Goal: Task Accomplishment & Management: Manage account settings

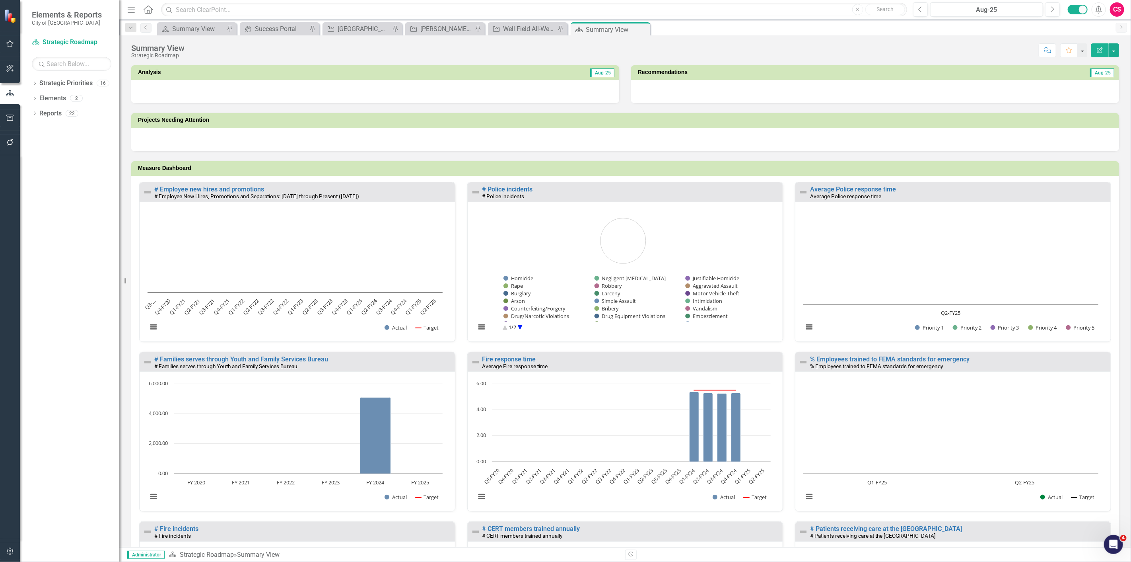
drag, startPoint x: 1119, startPoint y: 6, endPoint x: 1118, endPoint y: 11, distance: 5.2
click at [1119, 7] on div "CS" at bounding box center [1117, 9] width 14 height 14
click at [1081, 23] on link "User Edit Profile" at bounding box center [1092, 24] width 63 height 15
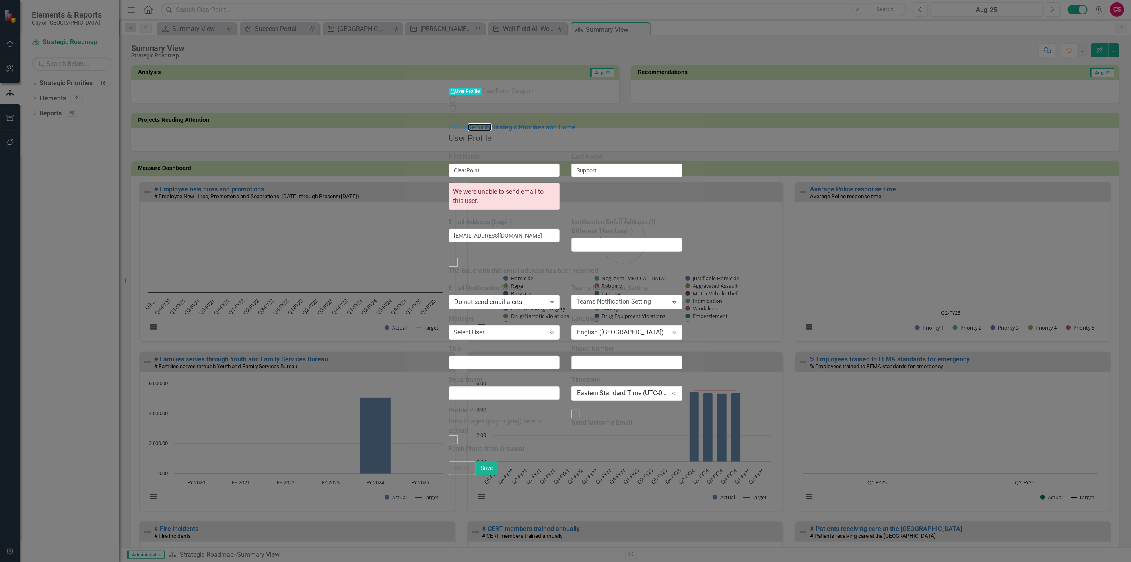
click at [468, 123] on link "Security" at bounding box center [479, 127] width 23 height 8
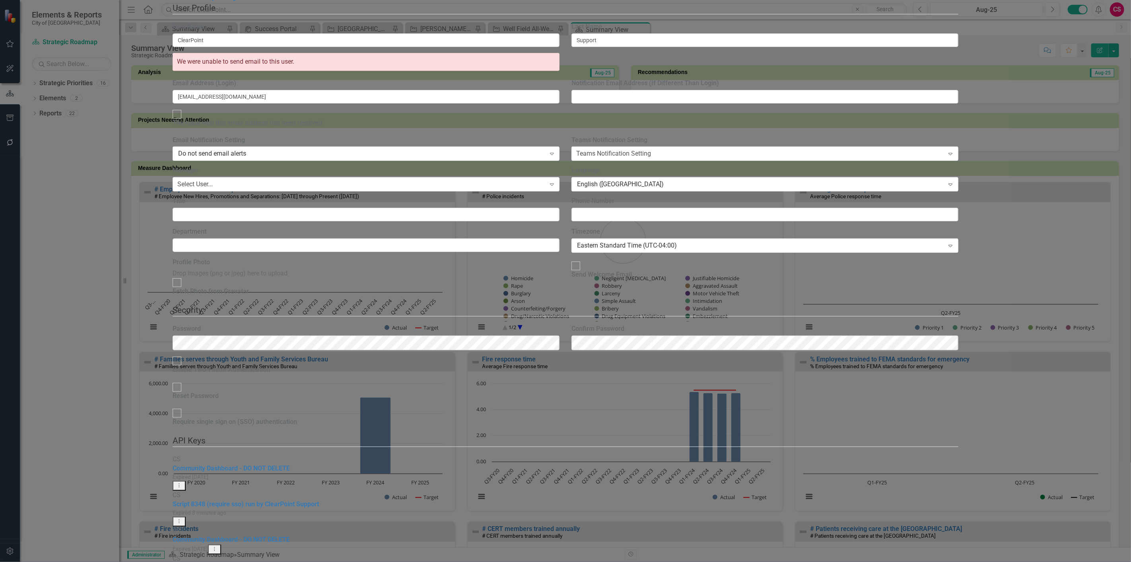
click at [1090, 232] on link "API Key Edit API Key" at bounding box center [1079, 237] width 63 height 15
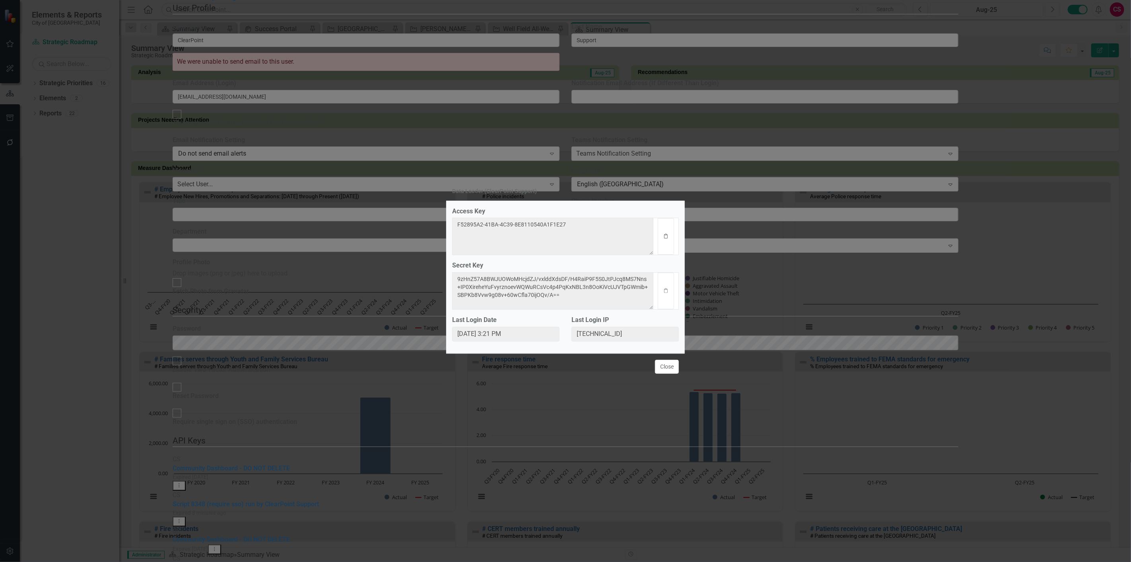
click at [663, 231] on button "Clipboard" at bounding box center [666, 236] width 16 height 37
drag, startPoint x: 663, startPoint y: 292, endPoint x: 568, endPoint y: 302, distance: 95.5
click at [663, 292] on icon "Clipboard" at bounding box center [666, 290] width 6 height 5
click at [659, 367] on button "Close" at bounding box center [667, 367] width 24 height 14
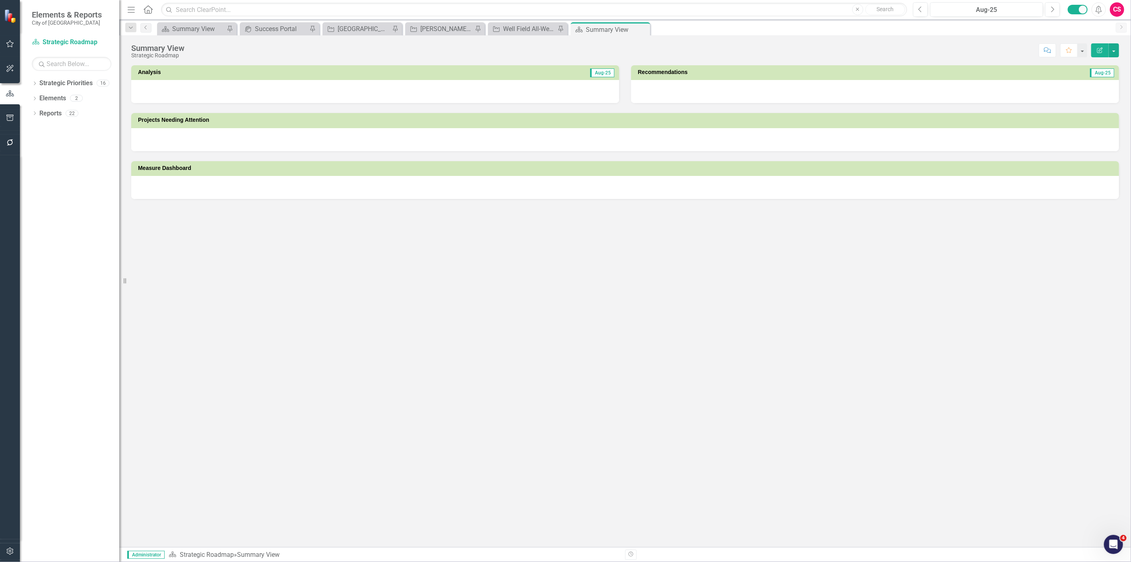
click at [1123, 11] on div "CS" at bounding box center [1117, 9] width 14 height 14
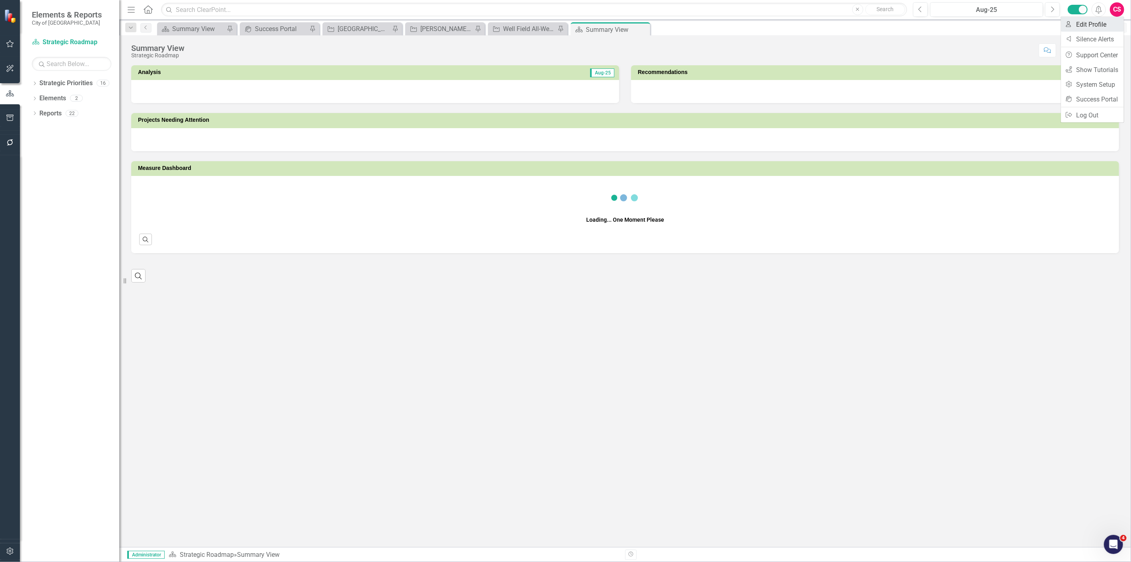
click at [1106, 23] on link "User Edit Profile" at bounding box center [1092, 24] width 63 height 15
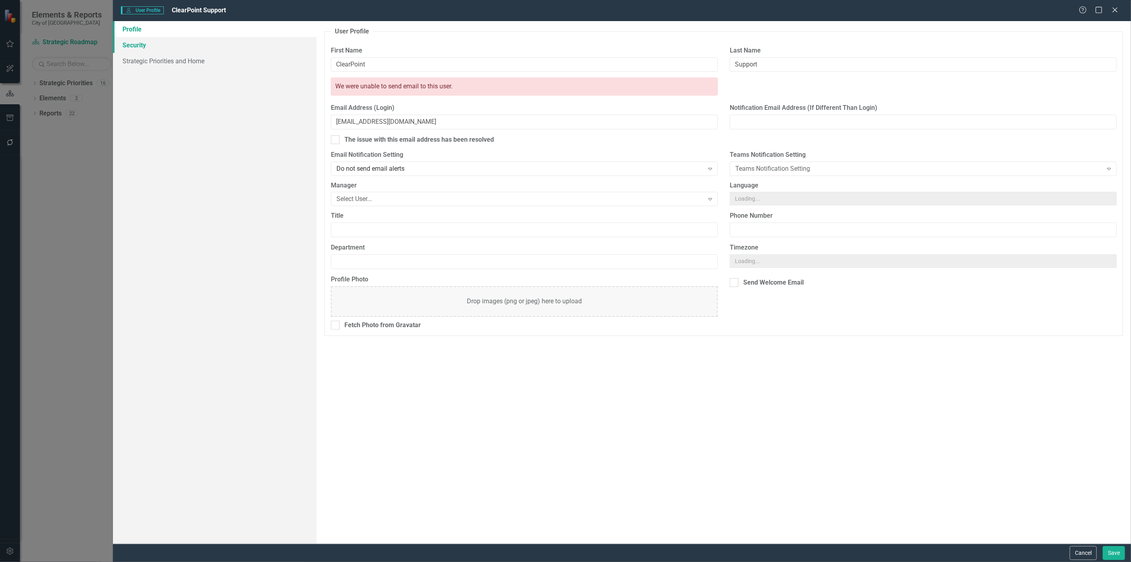
click at [186, 36] on div "User User Profile ClearPoint Support Help Maximize Close Profile Security Strat…" at bounding box center [565, 281] width 1131 height 562
click at [174, 47] on link "Security" at bounding box center [215, 45] width 204 height 16
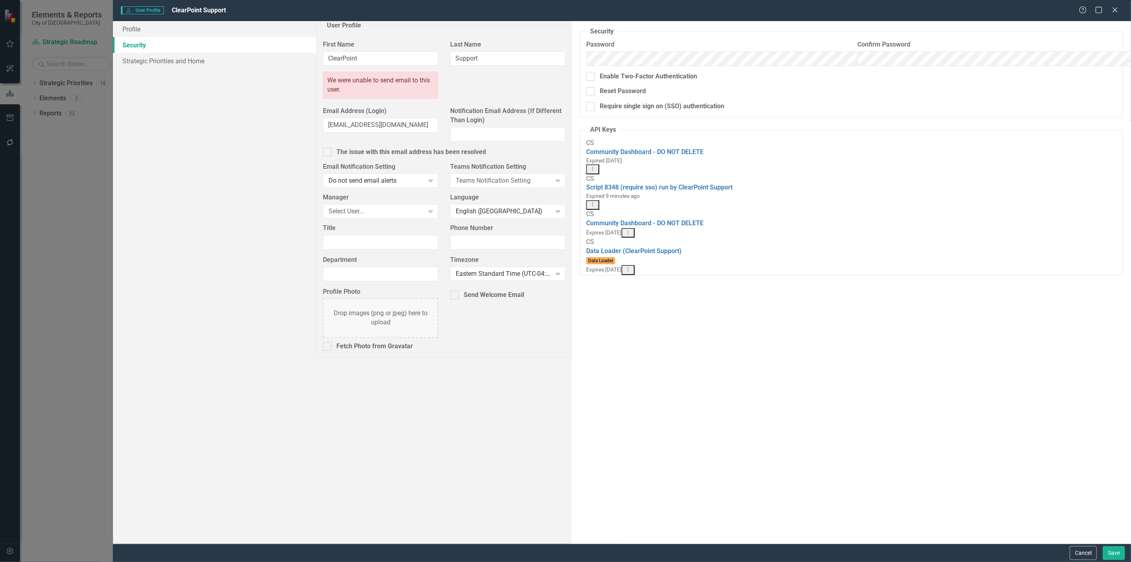
click at [632, 267] on icon "Dropdown Menu" at bounding box center [628, 269] width 7 height 5
click at [1081, 241] on link "API Key Edit API Key" at bounding box center [1079, 237] width 63 height 15
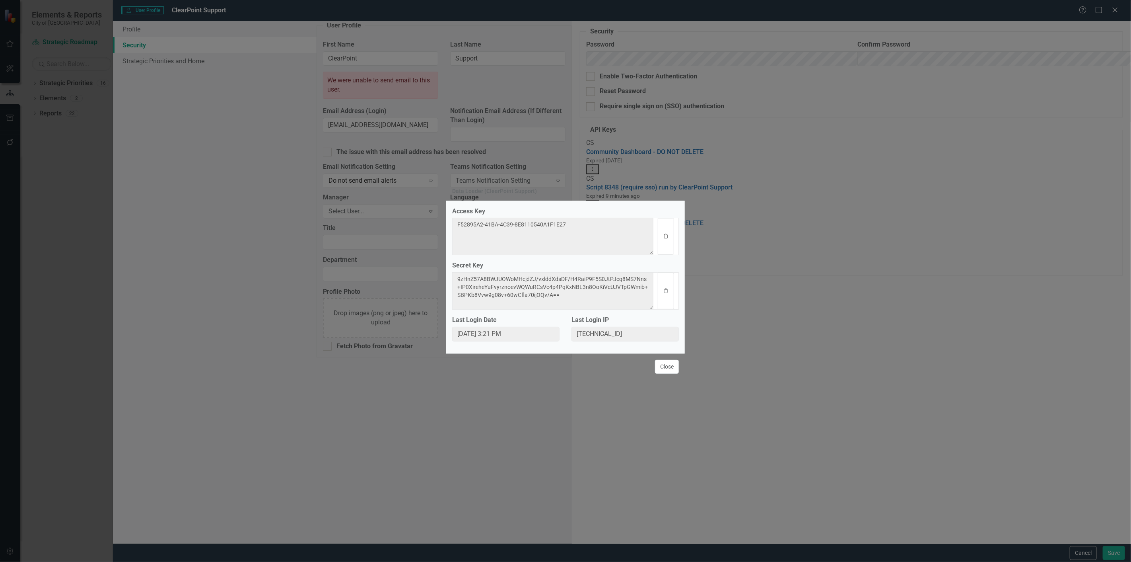
click at [666, 229] on button "Clipboard" at bounding box center [666, 236] width 16 height 37
drag, startPoint x: 666, startPoint y: 298, endPoint x: 648, endPoint y: 298, distance: 17.9
click at [666, 298] on button "Clipboard" at bounding box center [666, 290] width 16 height 37
click at [672, 370] on button "Close" at bounding box center [667, 367] width 24 height 14
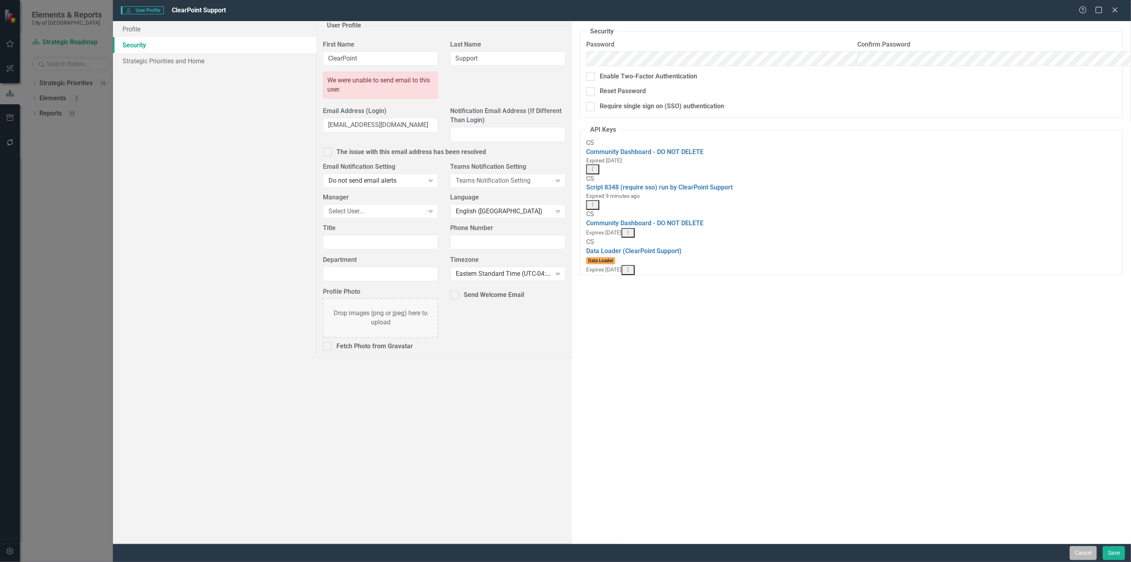
click at [1085, 556] on button "Cancel" at bounding box center [1083, 553] width 27 height 14
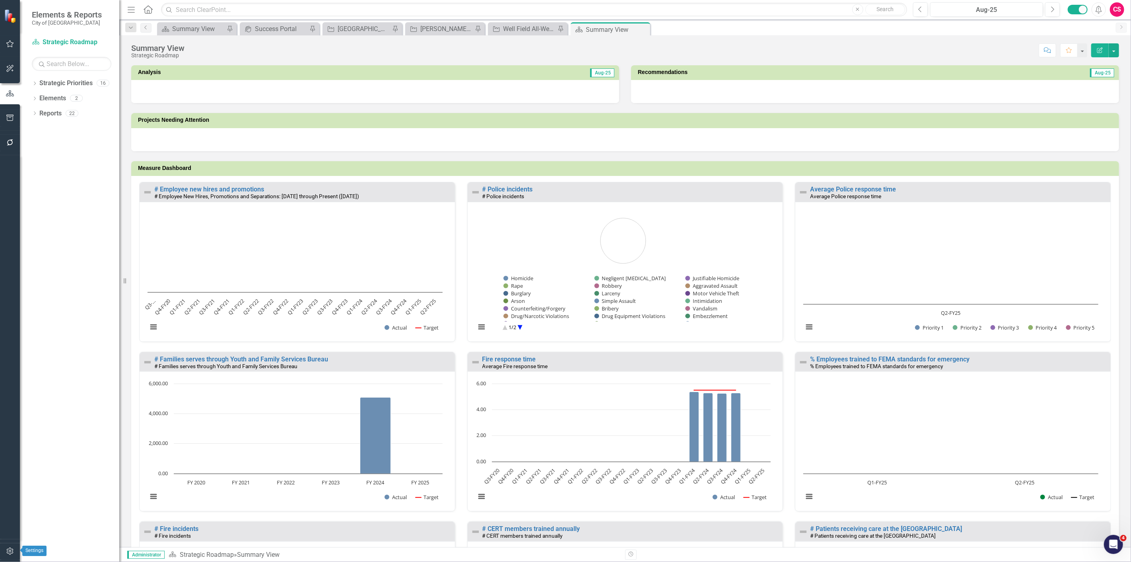
click at [10, 551] on icon "button" at bounding box center [10, 551] width 8 height 6
click at [50, 127] on link "System Setup" at bounding box center [69, 122] width 99 height 9
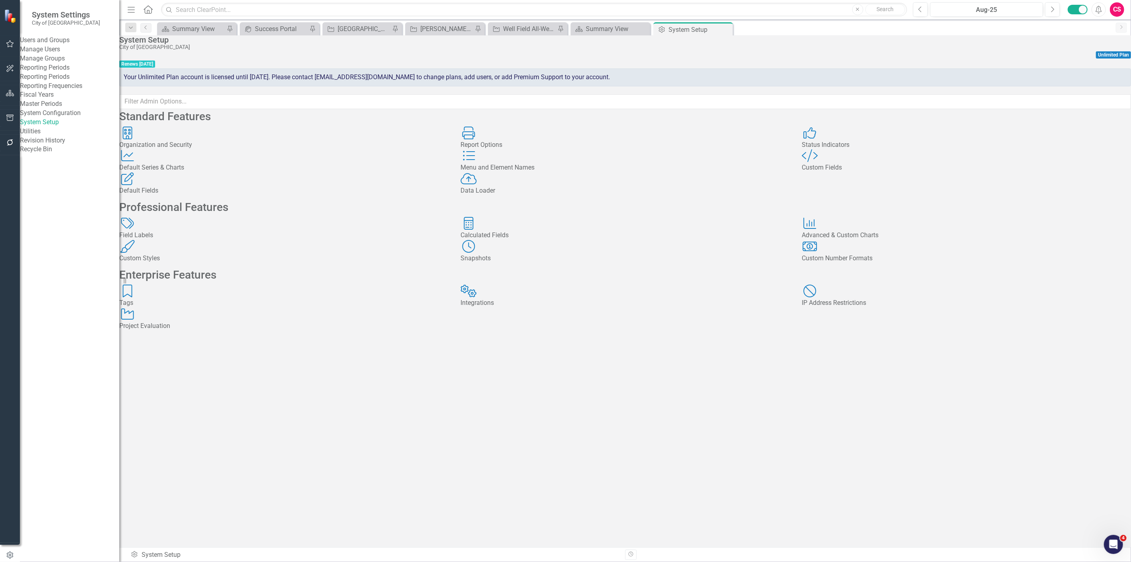
click at [540, 195] on div "Data Loader Data Loader" at bounding box center [625, 183] width 329 height 23
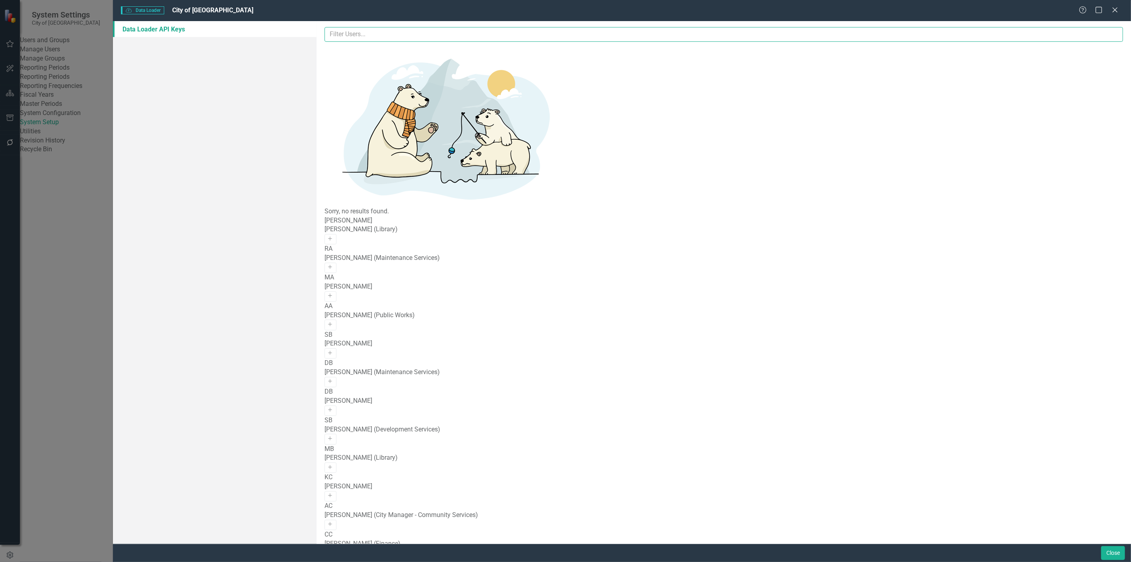
click at [470, 29] on input "text" at bounding box center [724, 34] width 799 height 15
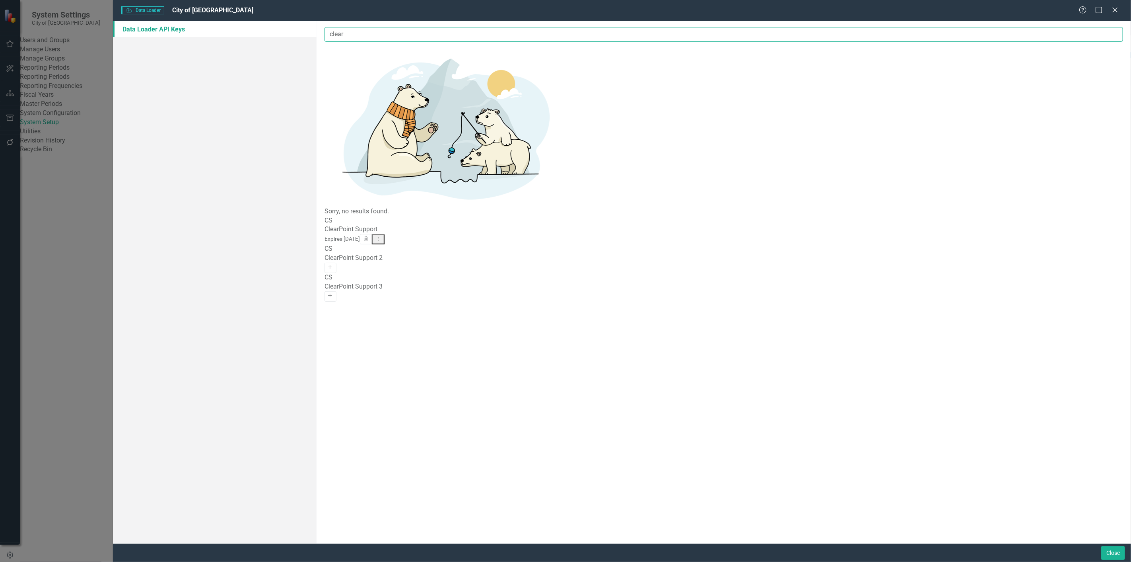
type input "clear"
click at [385, 234] on button "Dropdown Menu" at bounding box center [378, 239] width 13 height 10
click at [1096, 72] on link "API Key View API Key" at bounding box center [1085, 70] width 63 height 15
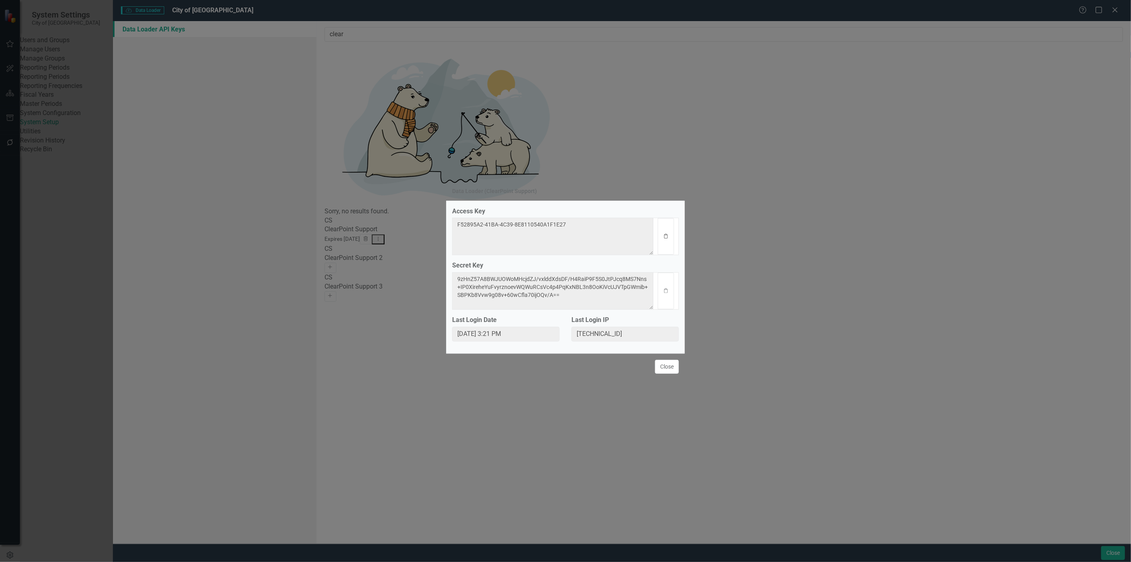
click at [665, 238] on button "Clipboard" at bounding box center [666, 236] width 16 height 37
click at [668, 288] on button "Clipboard" at bounding box center [666, 290] width 16 height 37
click at [659, 371] on button "Close" at bounding box center [667, 367] width 24 height 14
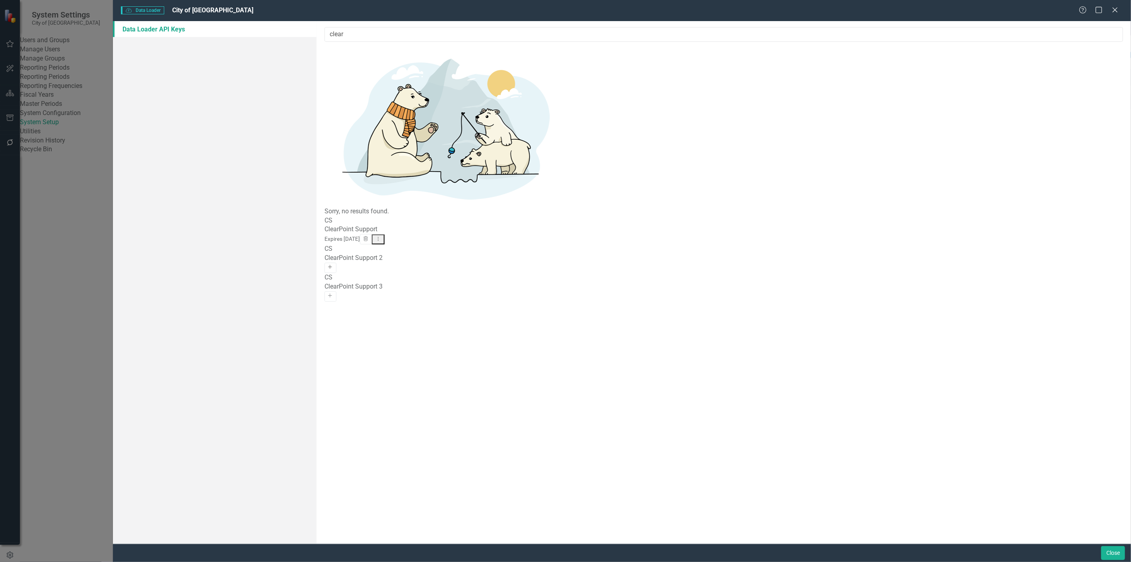
click at [333, 265] on icon "Add" at bounding box center [330, 267] width 6 height 5
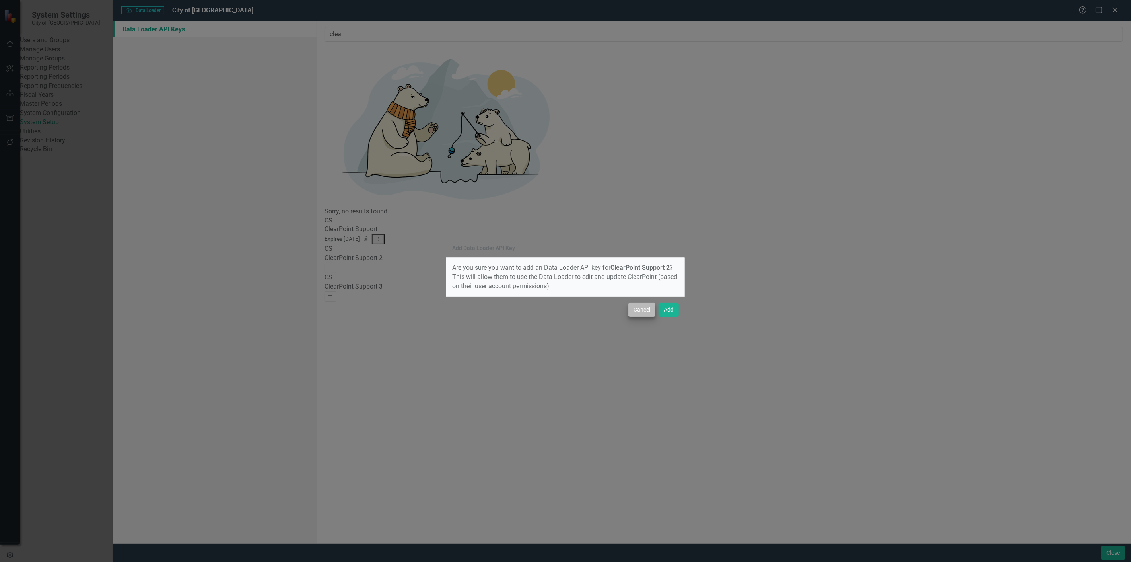
drag, startPoint x: 625, startPoint y: 313, endPoint x: 632, endPoint y: 312, distance: 6.5
click at [626, 313] on div "Cancel Add" at bounding box center [565, 309] width 239 height 26
click at [663, 306] on button "Add" at bounding box center [669, 310] width 20 height 14
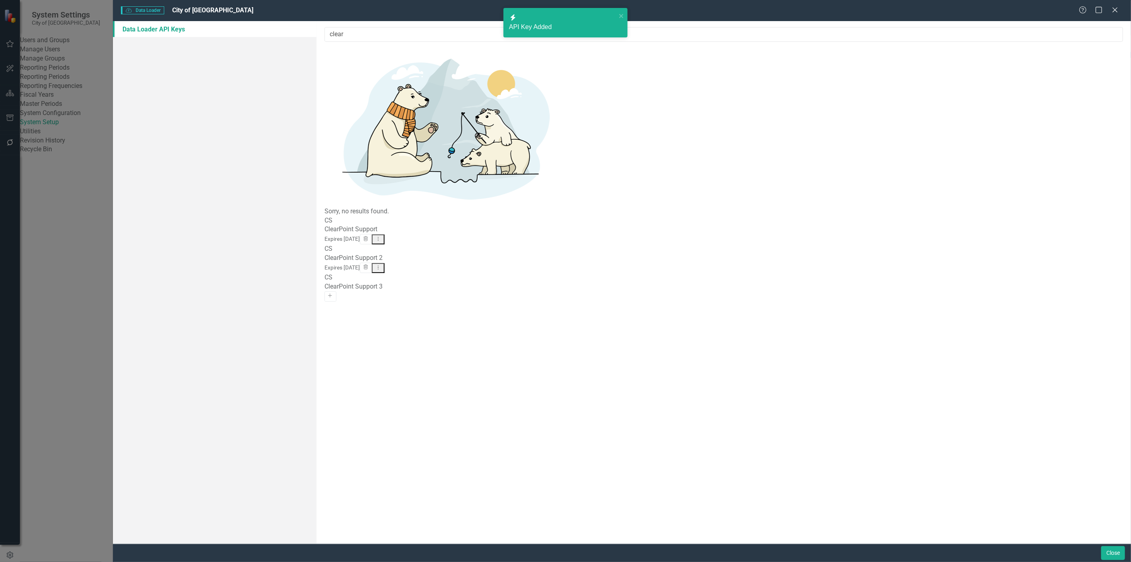
click at [385, 263] on button "Dropdown Menu" at bounding box center [378, 268] width 13 height 10
click at [1092, 93] on link "API Key View API Key" at bounding box center [1085, 95] width 63 height 15
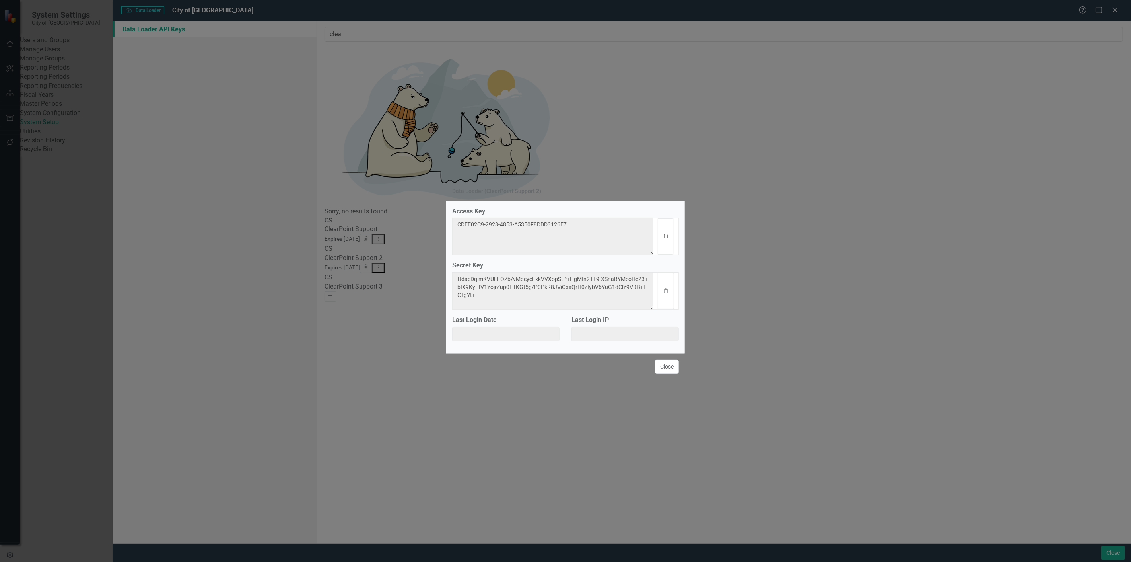
click at [663, 234] on icon "Clipboard" at bounding box center [666, 236] width 6 height 5
drag, startPoint x: 665, startPoint y: 296, endPoint x: 658, endPoint y: 295, distance: 8.0
click at [665, 296] on button "Clipboard" at bounding box center [666, 290] width 16 height 37
click at [663, 372] on button "Close" at bounding box center [667, 367] width 24 height 14
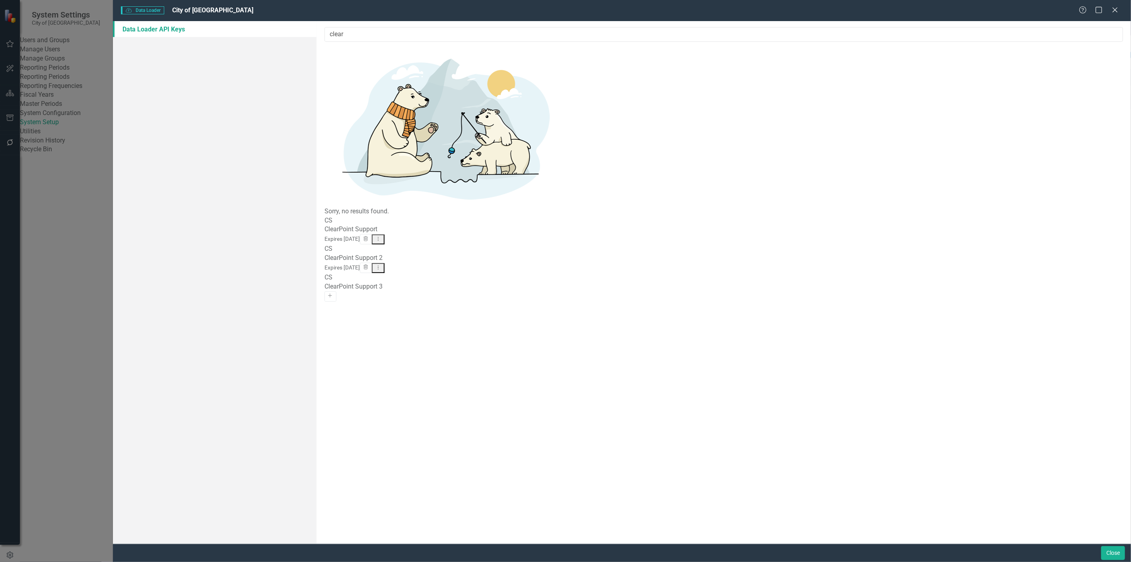
click at [1115, 545] on div "Close" at bounding box center [622, 552] width 1018 height 18
drag, startPoint x: 1113, startPoint y: 548, endPoint x: 8, endPoint y: 14, distance: 1226.8
click at [1113, 549] on button "Close" at bounding box center [1113, 553] width 24 height 14
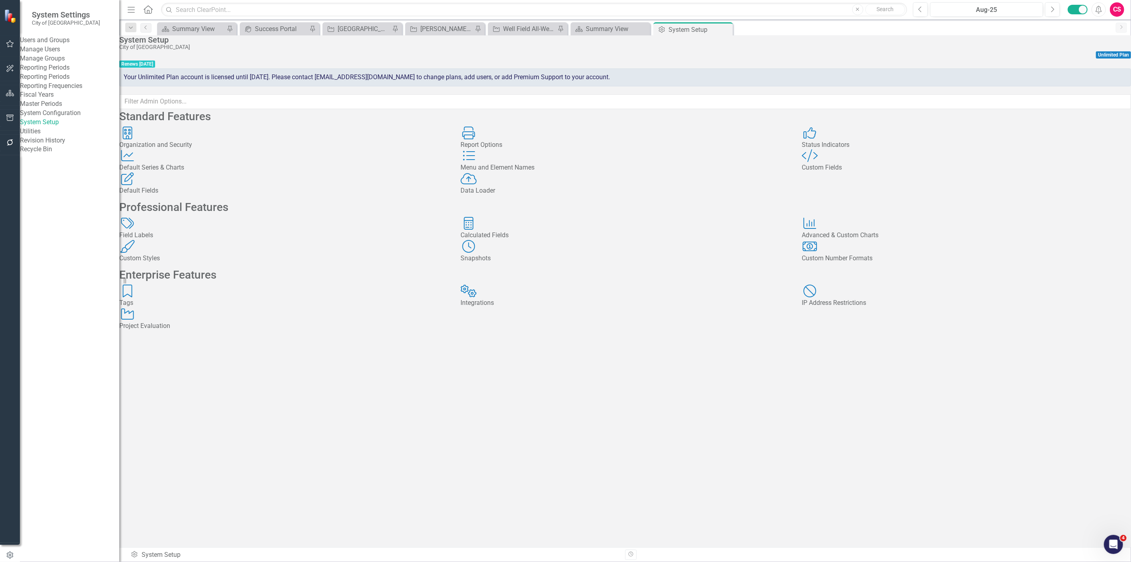
click at [58, 54] on div "Manage Users" at bounding box center [69, 49] width 99 height 9
drag, startPoint x: 57, startPoint y: 44, endPoint x: 53, endPoint y: 49, distance: 6.3
click at [55, 46] on div "Users and Groups Manage Users Manage Groups Reporting Periods Reporting Periods…" at bounding box center [69, 95] width 99 height 118
click at [49, 52] on link "Manage Users" at bounding box center [69, 49] width 99 height 9
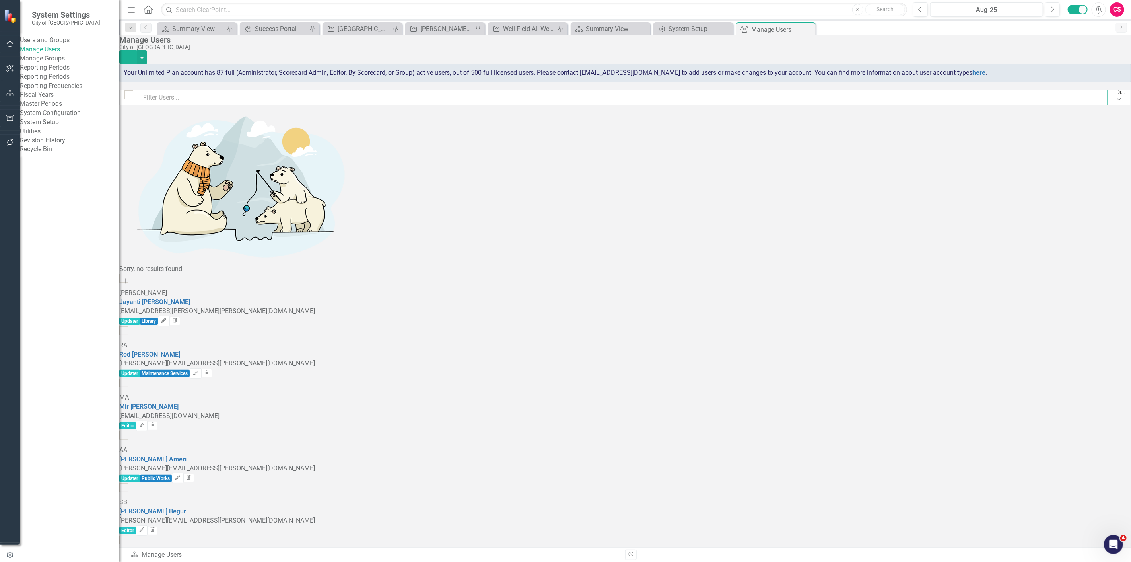
click at [206, 101] on input "text" at bounding box center [623, 98] width 970 height 16
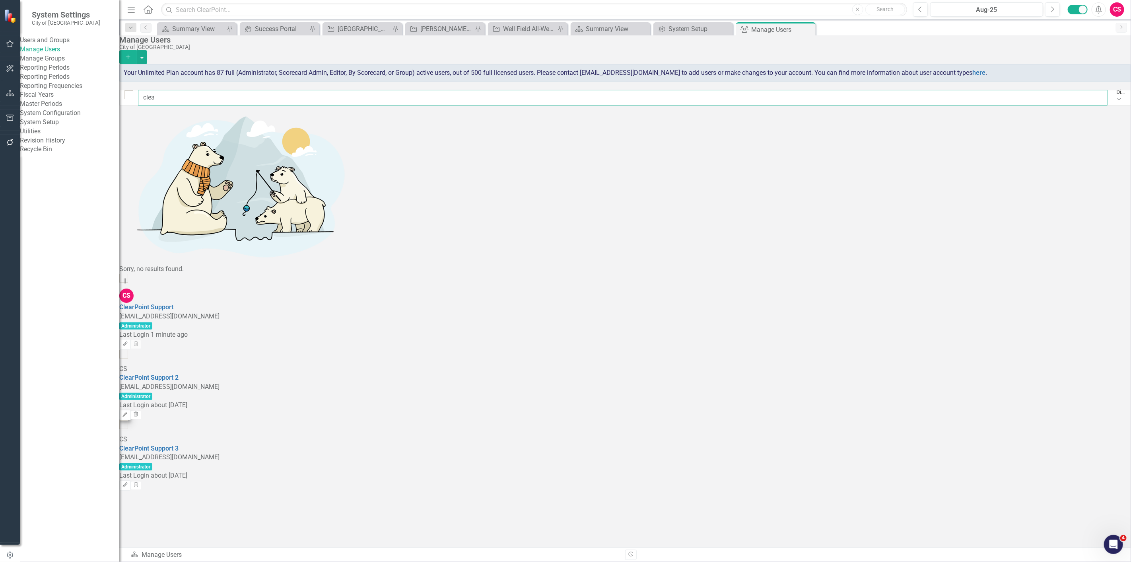
type input "clea"
click at [131, 410] on button "Edit" at bounding box center [125, 415] width 12 height 10
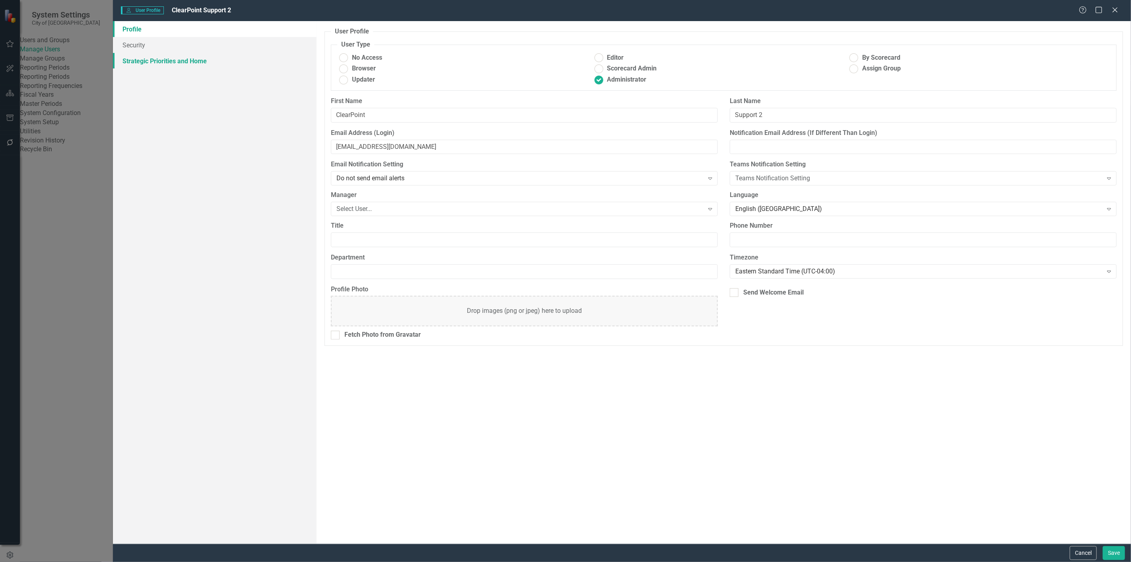
click at [140, 62] on link "Strategic Priorities and Home" at bounding box center [215, 61] width 204 height 16
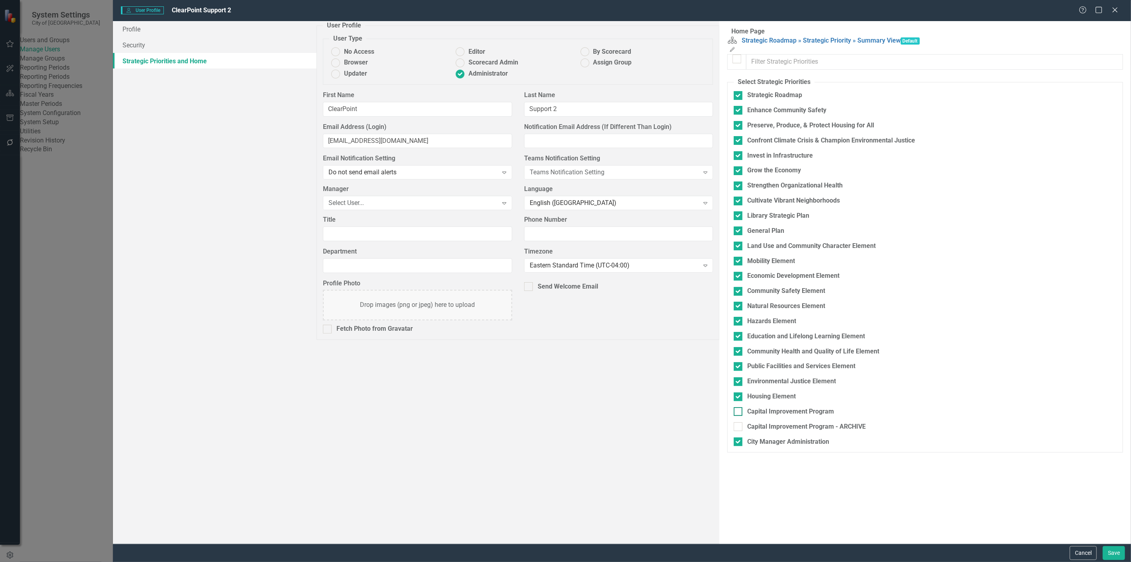
click at [747, 416] on div "Capital Improvement Program" at bounding box center [790, 411] width 87 height 9
click at [734, 412] on input "Capital Improvement Program" at bounding box center [736, 409] width 5 height 5
checkbox input "true"
click at [747, 431] on div "Capital Improvement Program - ARCHIVE" at bounding box center [806, 426] width 119 height 9
click at [734, 427] on input "Capital Improvement Program - ARCHIVE" at bounding box center [736, 424] width 5 height 5
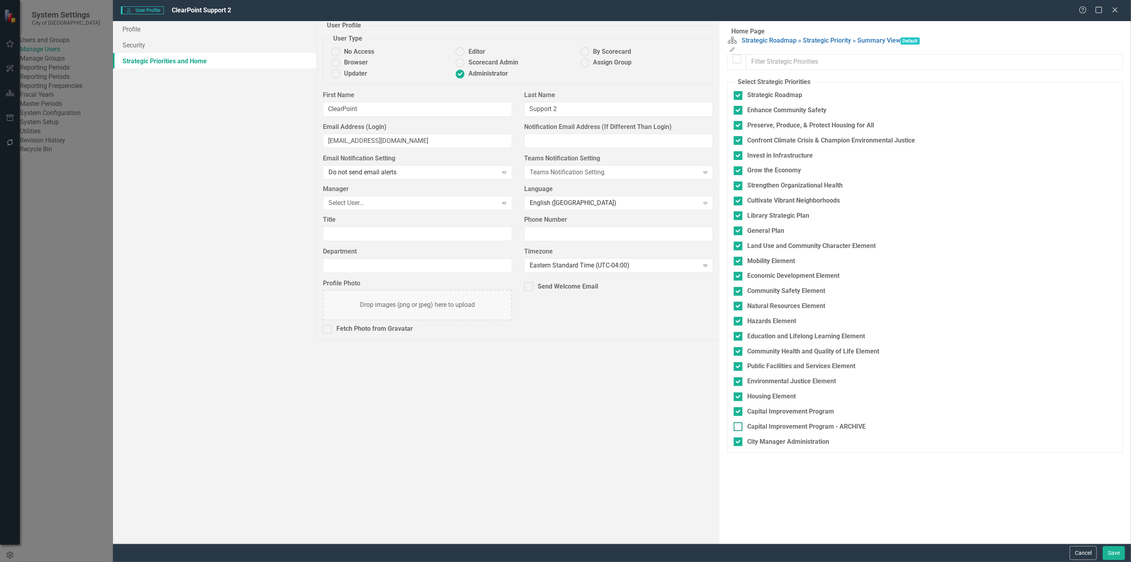
checkbox input "true"
click at [1115, 547] on button "Save" at bounding box center [1114, 553] width 22 height 14
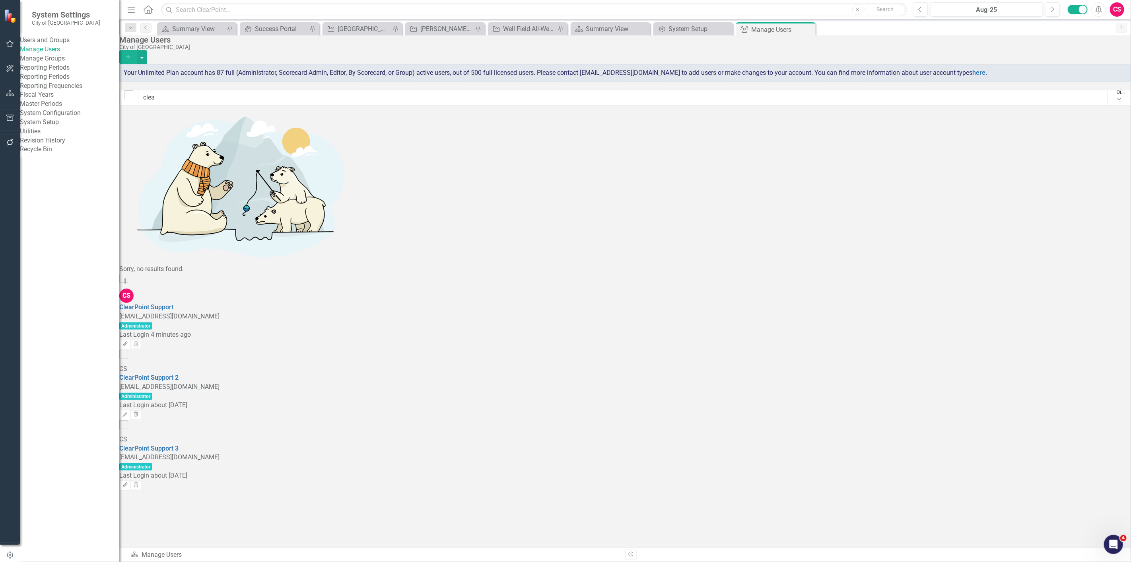
click at [12, 95] on icon "button" at bounding box center [10, 93] width 8 height 6
click at [33, 85] on icon "Dropdown" at bounding box center [35, 84] width 6 height 4
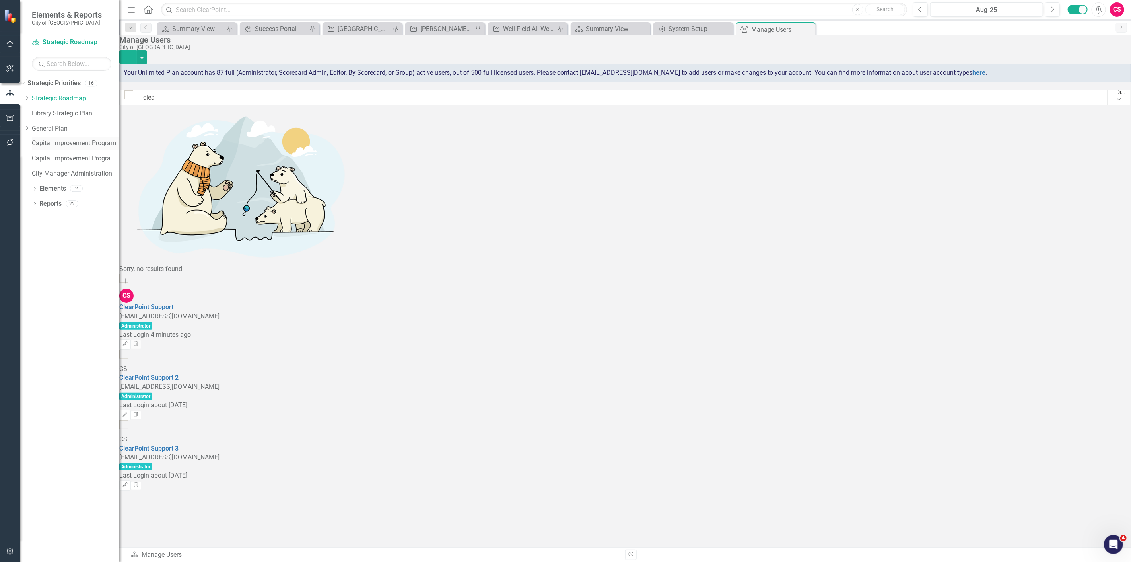
click at [67, 145] on link "Capital Improvement Program" at bounding box center [76, 143] width 88 height 9
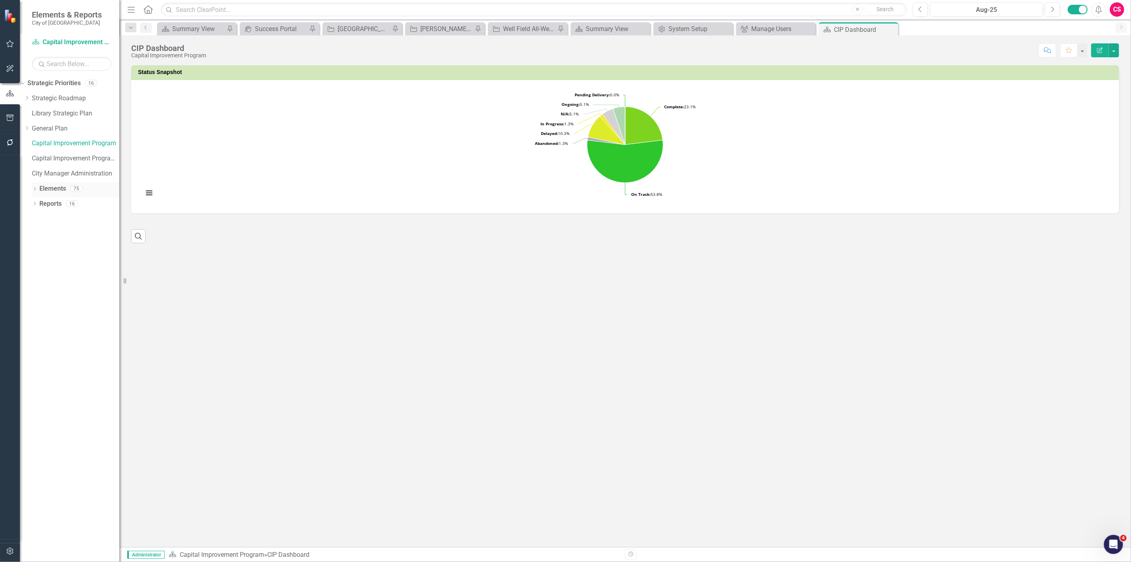
click at [56, 191] on link "Elements" at bounding box center [52, 188] width 27 height 9
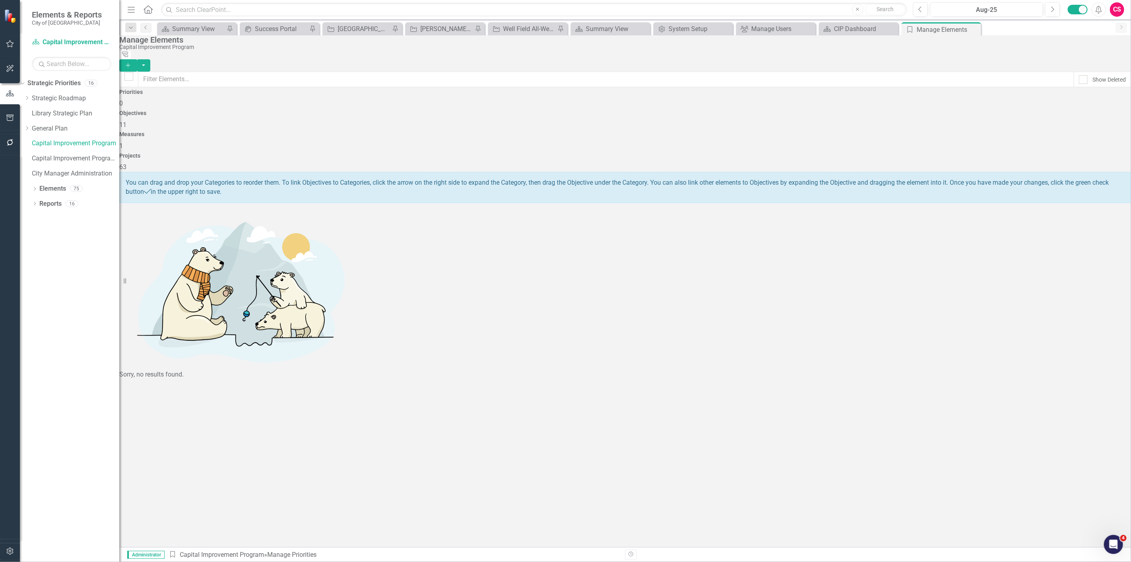
click at [77, 136] on div "Dropdown General Plan" at bounding box center [71, 129] width 95 height 15
click at [68, 146] on link "Capital Improvement Program" at bounding box center [76, 143] width 88 height 9
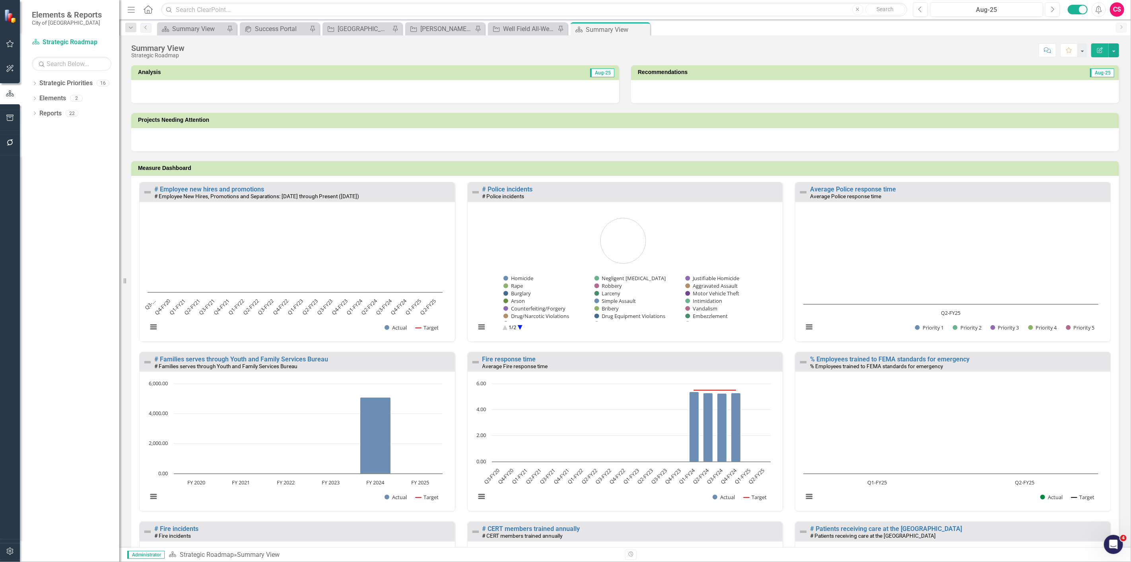
click at [35, 83] on icon "Dropdown" at bounding box center [35, 84] width 6 height 4
drag, startPoint x: 128, startPoint y: 127, endPoint x: 134, endPoint y: 124, distance: 7.3
click at [146, 127] on div "Projects Needing Attention" at bounding box center [625, 127] width 1000 height 48
drag, startPoint x: 123, startPoint y: 126, endPoint x: 193, endPoint y: 122, distance: 69.3
click at [126, 120] on div "Resize" at bounding box center [122, 281] width 6 height 562
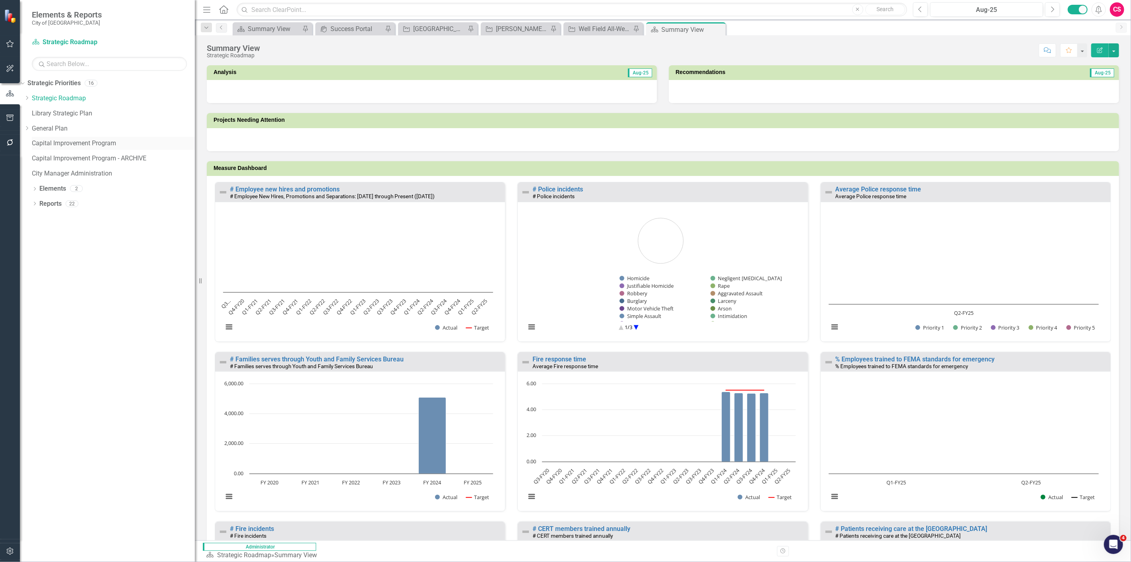
click at [90, 146] on link "Capital Improvement Program" at bounding box center [113, 143] width 163 height 9
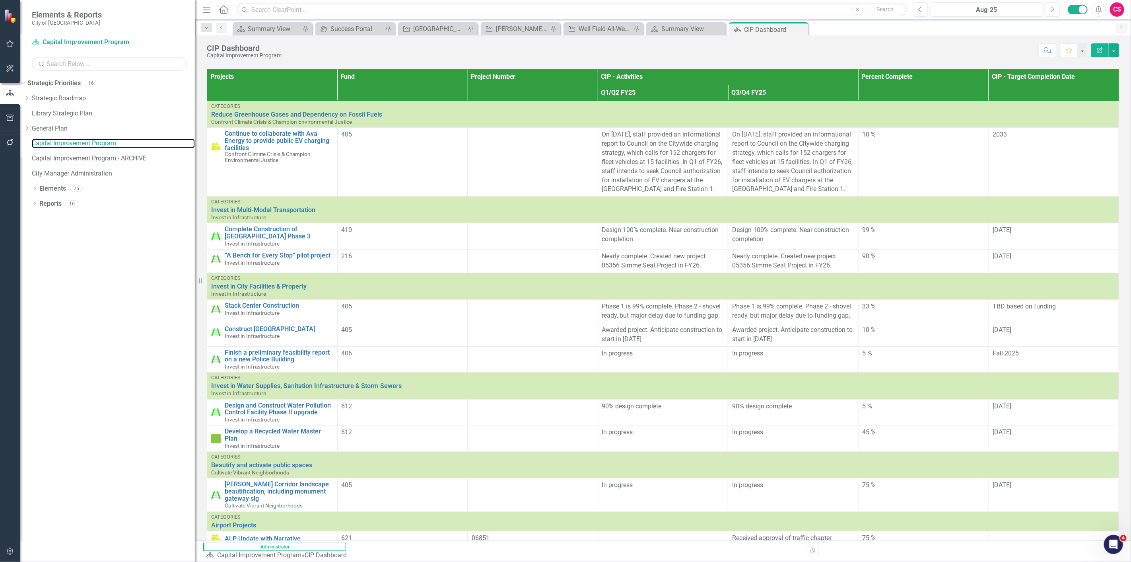
scroll to position [44, 0]
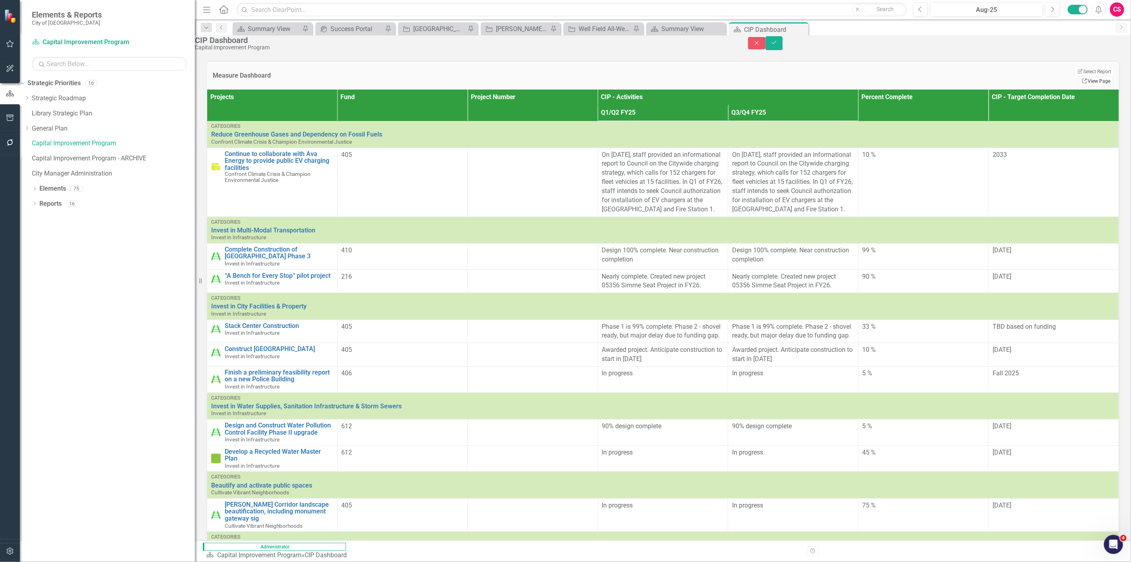
click at [1089, 78] on link "Link View Page" at bounding box center [1096, 81] width 34 height 10
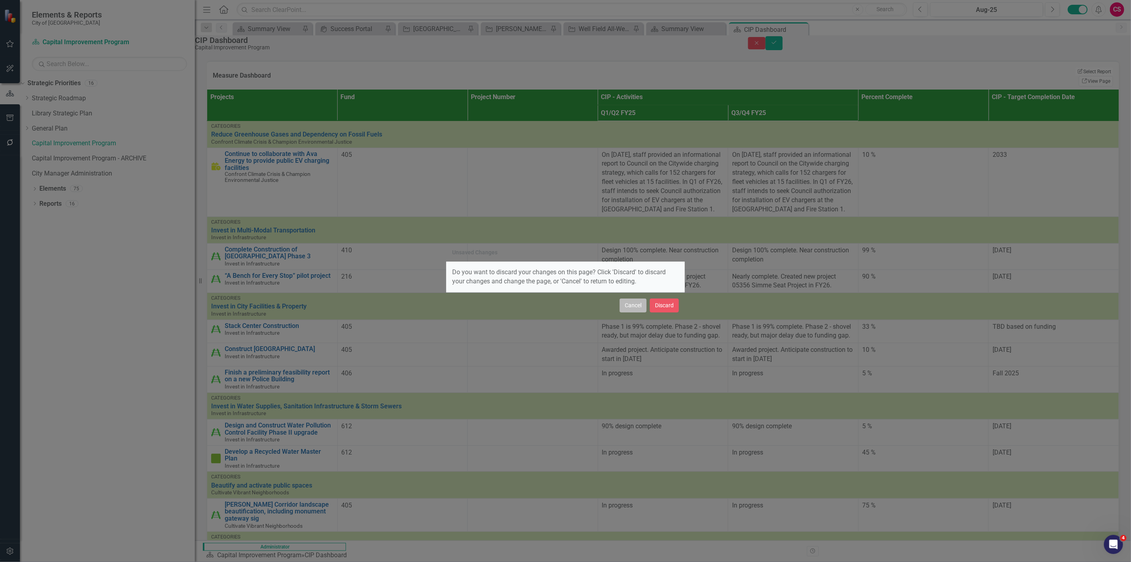
click at [638, 302] on button "Cancel" at bounding box center [633, 305] width 27 height 14
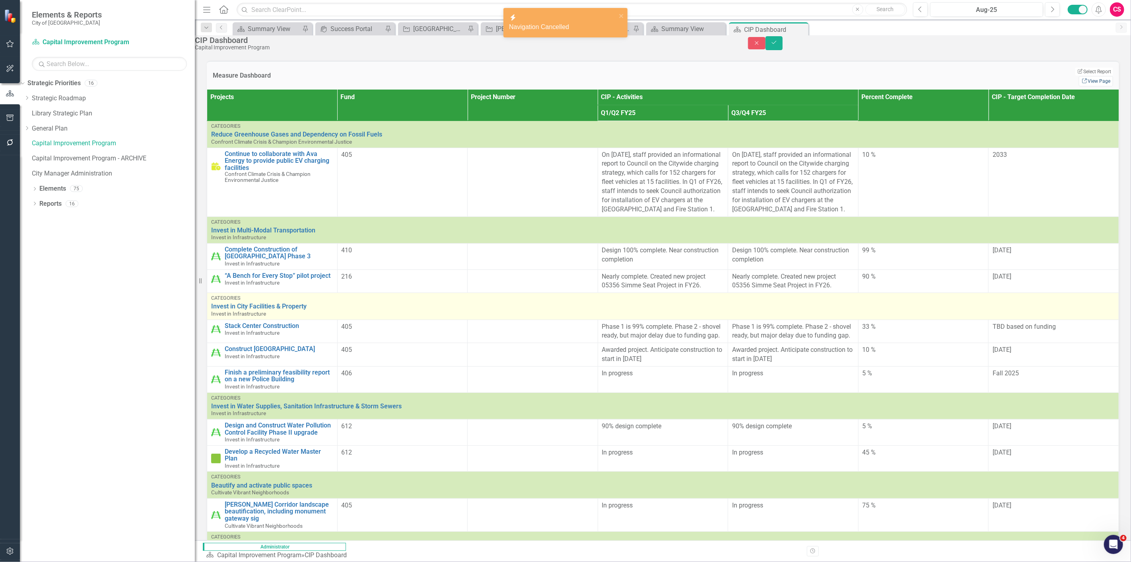
scroll to position [0, 0]
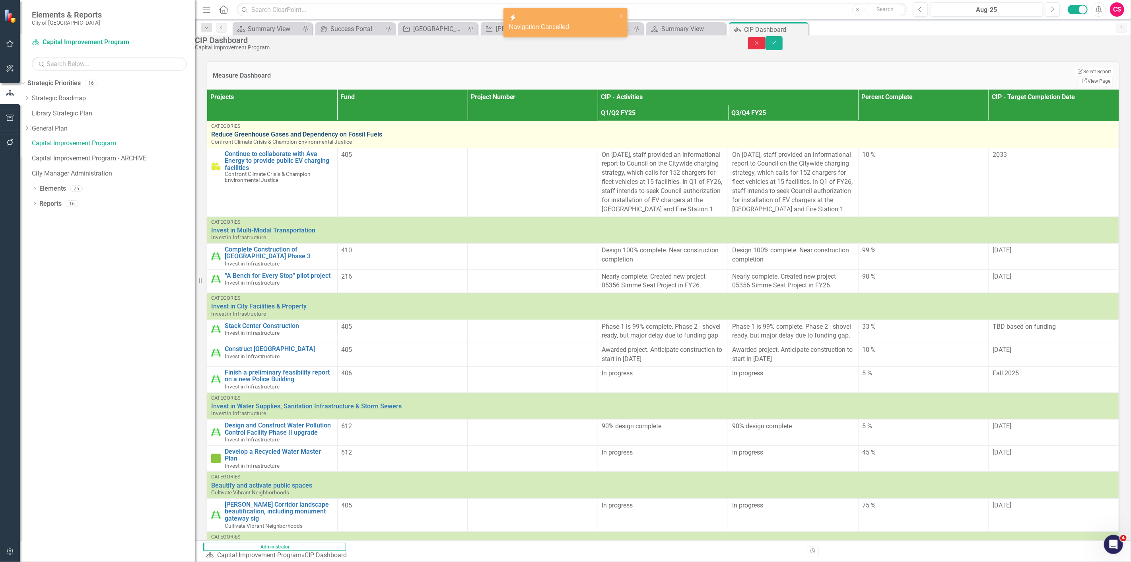
drag, startPoint x: 1090, startPoint y: 51, endPoint x: 566, endPoint y: 110, distance: 527.2
click at [766, 49] on button "Close" at bounding box center [757, 43] width 18 height 12
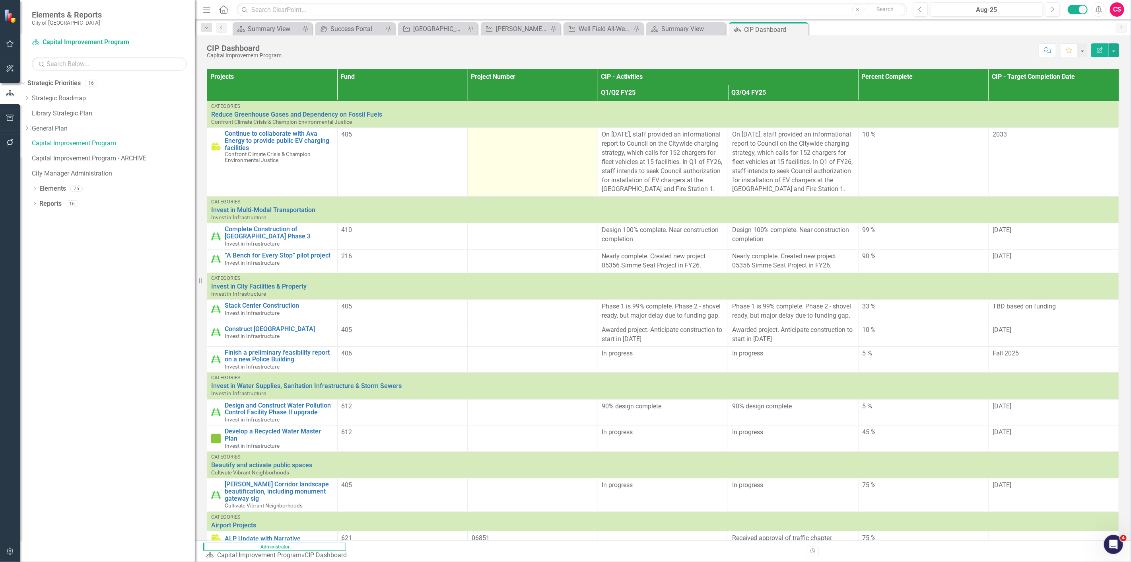
click at [560, 170] on td at bounding box center [533, 162] width 130 height 69
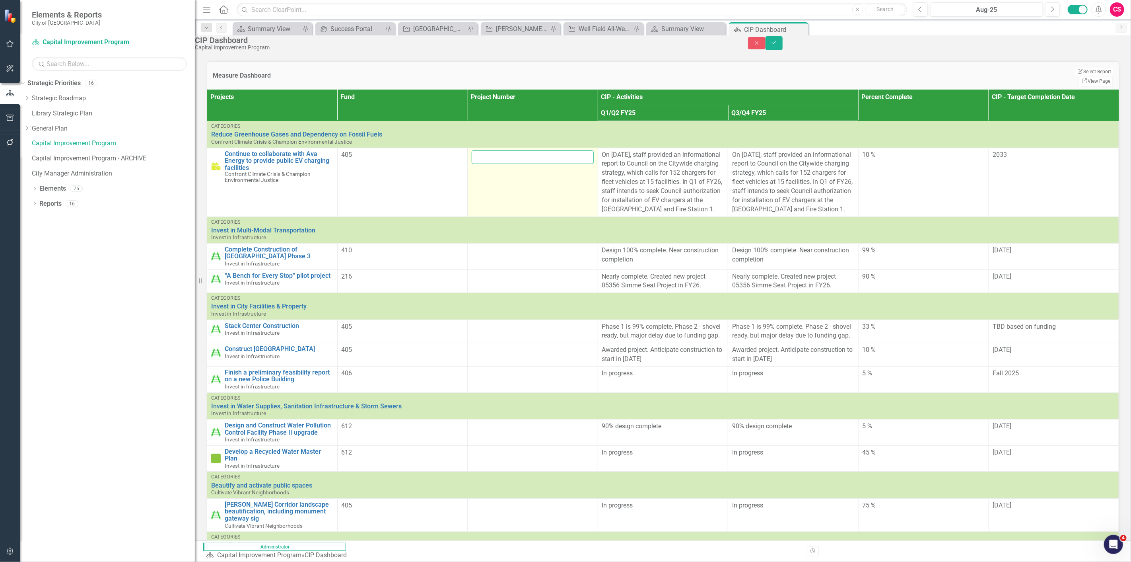
click at [561, 160] on input "text" at bounding box center [533, 157] width 122 height 14
paste input "'06923"
click at [546, 158] on input "'06923" at bounding box center [533, 157] width 122 height 14
type input "06923"
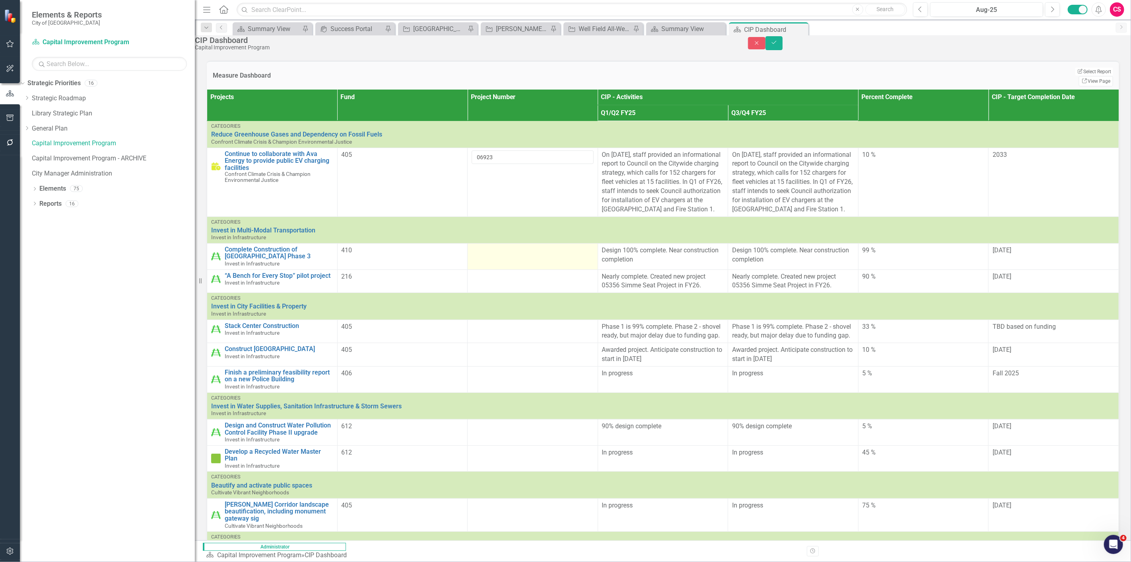
click at [558, 248] on div at bounding box center [533, 251] width 122 height 10
click at [558, 249] on input "text" at bounding box center [533, 253] width 122 height 14
paste input "05287"
type input "05287"
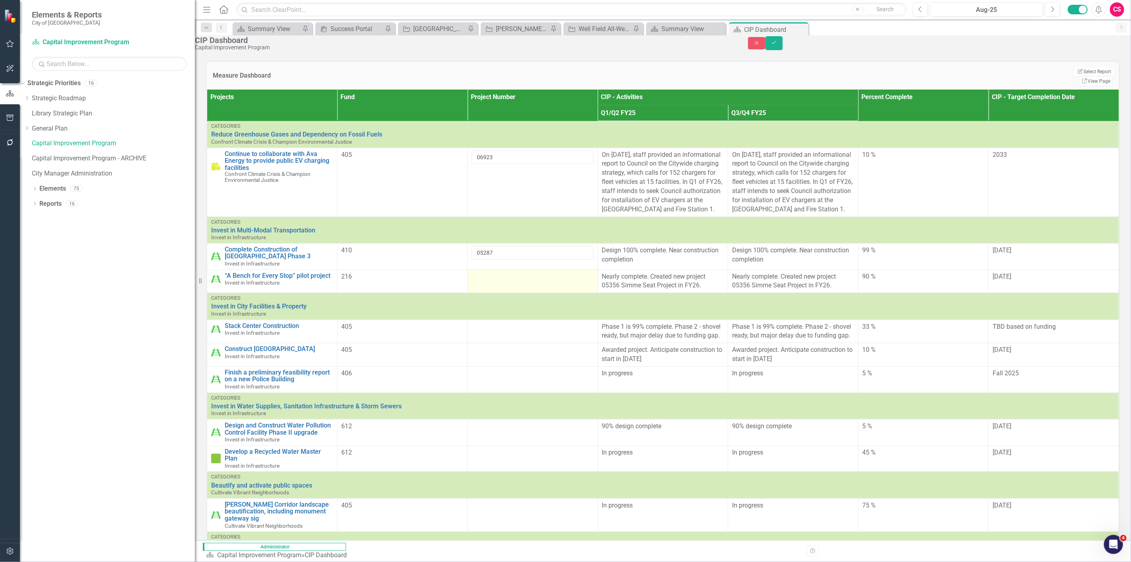
click at [594, 278] on td at bounding box center [533, 280] width 130 height 23
click at [594, 277] on td at bounding box center [533, 280] width 130 height 23
click at [587, 275] on input "text" at bounding box center [533, 279] width 122 height 14
paste input "05343"
type input "05343"
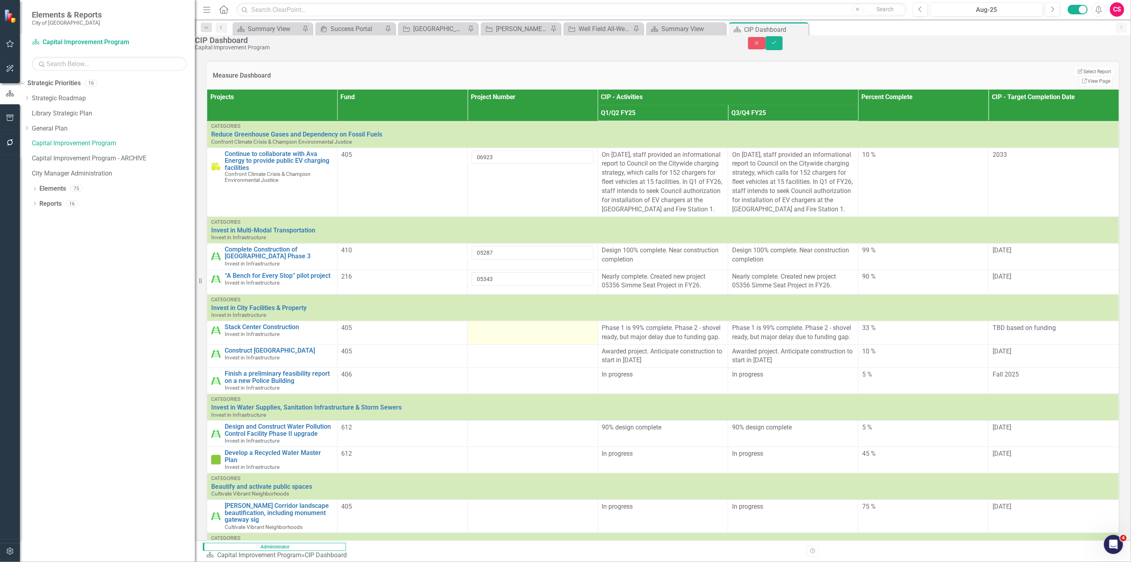
click at [569, 325] on div at bounding box center [533, 328] width 122 height 10
click at [565, 329] on input "text" at bounding box center [533, 330] width 122 height 14
paste input "06960"
type input "06960"
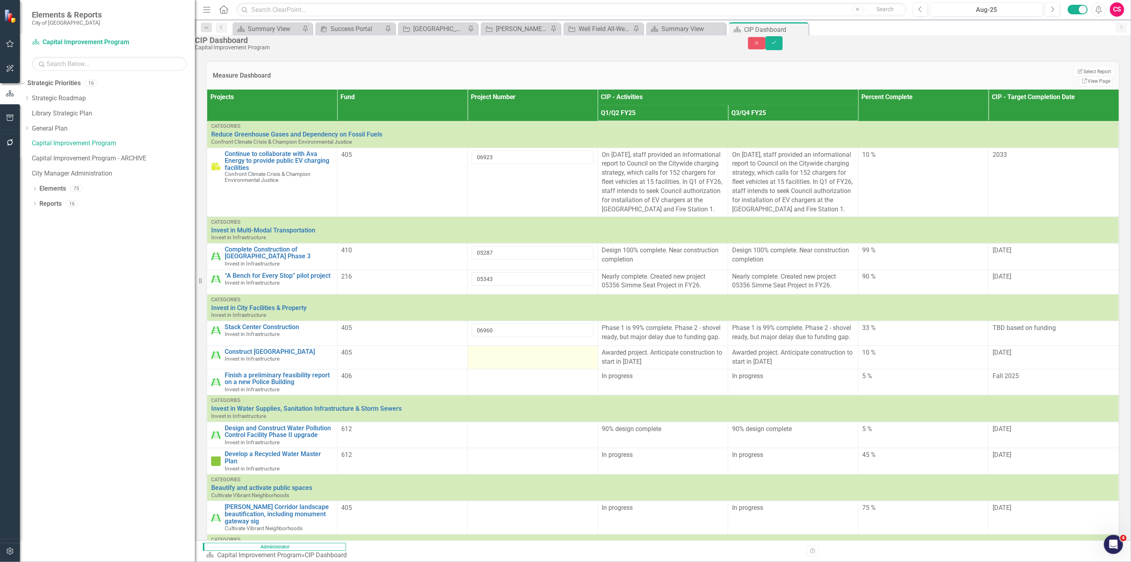
click at [582, 352] on div at bounding box center [533, 353] width 122 height 10
click at [576, 357] on input "text" at bounding box center [533, 355] width 122 height 14
paste input "06914"
type input "06914"
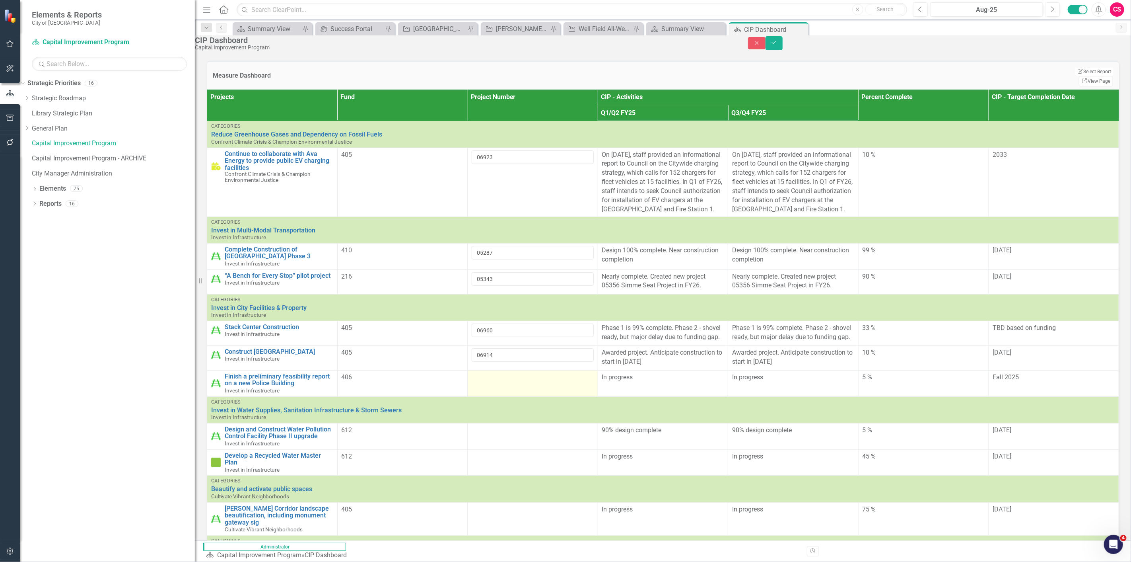
click at [587, 379] on div at bounding box center [533, 378] width 122 height 10
click at [574, 378] on input "text" at bounding box center [533, 380] width 122 height 14
paste input "07423"
type input "07423"
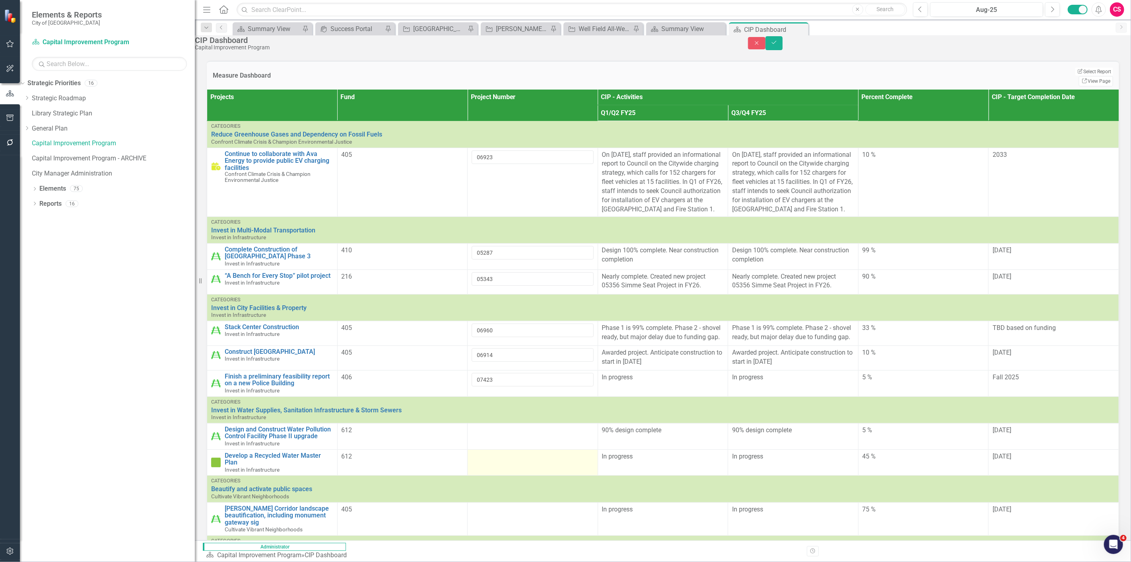
click at [556, 449] on td at bounding box center [533, 462] width 130 height 26
click at [558, 434] on div at bounding box center [533, 431] width 122 height 10
paste input "07760"
click at [558, 434] on input "07760" at bounding box center [533, 433] width 122 height 14
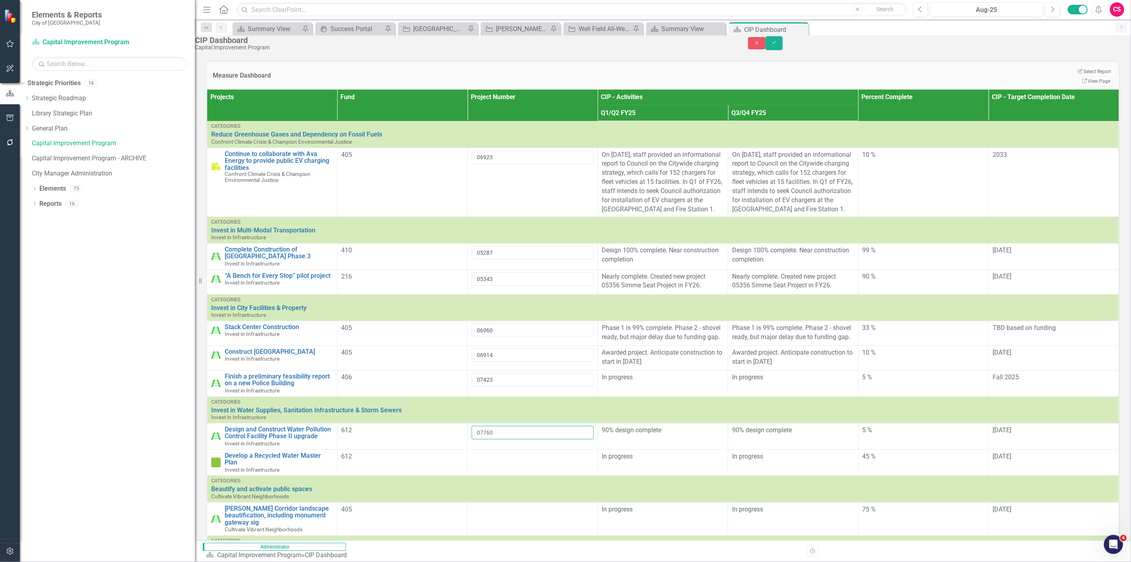
type input "07760"
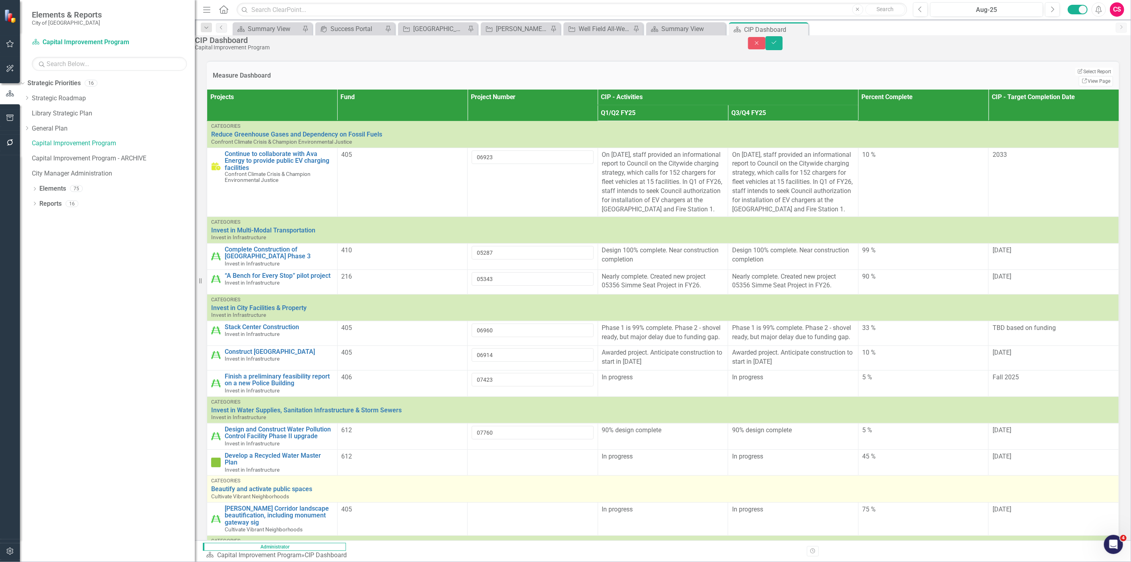
click at [570, 475] on td "Categories Beautify and activate public spaces Cultivate Vibrant Neighborhoods …" at bounding box center [663, 488] width 912 height 27
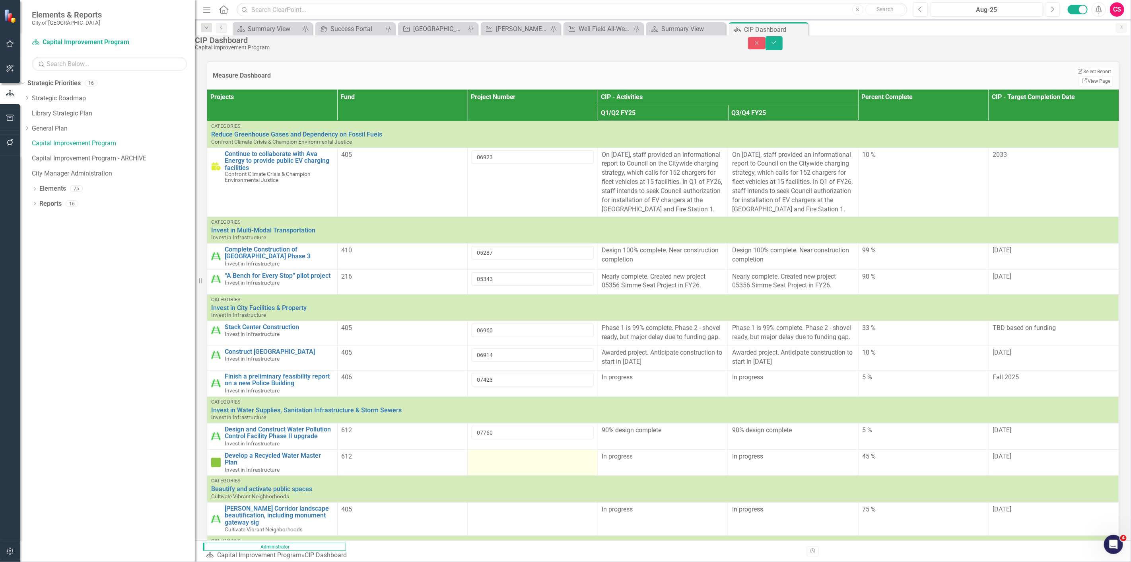
click at [570, 453] on div at bounding box center [533, 457] width 122 height 10
drag, startPoint x: 567, startPoint y: 459, endPoint x: 557, endPoint y: 462, distance: 10.1
click at [557, 462] on input "text" at bounding box center [533, 459] width 122 height 14
paste input "07709"
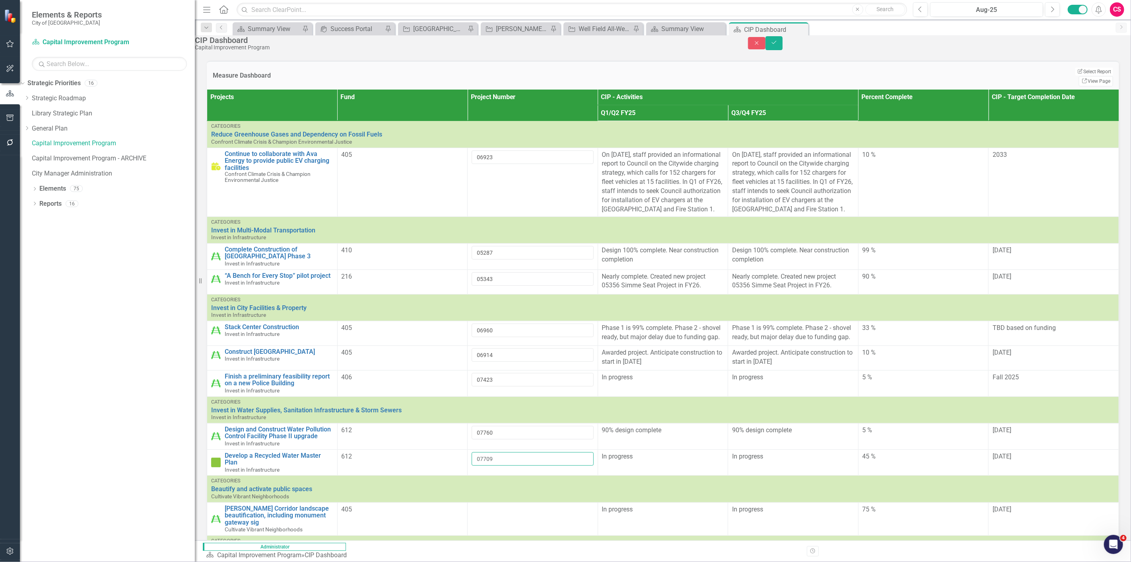
type input "07709"
click at [564, 508] on div at bounding box center [533, 510] width 122 height 10
click at [560, 511] on input "text" at bounding box center [533, 512] width 122 height 14
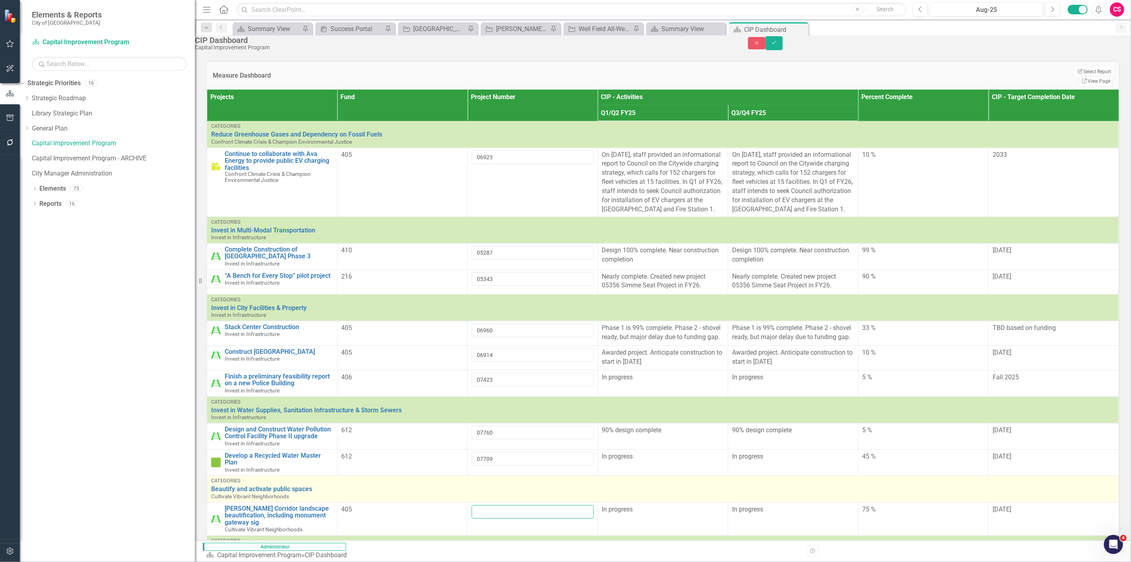
paste input "07488"
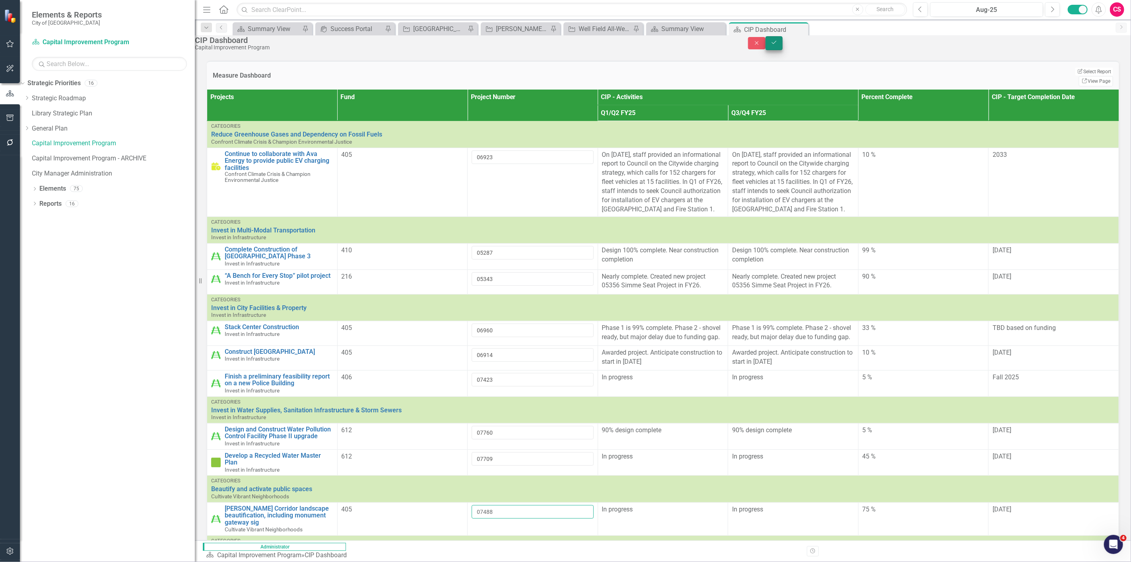
type input "07488"
click at [783, 50] on button "Save" at bounding box center [775, 43] width 18 height 14
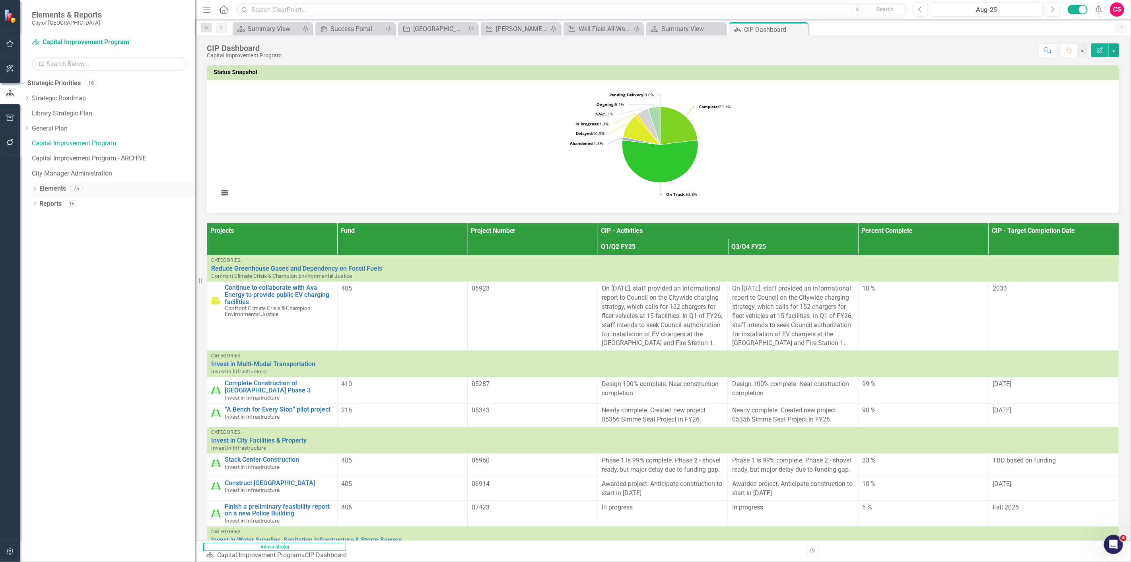
click at [45, 188] on link "Elements" at bounding box center [52, 188] width 27 height 9
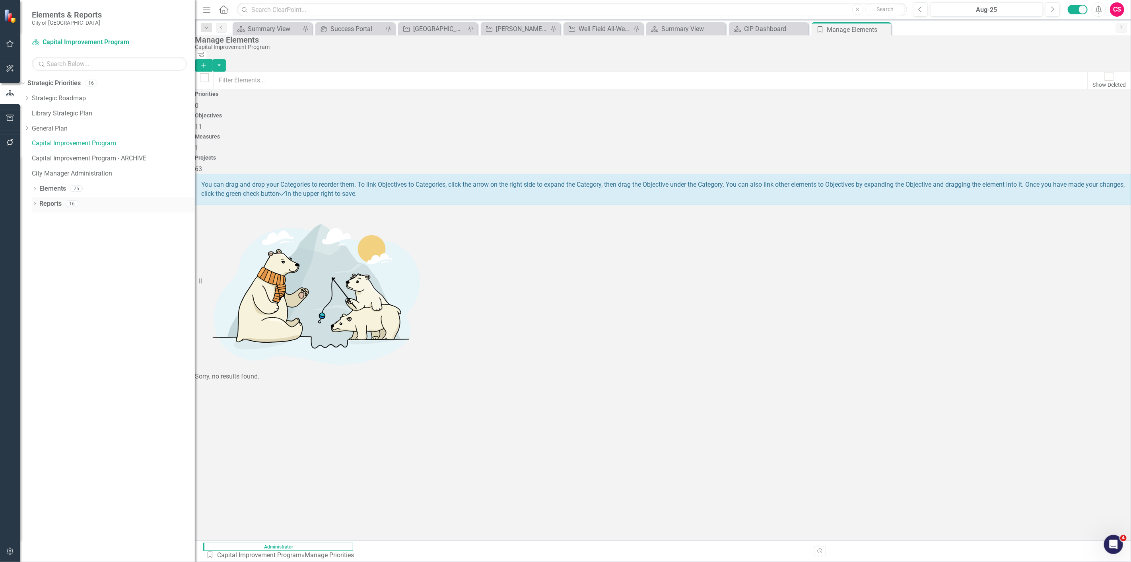
click at [48, 207] on link "Reports" at bounding box center [50, 203] width 22 height 9
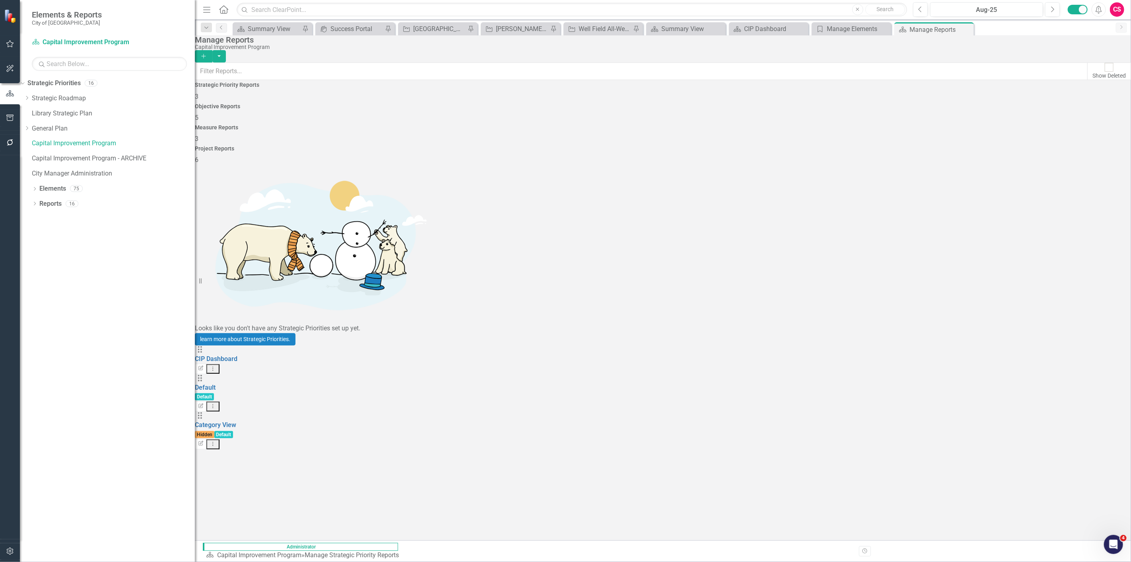
click at [997, 146] on div "Project Reports 6" at bounding box center [663, 155] width 936 height 19
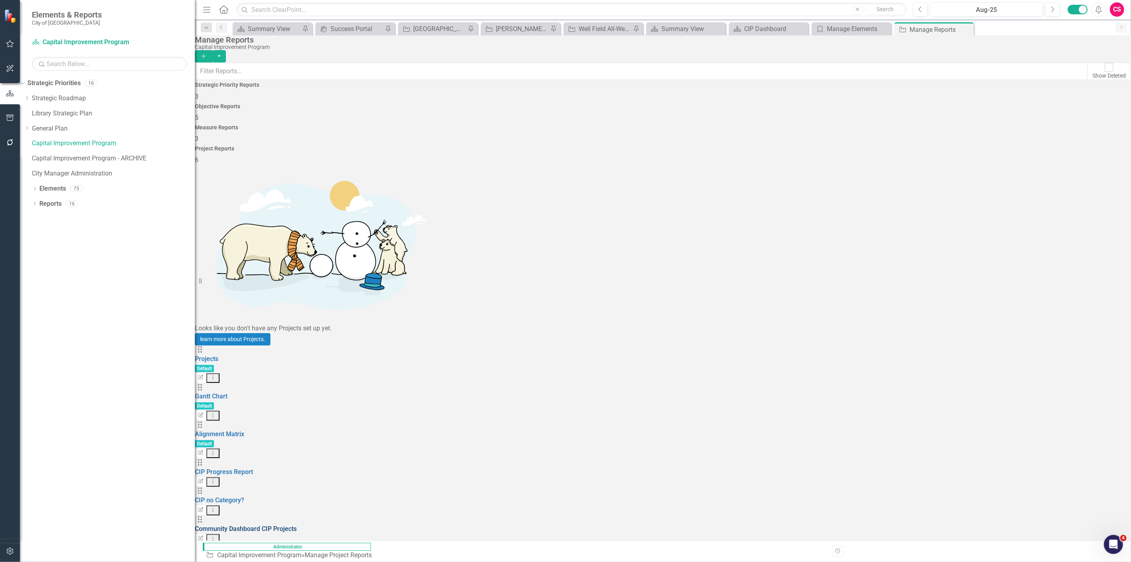
click at [297, 525] on link "Community Dashboard CIP Projects" at bounding box center [246, 529] width 102 height 8
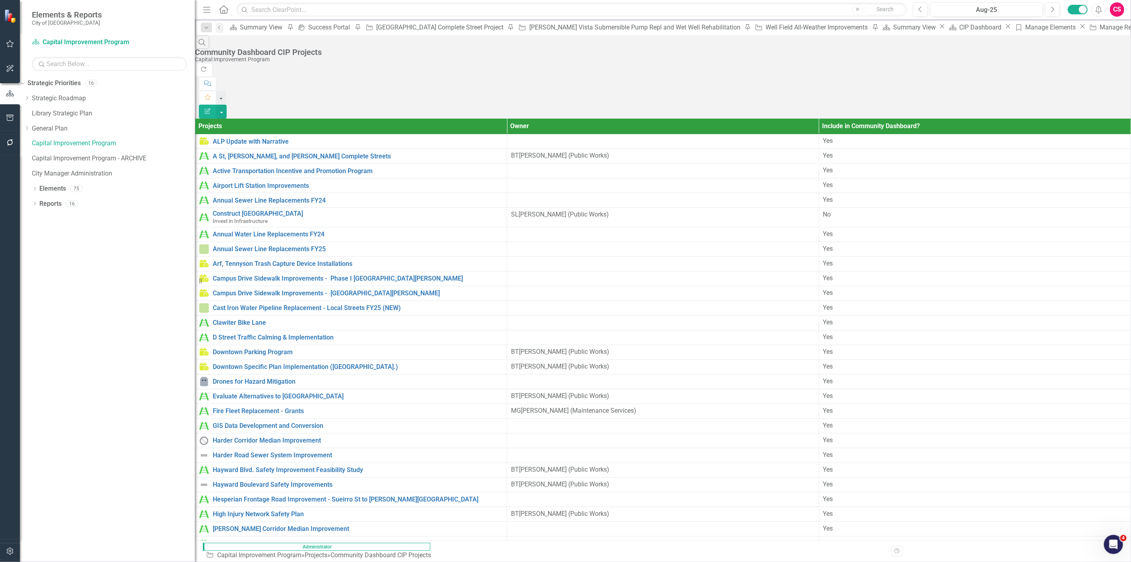
click at [210, 108] on icon "button" at bounding box center [208, 111] width 6 height 6
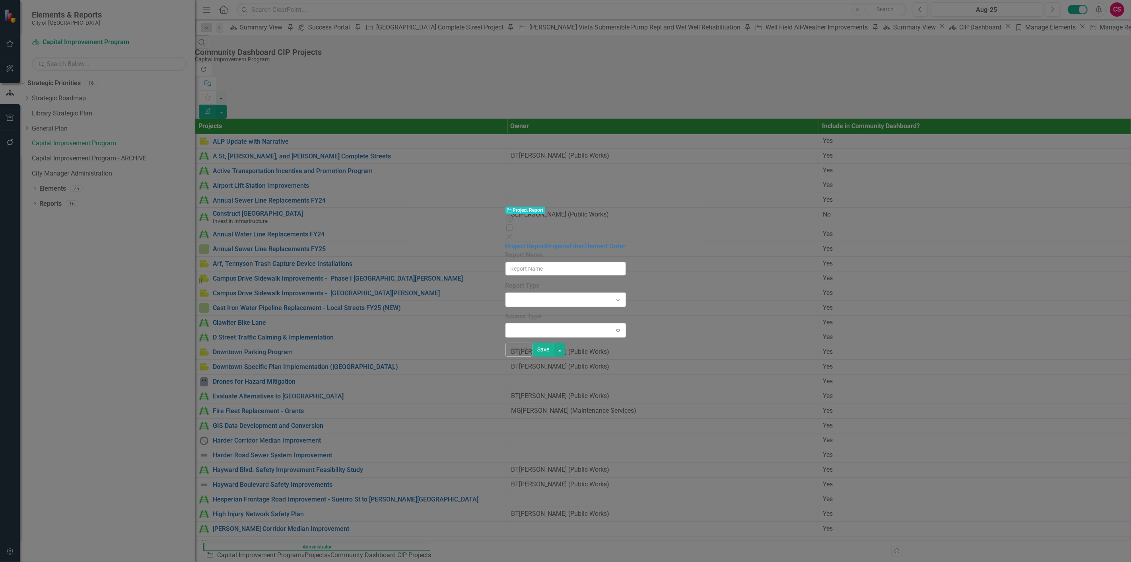
type input "Community Dashboard CIP Projects"
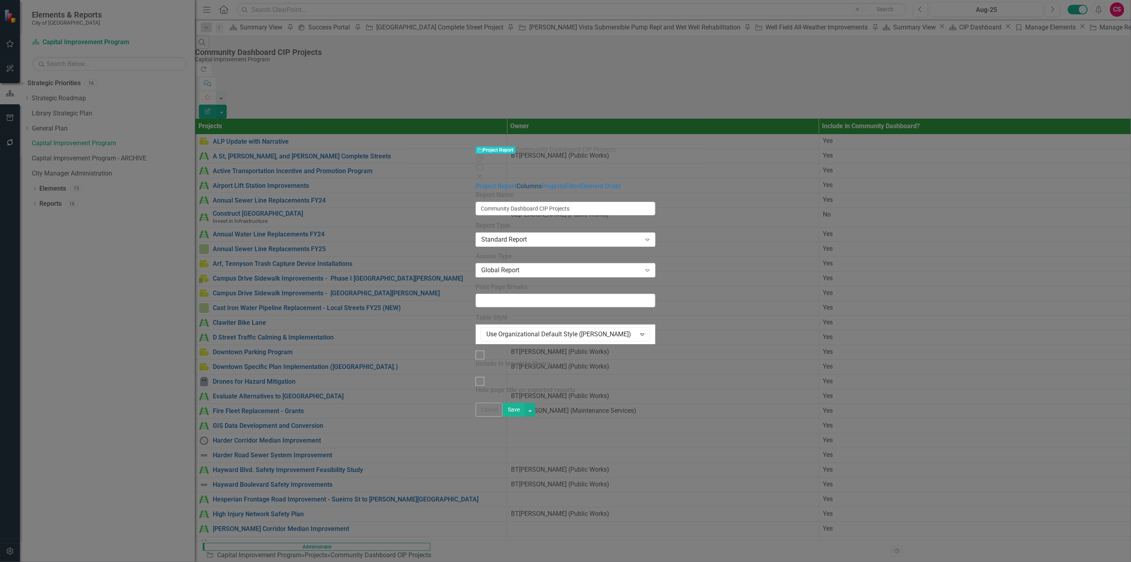
click at [517, 182] on link "Columns" at bounding box center [529, 186] width 25 height 8
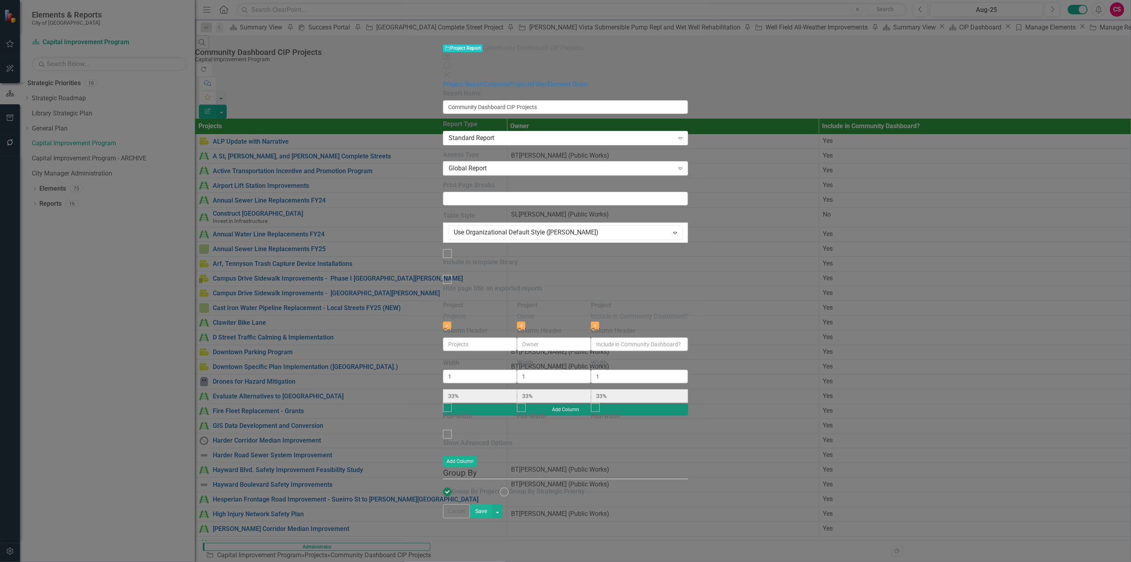
click at [688, 404] on button "Add Column" at bounding box center [565, 409] width 245 height 11
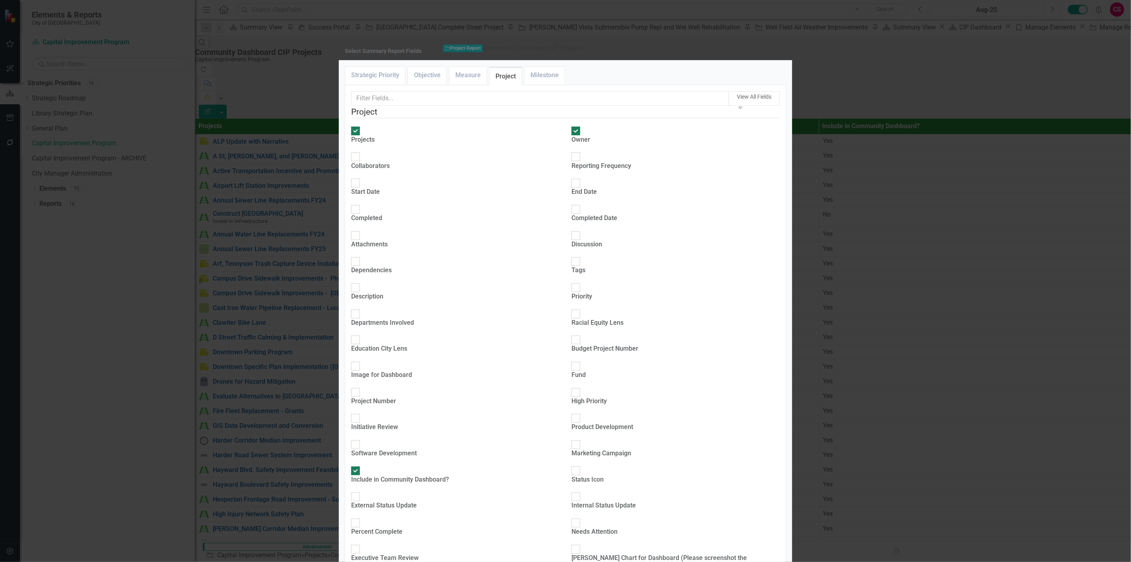
checkbox input "true"
click at [374, 527] on div "Percent Complete" at bounding box center [376, 531] width 51 height 9
click at [362, 517] on input "Percent Complete" at bounding box center [356, 523] width 12 height 12
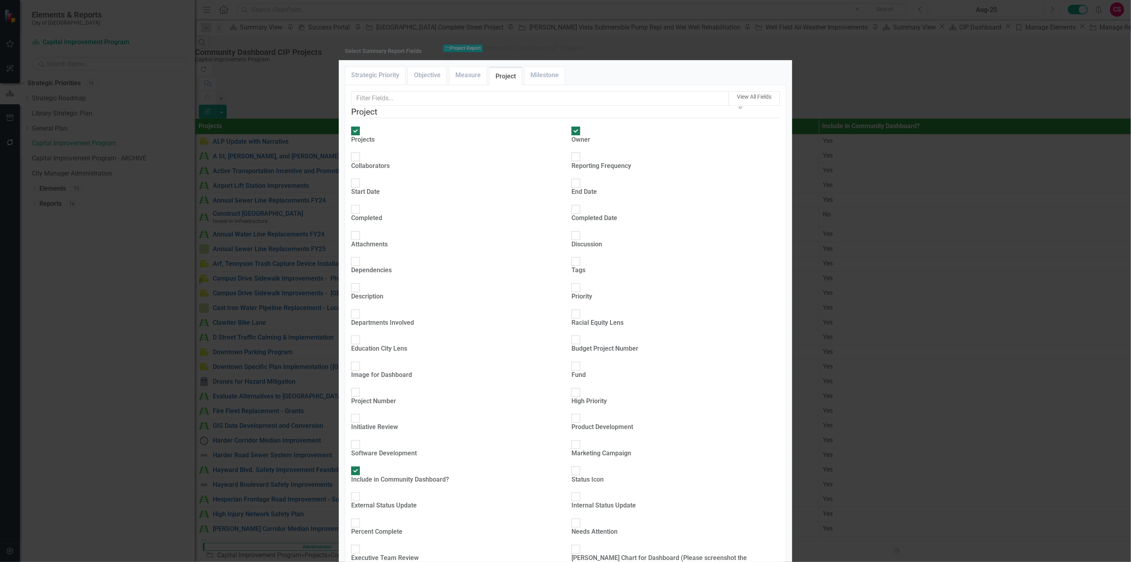
checkbox input "true"
click at [379, 187] on div "Start Date" at bounding box center [365, 191] width 29 height 9
click at [362, 185] on input "Start Date" at bounding box center [356, 183] width 12 height 12
checkbox input "true"
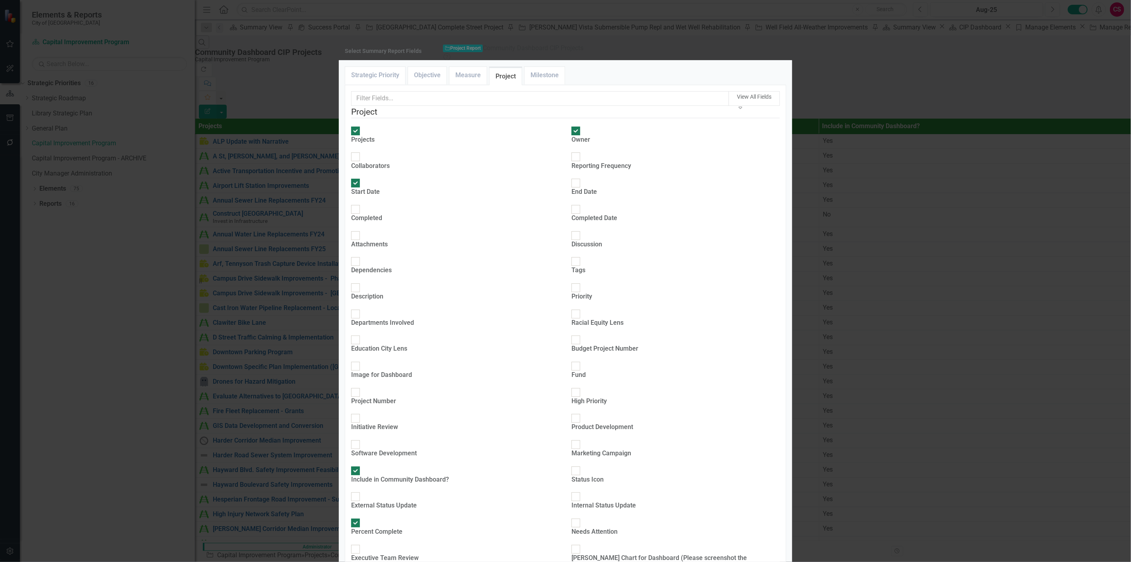
checkbox input "true"
click at [396, 397] on div "Project Number" at bounding box center [373, 401] width 45 height 9
click at [362, 386] on input "Project Number" at bounding box center [356, 392] width 12 height 12
checkbox input "true"
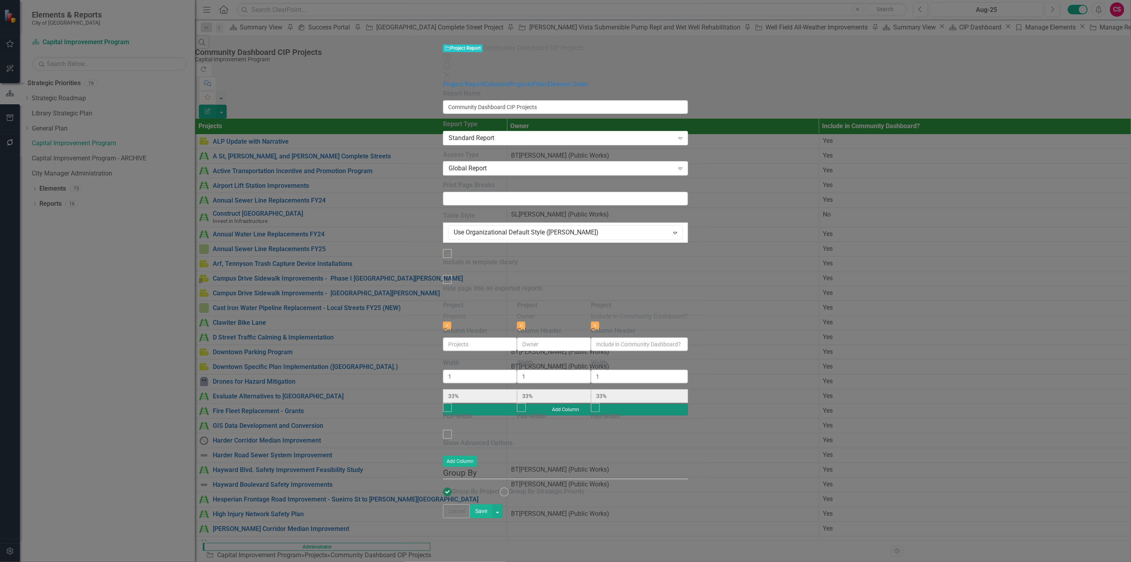
type input "13%"
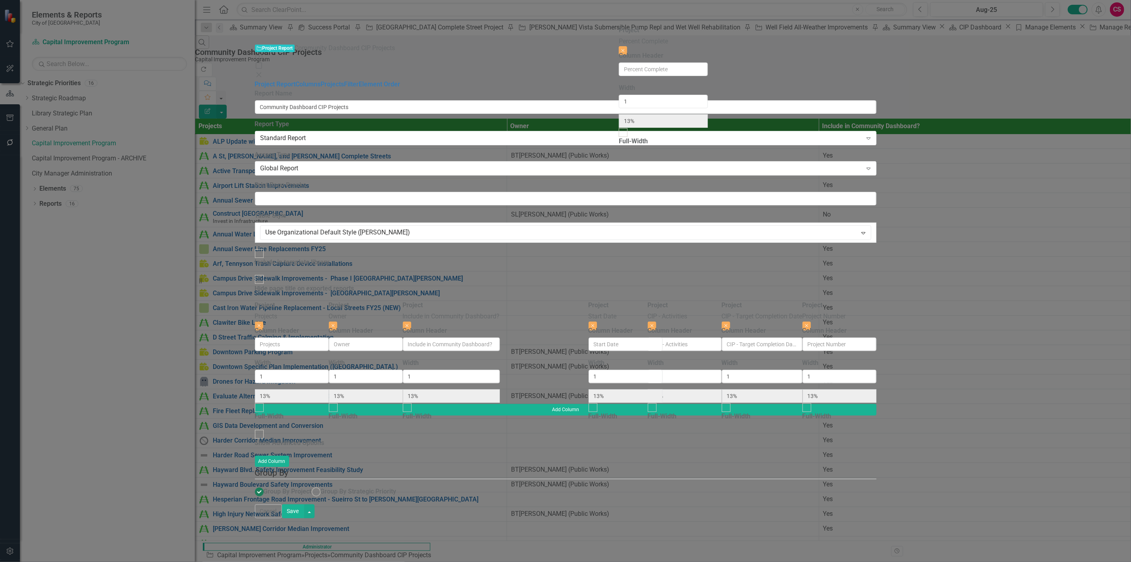
drag, startPoint x: 744, startPoint y: 43, endPoint x: 732, endPoint y: 54, distance: 16.9
click at [661, 301] on div "Project Projects Close Column Header Width 1 13% Full-Width Project Owner Close…" at bounding box center [566, 352] width 622 height 103
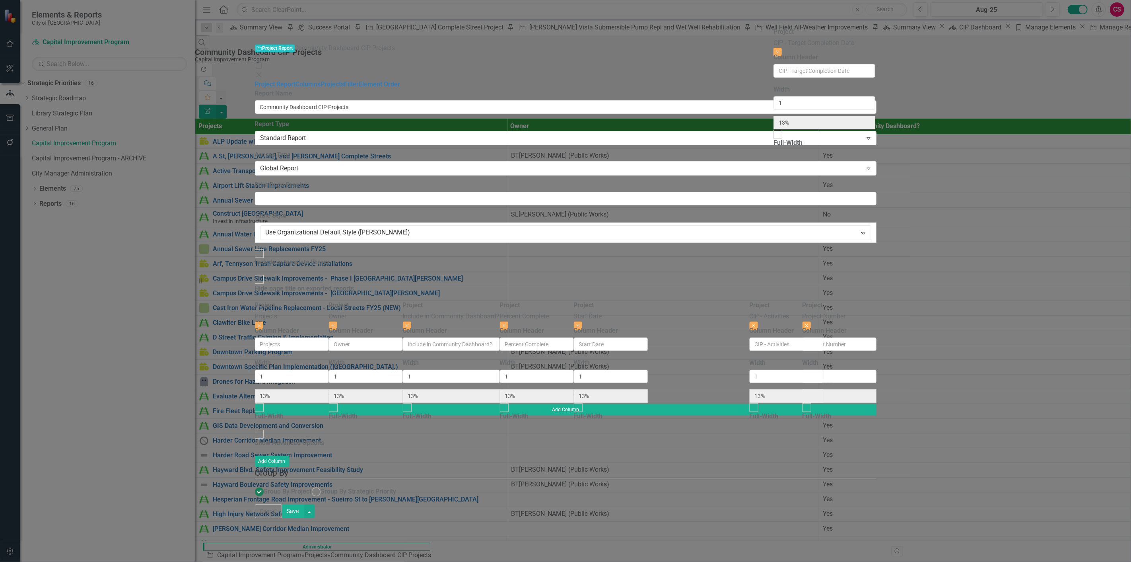
drag, startPoint x: 906, startPoint y: 38, endPoint x: 808, endPoint y: 37, distance: 98.3
click at [808, 301] on div "Project Projects Close Column Header Width 1 13% Full-Width Project Owner Close…" at bounding box center [566, 352] width 622 height 103
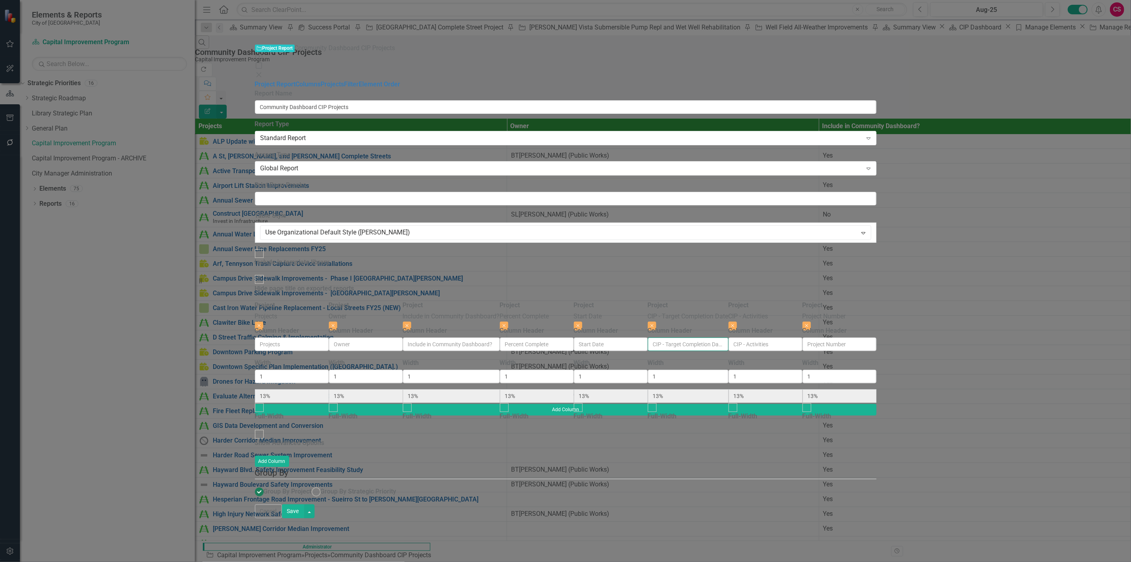
click at [729, 337] on input "Column Header" at bounding box center [688, 344] width 81 height 14
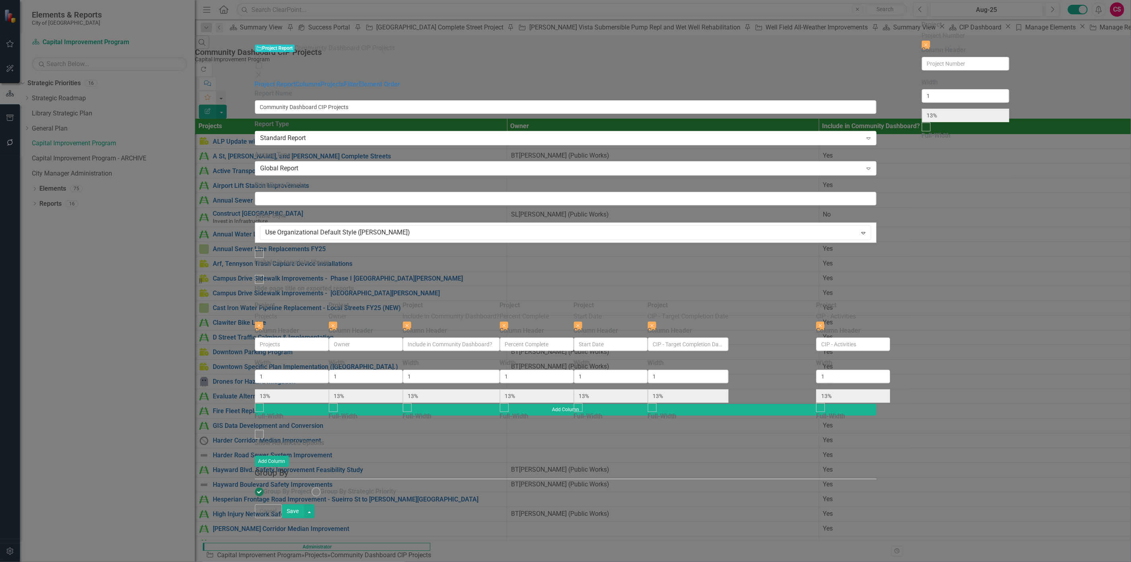
drag, startPoint x: 1023, startPoint y: 46, endPoint x: 968, endPoint y: 56, distance: 56.2
click at [877, 301] on div "Project Projects Close Column Header Width 1 13% Full-Width Project Owner Close…" at bounding box center [566, 352] width 622 height 103
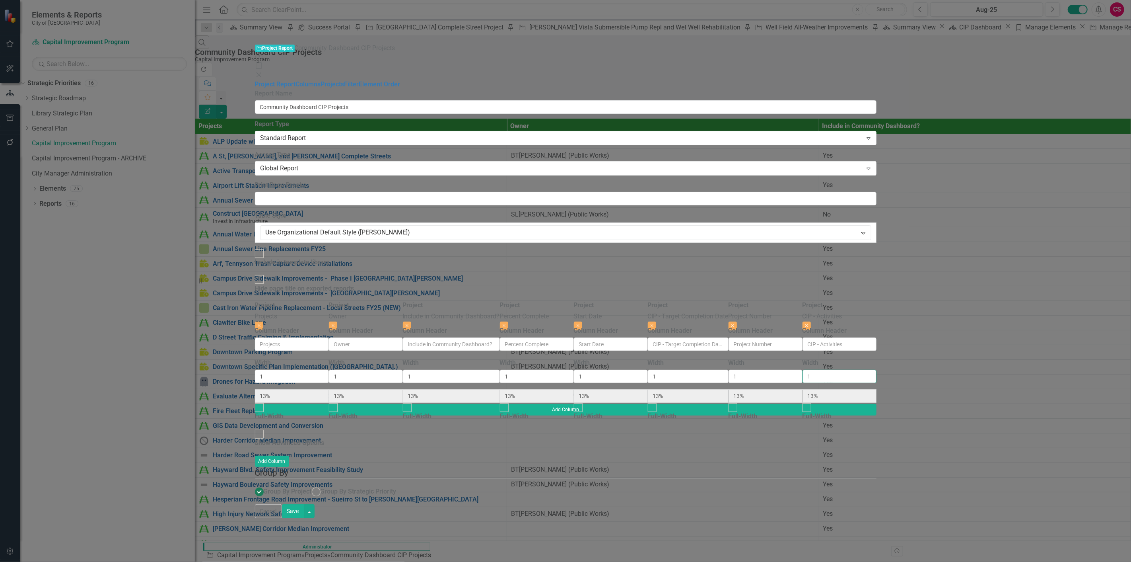
type input "2"
type input "11%"
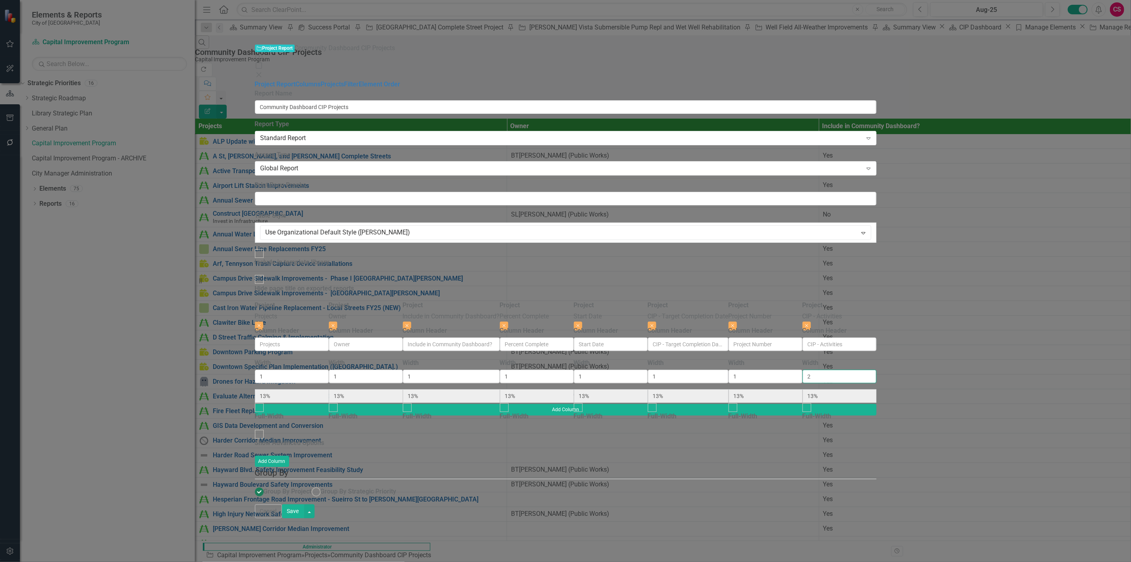
type input "11%"
type input "22%"
click at [877, 370] on input "2" at bounding box center [840, 377] width 74 height 14
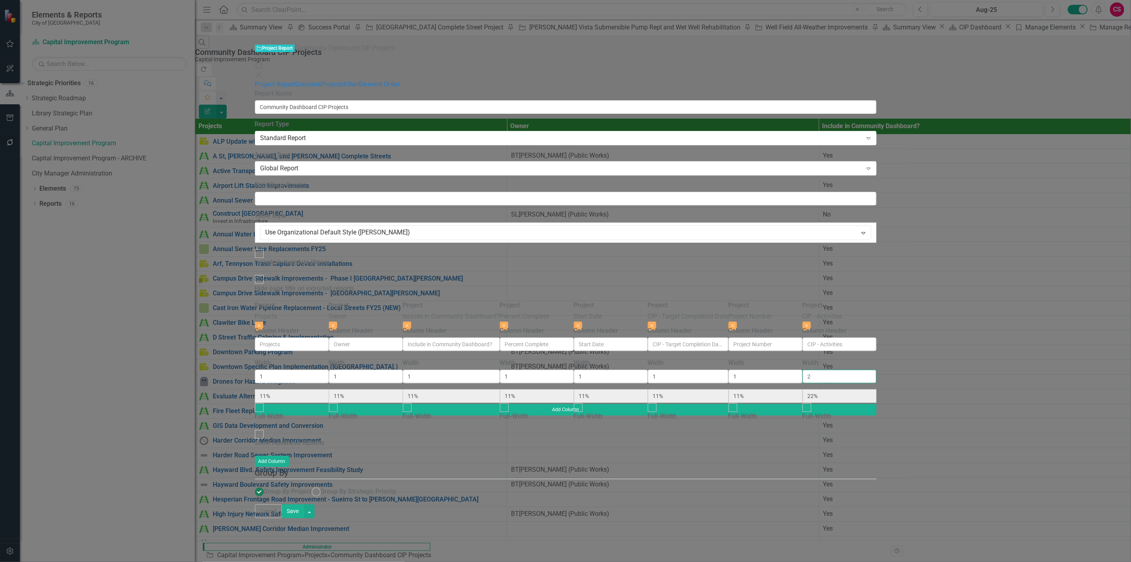
type input "3"
type input "10%"
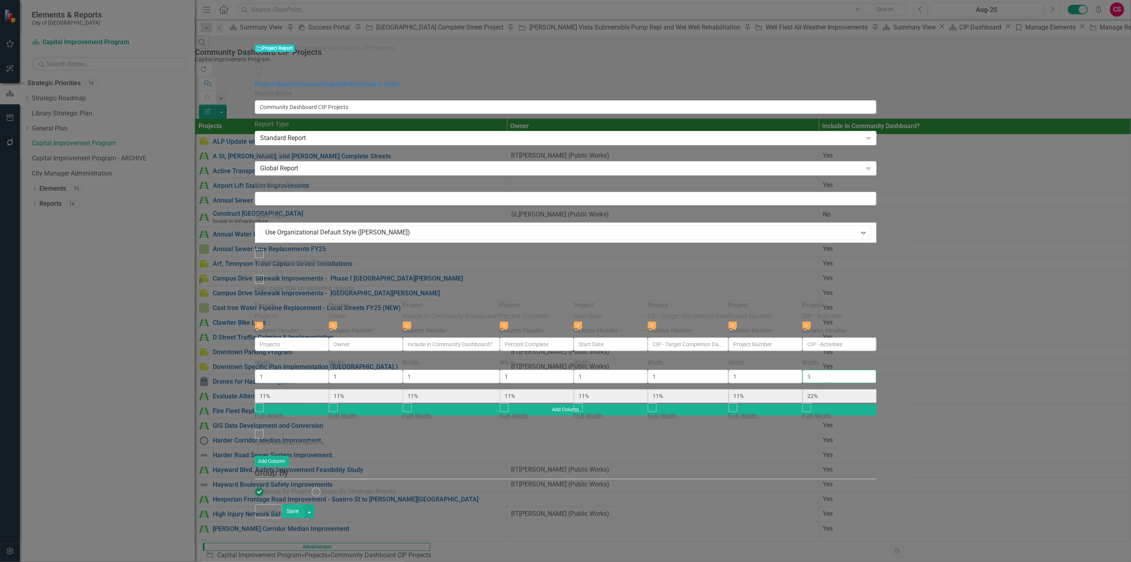
type input "10%"
type input "30%"
type input "3"
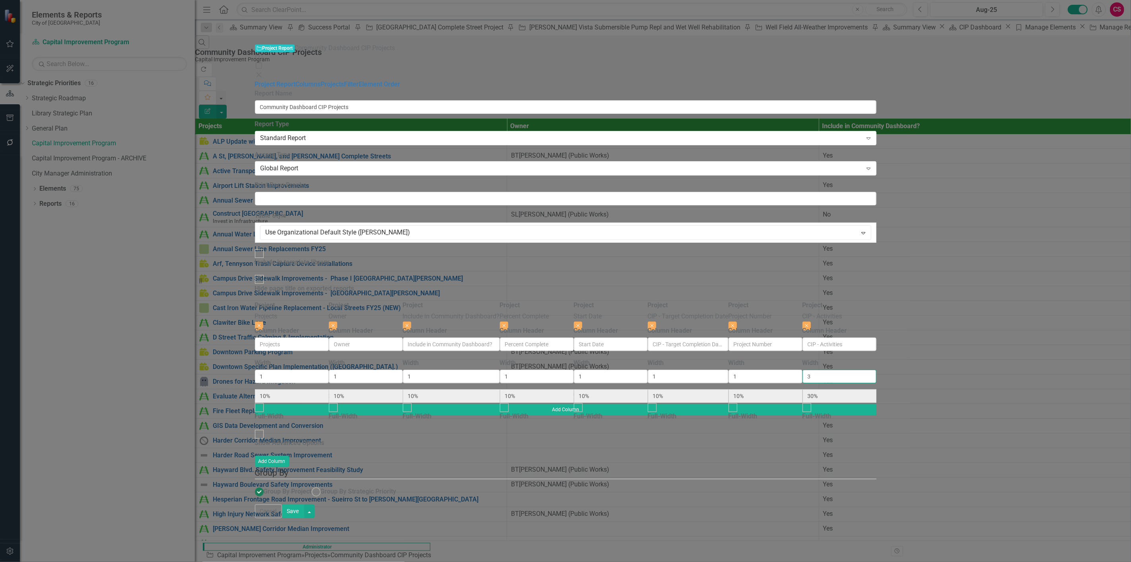
click at [877, 370] on input "3" at bounding box center [840, 377] width 74 height 14
type input "2"
type input "18%"
type input "9%"
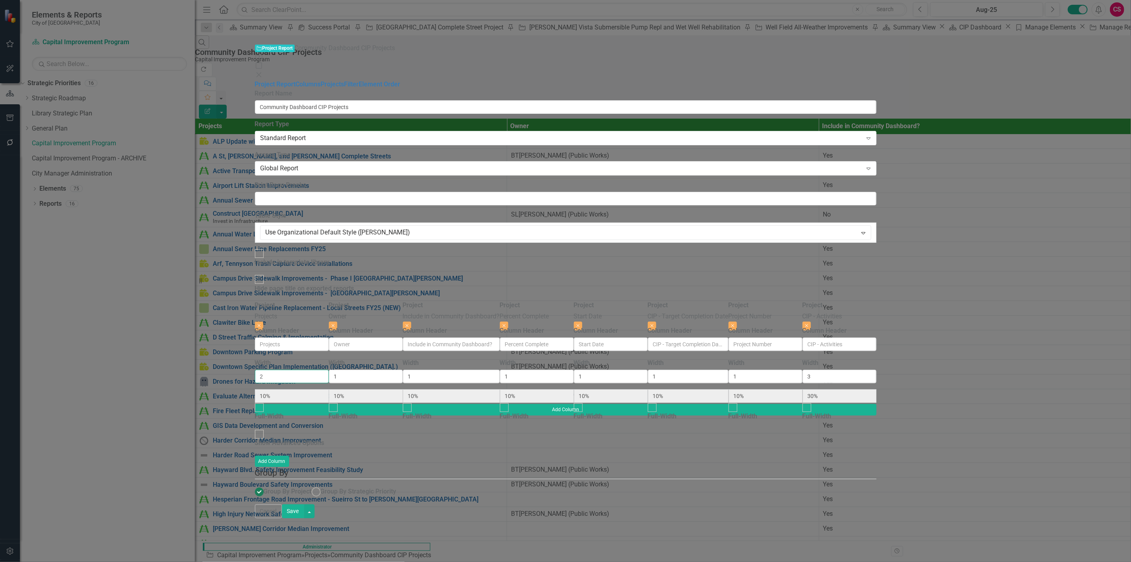
type input "9%"
type input "27%"
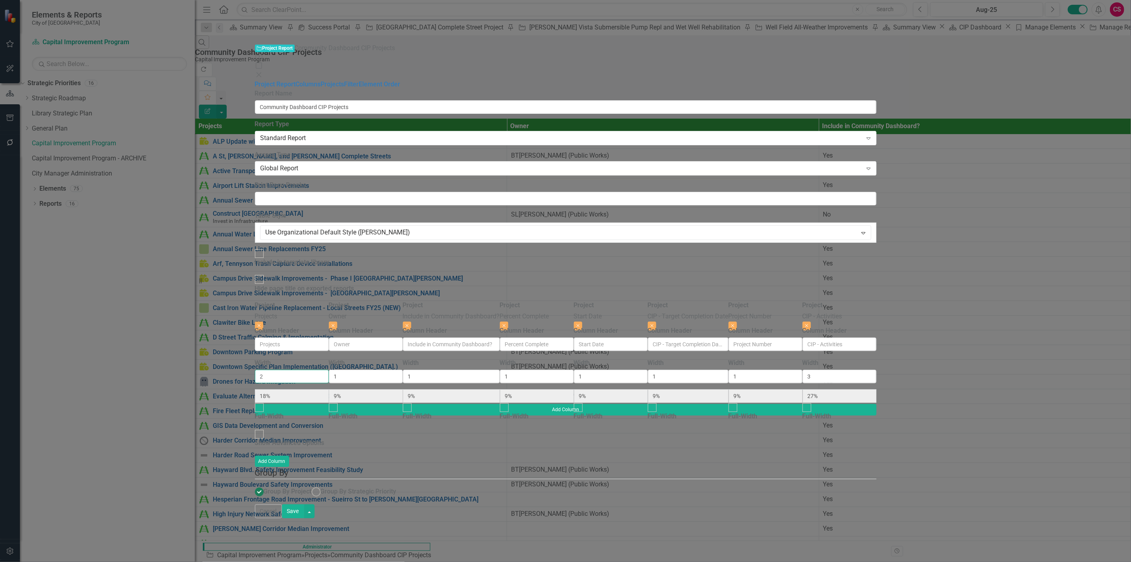
click at [329, 370] on input "2" at bounding box center [292, 377] width 74 height 14
type input "3"
type input "25%"
type input "8%"
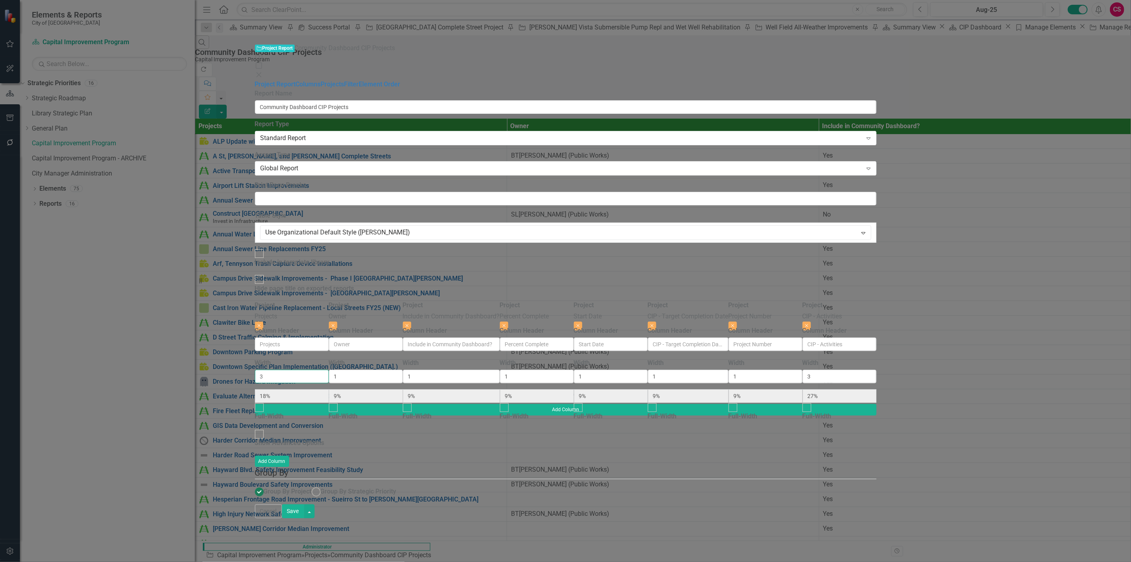
type input "8%"
type input "25%"
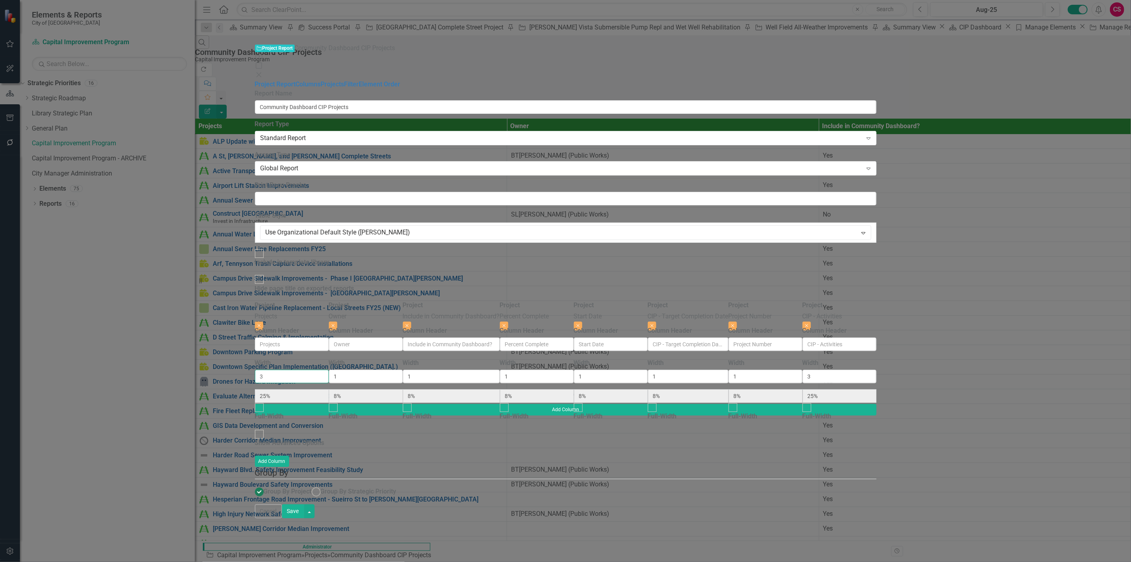
type input "3"
click at [329, 370] on input "3" at bounding box center [292, 377] width 74 height 14
click at [304, 518] on button "Save" at bounding box center [293, 511] width 22 height 14
radio input "true"
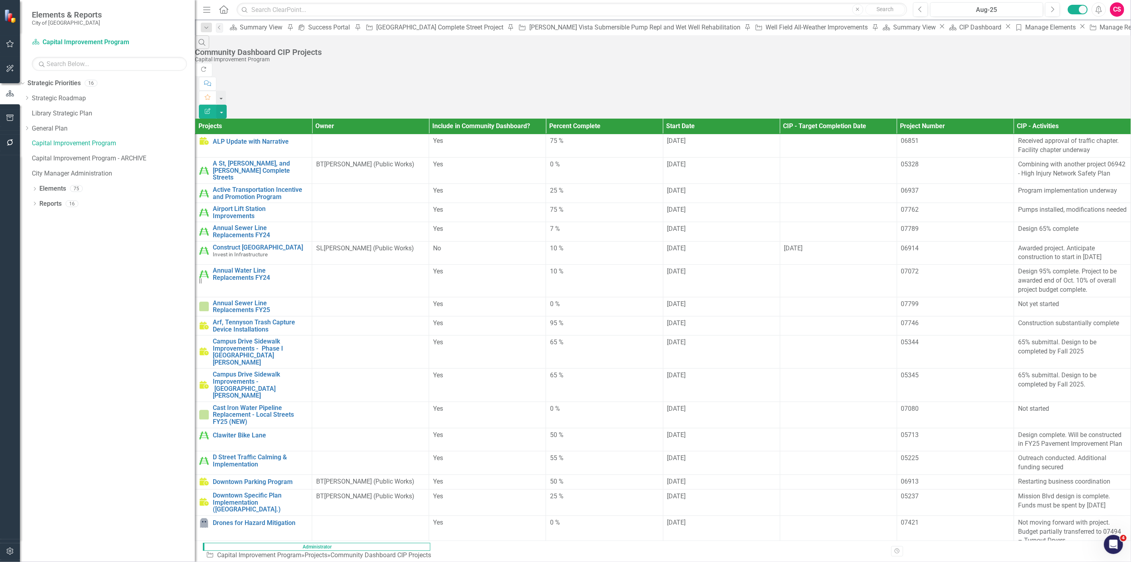
click at [216, 105] on button "Edit Report" at bounding box center [208, 112] width 18 height 14
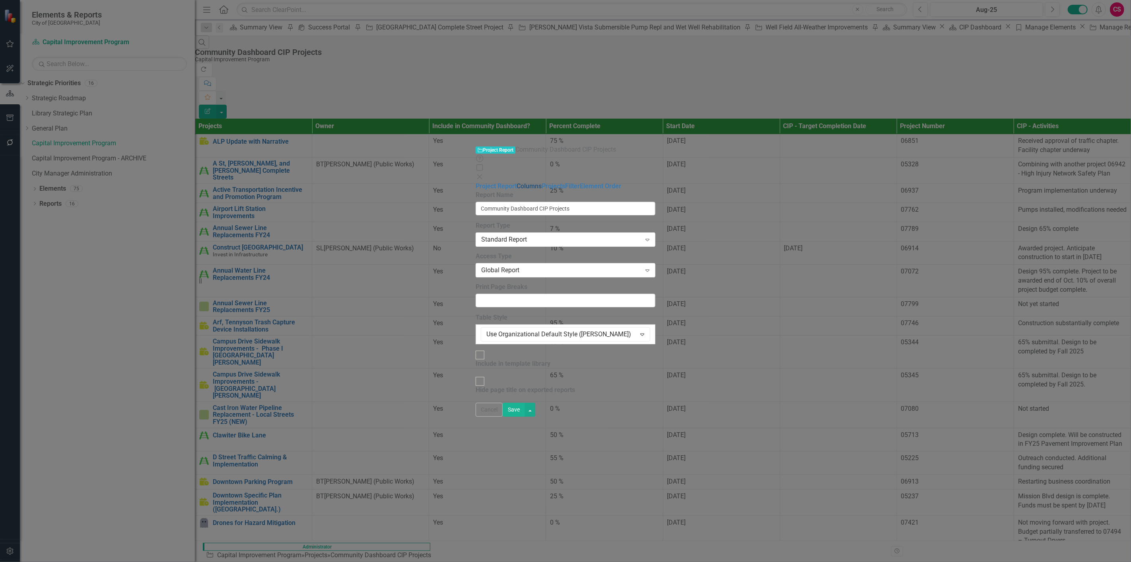
click at [517, 182] on link "Columns" at bounding box center [529, 186] width 25 height 8
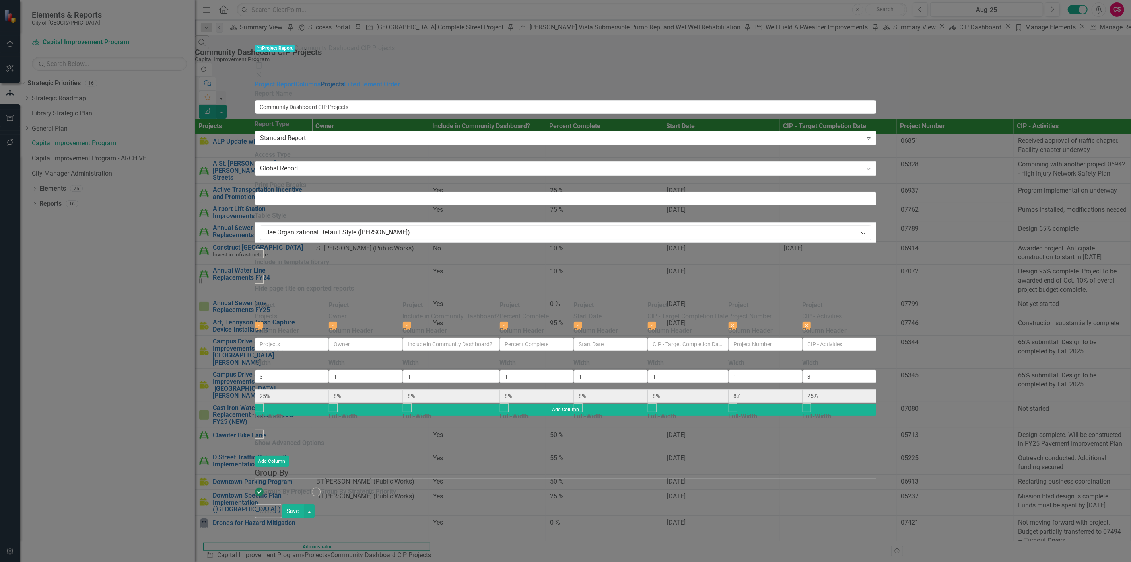
click at [321, 80] on link "Projects" at bounding box center [332, 84] width 23 height 8
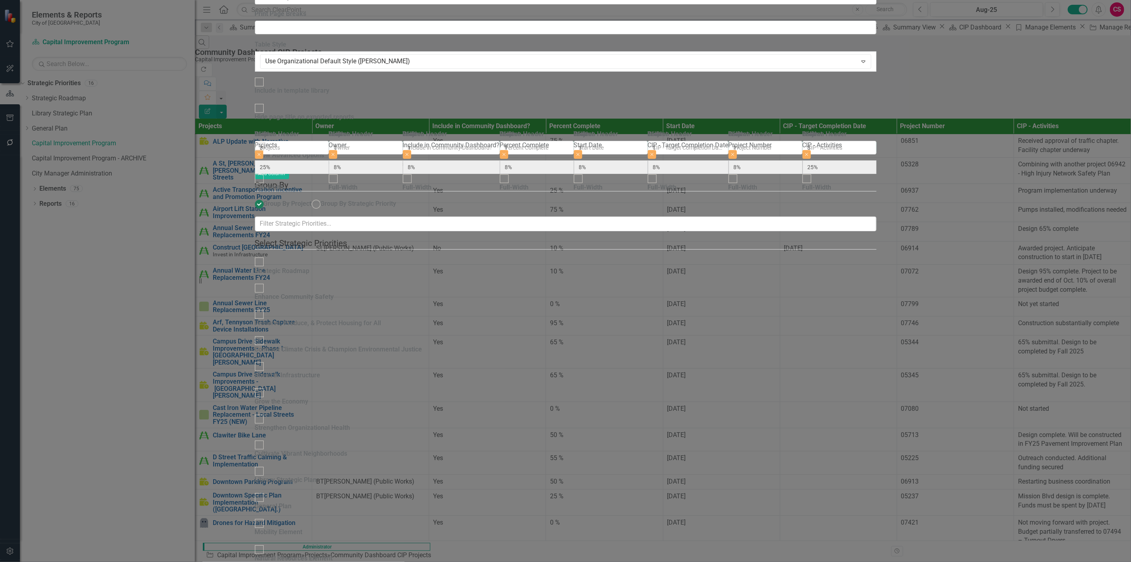
click at [334, 292] on div "Enhance Community Safety" at bounding box center [294, 296] width 79 height 9
click at [265, 282] on input "Enhance Community Safety" at bounding box center [259, 288] width 12 height 12
checkbox input "true"
click at [356, 319] on div "Preserve, Produce, & Protect Housing for All" at bounding box center [318, 323] width 126 height 9
click at [265, 308] on input "Preserve, Produce, & Protect Housing for All" at bounding box center [259, 314] width 12 height 12
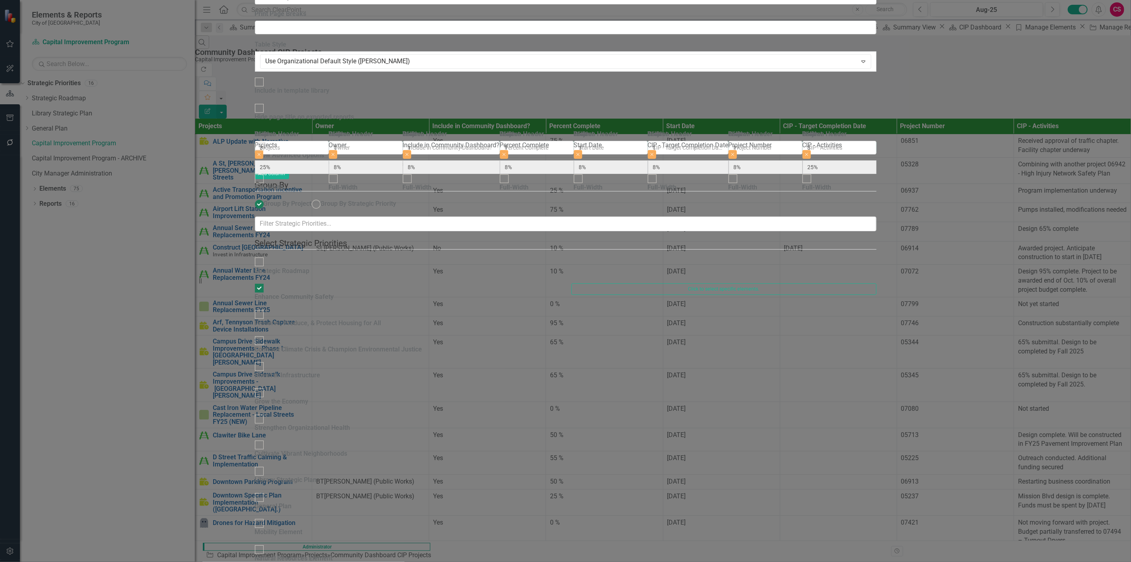
checkbox input "true"
click at [352, 345] on div "Confront Climate Crisis & Champion Environmental Justice" at bounding box center [338, 349] width 167 height 9
click at [265, 334] on input "Confront Climate Crisis & Champion Environmental Justice" at bounding box center [259, 340] width 12 height 12
checkbox input "true"
click at [321, 371] on div "Invest in Infrastructure" at bounding box center [288, 375] width 66 height 9
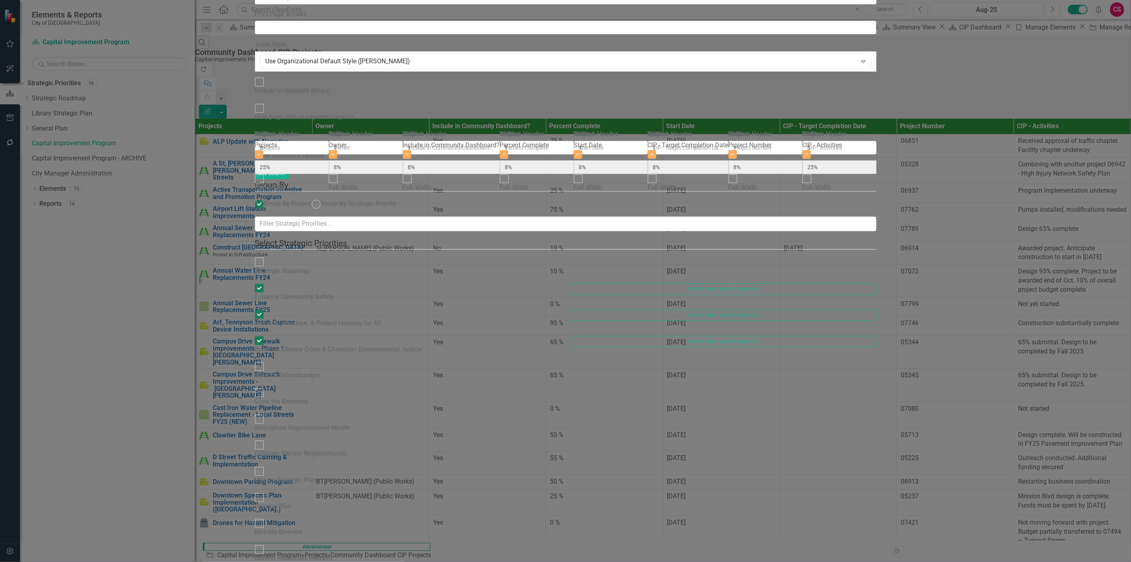
click at [265, 360] on input "Invest in Infrastructure" at bounding box center [259, 366] width 12 height 12
checkbox input "true"
click at [309, 388] on div "Grow the Economy" at bounding box center [282, 397] width 54 height 18
click at [265, 387] on input "Grow the Economy" at bounding box center [259, 393] width 12 height 12
checkbox input "true"
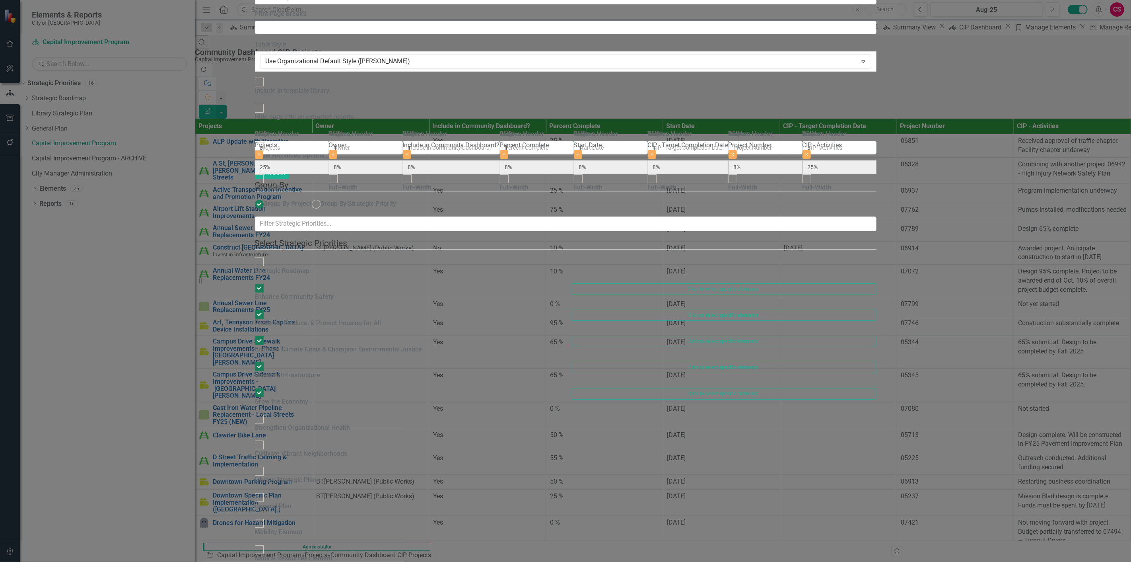
click at [337, 414] on div "Strengthen Organizational Health" at bounding box center [407, 427] width 317 height 26
drag, startPoint x: 337, startPoint y: 169, endPoint x: 338, endPoint y: 180, distance: 11.6
click at [264, 414] on div at bounding box center [259, 418] width 9 height 9
click at [265, 412] on input "Strengthen Organizational Health" at bounding box center [259, 418] width 12 height 12
checkbox input "true"
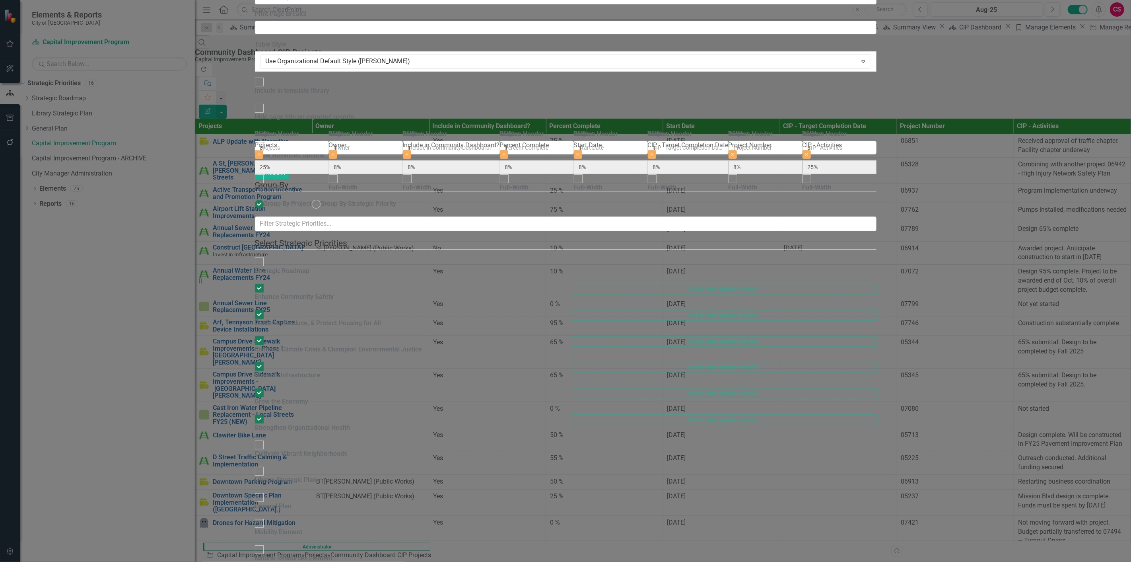
click at [264, 440] on div at bounding box center [259, 444] width 9 height 9
click at [265, 439] on input "Cultivate Vibrant Neighborhoods" at bounding box center [259, 445] width 12 height 12
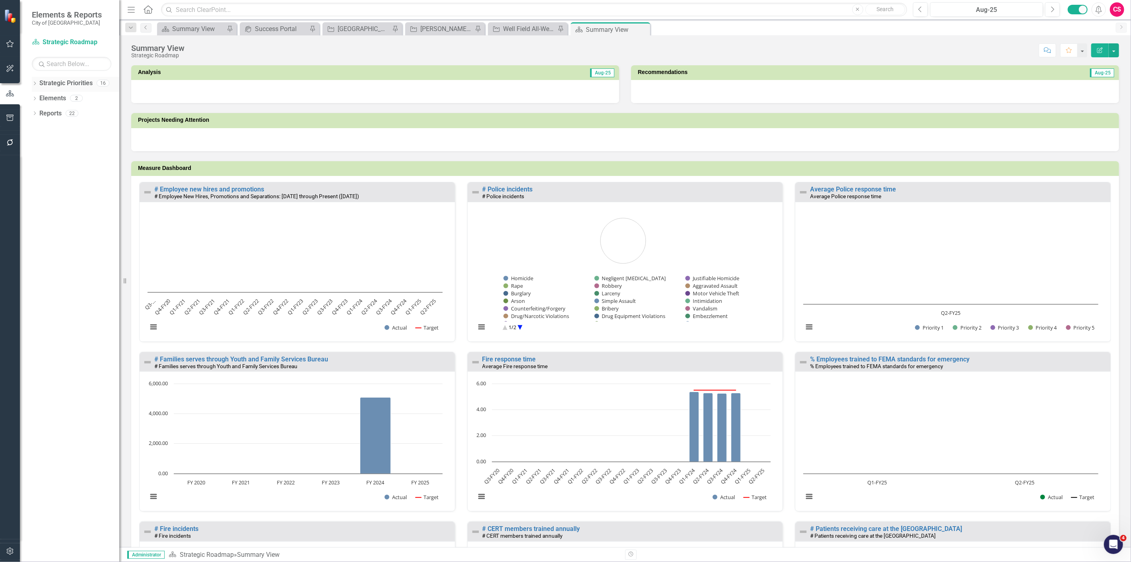
click at [36, 84] on icon "Dropdown" at bounding box center [35, 84] width 6 height 4
click at [96, 270] on div "Dropdown Strategic Priorities 16 Dropdown Strategic Roadmap Enhance Community S…" at bounding box center [69, 319] width 99 height 485
click at [6, 554] on button "button" at bounding box center [10, 551] width 18 height 17
click at [76, 127] on link "System Setup" at bounding box center [69, 122] width 99 height 9
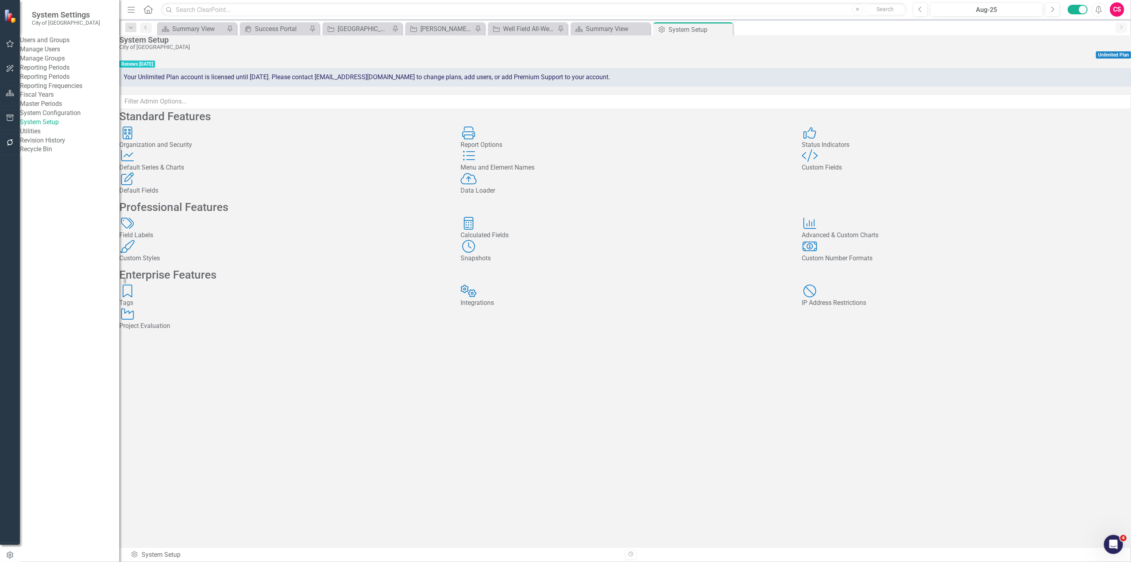
click at [294, 307] on div "Tags Tags" at bounding box center [283, 295] width 329 height 23
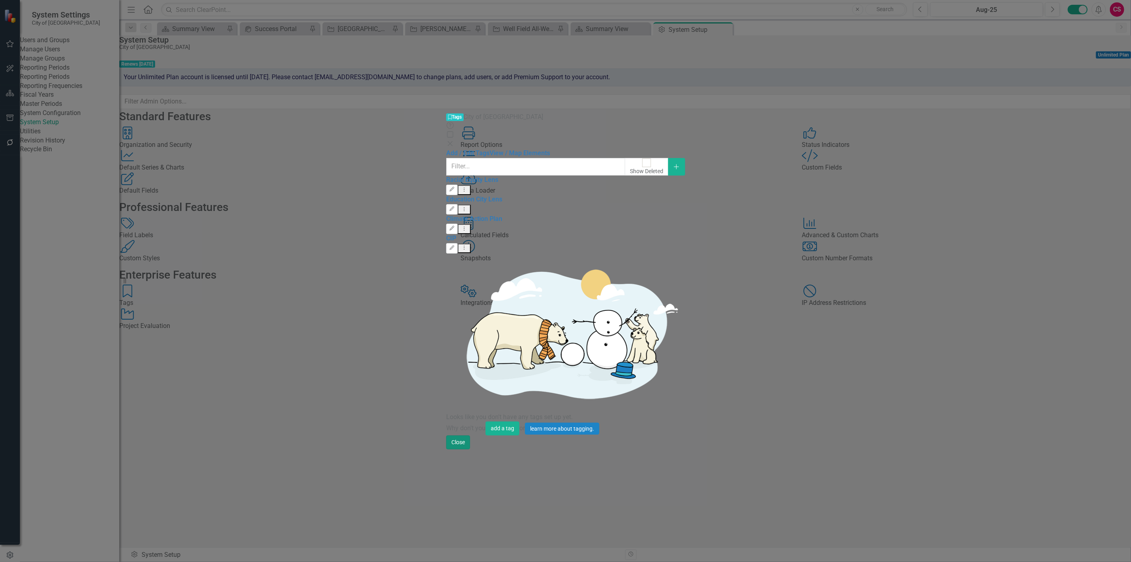
click at [470, 449] on button "Close" at bounding box center [458, 442] width 24 height 14
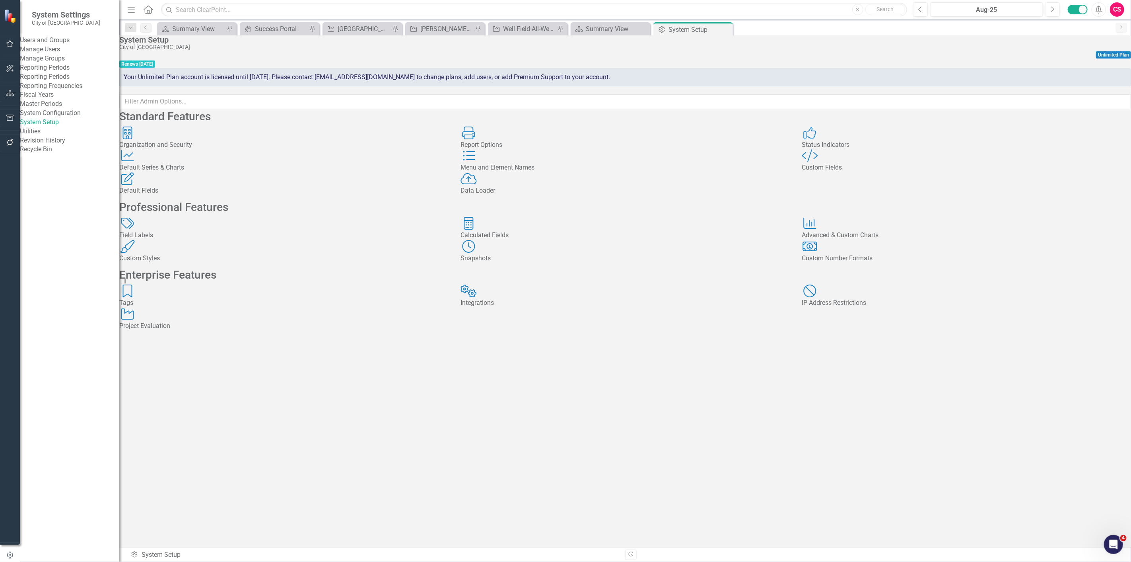
click at [182, 240] on div "Field Labels Field Labels" at bounding box center [283, 228] width 329 height 23
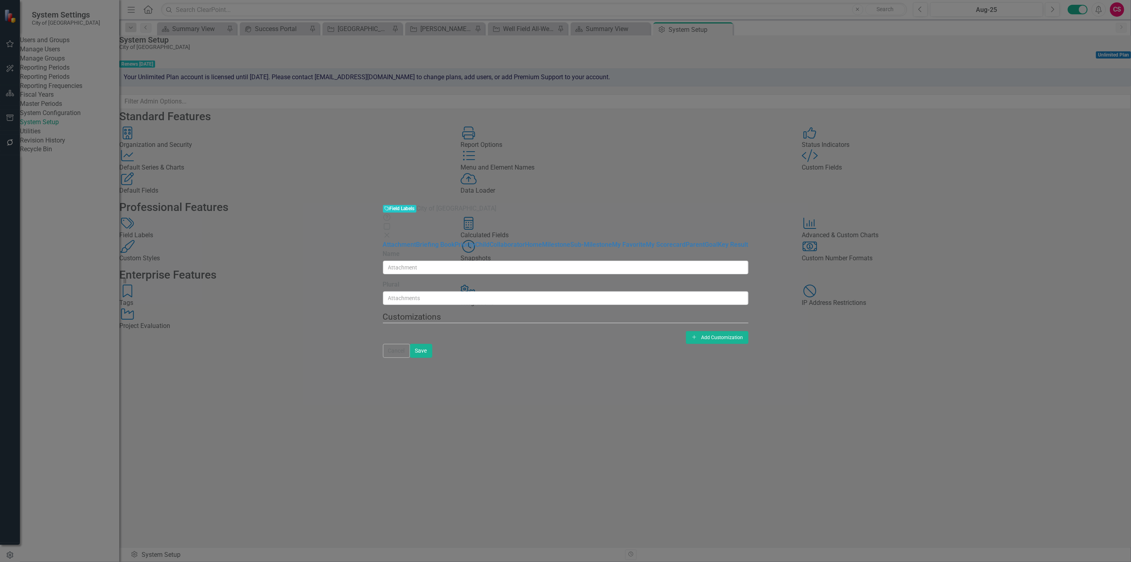
drag, startPoint x: 1098, startPoint y: 556, endPoint x: 1087, endPoint y: 555, distance: 11.6
click at [749, 358] on div "Cancel Save" at bounding box center [566, 351] width 366 height 14
click at [410, 358] on button "Cancel" at bounding box center [396, 351] width 27 height 14
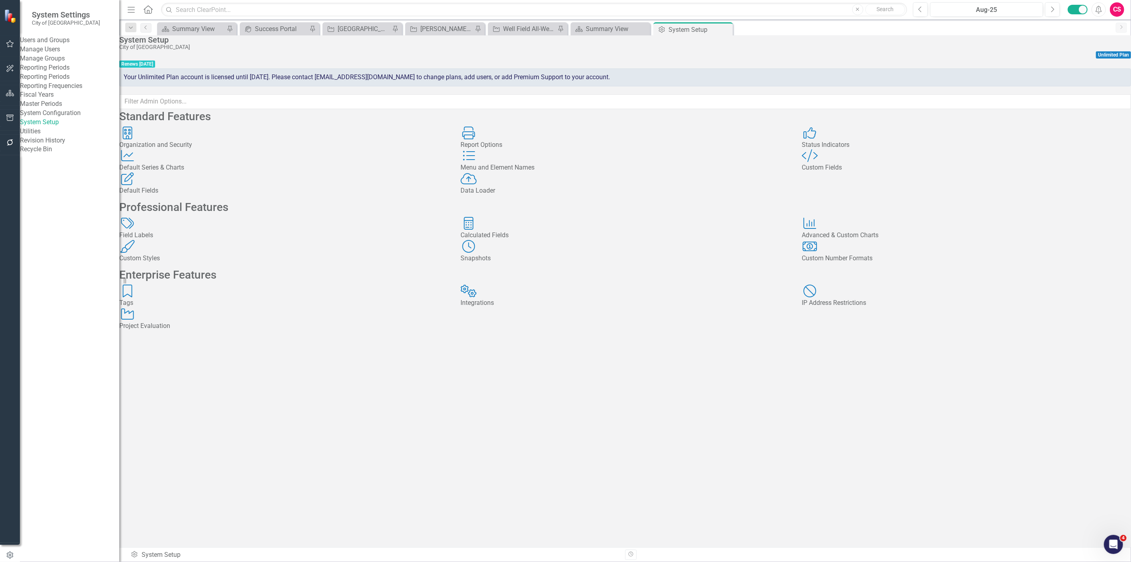
click at [261, 263] on div "Custom Styles Custom Styles" at bounding box center [283, 251] width 329 height 23
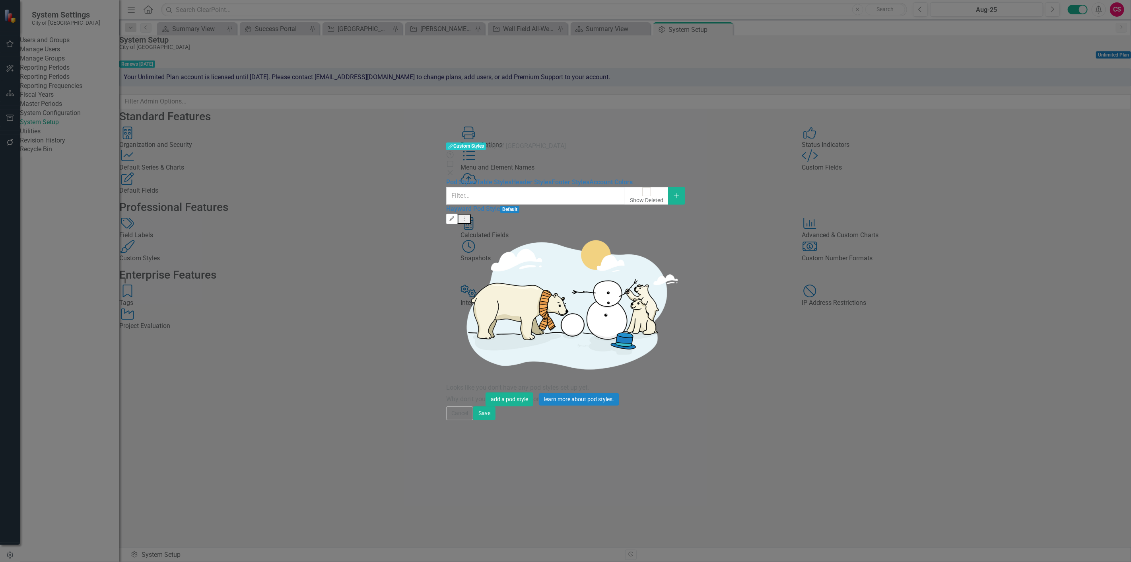
click at [455, 216] on icon "Edit" at bounding box center [452, 218] width 6 height 5
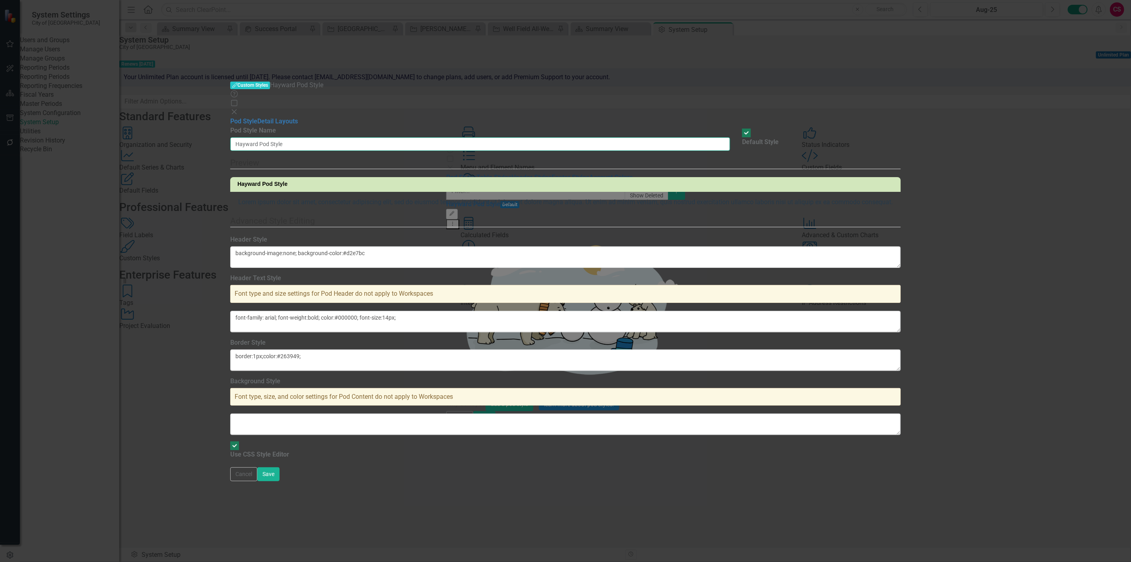
click at [559, 137] on input "Hayward Pod Style" at bounding box center [480, 144] width 500 height 14
type input "Hayward Pod Style - Light Green"
click at [257, 467] on button "Save" at bounding box center [268, 474] width 22 height 14
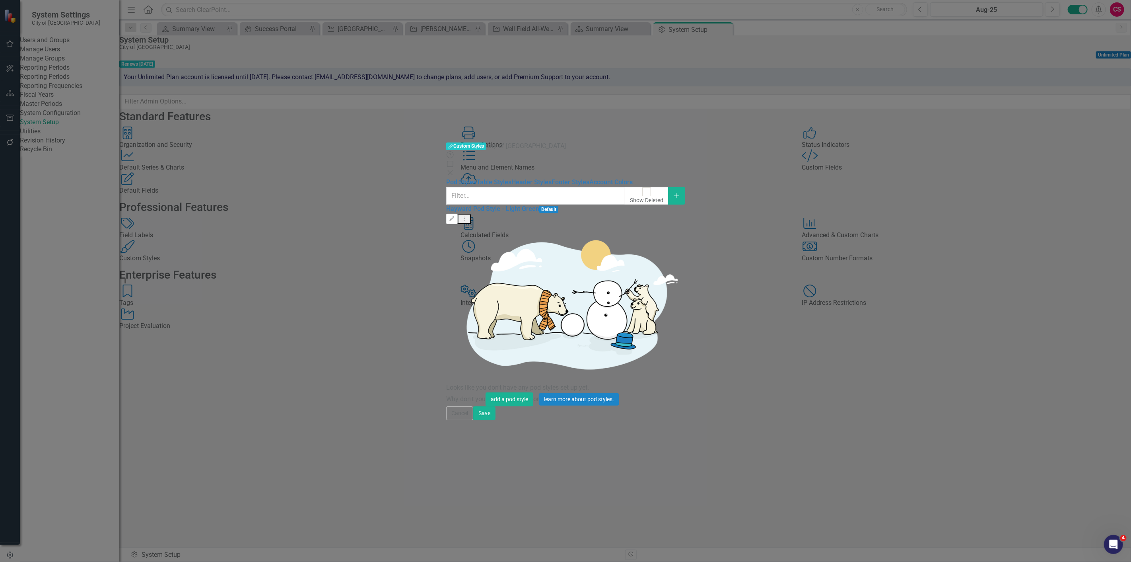
click at [468, 216] on icon "Dropdown Menu" at bounding box center [464, 218] width 7 height 5
click at [1093, 85] on link "Copy Duplicate Pod Style" at bounding box center [1080, 85] width 74 height 15
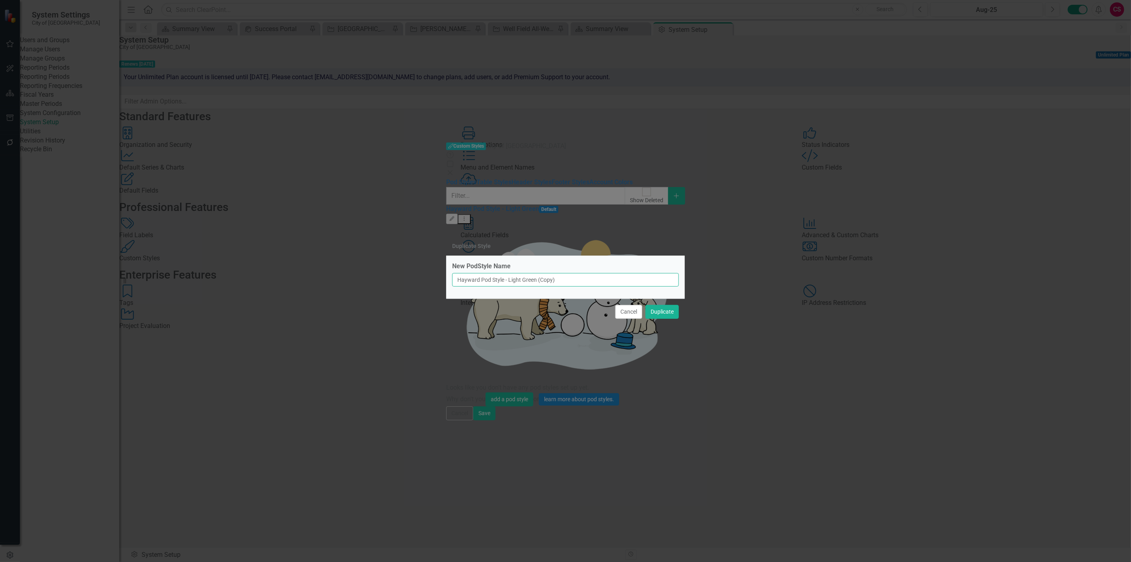
click at [521, 281] on input "Hayward Pod Style - Light Green (Copy)" at bounding box center [565, 280] width 227 height 14
type input "Hayward Pod Style - Dark Green"
click at [624, 315] on button "Cancel" at bounding box center [628, 312] width 27 height 14
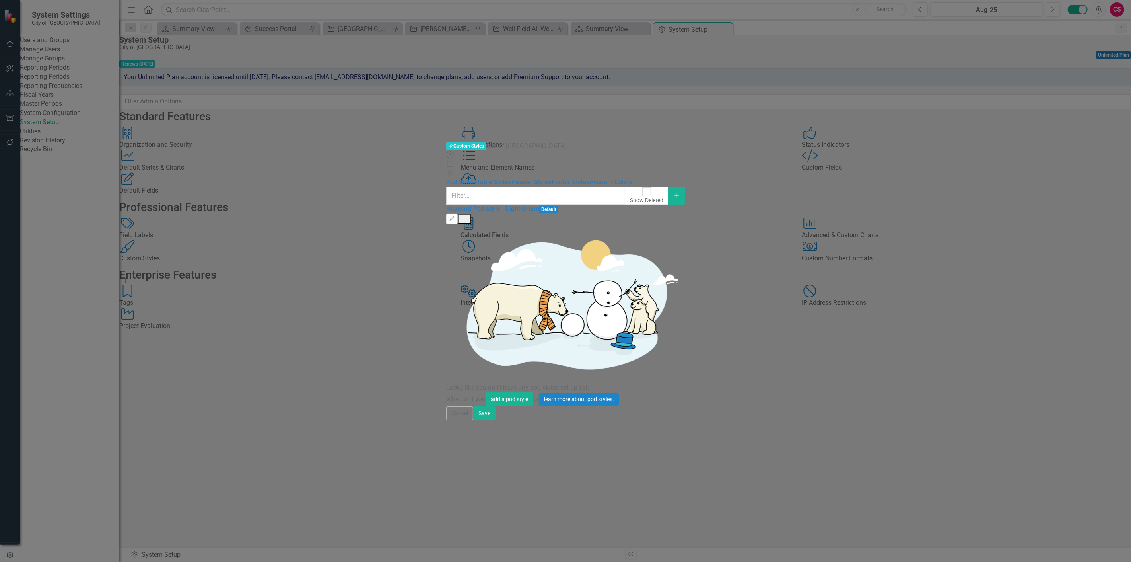
click at [468, 216] on icon "Dropdown Menu" at bounding box center [464, 218] width 7 height 5
click at [1092, 90] on link "Copy Duplicate Pod Style" at bounding box center [1080, 85] width 74 height 15
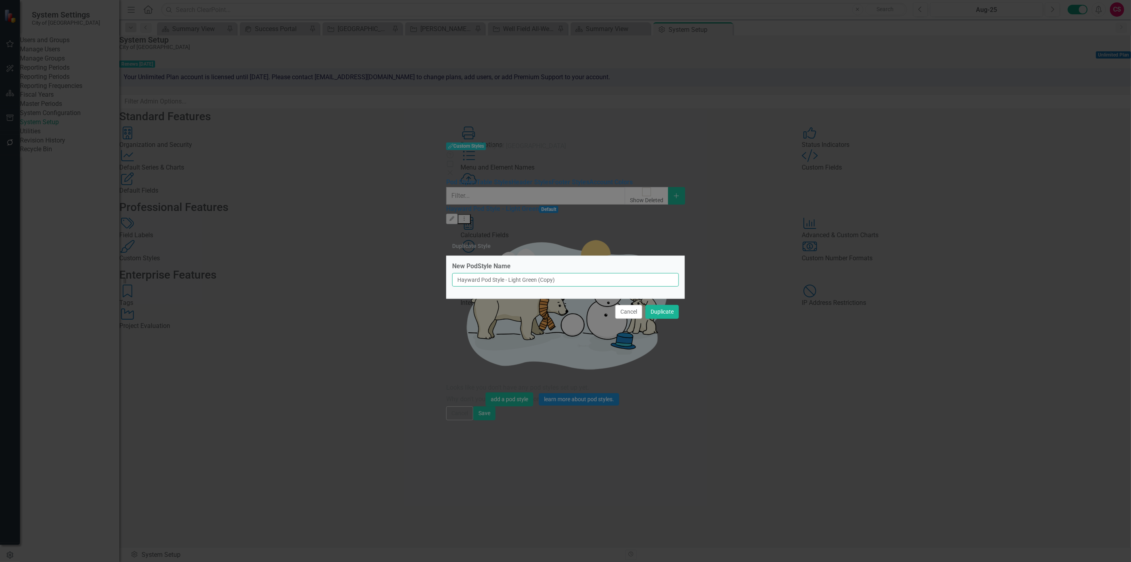
click at [523, 284] on input "Hayward Pod Style - Light Green (Copy)" at bounding box center [565, 280] width 227 height 14
type input "Hayward Pod Style - Dark Green"
click at [658, 307] on button "Duplicate" at bounding box center [662, 312] width 33 height 14
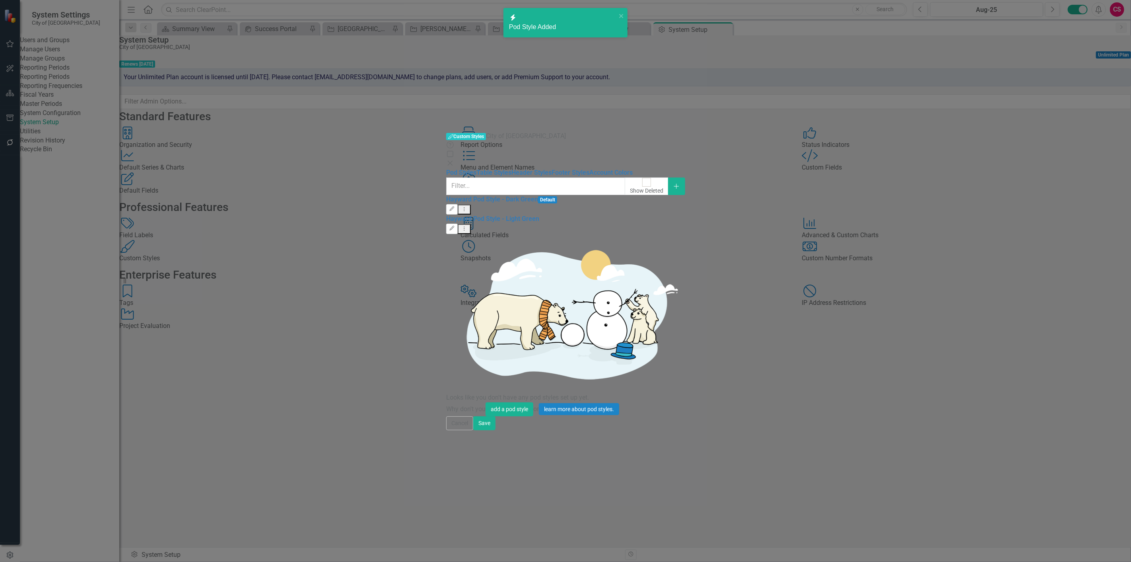
click at [685, 214] on div "Hayward Pod Style - Light Green Edit Dropdown Menu" at bounding box center [565, 223] width 239 height 19
click at [455, 226] on icon "Edit" at bounding box center [452, 228] width 6 height 5
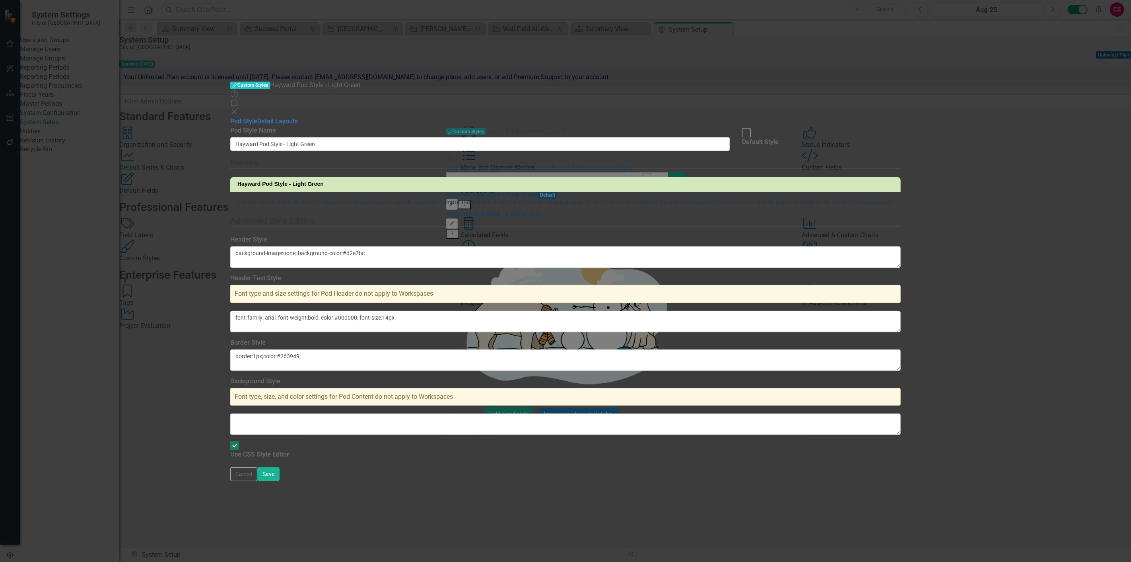
click at [753, 127] on input "Default Style" at bounding box center [747, 133] width 12 height 12
checkbox input "true"
click at [280, 481] on button "Save" at bounding box center [268, 474] width 22 height 14
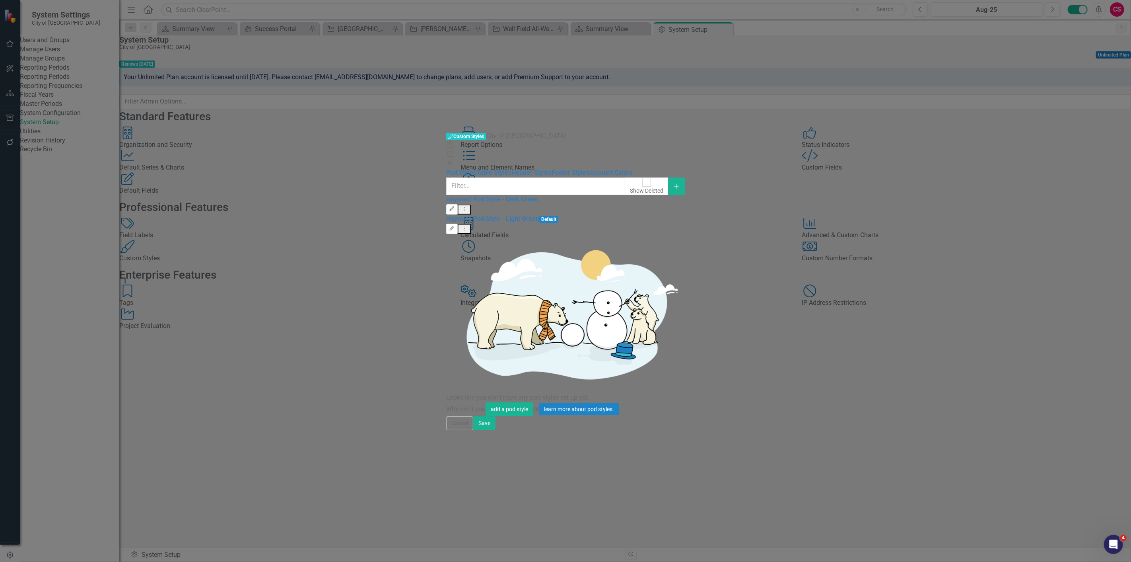
click at [458, 204] on button "Edit" at bounding box center [452, 209] width 12 height 10
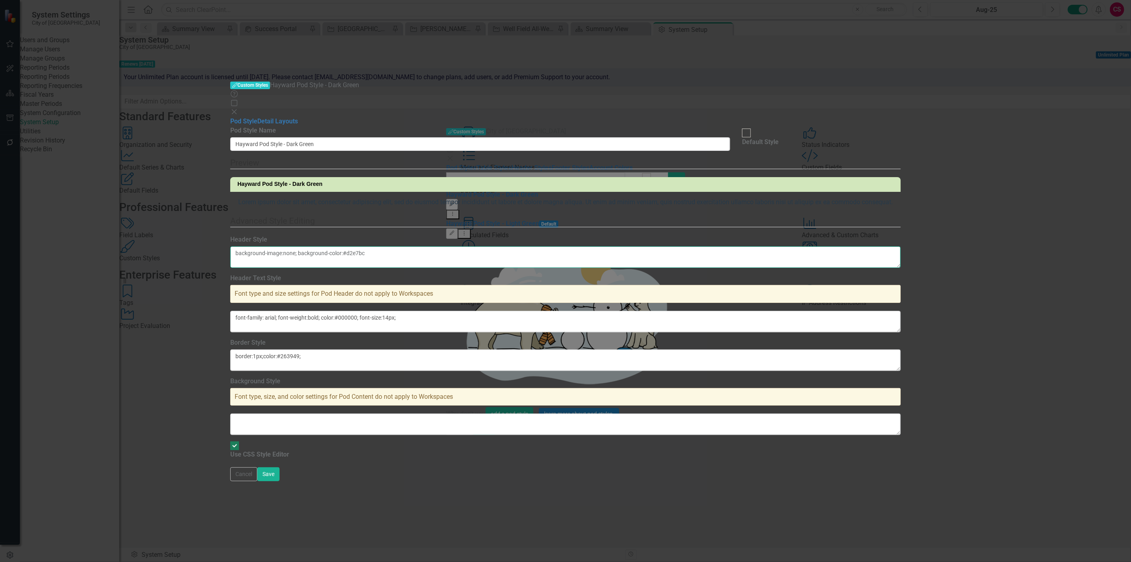
click at [559, 246] on textarea "background-image:none; background-color:#d2e7bc" at bounding box center [565, 256] width 671 height 21
paste textarea "00853f"
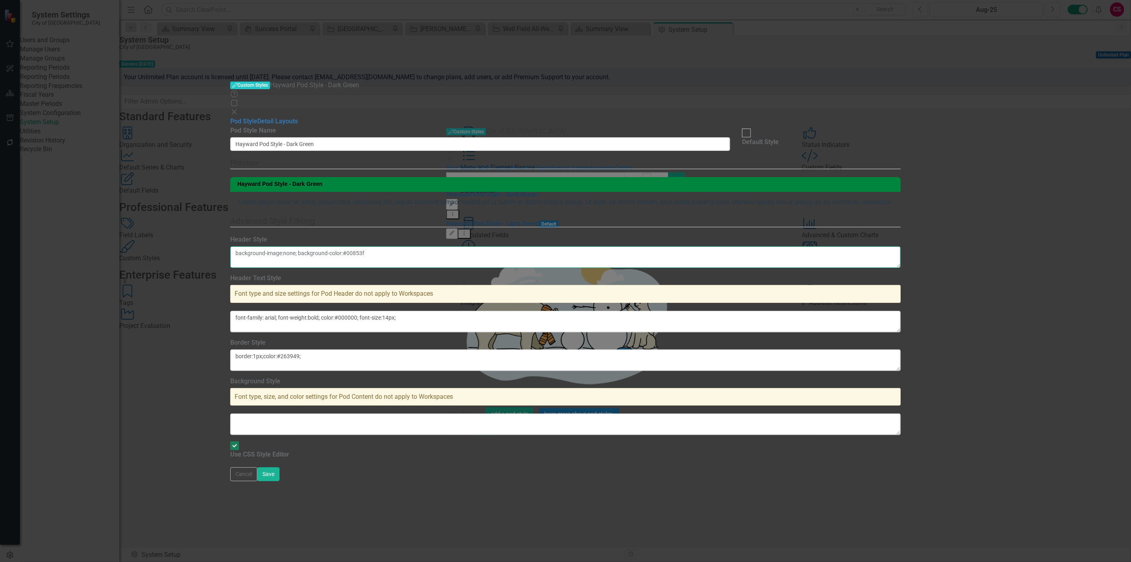
type textarea "background-image:none; background-color:#00853f"
click at [550, 311] on textarea "font-family: arial; font-weight:bold; color:#000000; font-size:14px;" at bounding box center [565, 321] width 671 height 21
type textarea "font-family: arial; font-weight:bold; color:#FFFFFF; font-size:14px;"
click at [280, 481] on button "Save" at bounding box center [268, 474] width 22 height 14
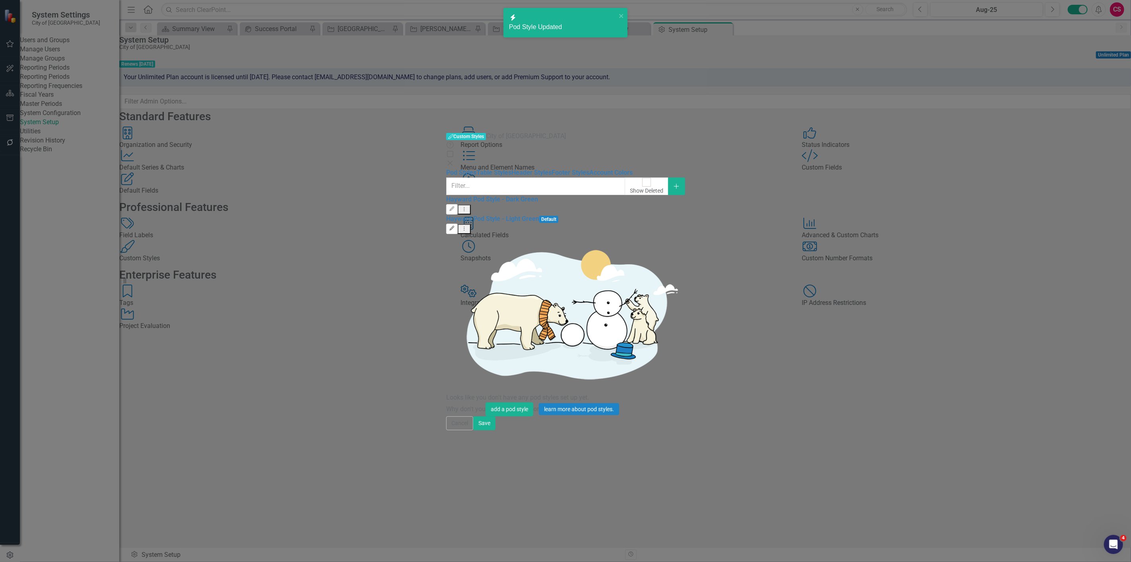
click at [455, 226] on icon "Edit" at bounding box center [452, 228] width 6 height 5
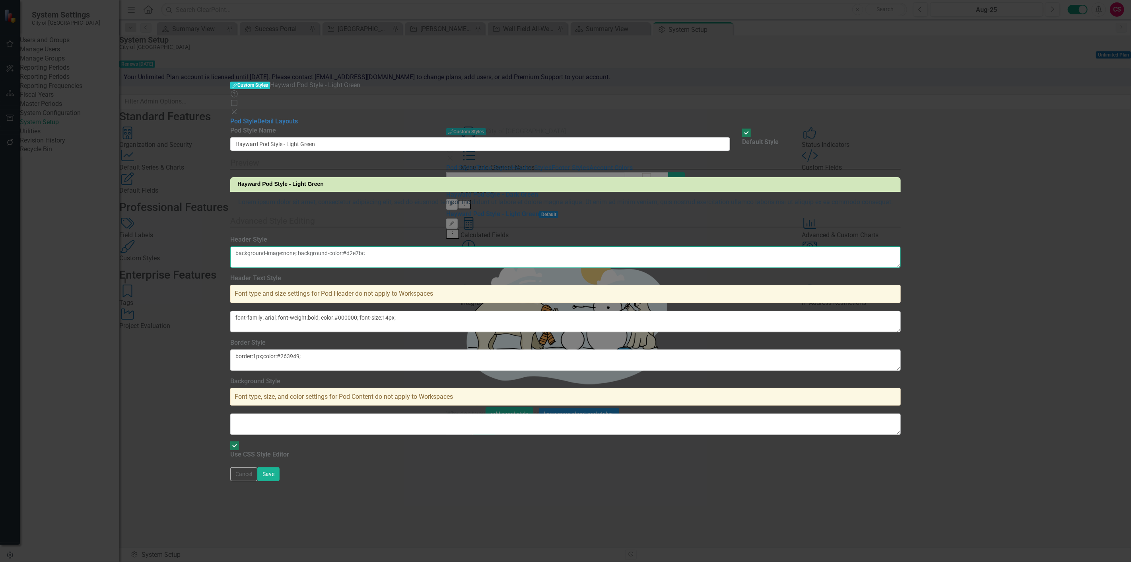
click at [563, 246] on textarea "background-image:none; background-color:#d2e7bc" at bounding box center [565, 256] width 671 height 21
paste textarea "8dc63f"
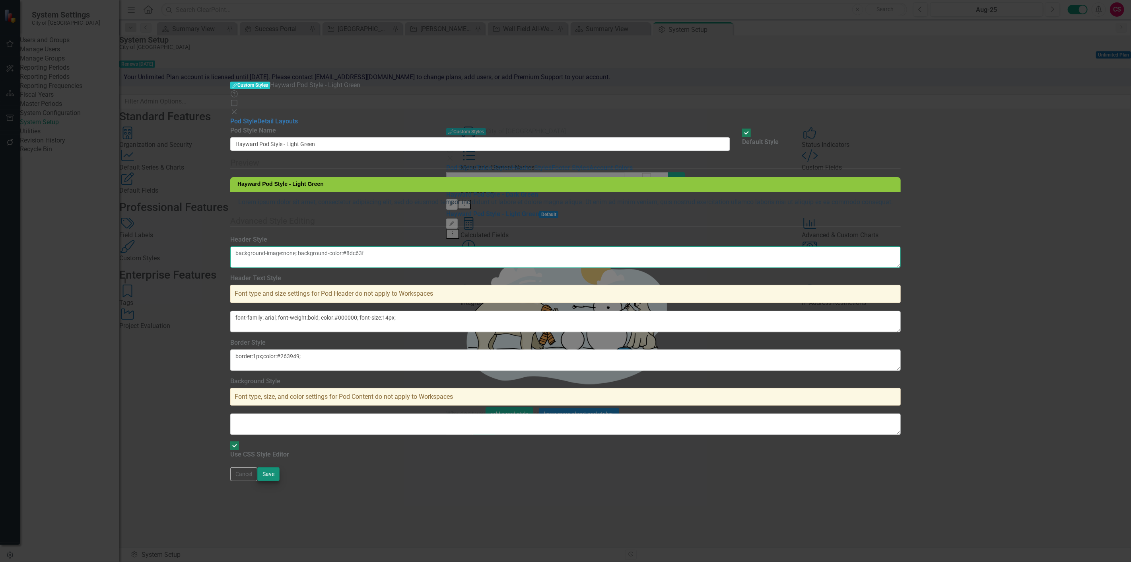
type textarea "background-image:none; background-color:#8dc63f"
click at [280, 481] on button "Save" at bounding box center [268, 474] width 22 height 14
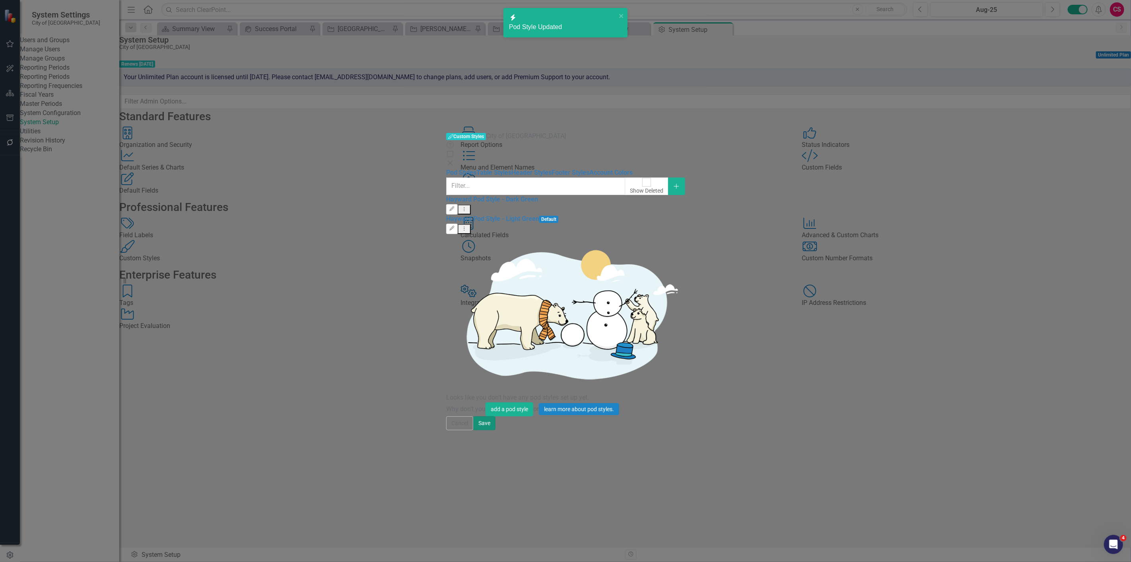
click at [496, 430] on button "Save" at bounding box center [484, 423] width 22 height 14
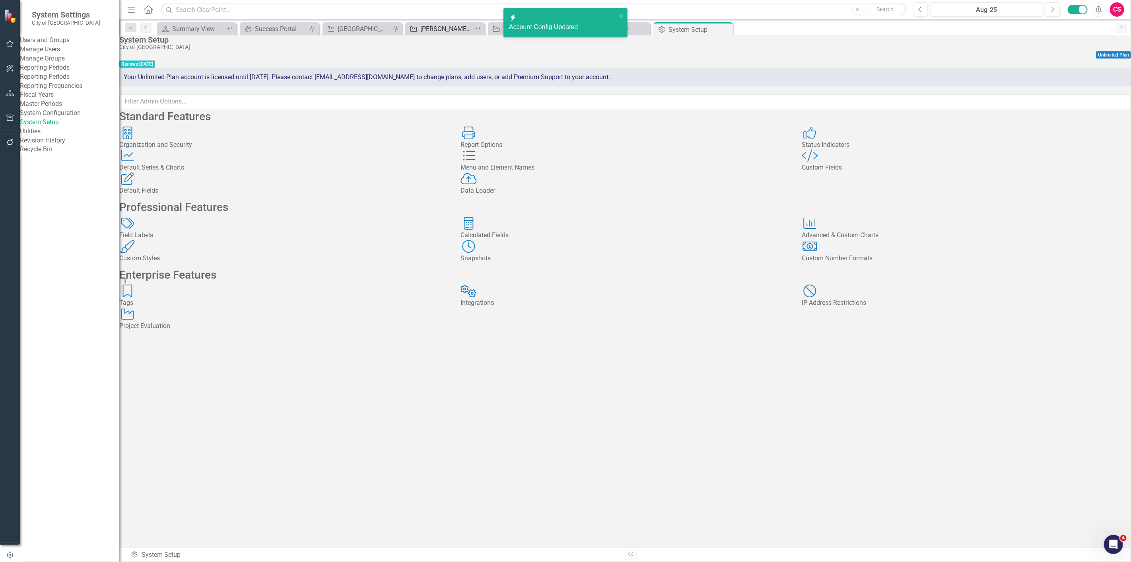
click at [423, 28] on div "[PERSON_NAME] Vista Submersible Pump Repl and Wet Well Rehabilitation" at bounding box center [446, 29] width 53 height 10
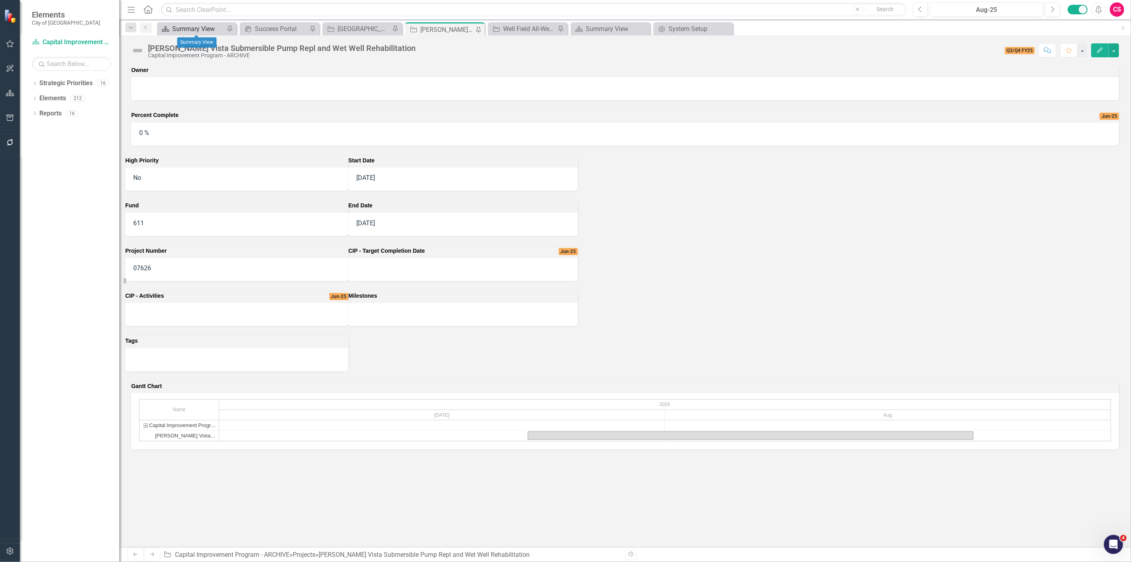
click at [187, 29] on div "Summary View" at bounding box center [198, 29] width 53 height 10
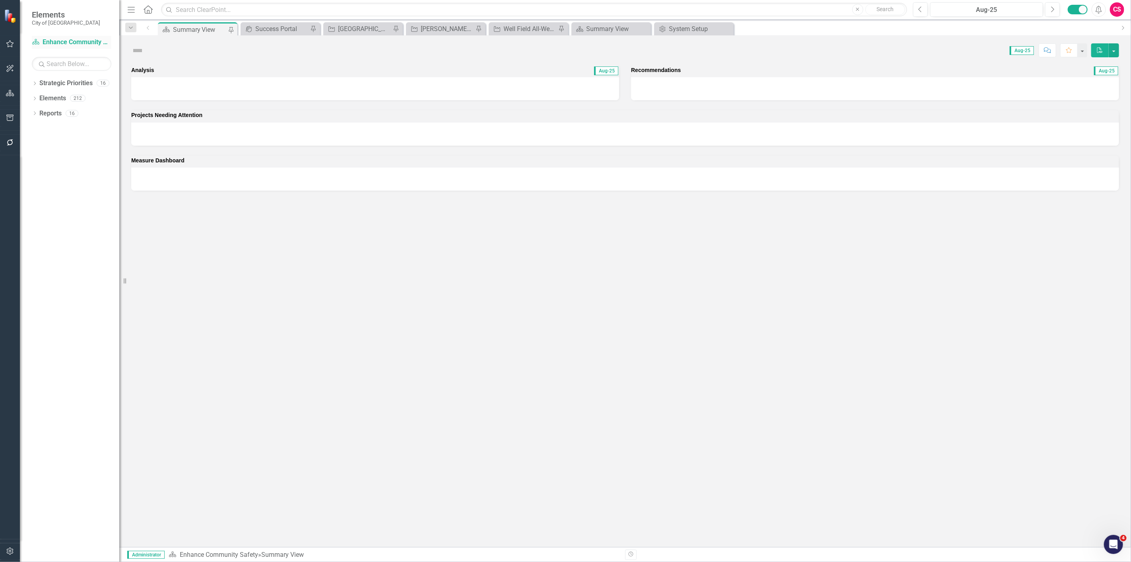
click at [70, 47] on link "Strategic Priority Enhance Community Safety" at bounding box center [72, 42] width 80 height 9
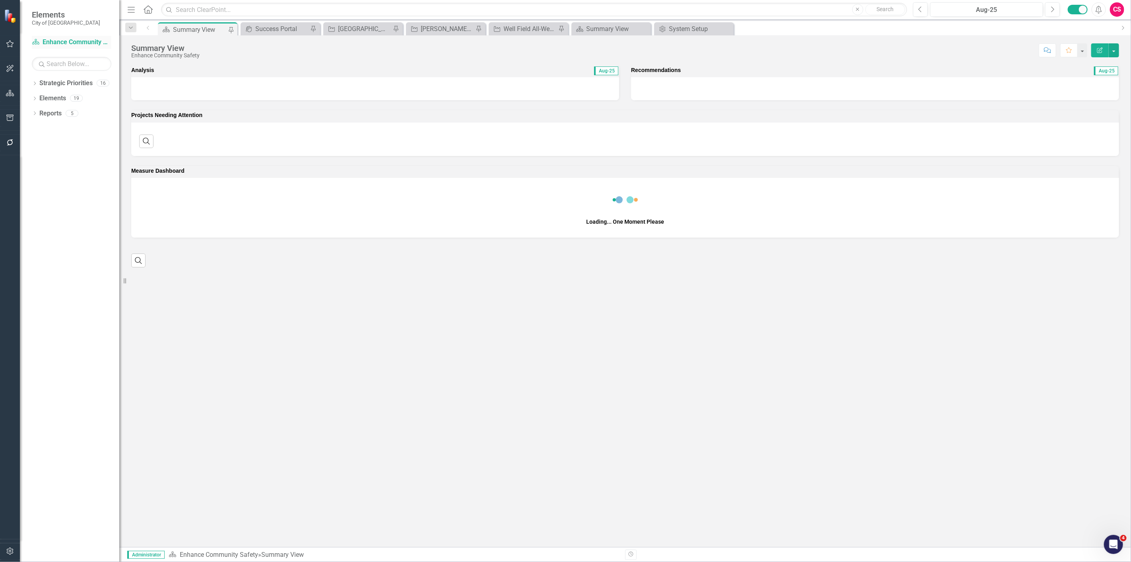
click at [68, 39] on link "Strategic Priority Enhance Community Safety" at bounding box center [72, 42] width 80 height 9
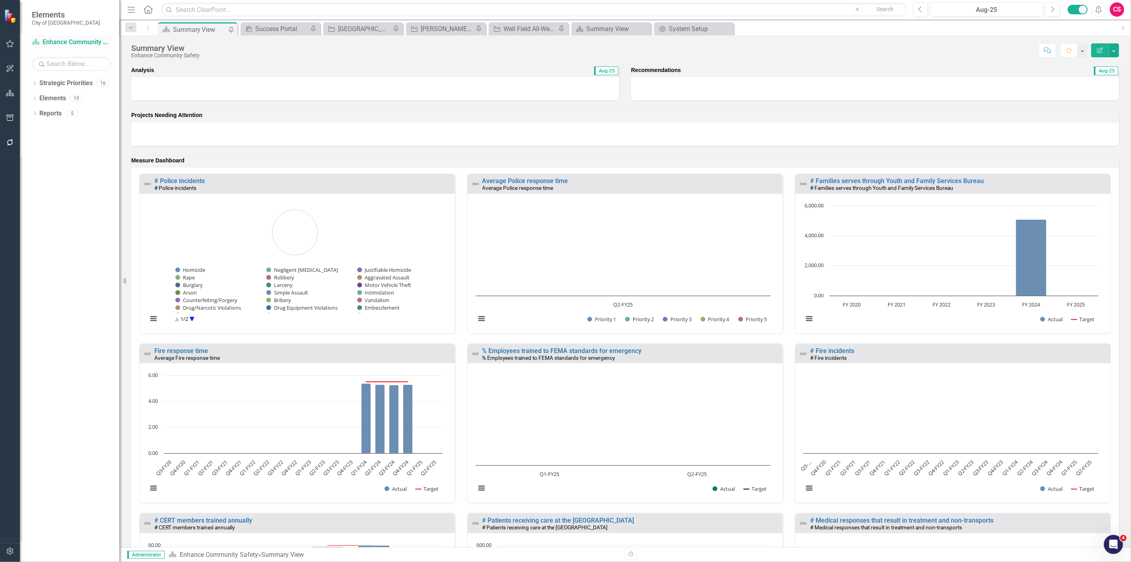
click at [60, 42] on link "Strategic Priority Enhance Community Safety" at bounding box center [72, 42] width 80 height 9
click at [84, 44] on link "Strategic Priority Enhance Community Safety" at bounding box center [72, 42] width 80 height 9
click at [693, 21] on div "Dropdown Search Strategic Priority Summary View Pin icon.portal Success Portal …" at bounding box center [625, 27] width 1012 height 16
click at [688, 25] on div "System Setup" at bounding box center [696, 29] width 54 height 10
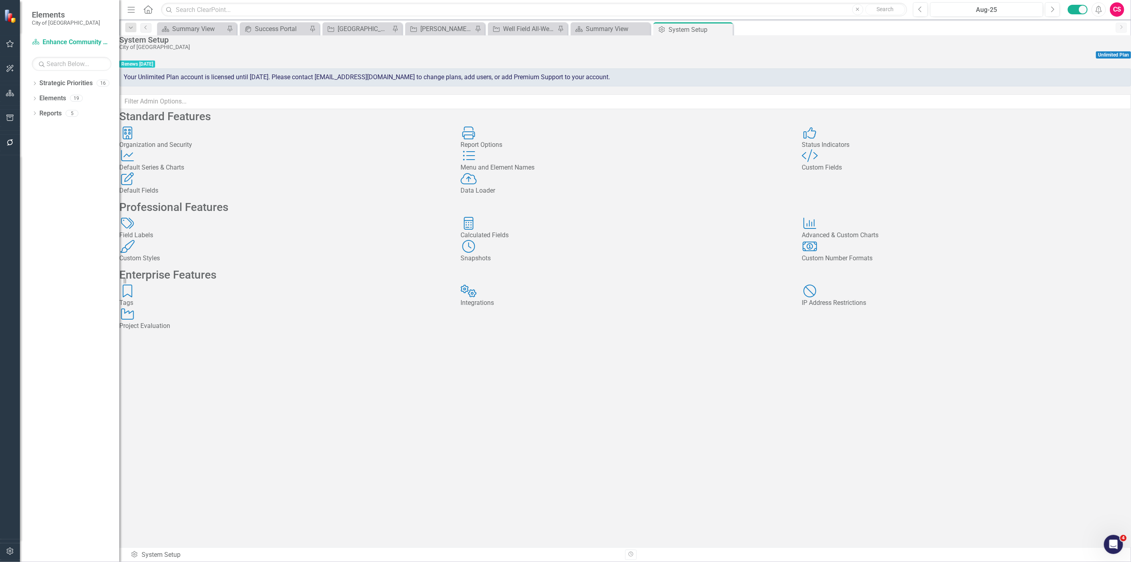
click at [237, 263] on div "Custom Styles Custom Styles" at bounding box center [283, 251] width 329 height 23
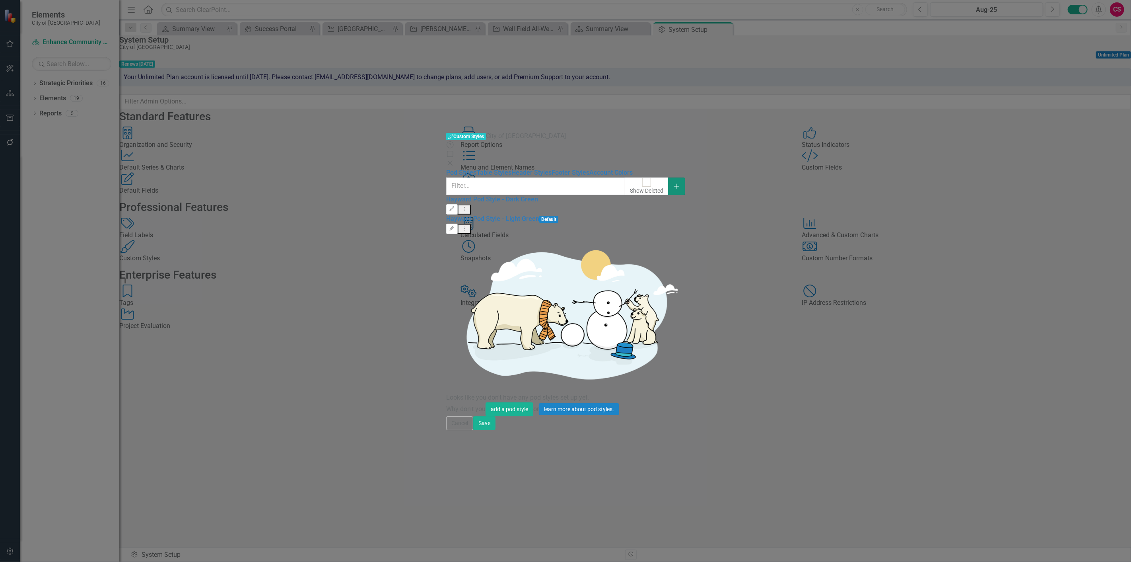
click at [685, 177] on button "Add" at bounding box center [676, 186] width 17 height 18
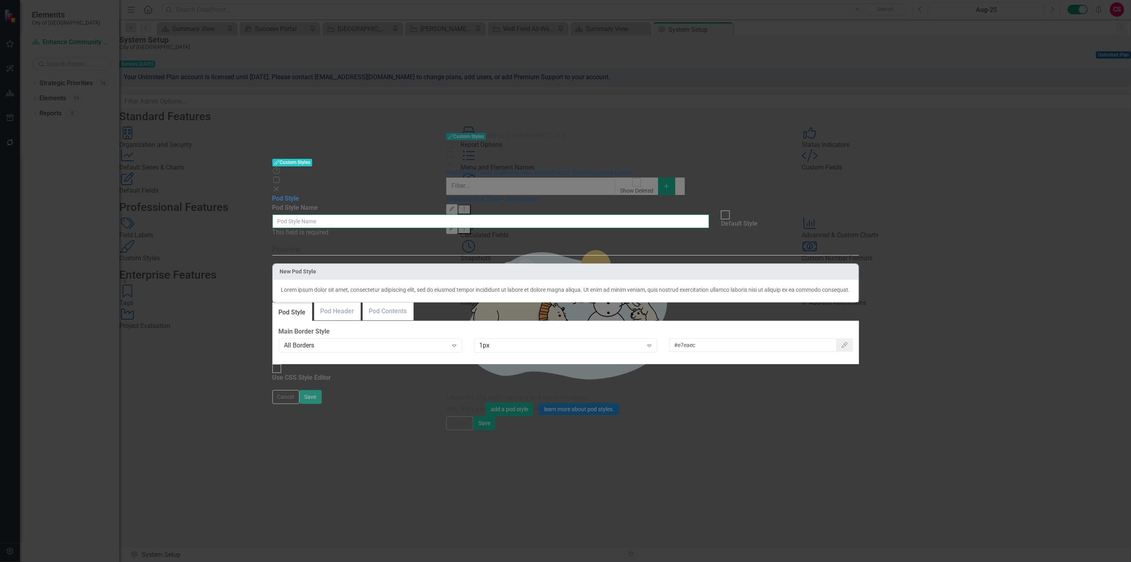
click at [524, 214] on input "Pod Style Name" at bounding box center [490, 221] width 437 height 14
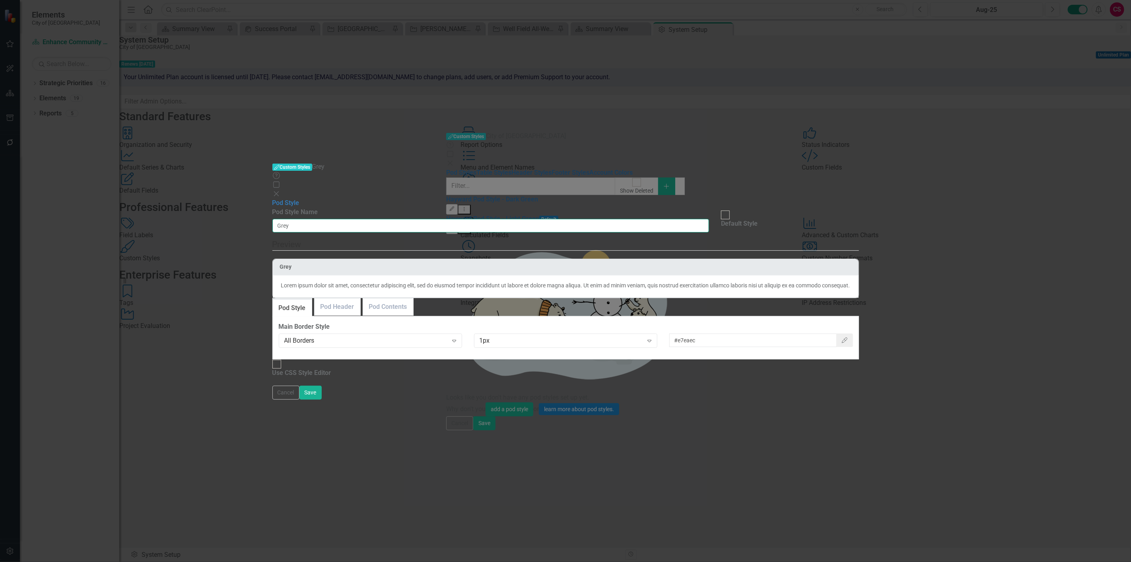
type input "Grey"
click at [360, 298] on link "Pod Header" at bounding box center [338, 306] width 46 height 17
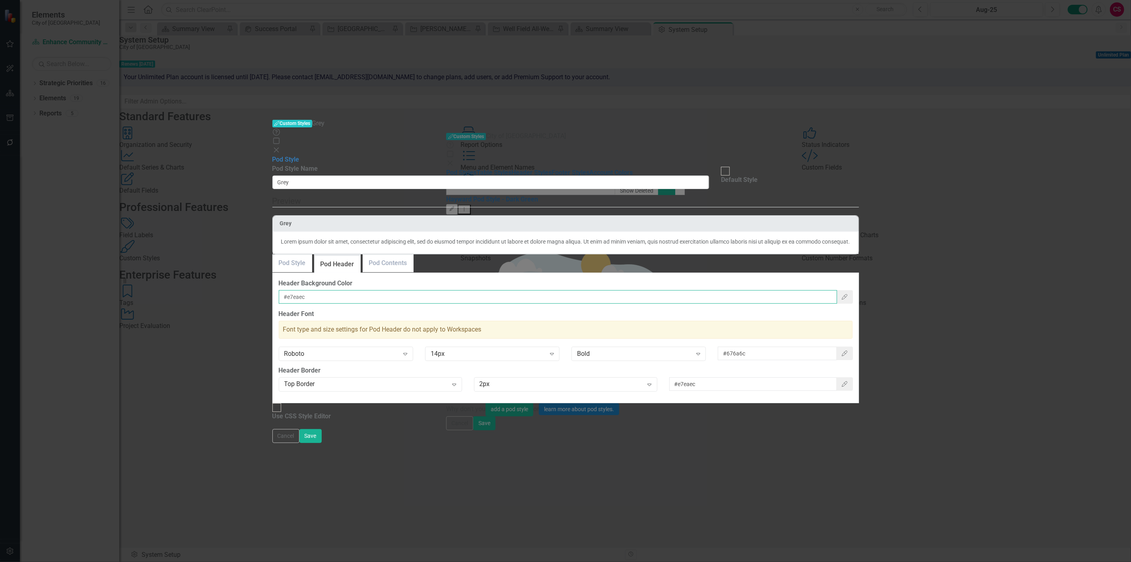
click at [446, 290] on input "#e7eaec" at bounding box center [558, 297] width 558 height 14
paste input "a1a1a4"
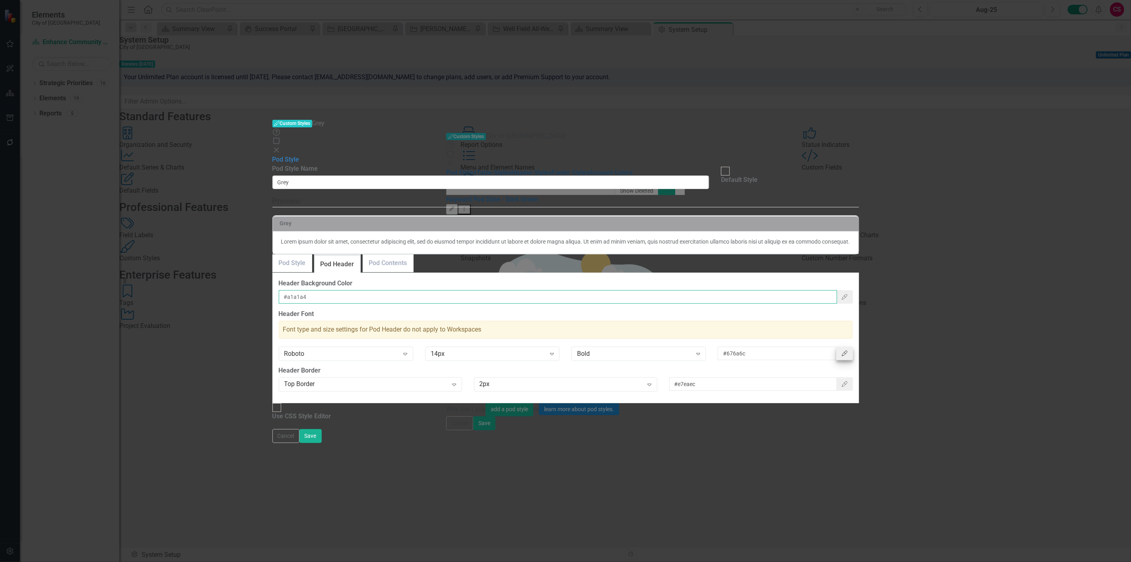
type input "#a1a1a4"
click at [848, 350] on icon "Color Picker" at bounding box center [844, 353] width 7 height 6
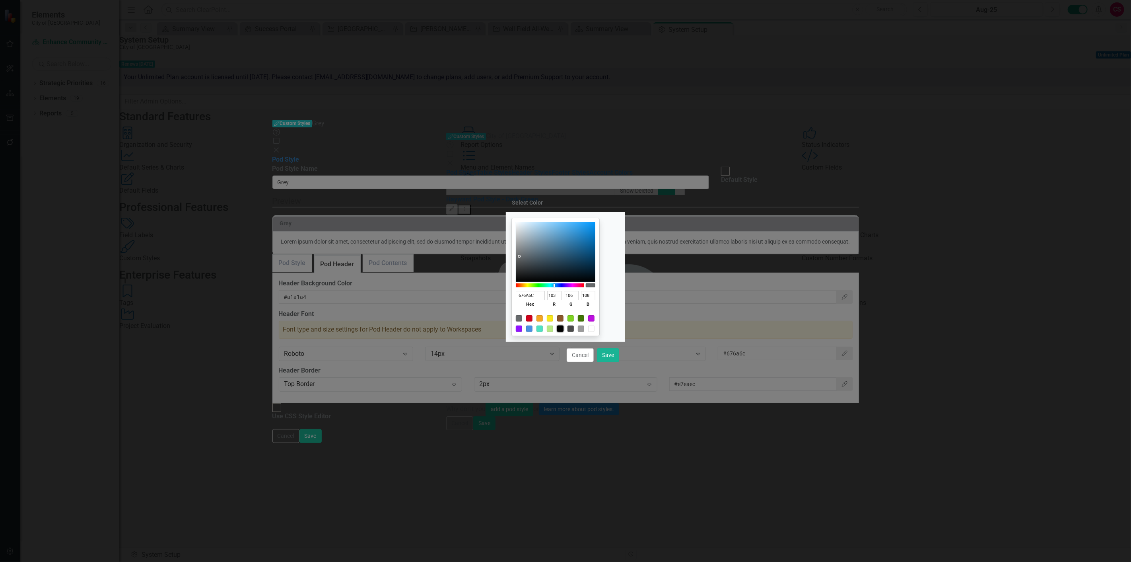
click at [564, 330] on div at bounding box center [560, 328] width 6 height 6
type input "000000"
type input "0"
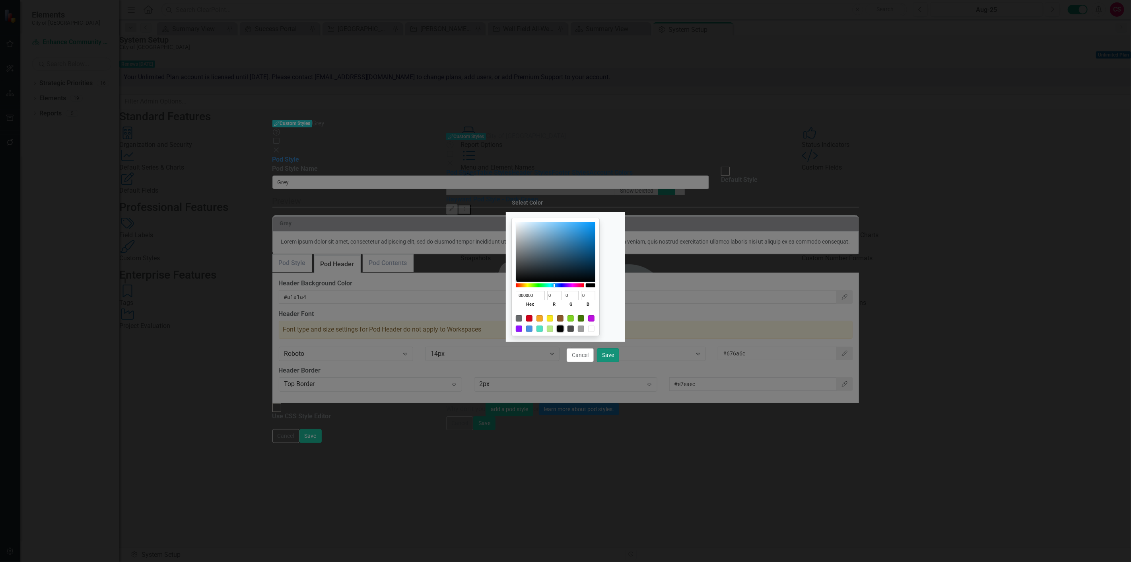
click at [608, 359] on button "Save" at bounding box center [608, 355] width 22 height 14
type input "#000000"
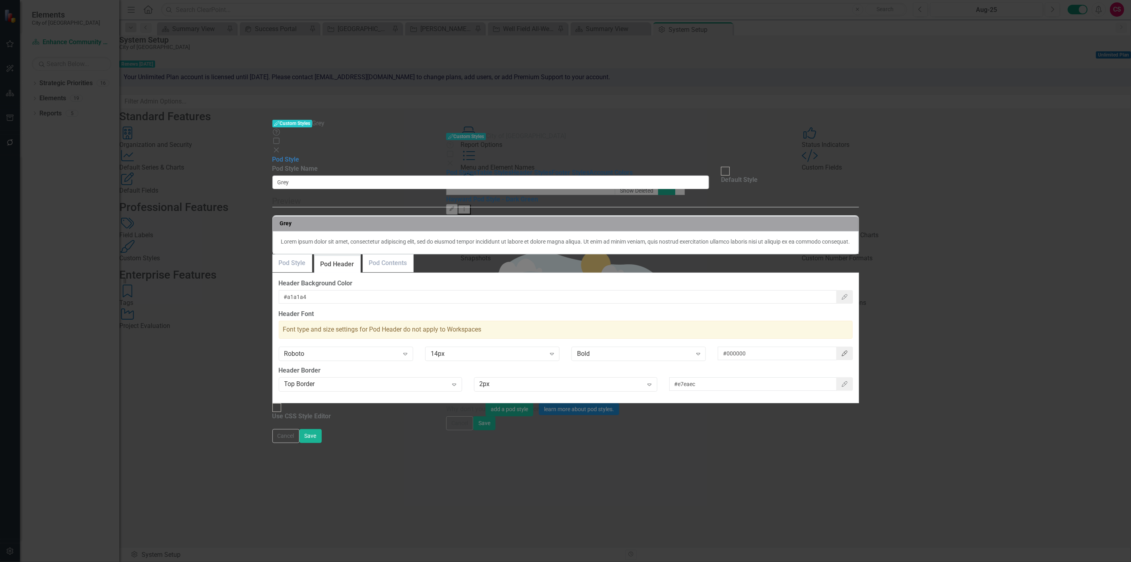
click at [853, 346] on button "Color Picker" at bounding box center [845, 353] width 17 height 14
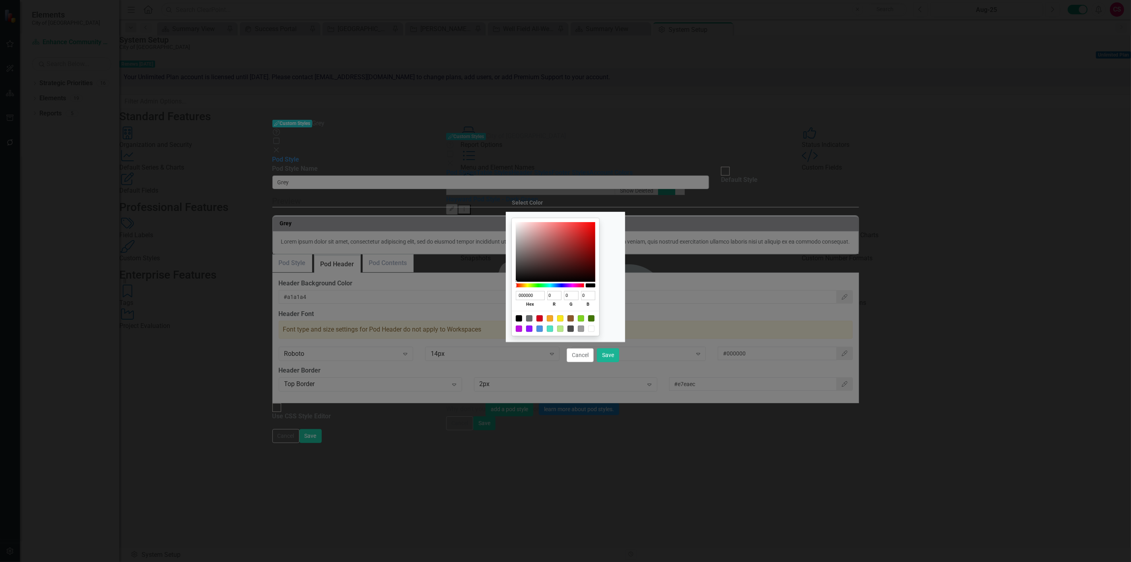
click at [595, 328] on div at bounding box center [591, 328] width 6 height 6
type input "FFFFFF"
type input "255"
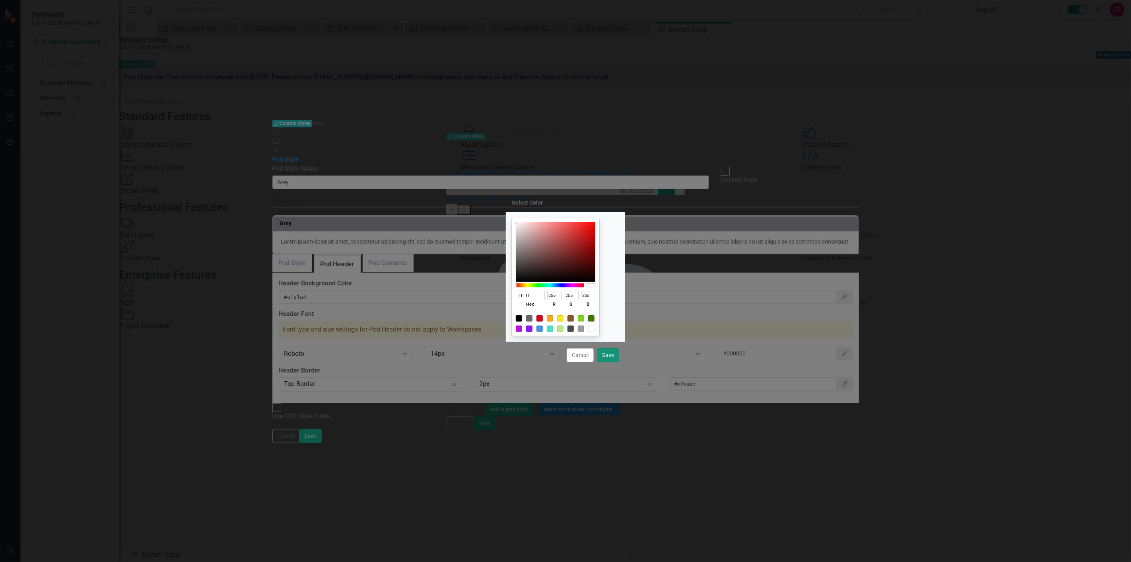
click at [607, 352] on button "Save" at bounding box center [608, 355] width 22 height 14
type input "#ffffff"
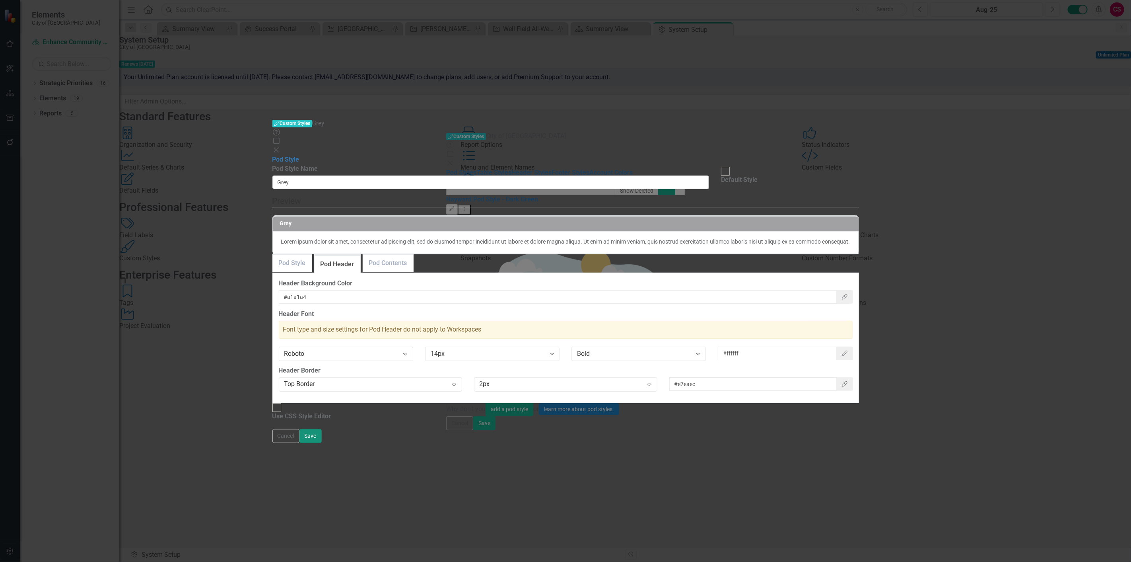
click at [322, 443] on button "Save" at bounding box center [311, 436] width 22 height 14
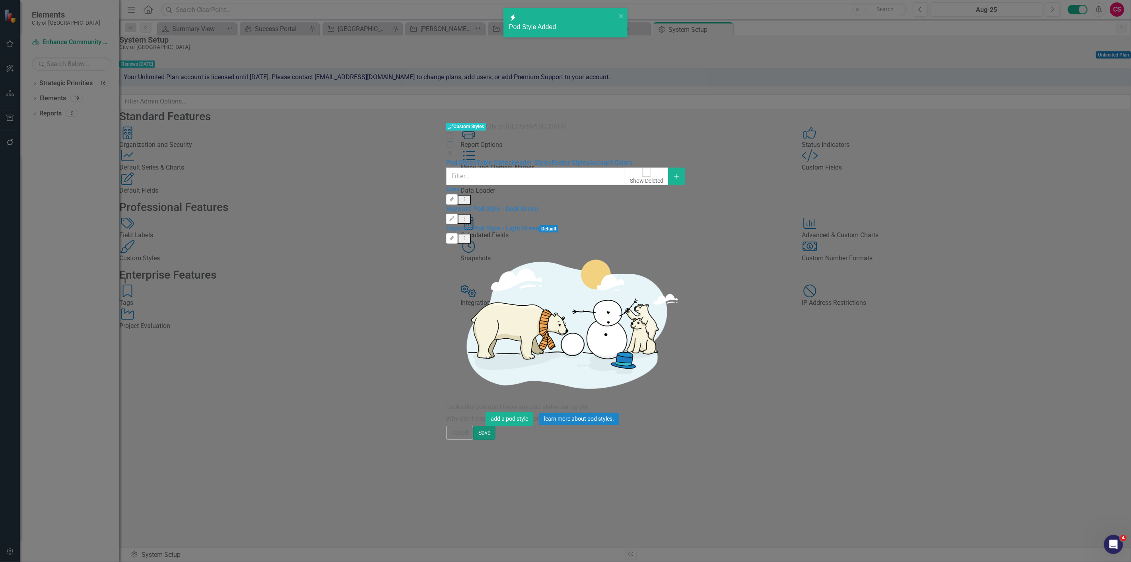
click at [496, 440] on button "Save" at bounding box center [484, 433] width 22 height 14
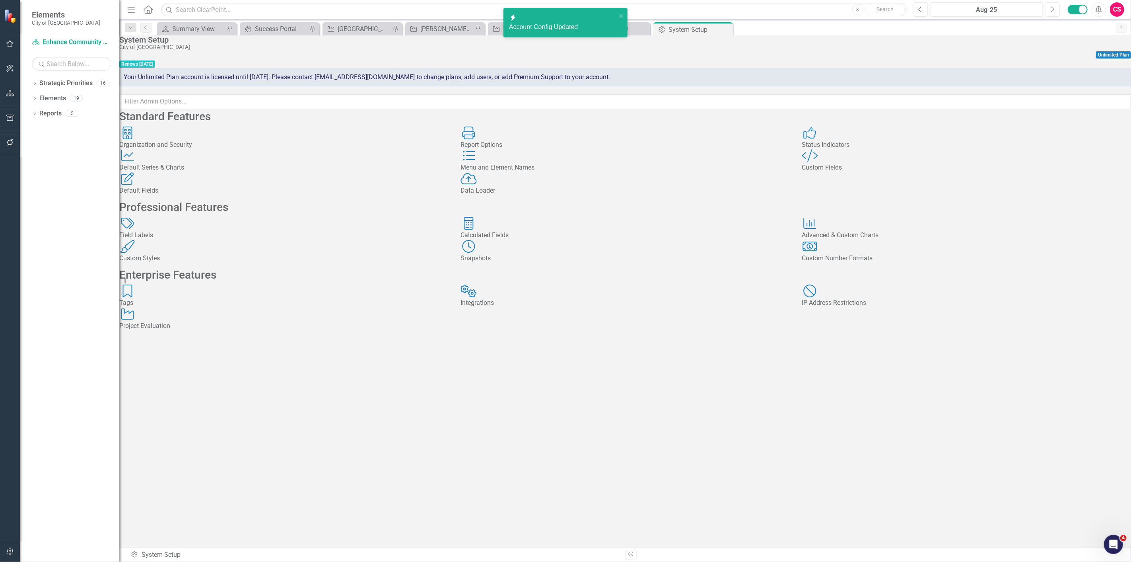
click at [442, 66] on div "System Setup City of Hayward Unlimited Plan Renews 1/1/27 Your Unlimited Plan a…" at bounding box center [625, 72] width 1012 height 74
click at [36, 81] on div "Dropdown" at bounding box center [35, 84] width 6 height 7
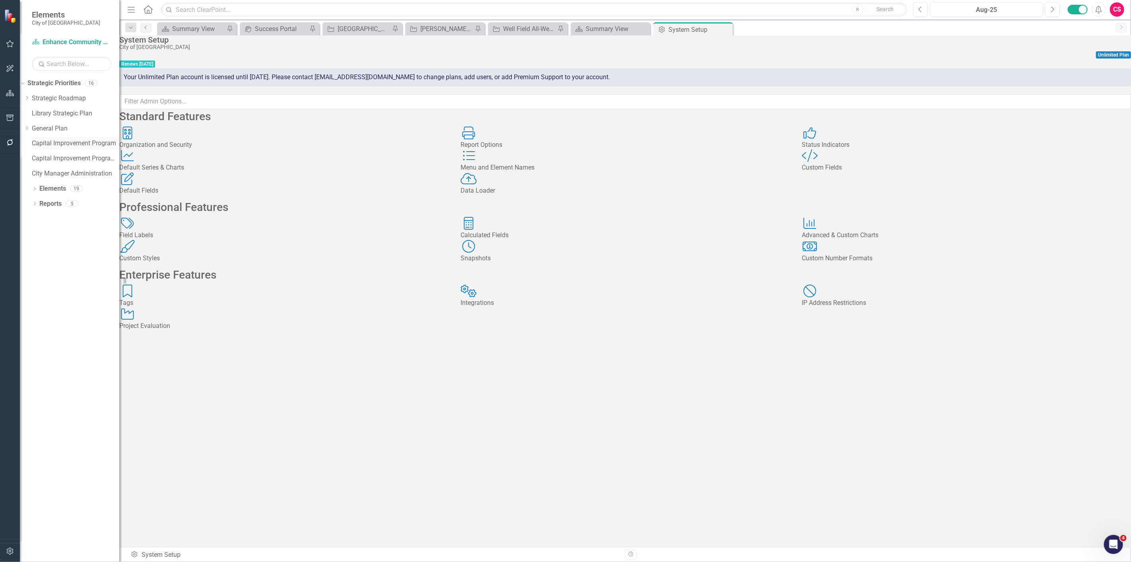
click at [65, 141] on link "Capital Improvement Program" at bounding box center [76, 143] width 88 height 9
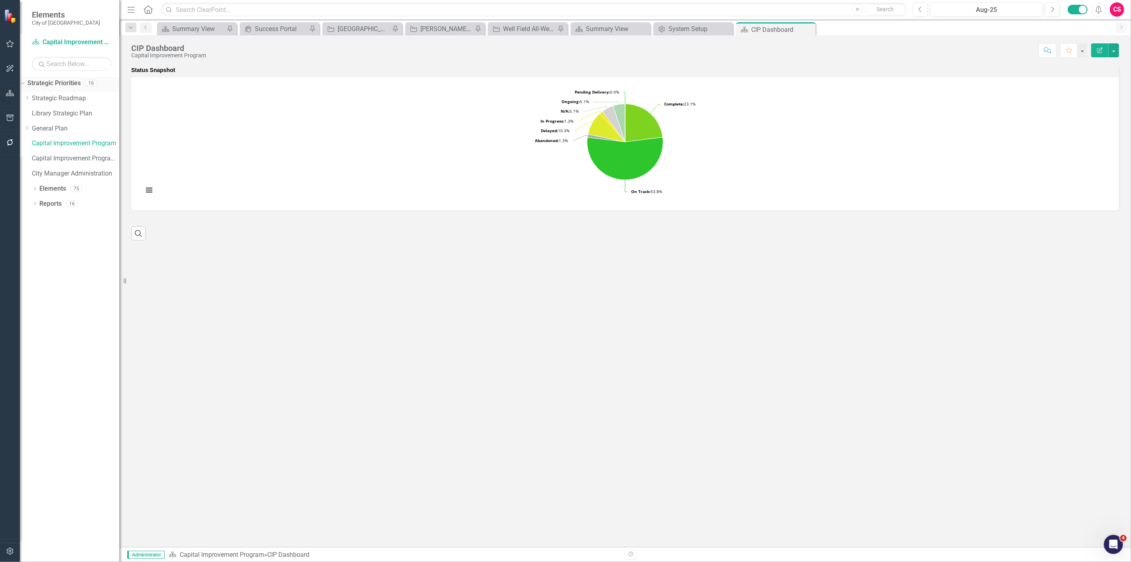
click at [24, 84] on icon "Dropdown" at bounding box center [21, 83] width 4 height 6
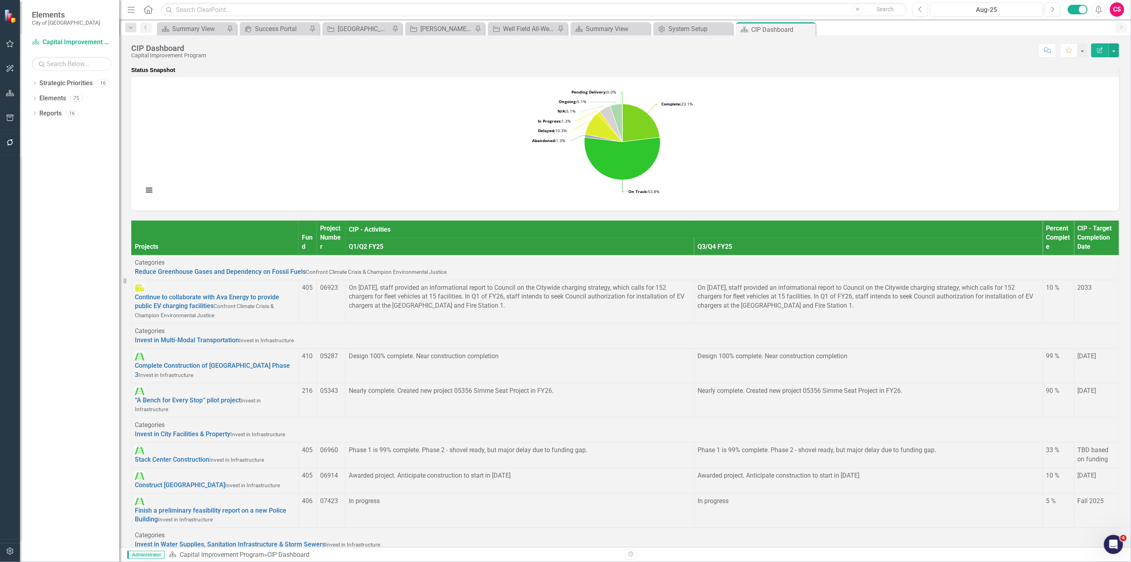
scroll to position [221, 0]
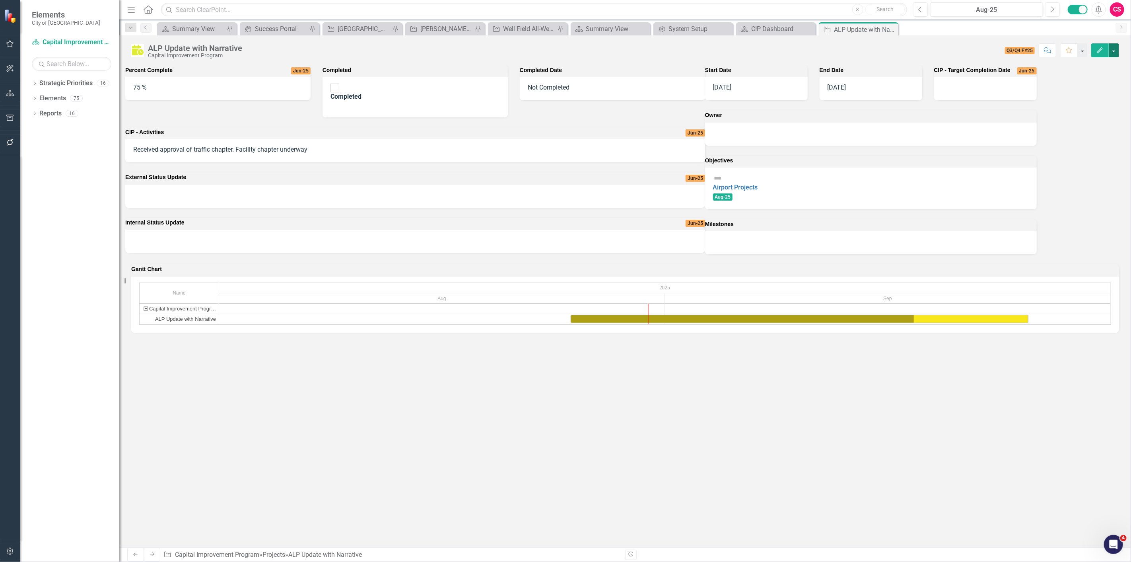
click at [1115, 45] on button "button" at bounding box center [1114, 50] width 10 height 14
click at [657, 424] on div "Percent Complete Jun-25 75 % Completed Completed Completed Date Not Completed C…" at bounding box center [625, 306] width 1012 height 482
click at [1118, 53] on button "button" at bounding box center [1114, 50] width 10 height 14
click at [1093, 74] on link "Edit Report Edit Layout" at bounding box center [1070, 79] width 97 height 15
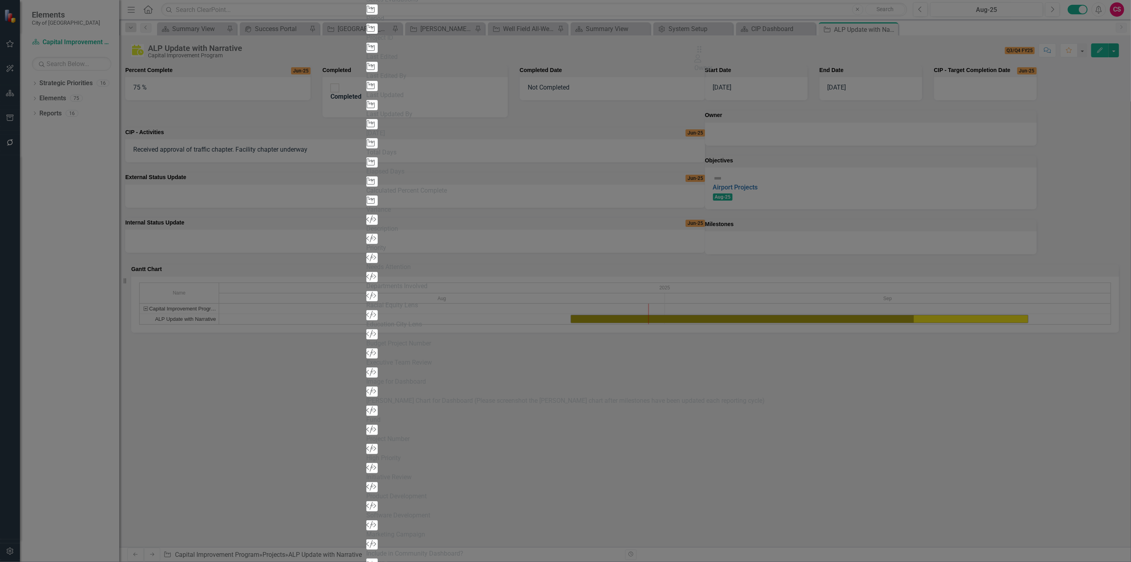
drag, startPoint x: 777, startPoint y: 128, endPoint x: 714, endPoint y: 60, distance: 92.6
drag, startPoint x: 772, startPoint y: 104, endPoint x: 569, endPoint y: 81, distance: 204.1
drag, startPoint x: 772, startPoint y: 127, endPoint x: 738, endPoint y: 80, distance: 57.9
click at [393, 560] on icon "Edit" at bounding box center [390, 562] width 6 height 5
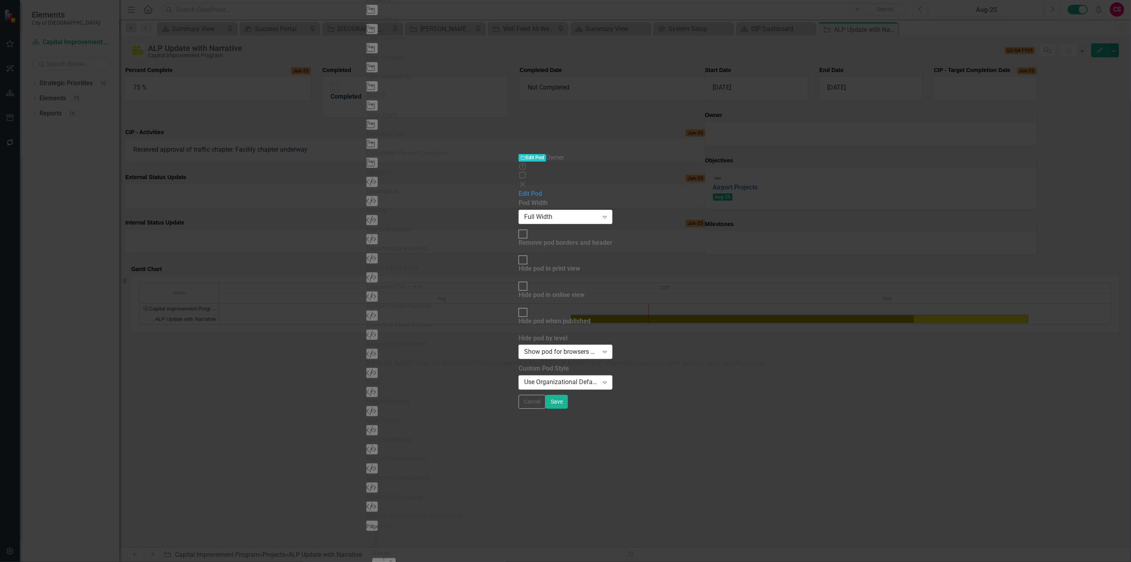
click at [524, 212] on div "Full Width" at bounding box center [561, 216] width 74 height 9
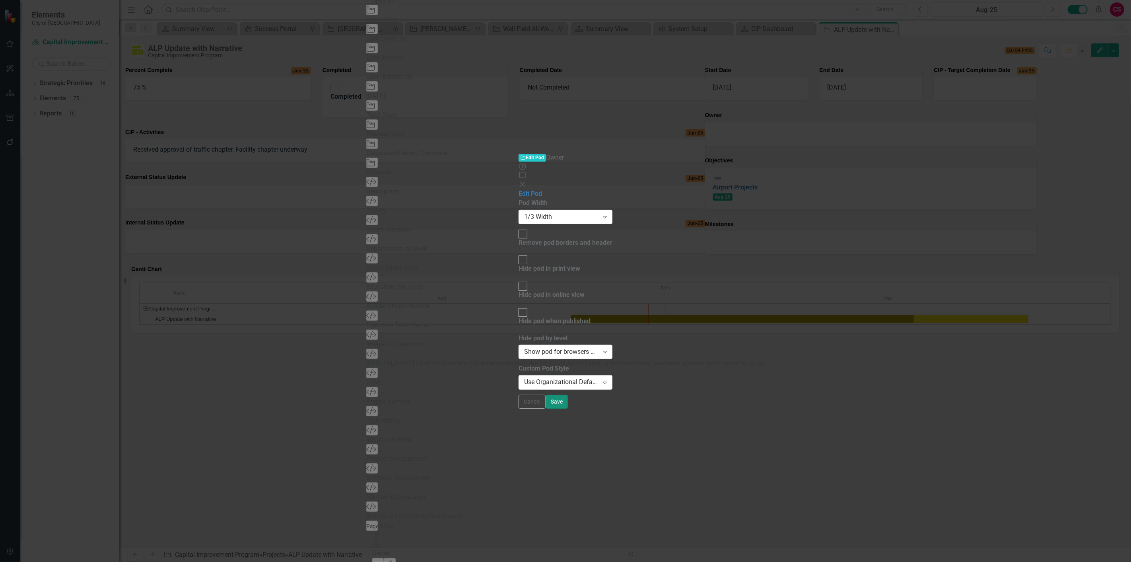
click at [568, 409] on button "Save" at bounding box center [557, 402] width 22 height 14
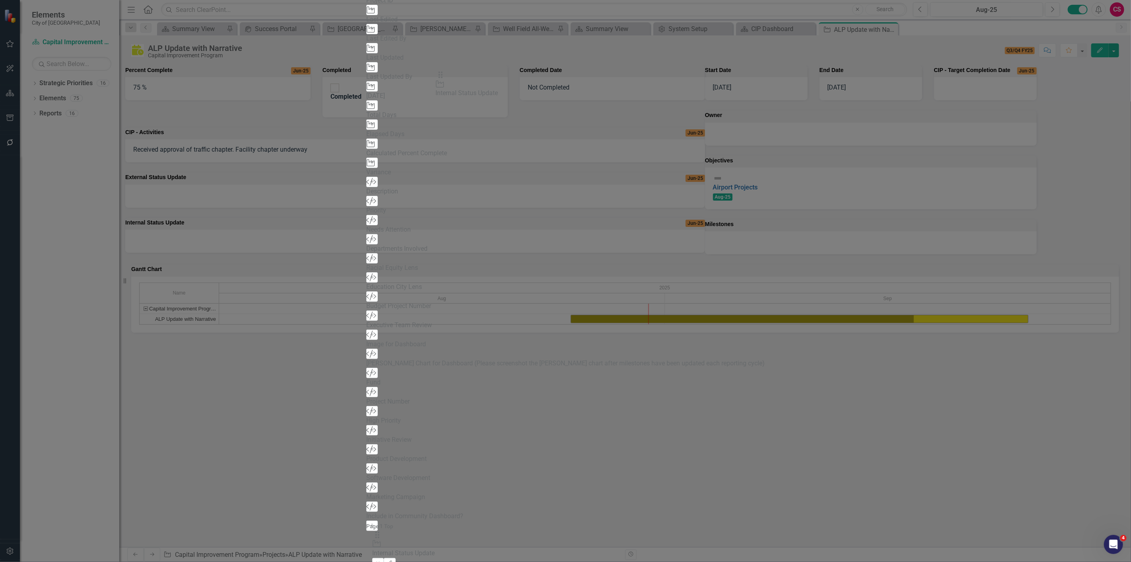
drag, startPoint x: 393, startPoint y: 173, endPoint x: 453, endPoint y: 81, distance: 109.8
drag, startPoint x: 393, startPoint y: 104, endPoint x: 391, endPoint y: 153, distance: 48.6
drag, startPoint x: 392, startPoint y: 78, endPoint x: 395, endPoint y: 97, distance: 19.3
drag, startPoint x: 392, startPoint y: 127, endPoint x: 642, endPoint y: 52, distance: 261.4
drag, startPoint x: 398, startPoint y: 225, endPoint x: 432, endPoint y: 53, distance: 175.2
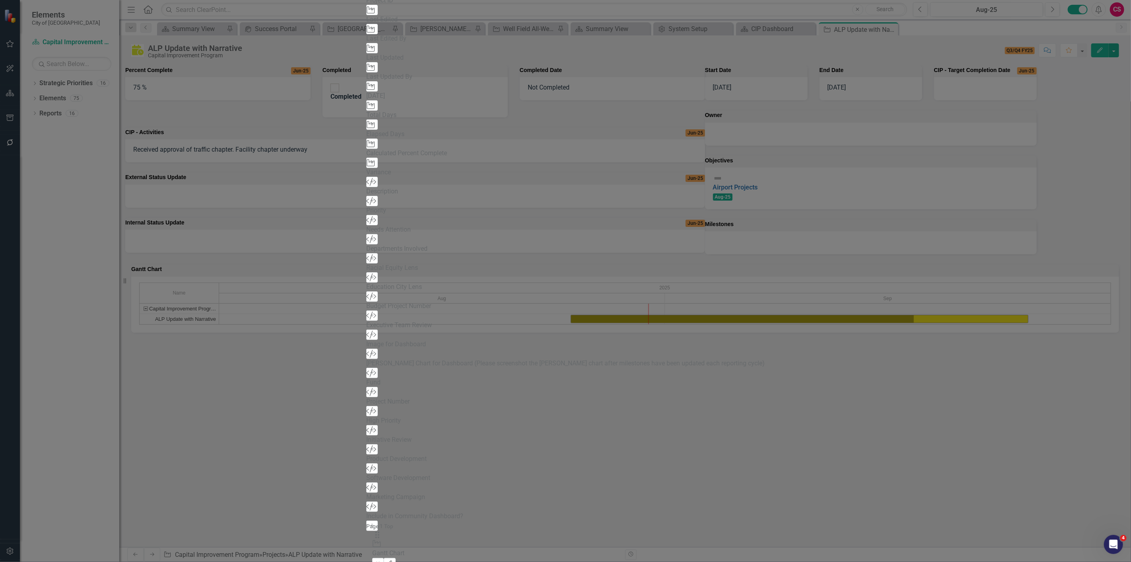
click at [393, 560] on icon "Edit" at bounding box center [390, 562] width 6 height 5
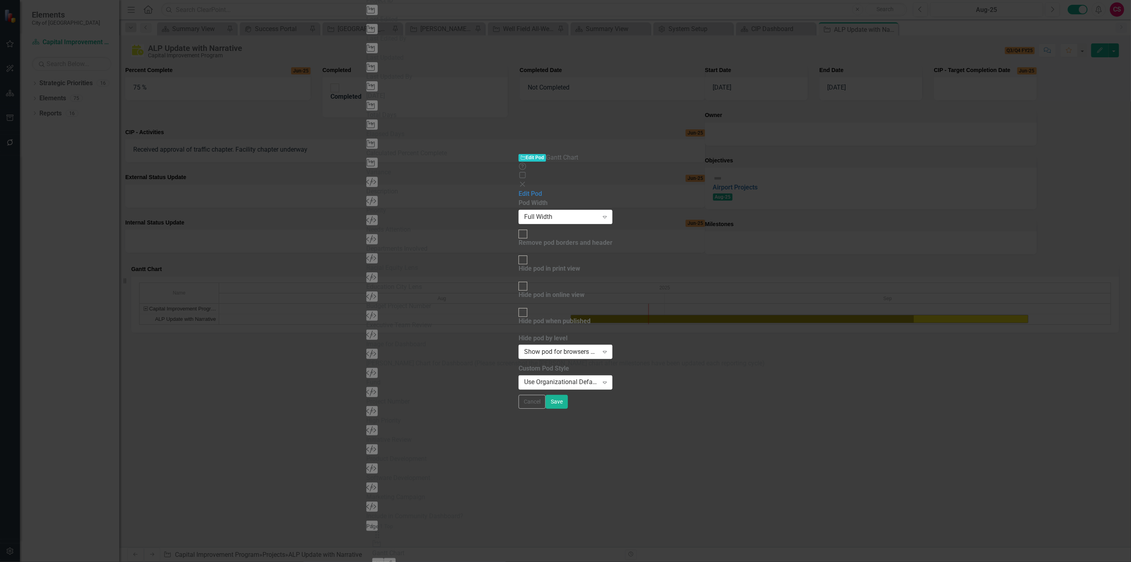
click at [519, 238] on div "Remove pod borders and header" at bounding box center [566, 242] width 94 height 9
click at [517, 228] on input "Remove pod borders and header" at bounding box center [523, 234] width 12 height 12
checkbox input "true"
click at [568, 409] on button "Save" at bounding box center [557, 402] width 22 height 14
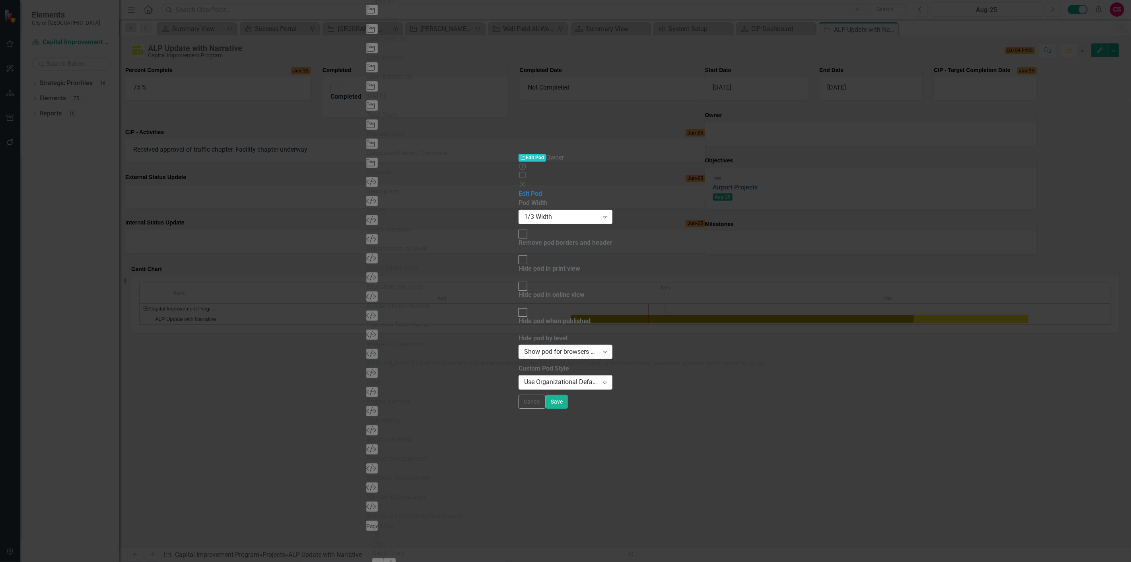
click at [524, 378] on div "Use Organizational Default Style (Hayward Pod Style - Light Green)" at bounding box center [561, 382] width 74 height 9
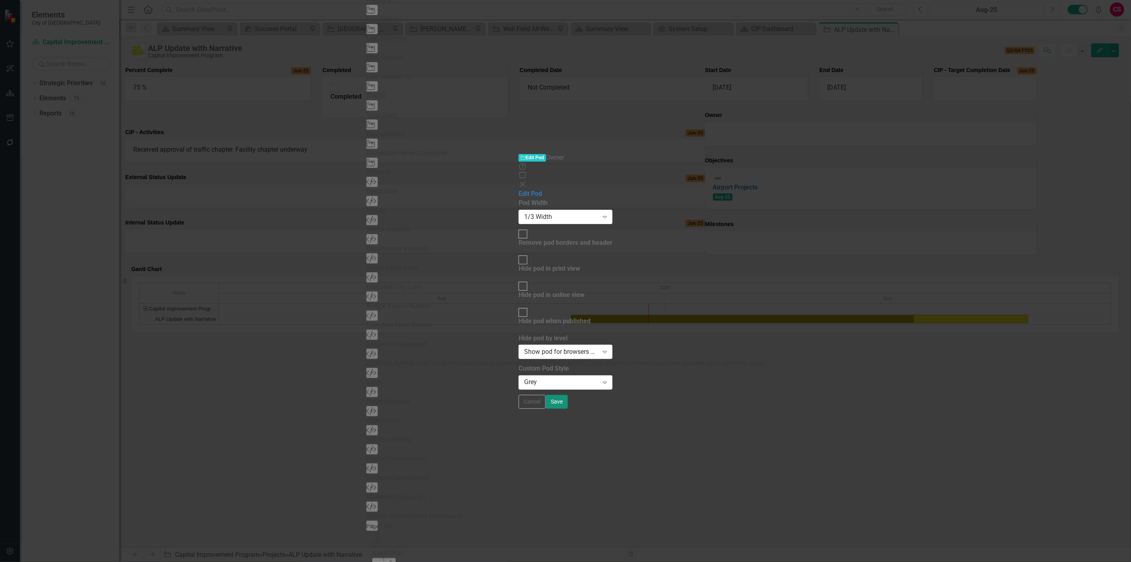
click at [568, 409] on button "Save" at bounding box center [557, 402] width 22 height 14
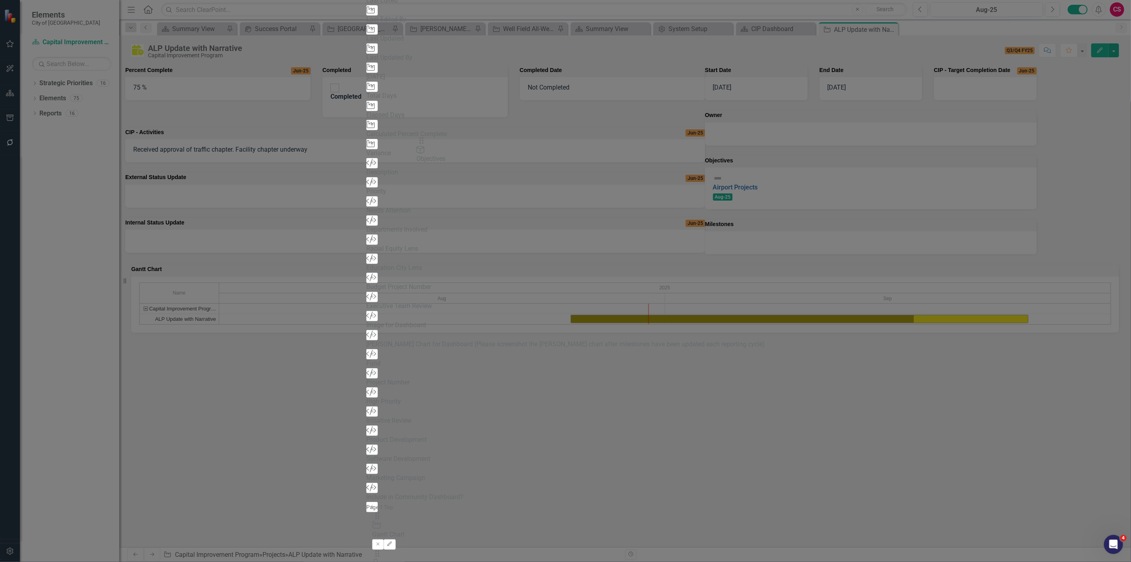
drag, startPoint x: 772, startPoint y: 176, endPoint x: 433, endPoint y: 146, distance: 340.2
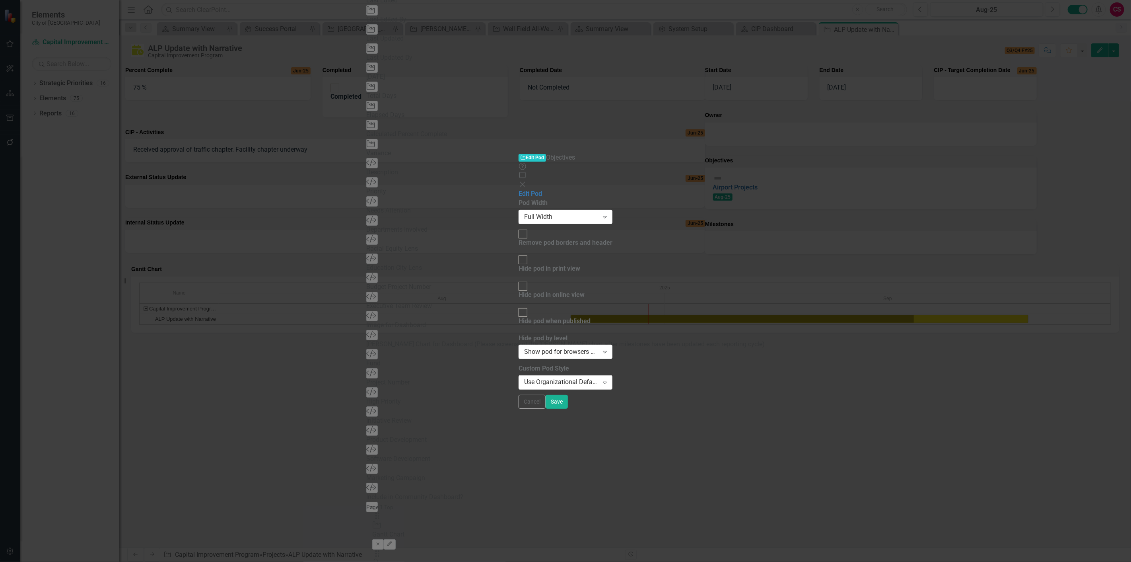
click at [519, 375] on div "Use Organizational Default Style (Hayward Pod Style - Light Green) Expand" at bounding box center [566, 382] width 94 height 14
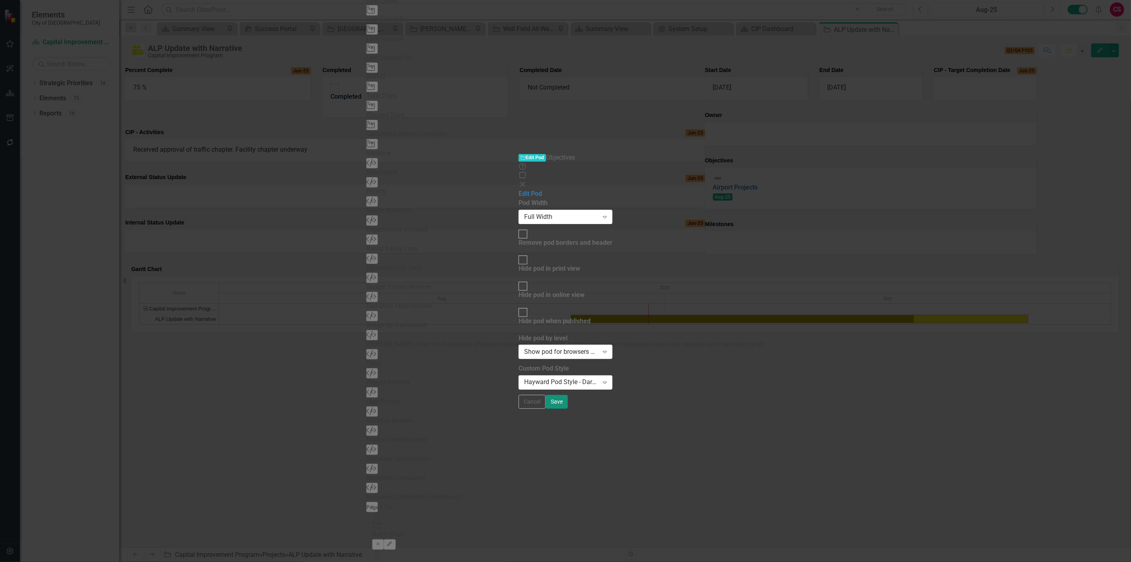
click at [568, 409] on button "Save" at bounding box center [557, 402] width 22 height 14
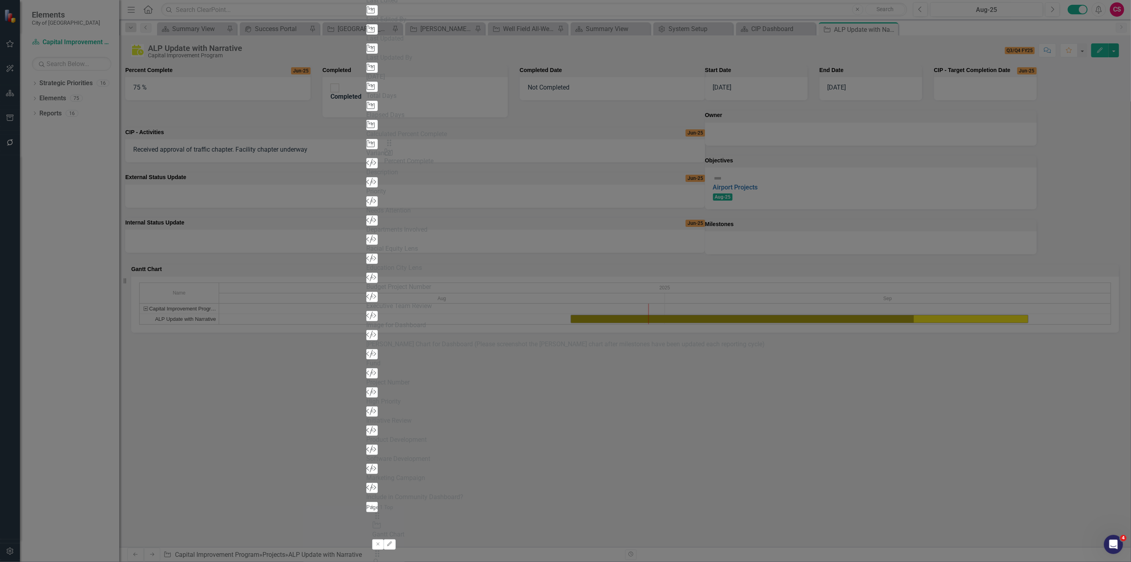
drag, startPoint x: 395, startPoint y: 176, endPoint x: 402, endPoint y: 149, distance: 28.3
drag, startPoint x: 642, startPoint y: 77, endPoint x: 571, endPoint y: 146, distance: 99.0
drag, startPoint x: 643, startPoint y: 73, endPoint x: 645, endPoint y: 151, distance: 78.0
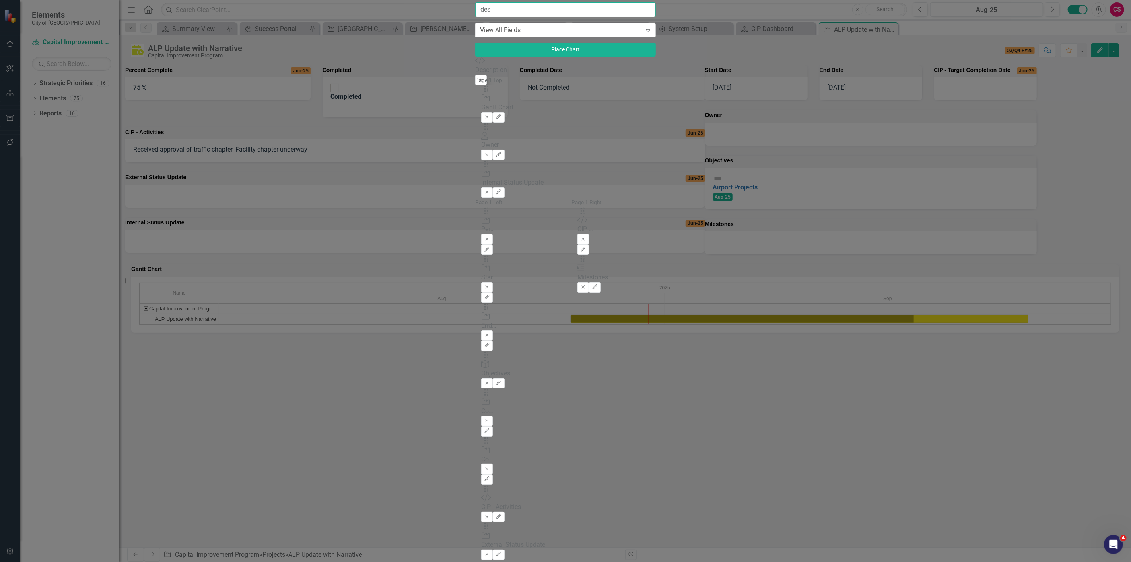
type input "des"
click at [478, 82] on icon "Add" at bounding box center [481, 79] width 6 height 5
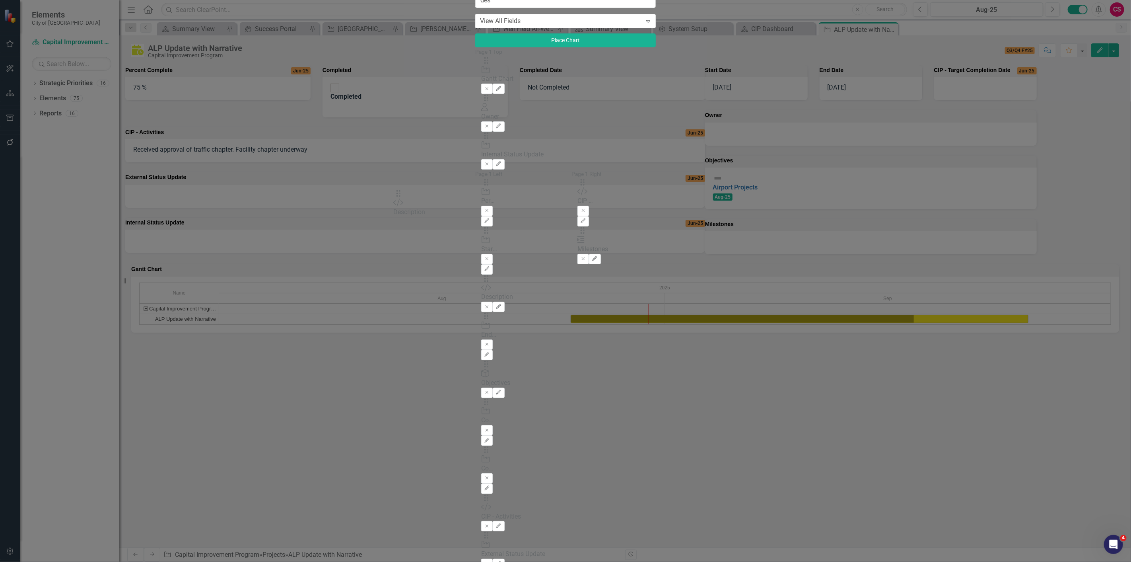
drag, startPoint x: 392, startPoint y: 52, endPoint x: 408, endPoint y: 198, distance: 147.2
drag, startPoint x: 390, startPoint y: 203, endPoint x: 392, endPoint y: 150, distance: 52.9
click at [475, 149] on div "The fields (or pods) that are available for you to include on the detail page a…" at bounding box center [565, 318] width 181 height 543
drag, startPoint x: 395, startPoint y: 276, endPoint x: 398, endPoint y: 232, distance: 43.5
click at [475, 232] on div "The fields (or pods) that are available for you to include on the detail page a…" at bounding box center [565, 318] width 181 height 543
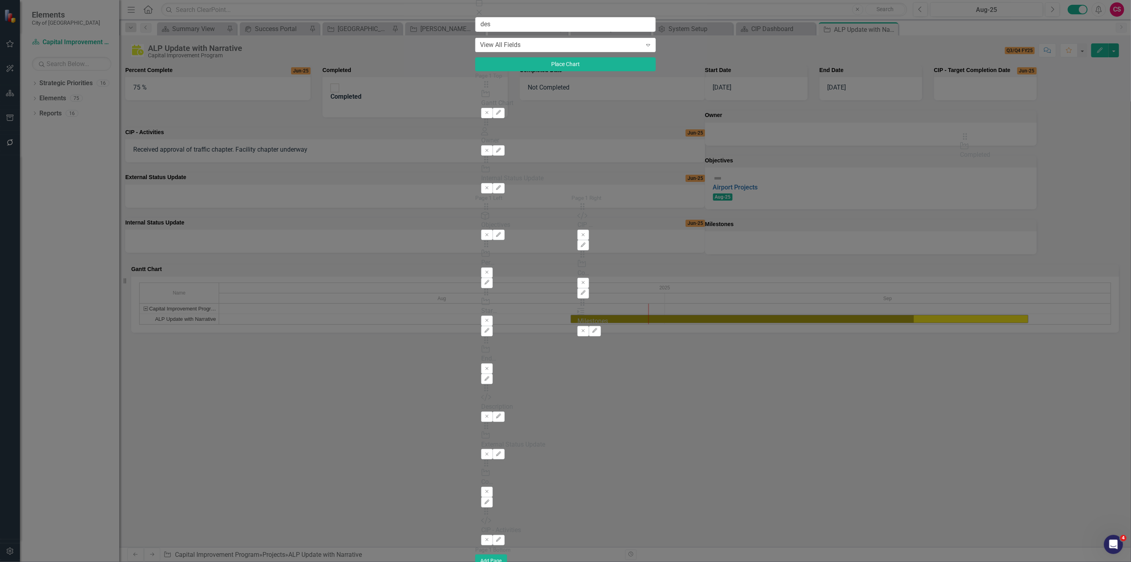
drag, startPoint x: 392, startPoint y: 255, endPoint x: 941, endPoint y: 156, distance: 557.2
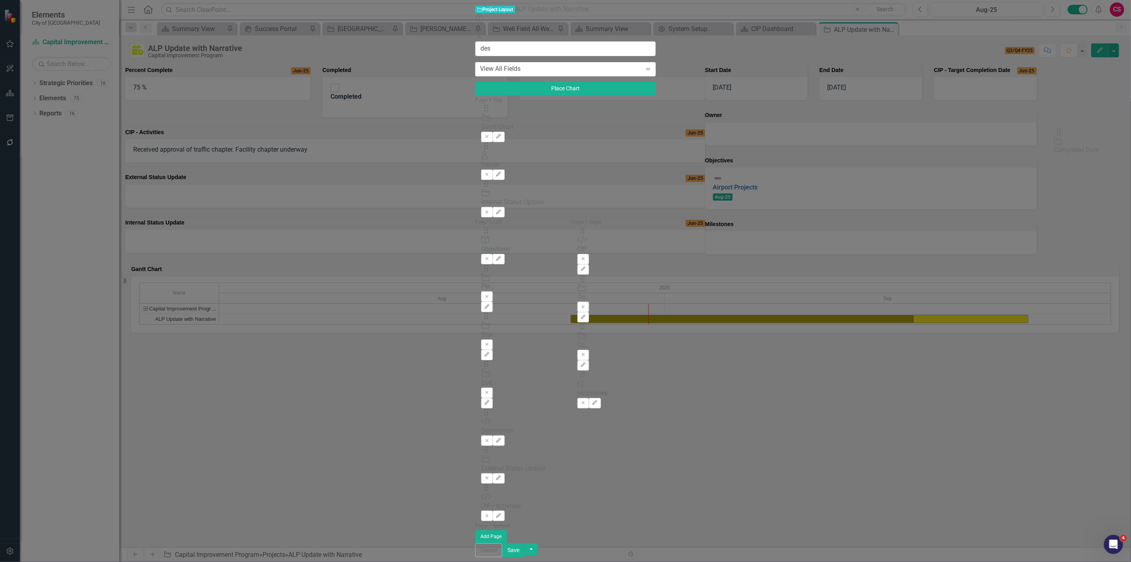
drag, startPoint x: 396, startPoint y: 252, endPoint x: 1073, endPoint y: 138, distance: 686.1
drag, startPoint x: 771, startPoint y: 154, endPoint x: 1087, endPoint y: 139, distance: 316.9
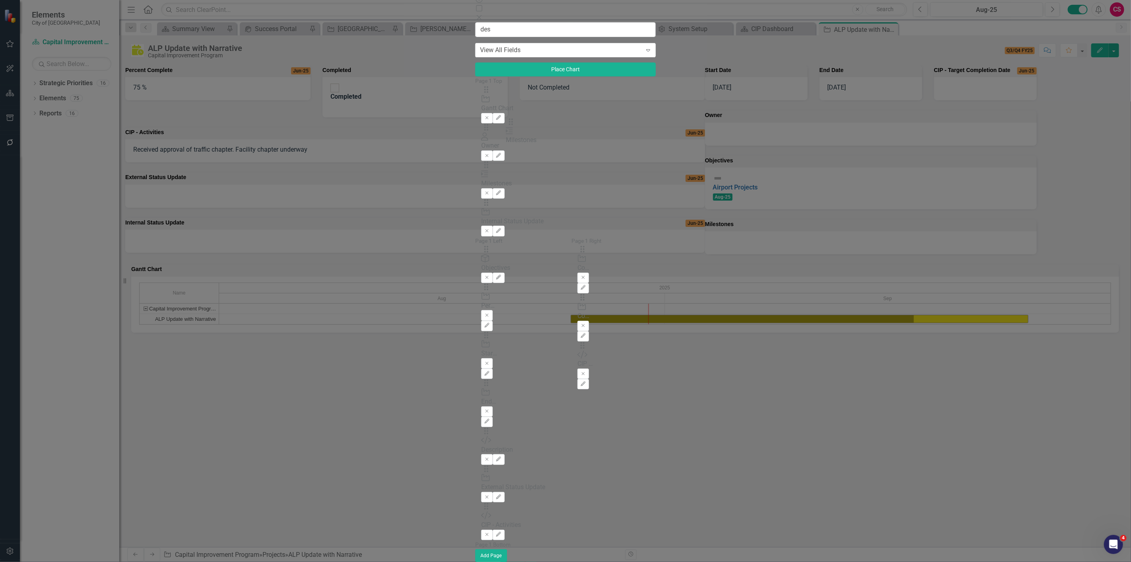
drag, startPoint x: 770, startPoint y: 178, endPoint x: 520, endPoint y: 129, distance: 254.1
click at [502, 191] on icon "Edit" at bounding box center [499, 193] width 6 height 5
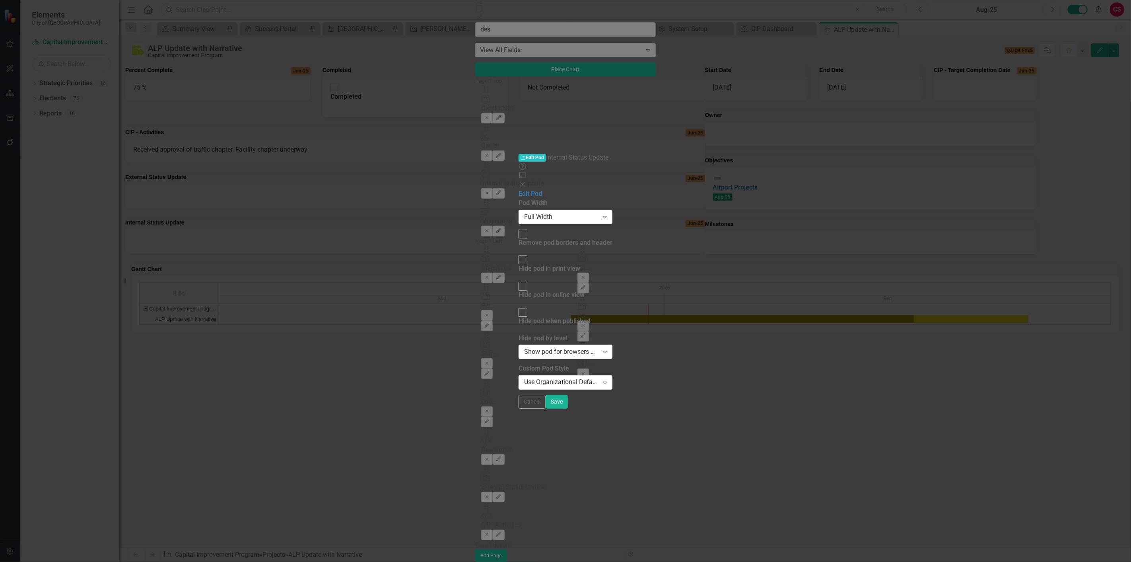
click at [524, 212] on div "Full Width" at bounding box center [561, 216] width 74 height 9
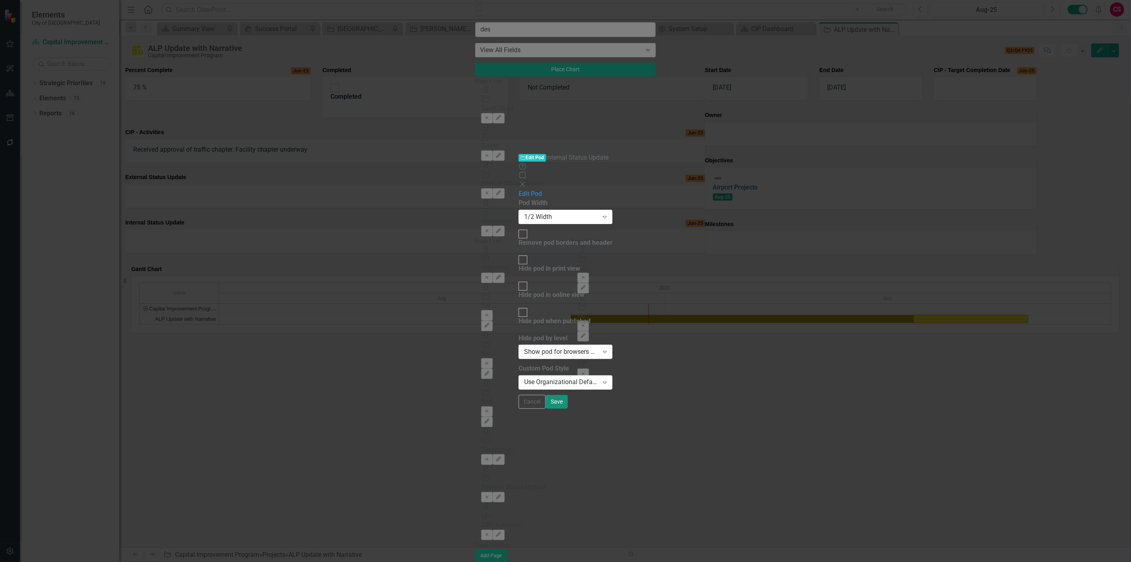
click at [568, 409] on button "Save" at bounding box center [557, 402] width 22 height 14
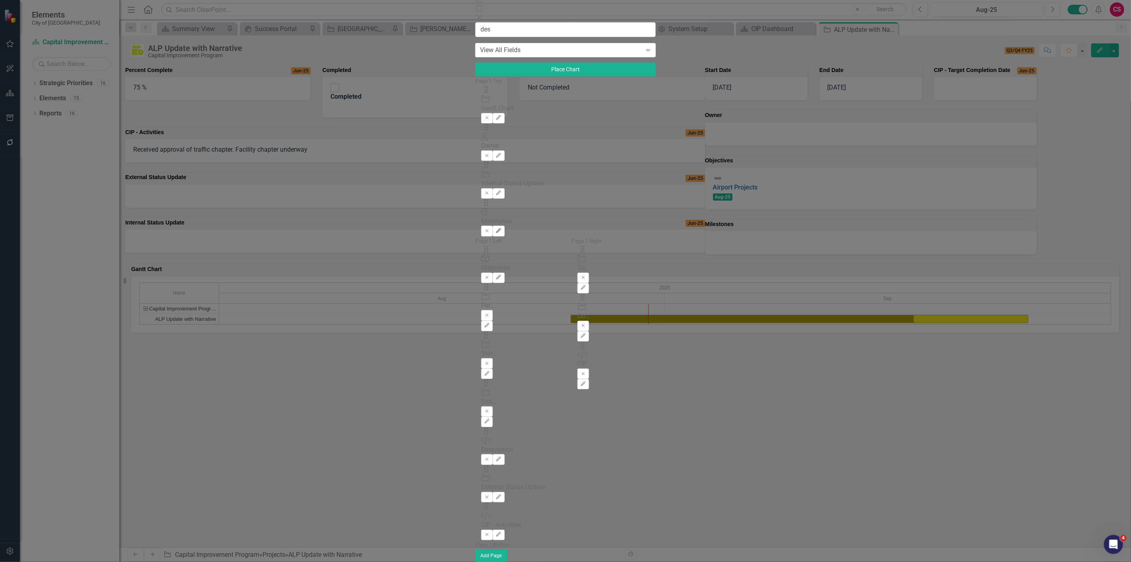
click at [504, 226] on button "Edit" at bounding box center [499, 231] width 12 height 10
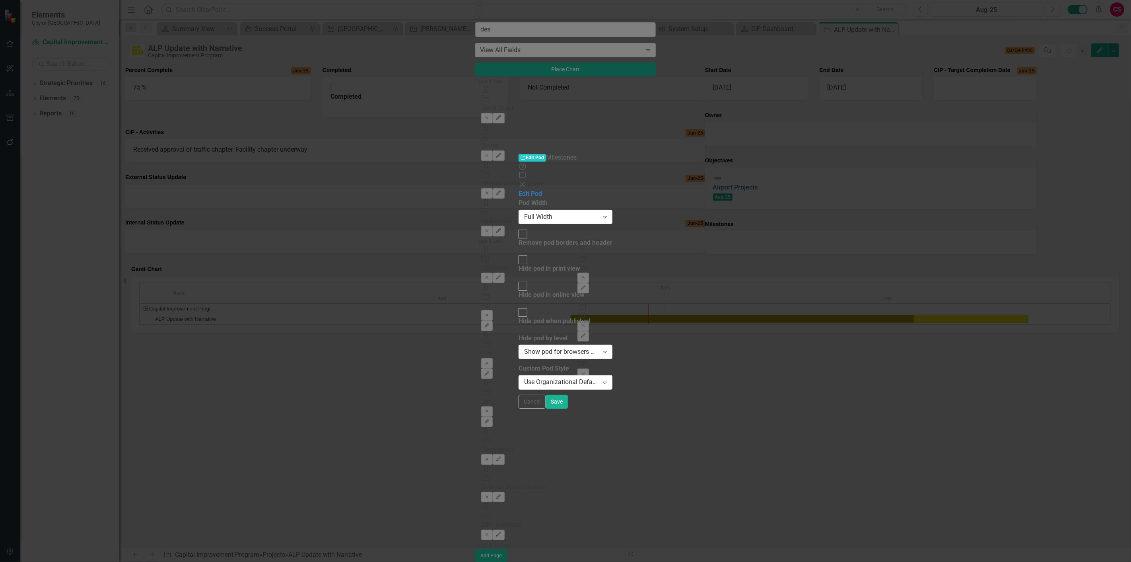
click at [524, 212] on div "Full Width" at bounding box center [561, 216] width 74 height 9
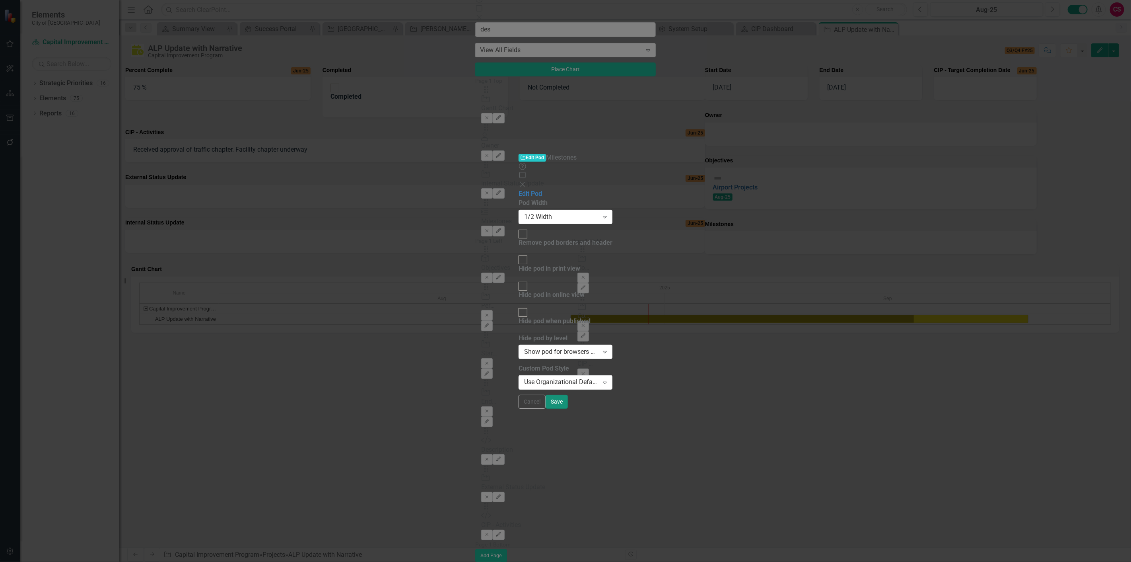
click at [568, 409] on button "Save" at bounding box center [557, 402] width 22 height 14
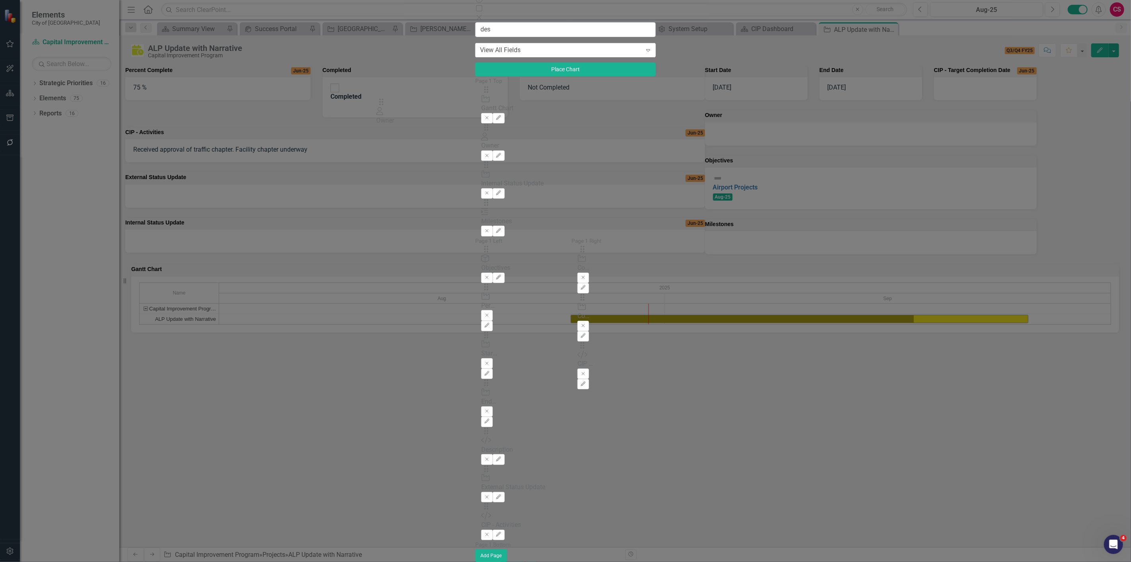
drag, startPoint x: 393, startPoint y: 79, endPoint x: 391, endPoint y: 109, distance: 29.9
click at [504, 226] on button "Edit" at bounding box center [499, 231] width 12 height 10
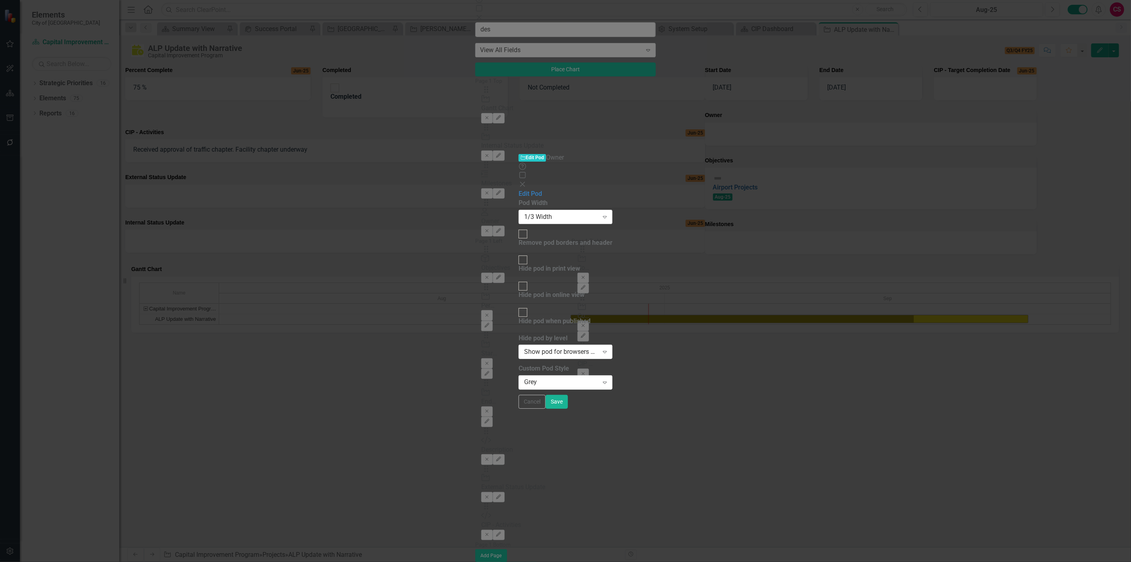
click at [530, 210] on div "1/3 Width Expand" at bounding box center [566, 217] width 94 height 14
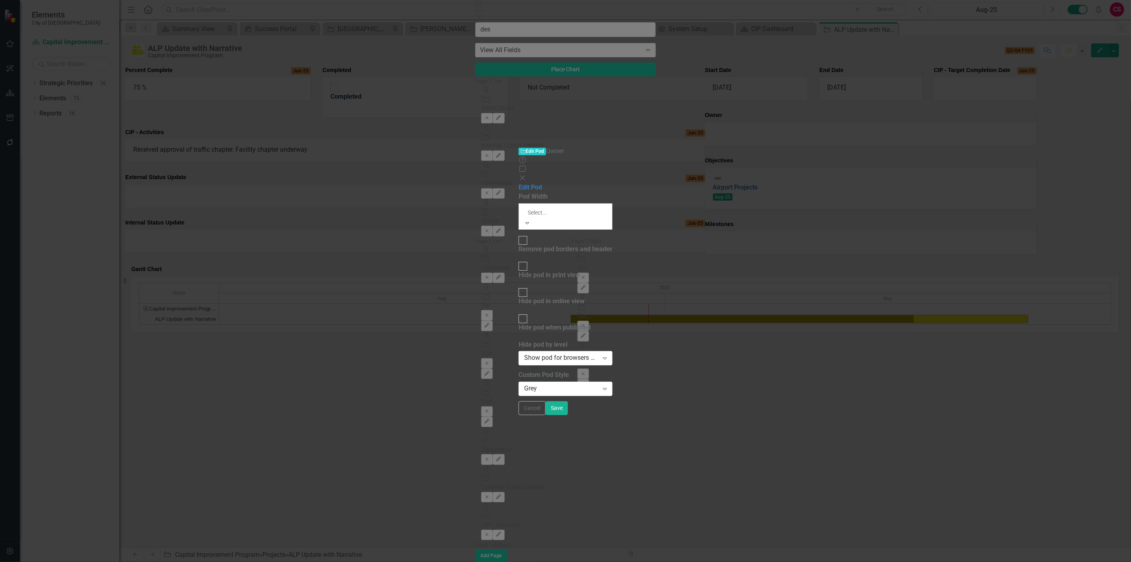
click at [502, 561] on div "Full Width" at bounding box center [565, 566] width 1131 height 9
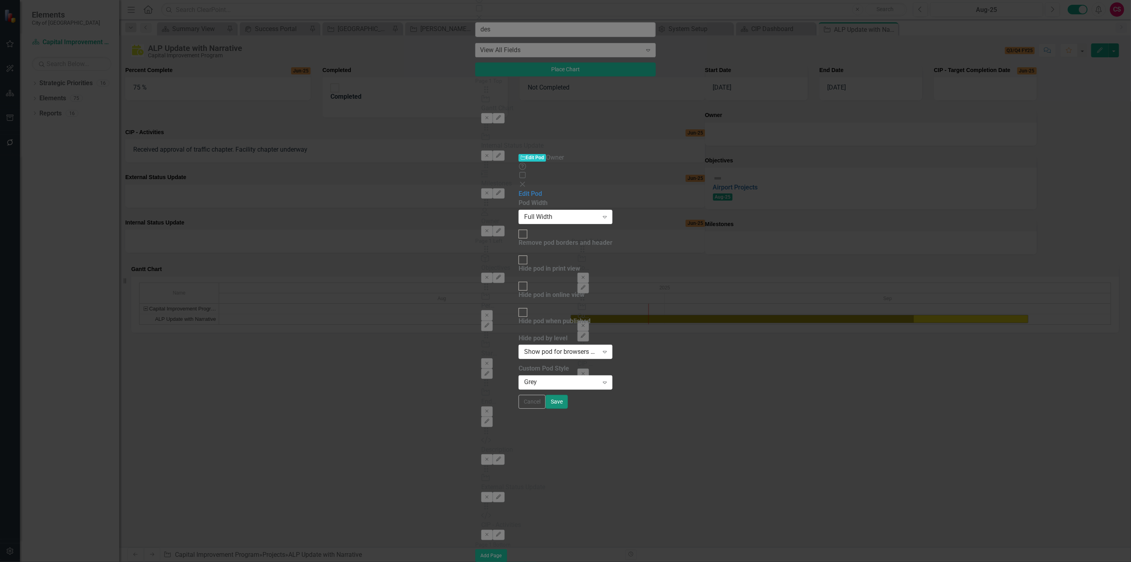
click at [568, 409] on button "Save" at bounding box center [557, 402] width 22 height 14
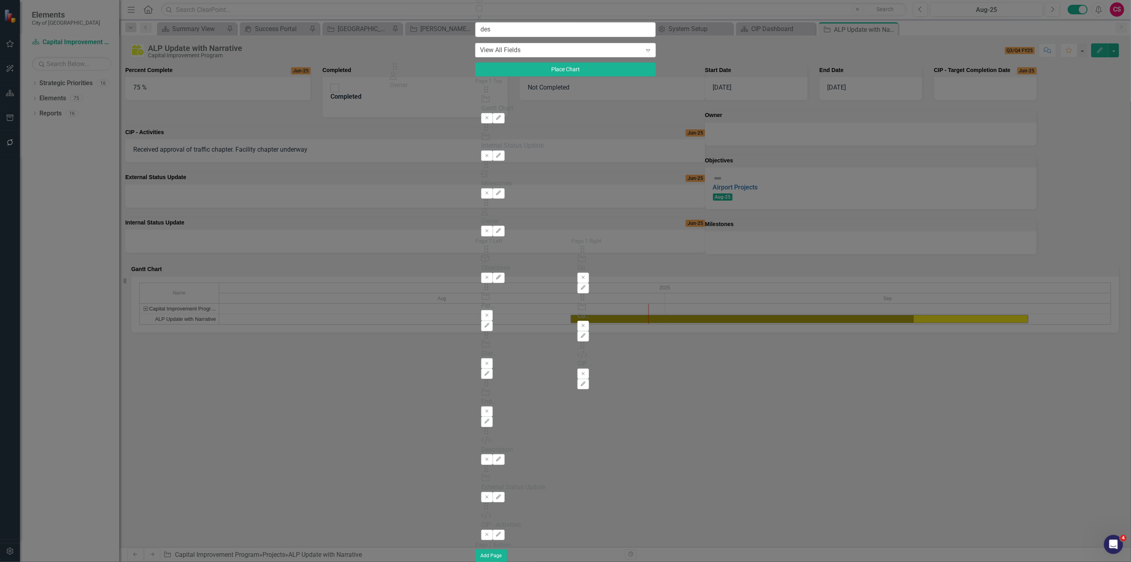
drag, startPoint x: 390, startPoint y: 101, endPoint x: 403, endPoint y: 70, distance: 33.0
click at [475, 76] on div "The fields (or pods) that are available for you to include on the detail page a…" at bounding box center [565, 318] width 181 height 485
click at [502, 191] on icon "Edit" at bounding box center [499, 193] width 6 height 5
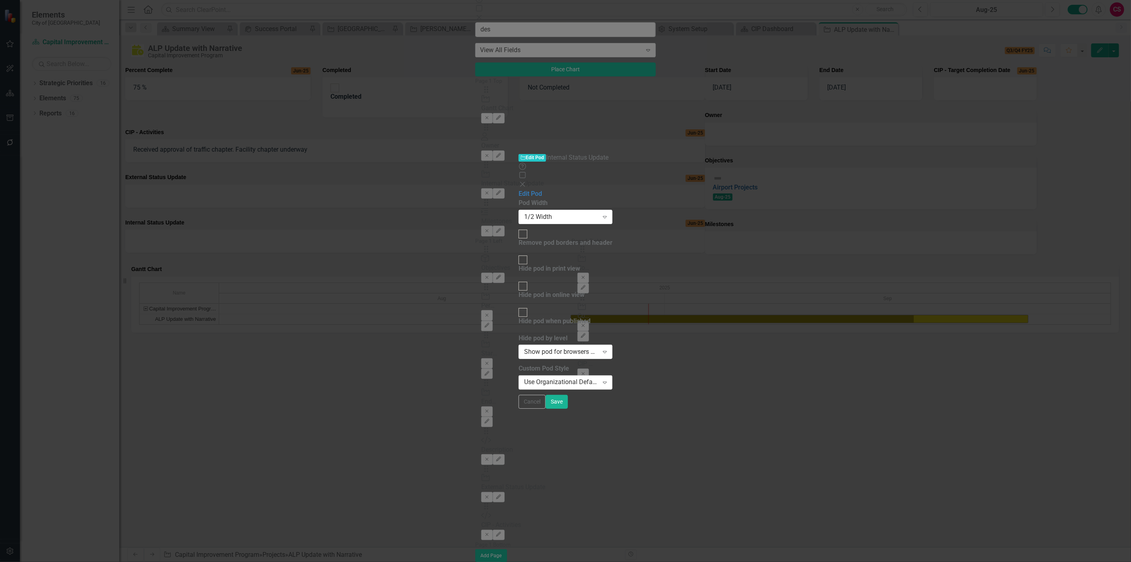
click at [535, 378] on div "Use Organizational Default Style (Hayward Pod Style - Light Green)" at bounding box center [561, 382] width 74 height 9
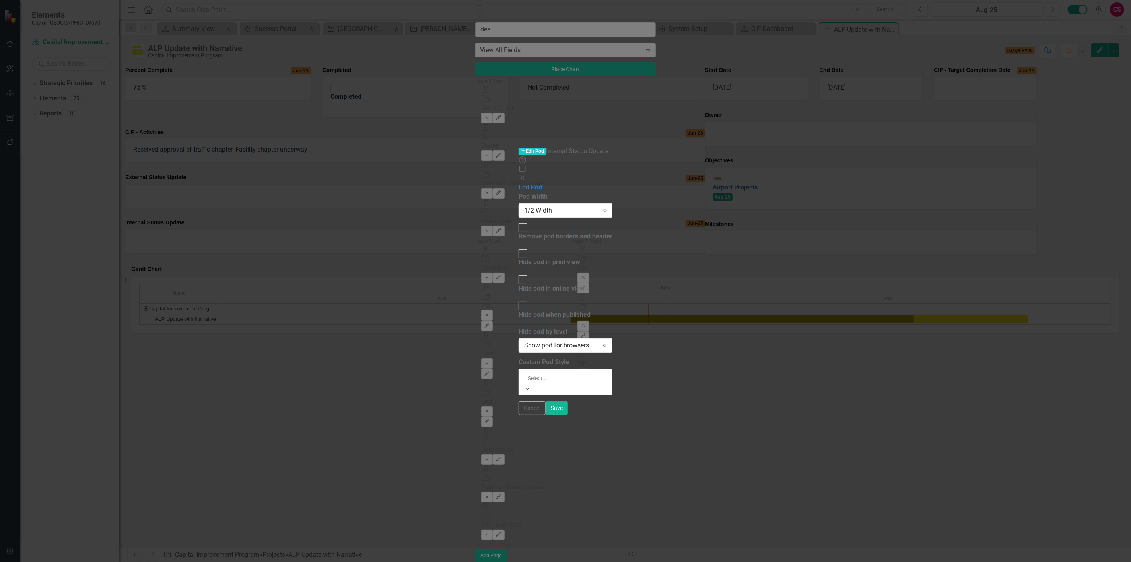
drag, startPoint x: 460, startPoint y: 200, endPoint x: 694, endPoint y: 267, distance: 243.2
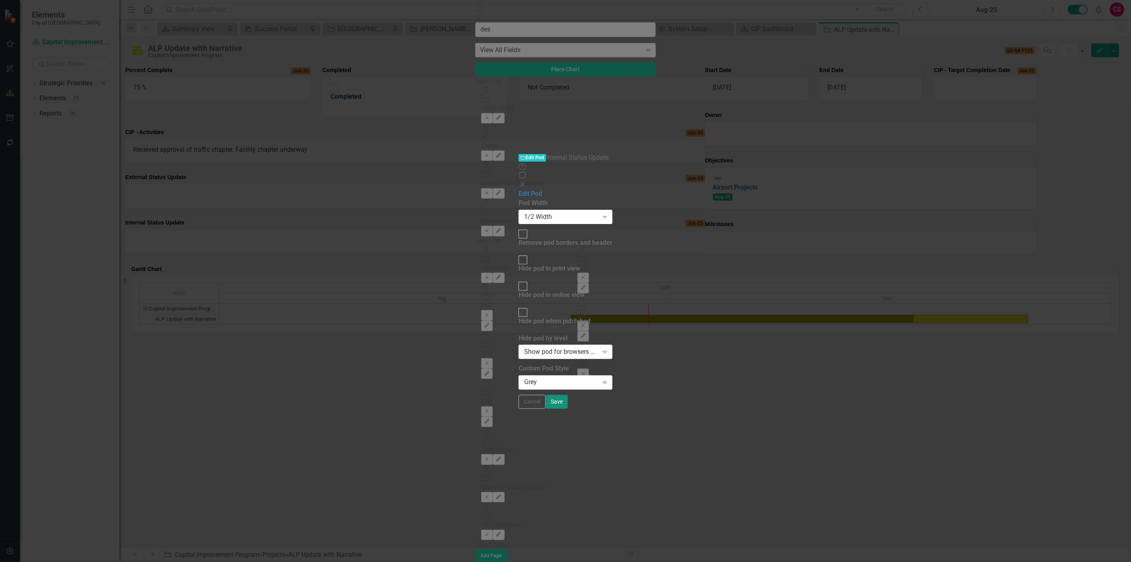
click at [568, 409] on button "Save" at bounding box center [557, 402] width 22 height 14
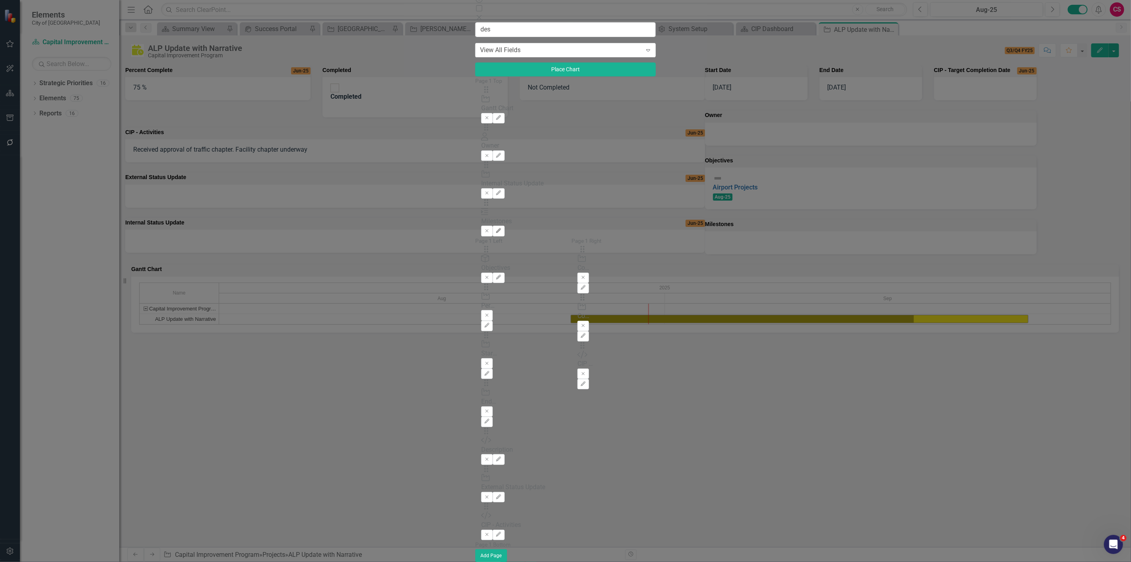
click at [501, 228] on icon "button" at bounding box center [498, 230] width 5 height 5
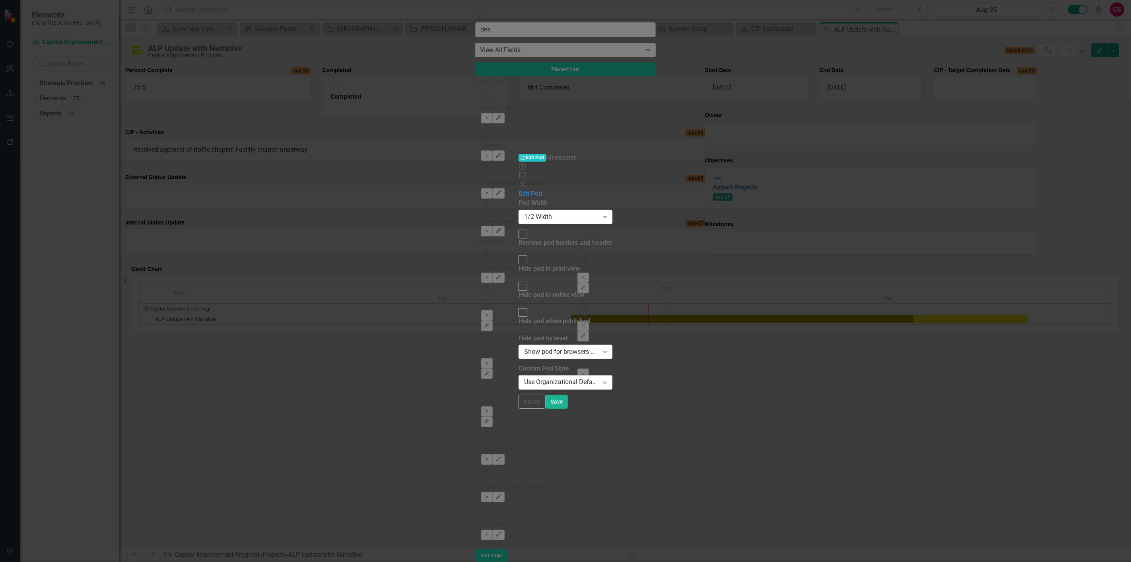
click at [519, 375] on div "Use Organizational Default Style (Hayward Pod Style - Light Green) Expand" at bounding box center [566, 382] width 94 height 14
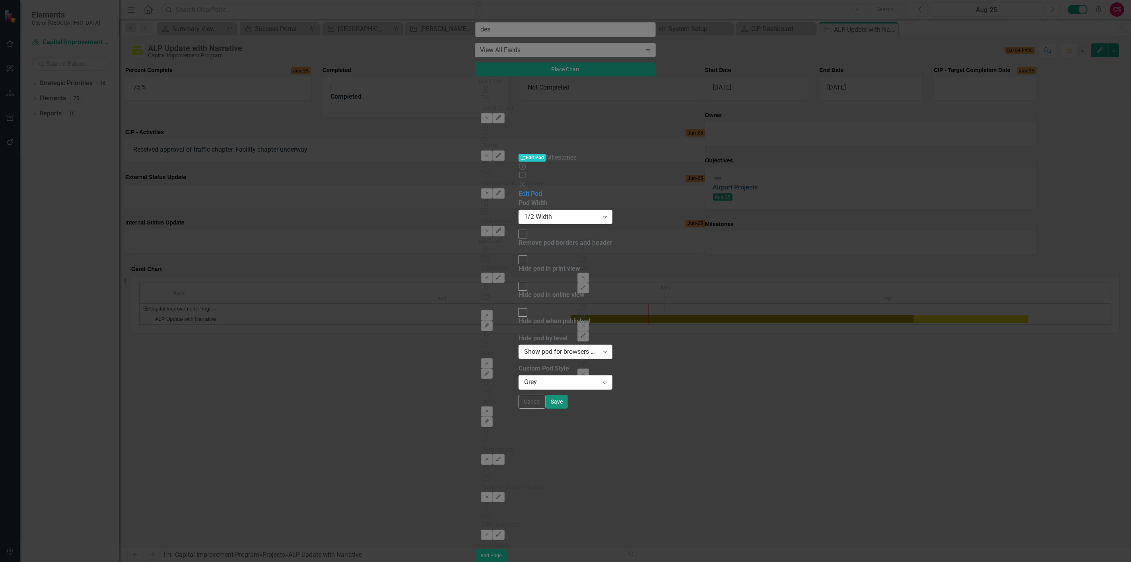
click at [568, 409] on button "Save" at bounding box center [557, 402] width 22 height 14
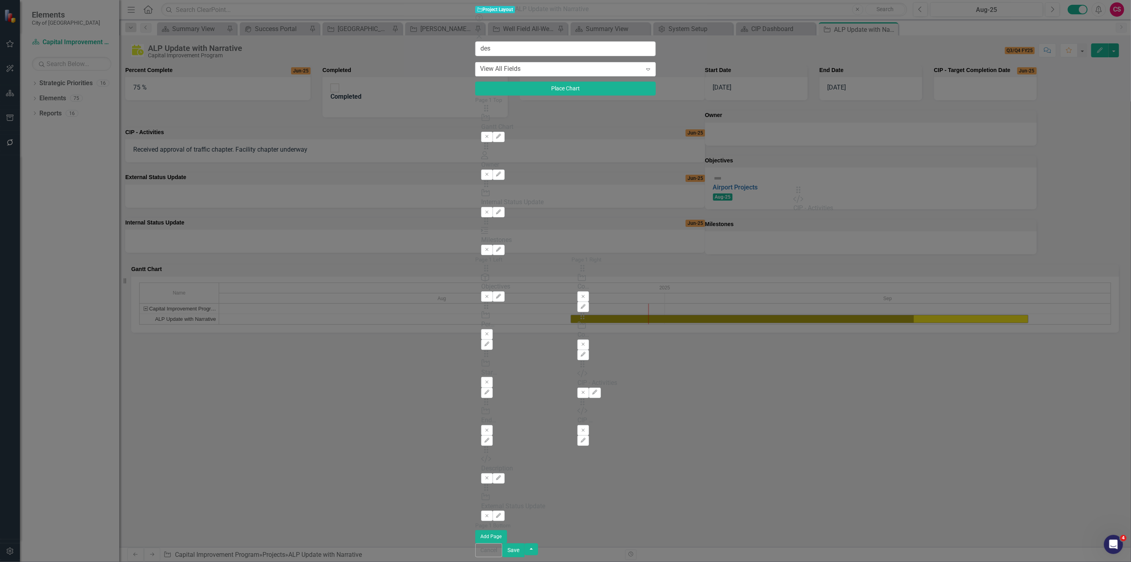
drag, startPoint x: 394, startPoint y: 254, endPoint x: 809, endPoint y: 199, distance: 418.4
click at [586, 304] on icon "Edit" at bounding box center [583, 306] width 6 height 5
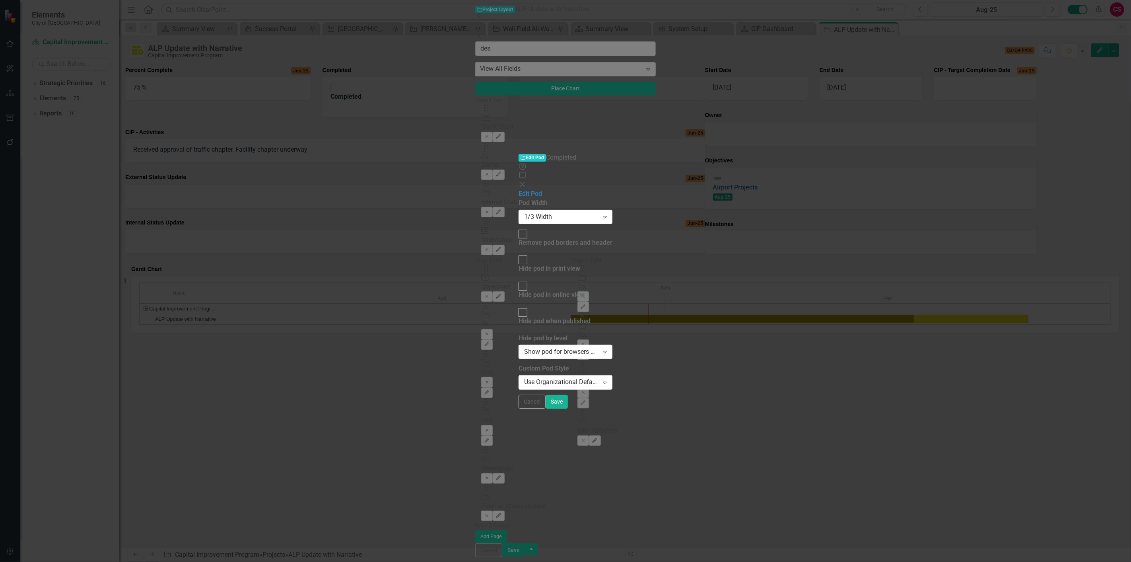
click at [519, 364] on label "Custom Pod Style" at bounding box center [566, 368] width 94 height 9
click at [524, 378] on div "Use Organizational Default Style (Hayward Pod Style - Light Green)" at bounding box center [561, 382] width 74 height 9
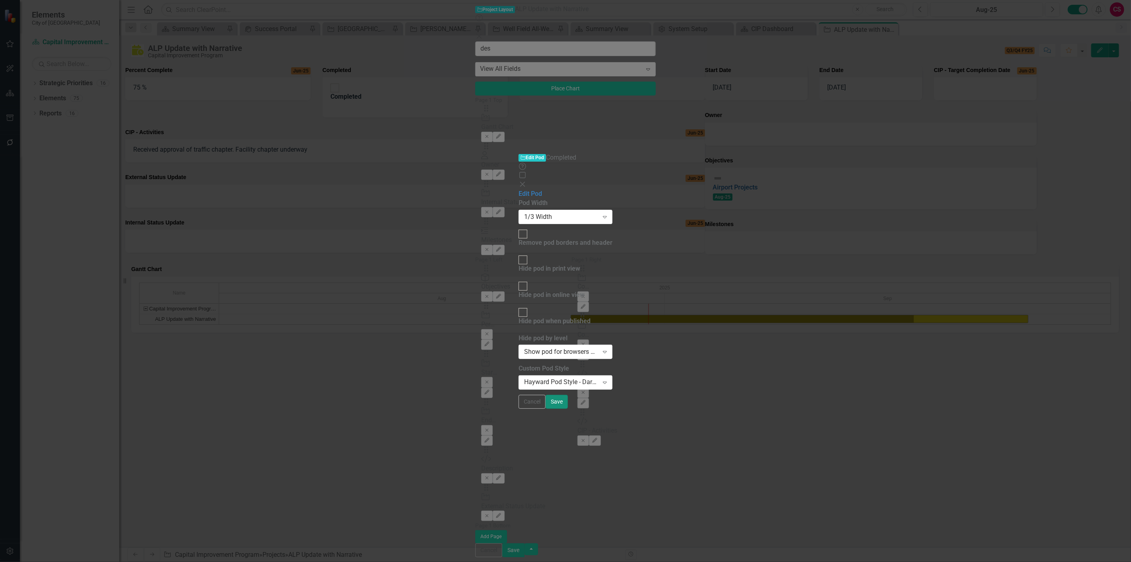
click at [568, 409] on button "Save" at bounding box center [557, 402] width 22 height 14
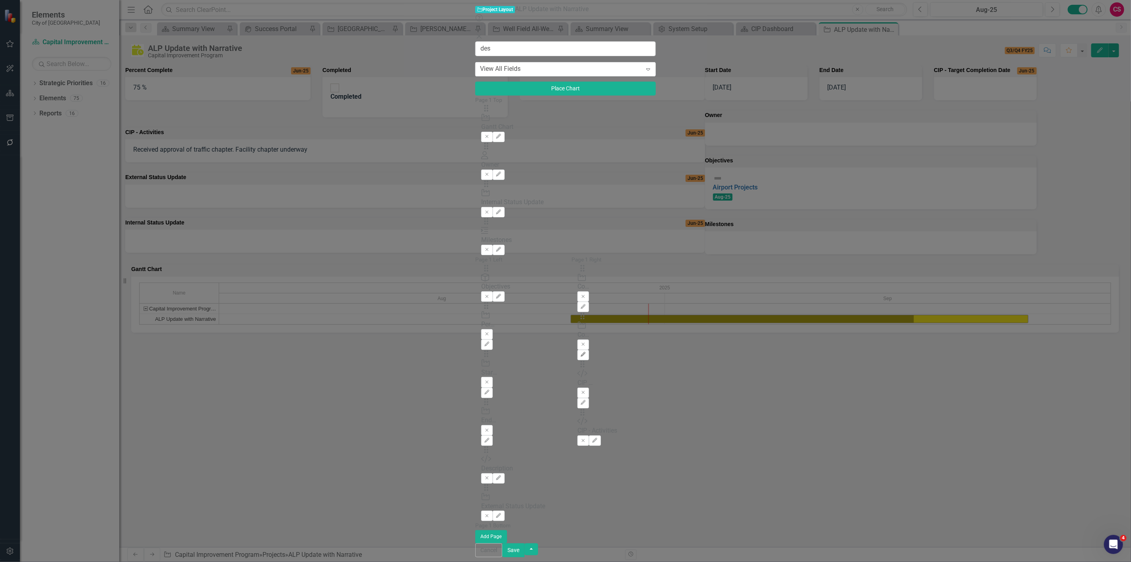
click at [586, 352] on icon "Edit" at bounding box center [583, 354] width 6 height 5
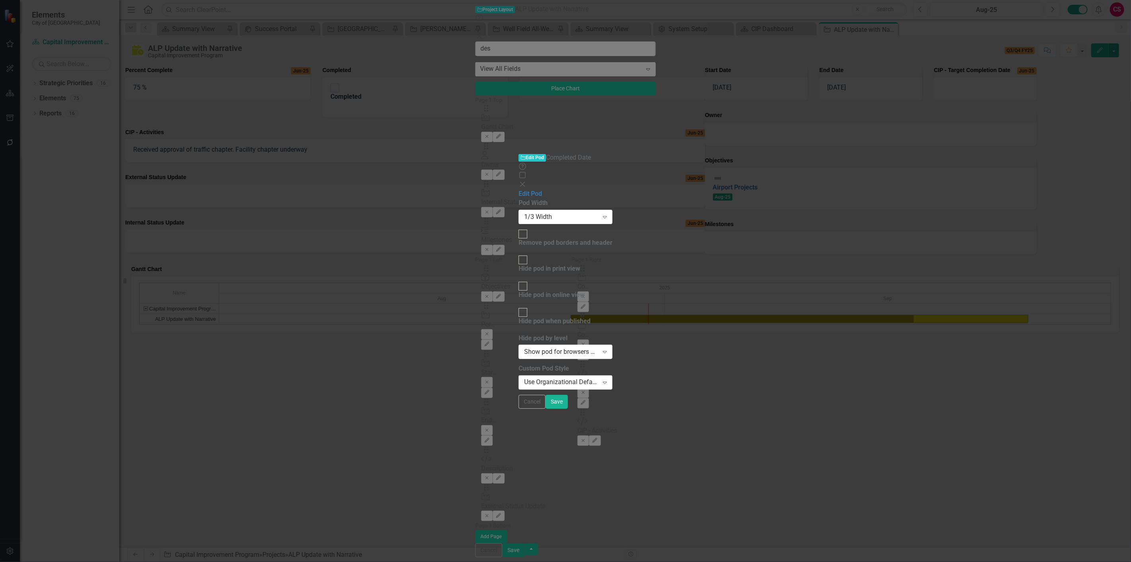
click at [547, 378] on div "Use Organizational Default Style (Hayward Pod Style - Light Green)" at bounding box center [561, 382] width 74 height 9
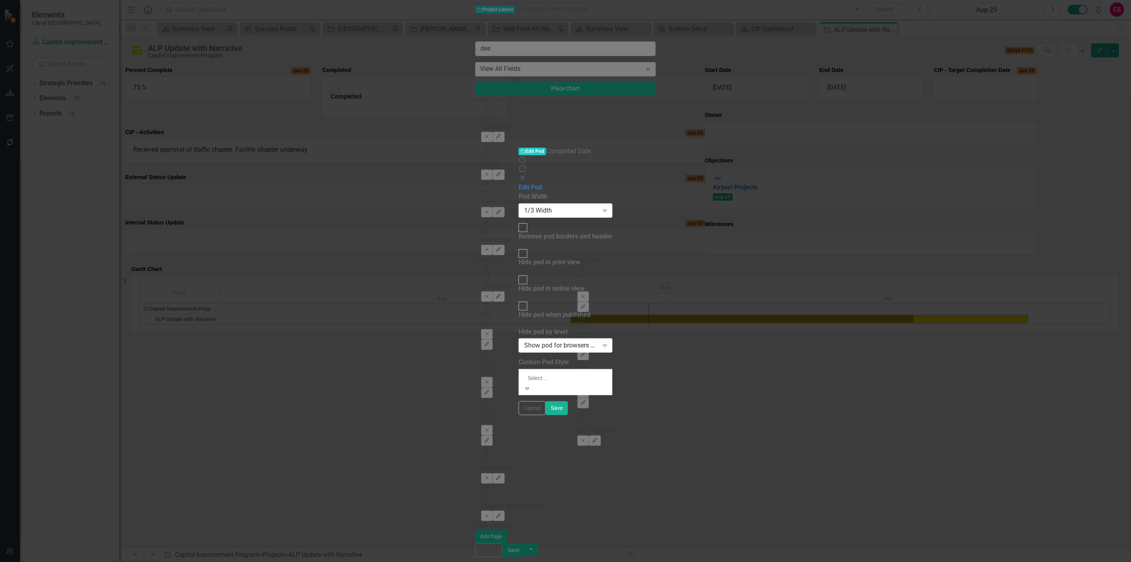
drag, startPoint x: 500, startPoint y: 214, endPoint x: 572, endPoint y: 227, distance: 72.3
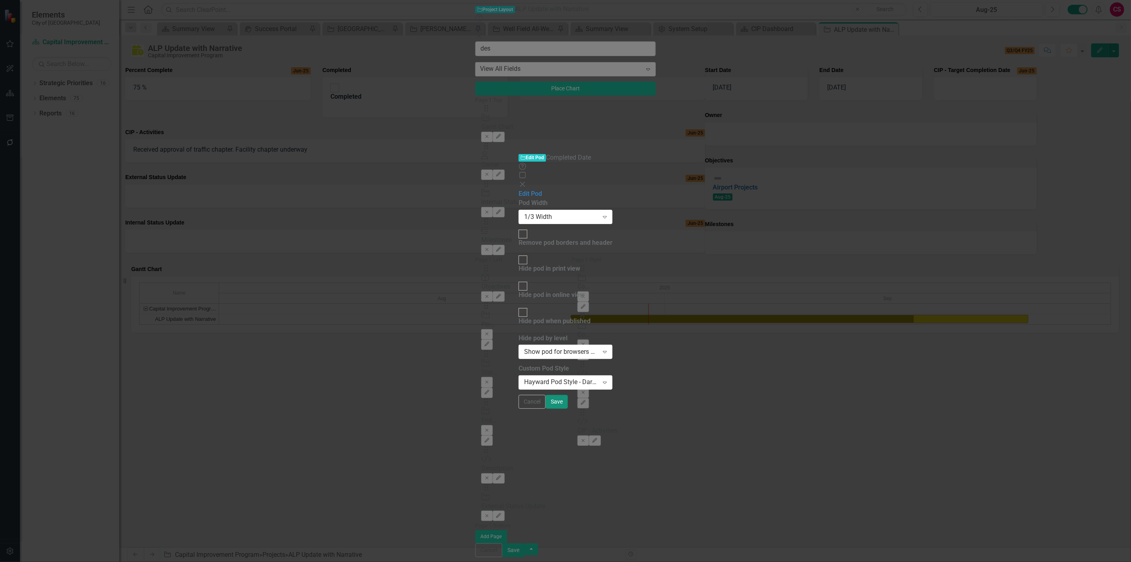
drag, startPoint x: 1123, startPoint y: 552, endPoint x: 1091, endPoint y: 450, distance: 106.4
click at [568, 409] on button "Save" at bounding box center [557, 402] width 22 height 14
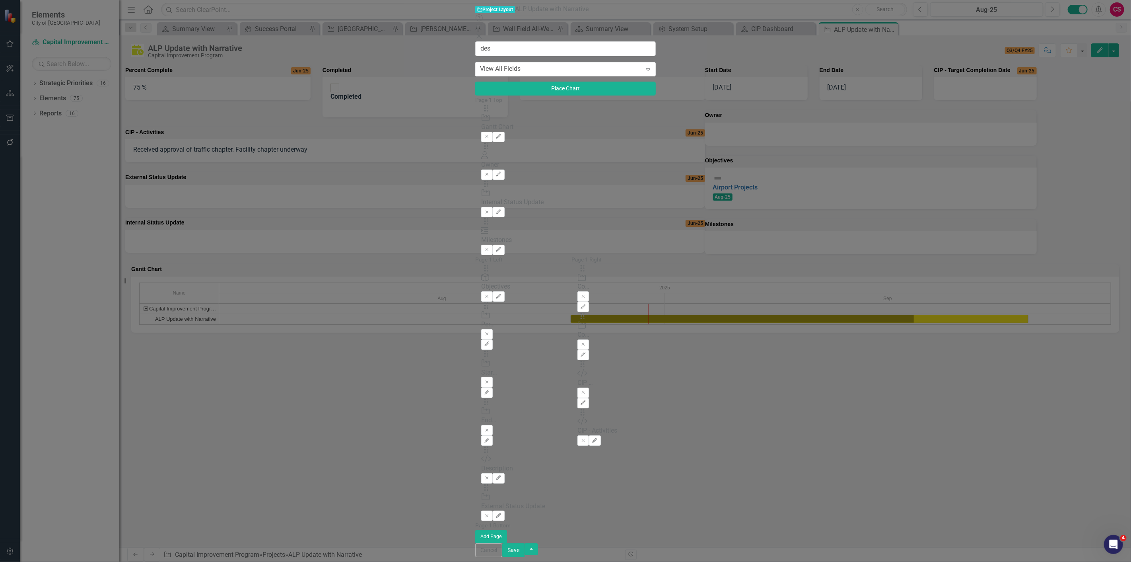
click at [586, 400] on icon "Edit" at bounding box center [583, 402] width 6 height 5
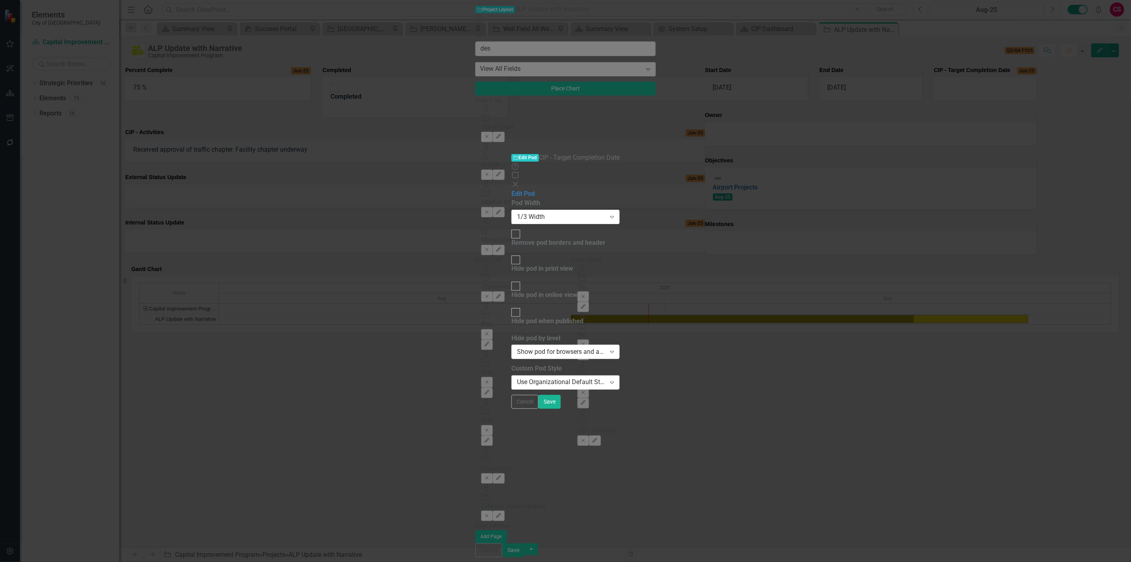
click at [579, 378] on div "Use Organizational Default Style (Hayward Pod Style - Light Green)" at bounding box center [561, 382] width 89 height 9
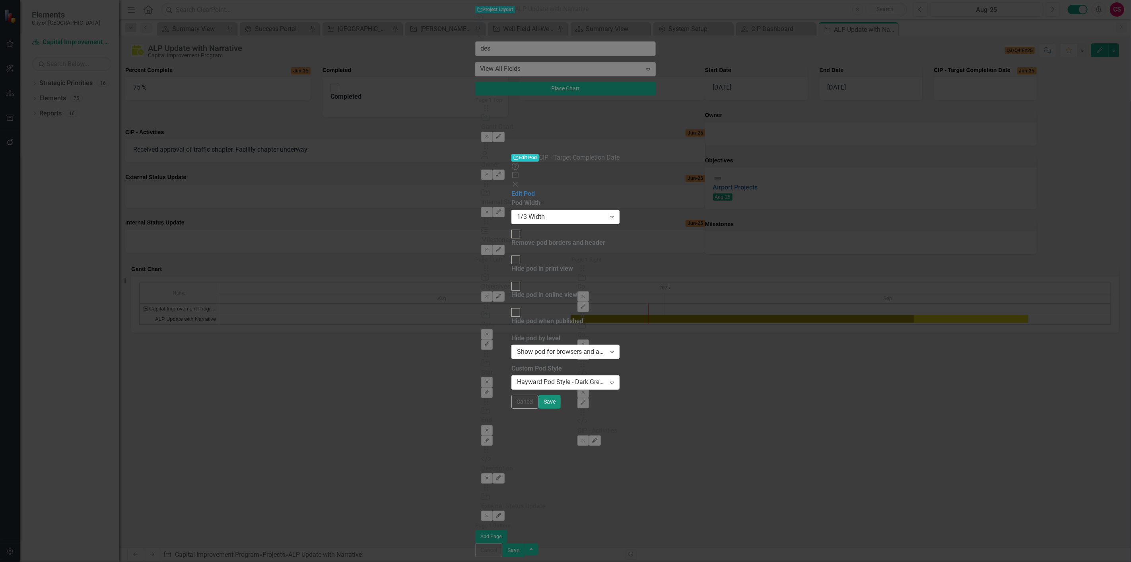
click at [561, 409] on button "Save" at bounding box center [550, 402] width 22 height 14
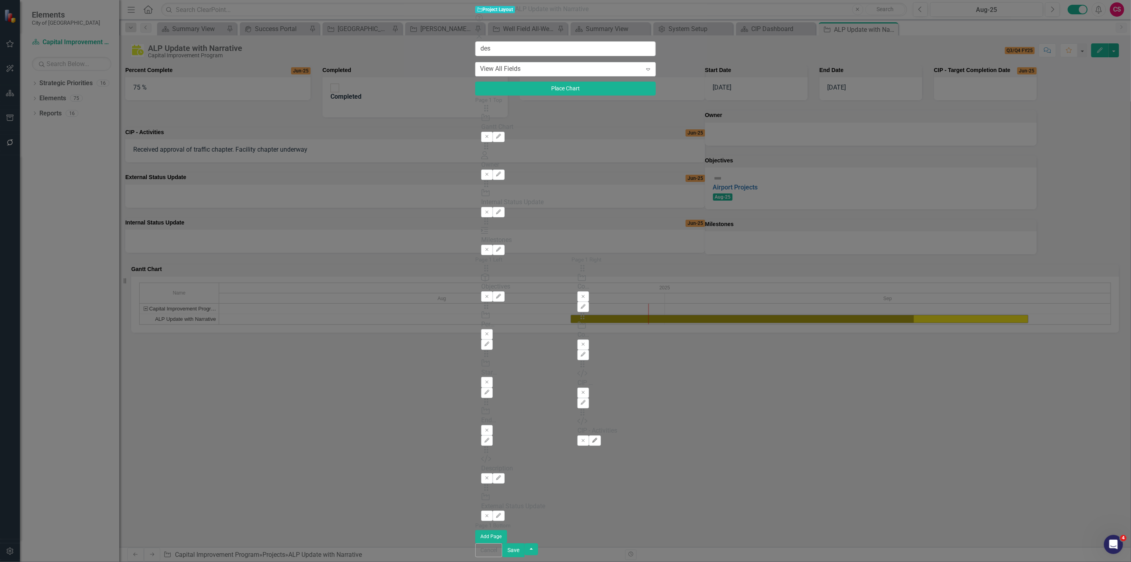
click at [598, 438] on icon "Edit" at bounding box center [595, 440] width 6 height 5
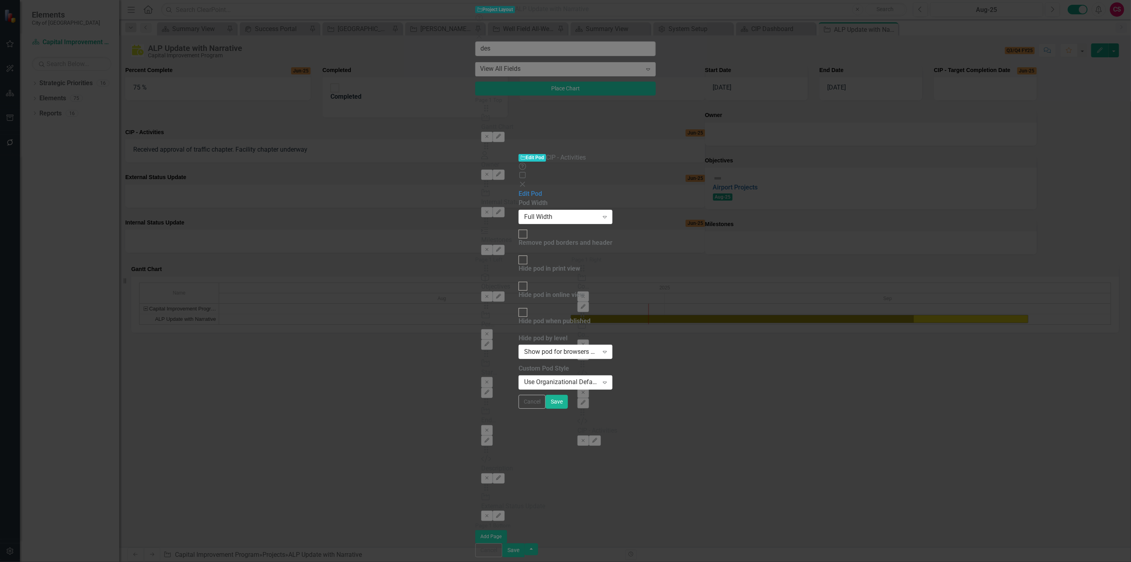
click at [546, 364] on label "Custom Pod Style" at bounding box center [566, 368] width 94 height 9
click at [536, 378] on div "Use Organizational Default Style (Hayward Pod Style - Light Green)" at bounding box center [561, 382] width 74 height 9
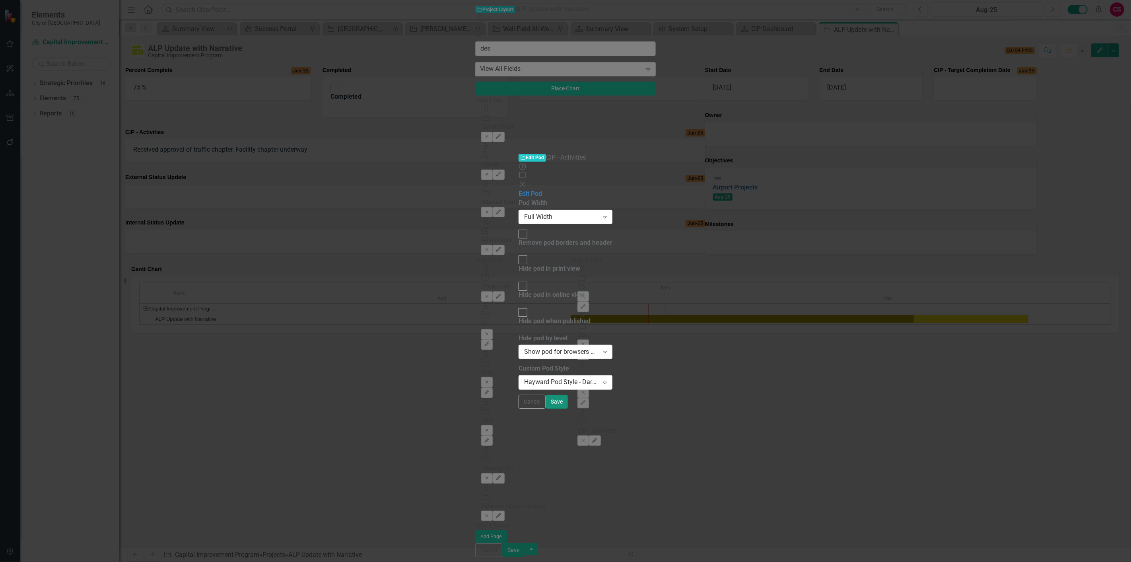
click at [568, 409] on button "Save" at bounding box center [557, 402] width 22 height 14
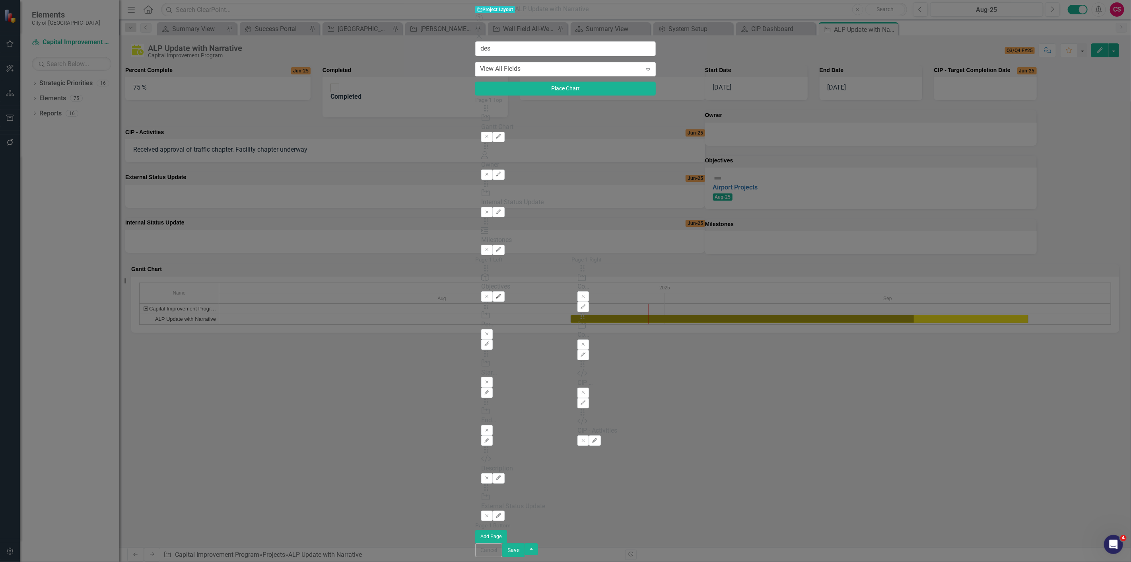
click at [502, 294] on icon "Edit" at bounding box center [499, 296] width 6 height 5
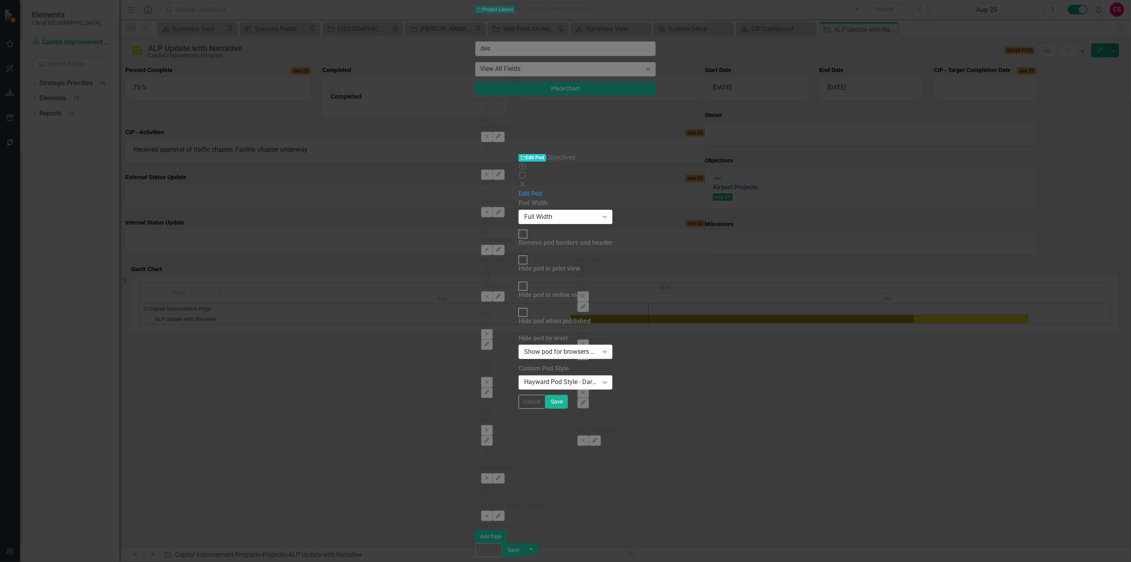
click at [554, 378] on div "Hayward Pod Style - Dark Green" at bounding box center [561, 382] width 74 height 9
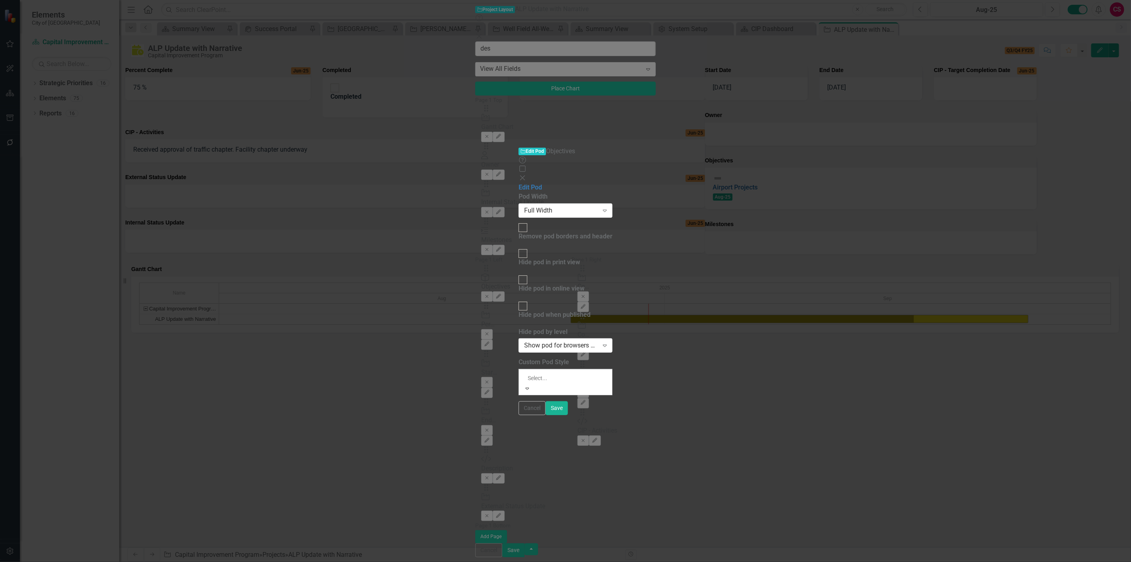
click at [532, 561] on div "Use Organizational Default Style (Hayward Pod Style - Light Green)" at bounding box center [565, 566] width 1131 height 9
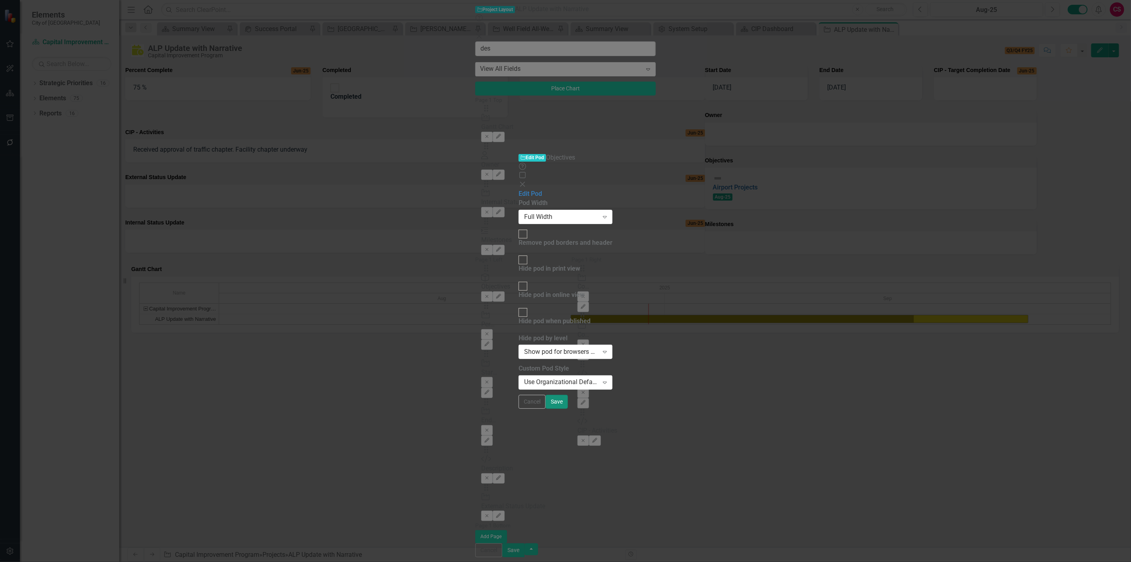
drag, startPoint x: 1124, startPoint y: 547, endPoint x: 1040, endPoint y: 473, distance: 112.7
click at [568, 409] on button "Save" at bounding box center [557, 402] width 22 height 14
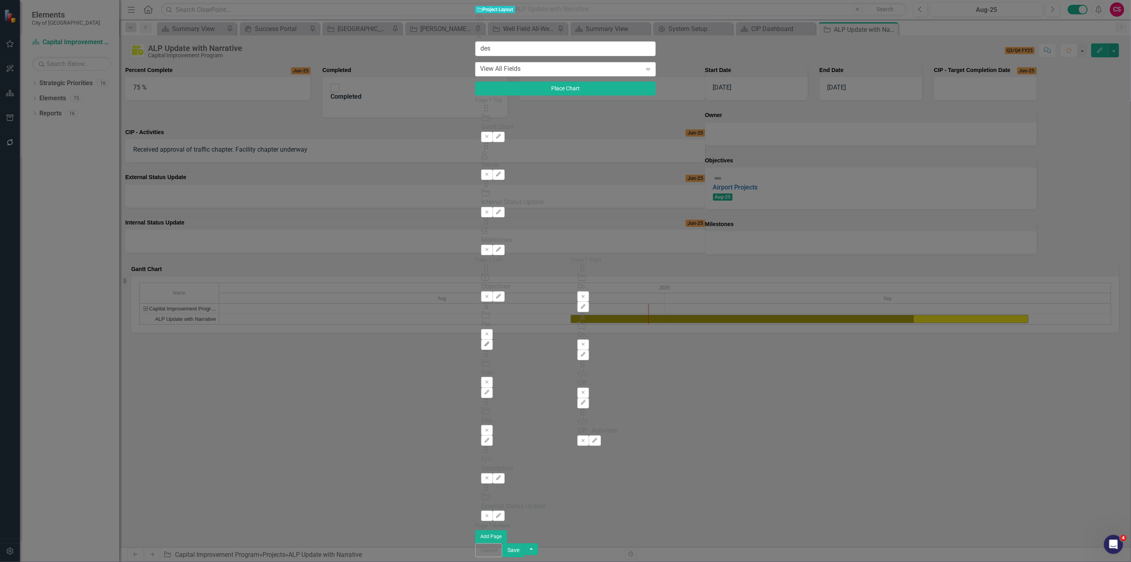
click at [484, 342] on icon "Edit" at bounding box center [487, 344] width 6 height 5
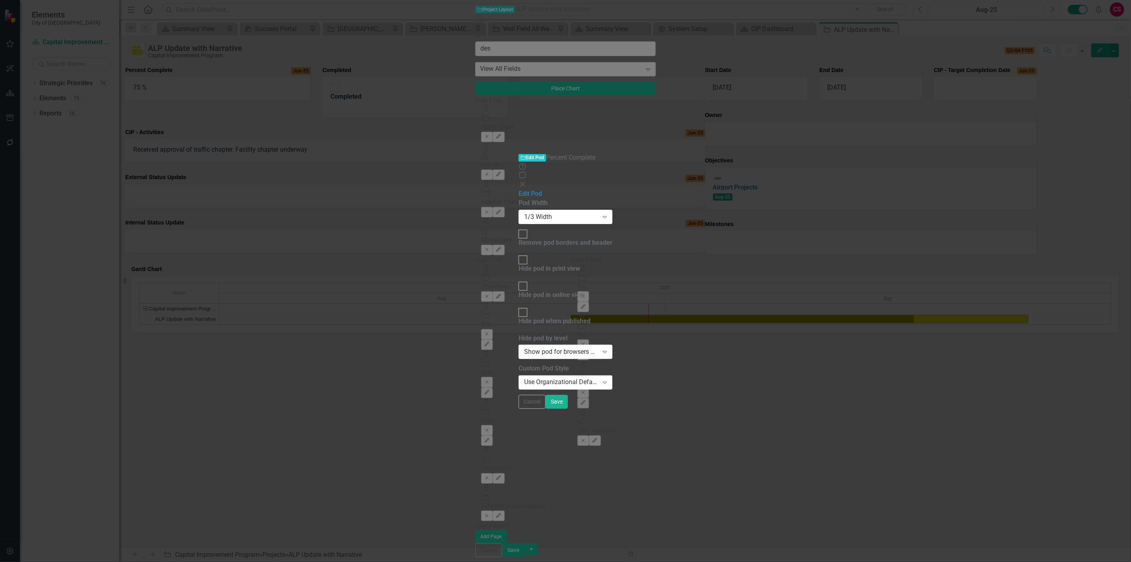
click at [524, 378] on div "Use Organizational Default Style (Hayward Pod Style - Light Green)" at bounding box center [561, 382] width 74 height 9
drag, startPoint x: 557, startPoint y: 398, endPoint x: 583, endPoint y: 401, distance: 25.6
click at [583, 389] on div "Pod Width 1/3 Width Expand Remove pod borders and header Hide pod in print view…" at bounding box center [566, 293] width 94 height 190
drag, startPoint x: 1114, startPoint y: 554, endPoint x: 1109, endPoint y: 548, distance: 7.9
click at [568, 409] on button "Save" at bounding box center [557, 402] width 22 height 14
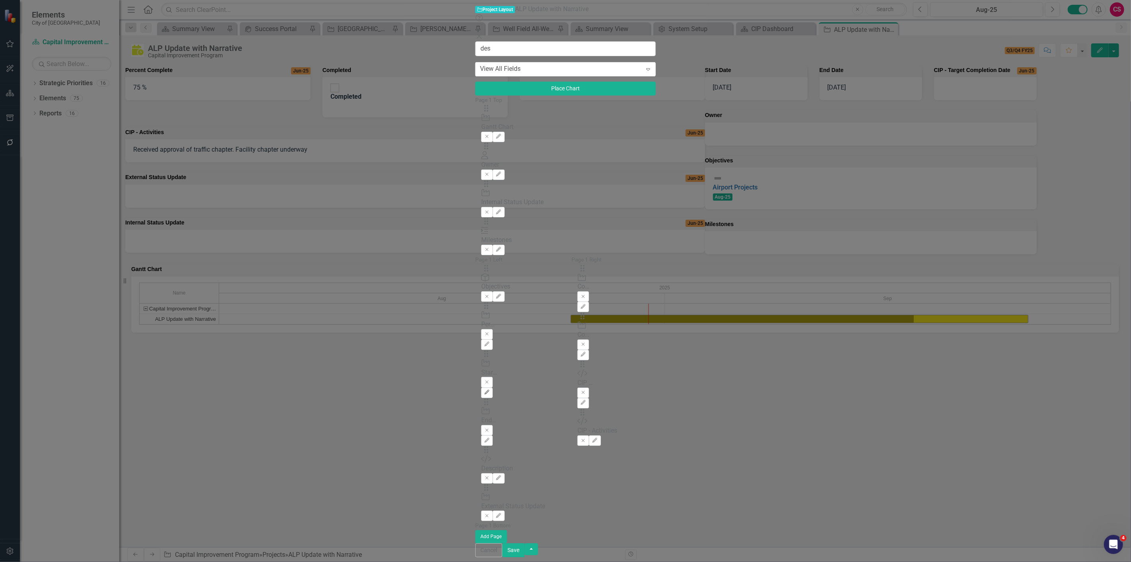
click at [490, 390] on icon "Edit" at bounding box center [487, 392] width 6 height 5
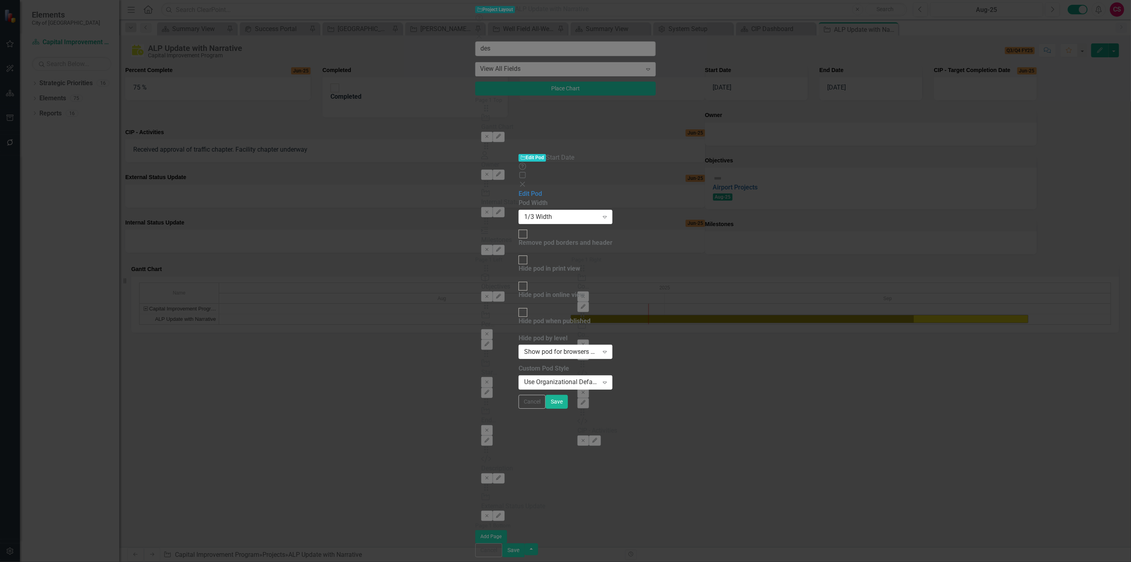
click at [595, 198] on div "Pod Width 1/3 Width Expand Remove pod borders and header Hide pod in print view…" at bounding box center [566, 293] width 94 height 190
click at [568, 409] on button "Save" at bounding box center [557, 402] width 22 height 14
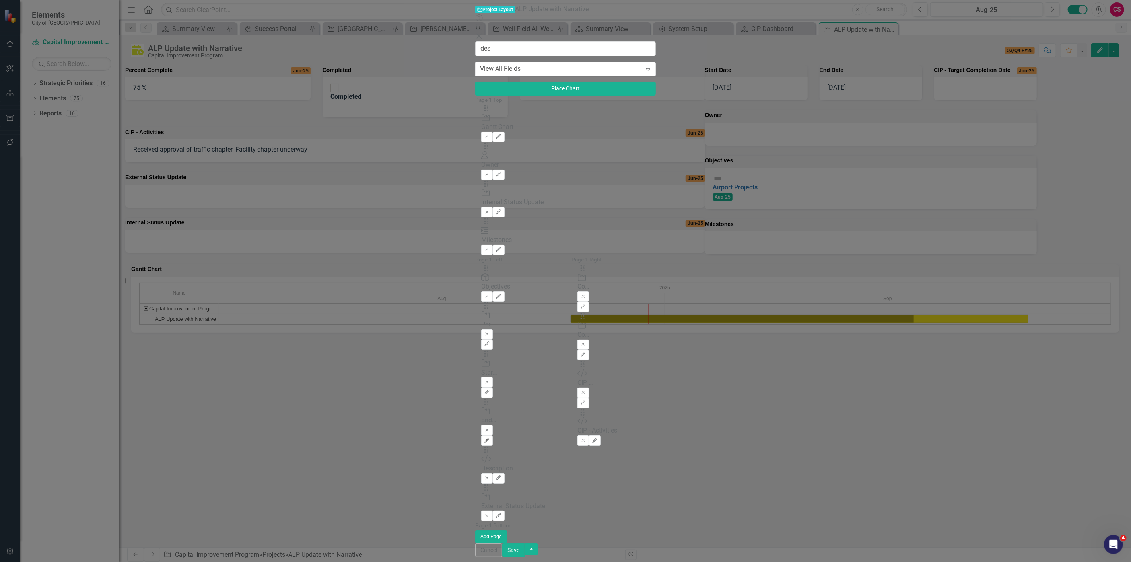
click at [490, 438] on icon "Edit" at bounding box center [487, 440] width 6 height 5
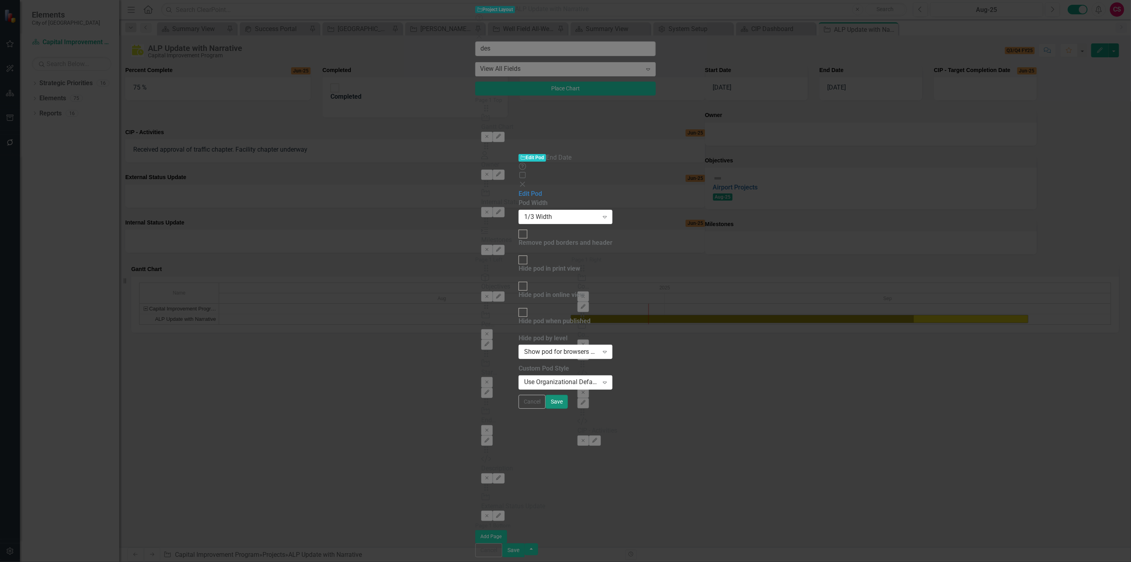
click at [568, 409] on button "Save" at bounding box center [557, 402] width 22 height 14
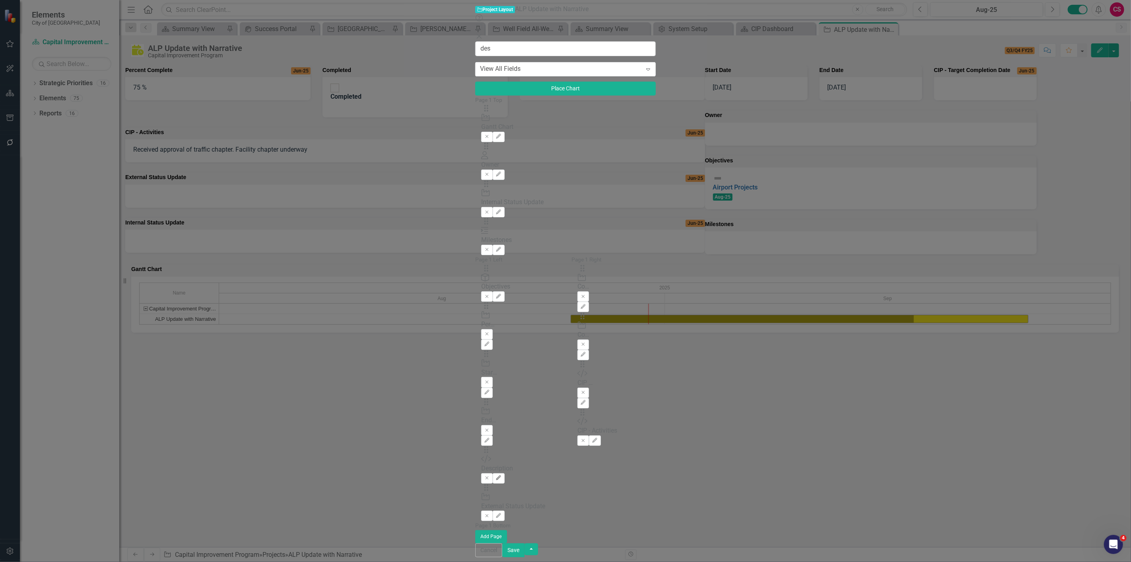
click at [504, 473] on button "Edit" at bounding box center [499, 478] width 12 height 10
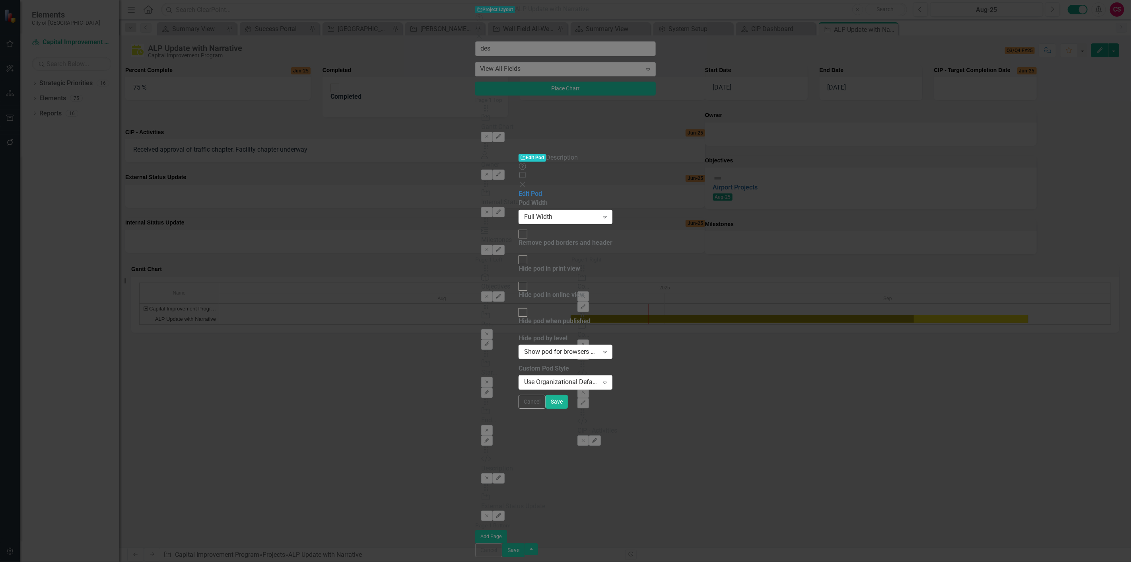
click at [613, 409] on div "Cancel Save" at bounding box center [566, 402] width 94 height 14
click at [568, 409] on button "Save" at bounding box center [557, 402] width 22 height 14
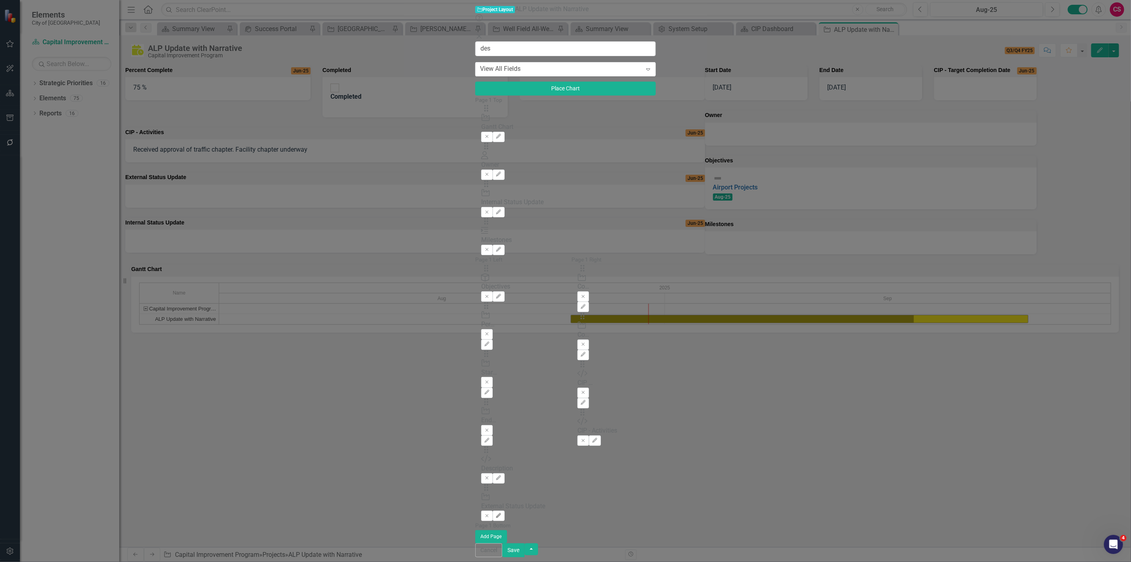
click at [502, 513] on icon "Edit" at bounding box center [499, 515] width 6 height 5
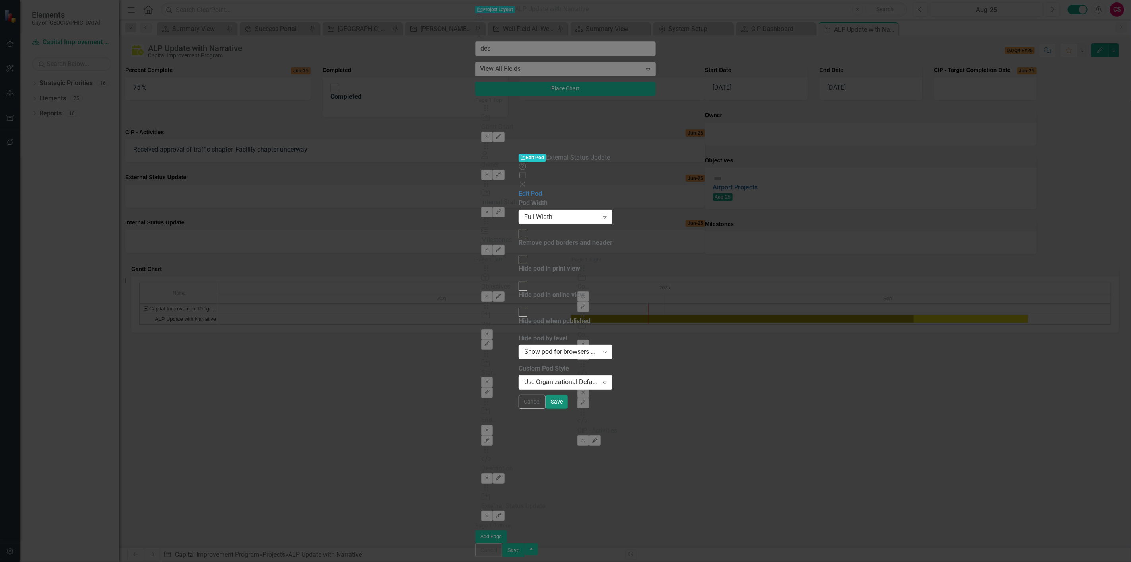
click at [568, 409] on button "Save" at bounding box center [557, 402] width 22 height 14
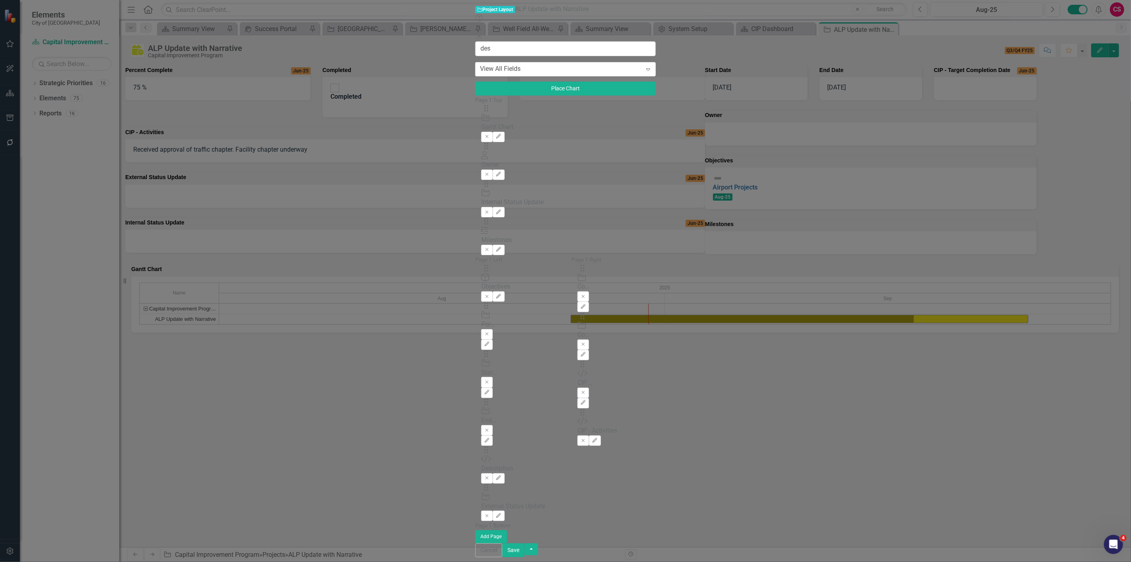
click at [525, 555] on button "Save" at bounding box center [513, 550] width 22 height 14
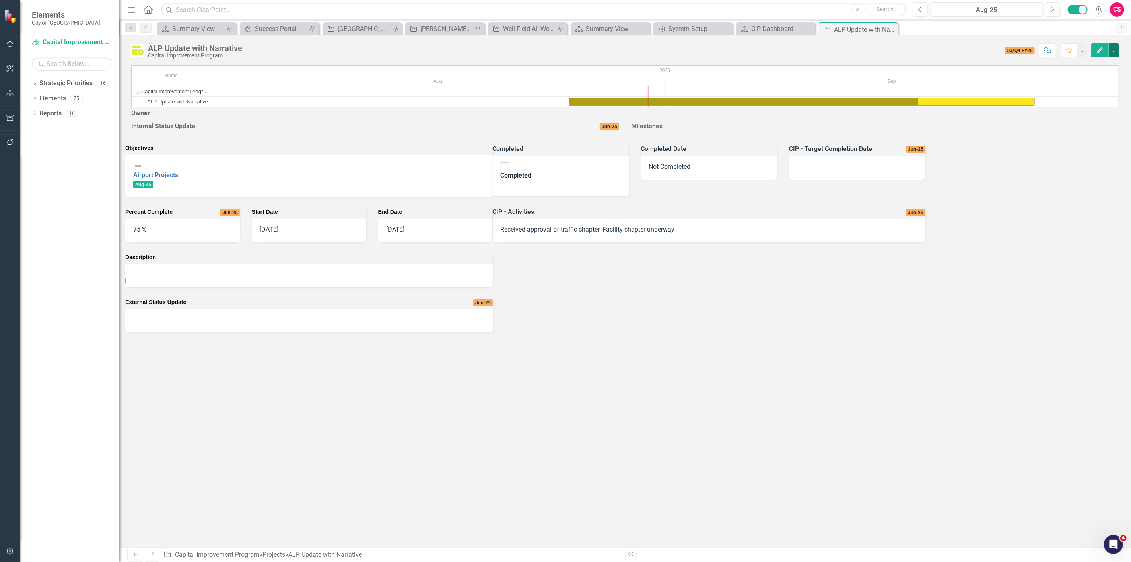
click at [1112, 48] on button "button" at bounding box center [1114, 50] width 10 height 14
click at [1096, 75] on link "Edit Report Edit Layout" at bounding box center [1070, 79] width 97 height 15
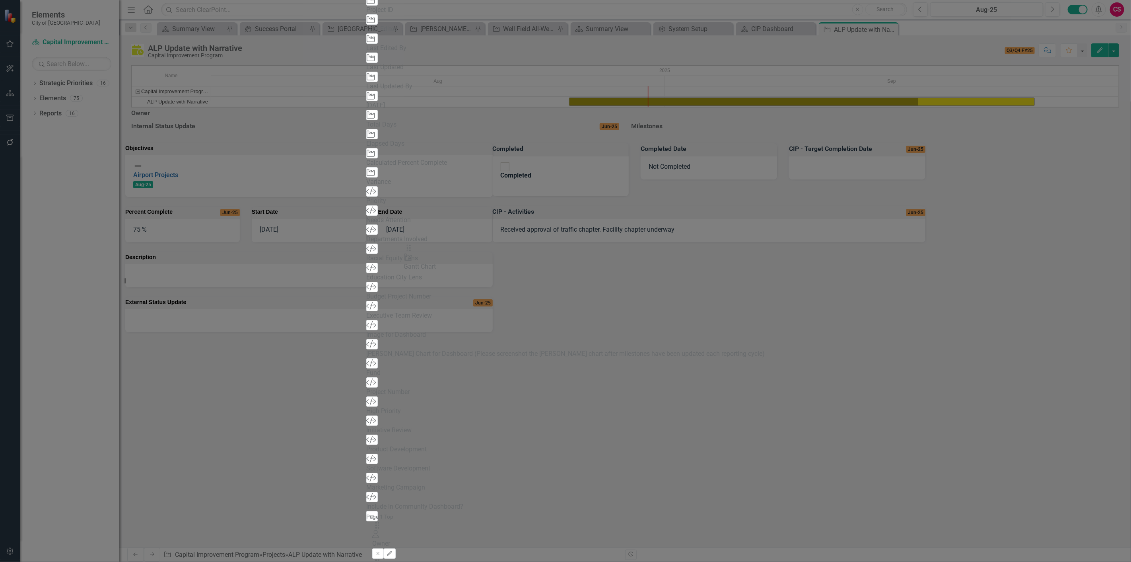
drag, startPoint x: 397, startPoint y: 52, endPoint x: 427, endPoint y: 164, distance: 116.2
drag, startPoint x: 391, startPoint y: 50, endPoint x: 404, endPoint y: 265, distance: 214.8
drag, startPoint x: 393, startPoint y: 53, endPoint x: 403, endPoint y: 224, distance: 171.0
drag, startPoint x: 393, startPoint y: 52, endPoint x: 845, endPoint y: 285, distance: 508.8
drag, startPoint x: 764, startPoint y: 277, endPoint x: 677, endPoint y: 322, distance: 97.5
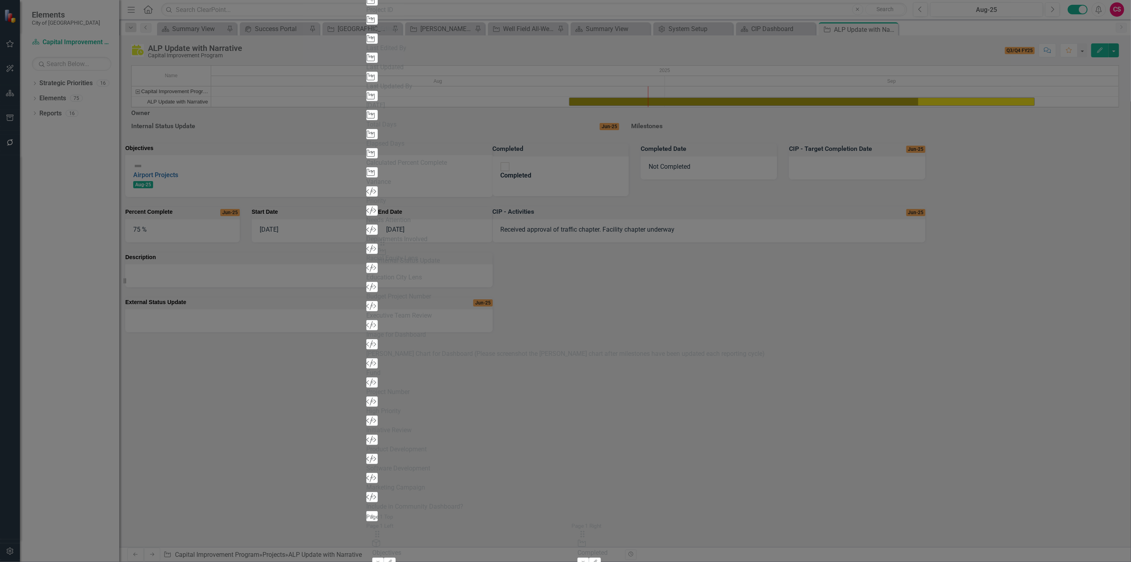
drag, startPoint x: 395, startPoint y: 274, endPoint x: 406, endPoint y: 263, distance: 15.2
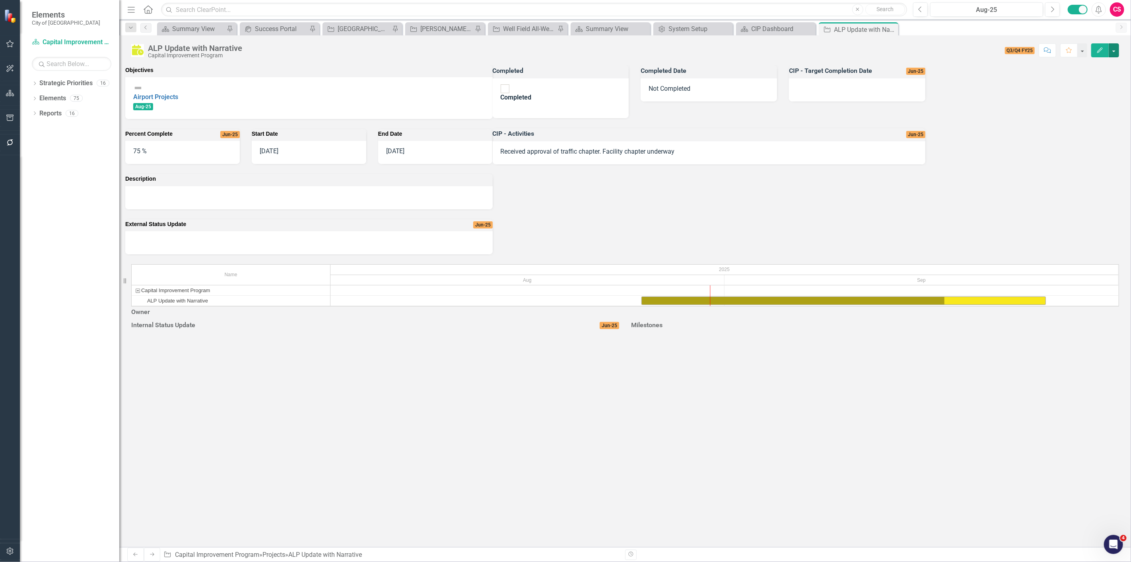
drag, startPoint x: 1113, startPoint y: 52, endPoint x: 1102, endPoint y: 65, distance: 16.7
click at [1112, 52] on button "button" at bounding box center [1114, 50] width 10 height 14
click at [1046, 76] on link "Edit Report Edit Layout" at bounding box center [1070, 79] width 97 height 15
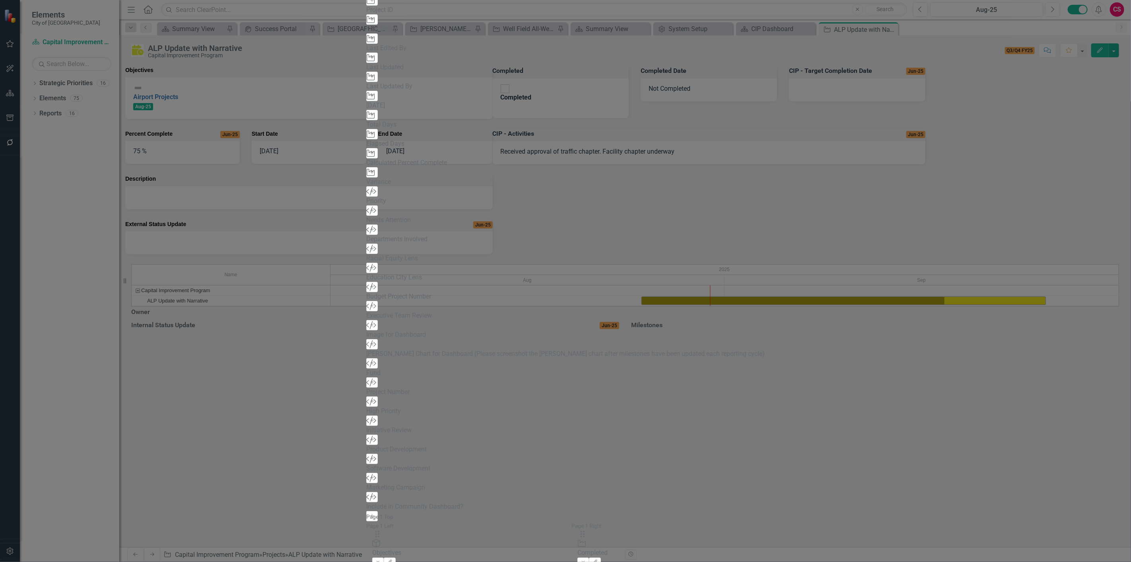
drag, startPoint x: 389, startPoint y: 279, endPoint x: 418, endPoint y: 209, distance: 75.7
drag, startPoint x: 397, startPoint y: 274, endPoint x: 469, endPoint y: 49, distance: 235.6
drag, startPoint x: 391, startPoint y: 276, endPoint x: 393, endPoint y: 133, distance: 143.2
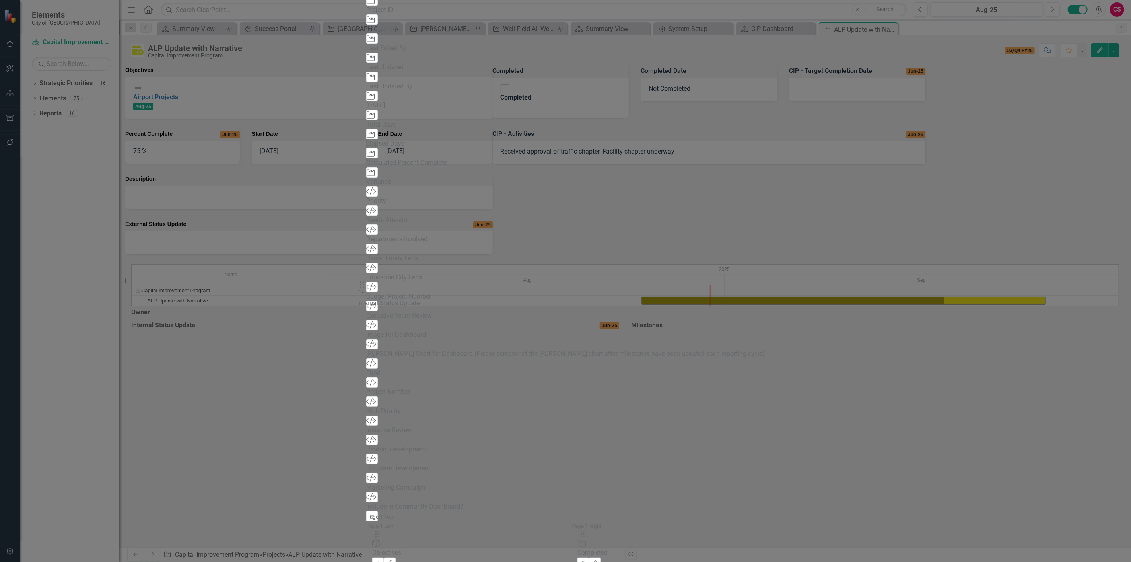
drag, startPoint x: 393, startPoint y: 53, endPoint x: 379, endPoint y: 288, distance: 235.5
drag, startPoint x: 390, startPoint y: 273, endPoint x: 602, endPoint y: 255, distance: 212.8
drag, startPoint x: 393, startPoint y: 227, endPoint x: 534, endPoint y: 108, distance: 184.9
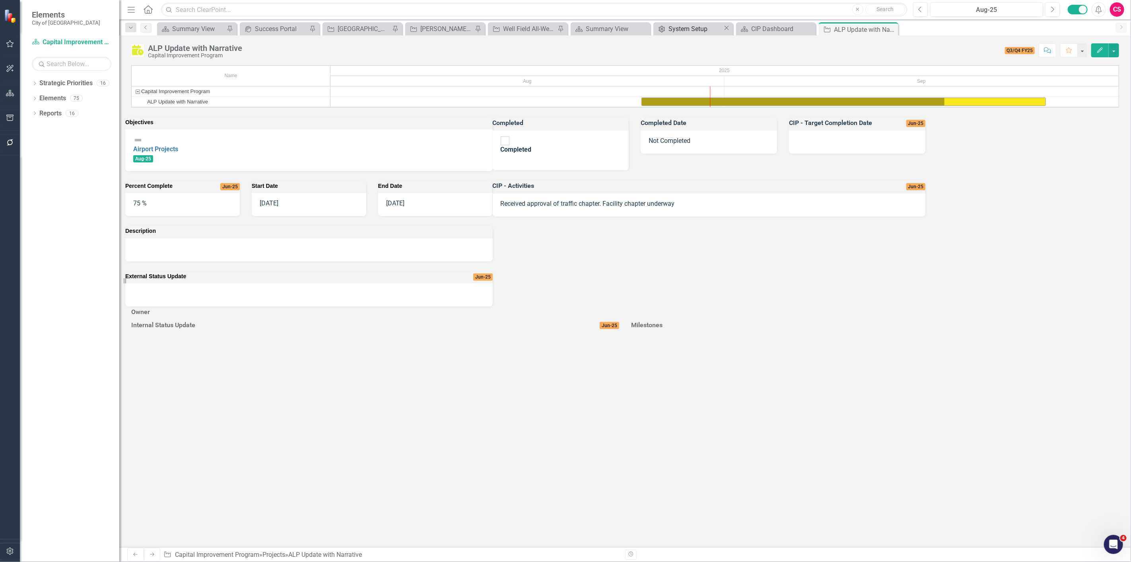
click at [708, 30] on div "System Setup" at bounding box center [696, 29] width 54 height 10
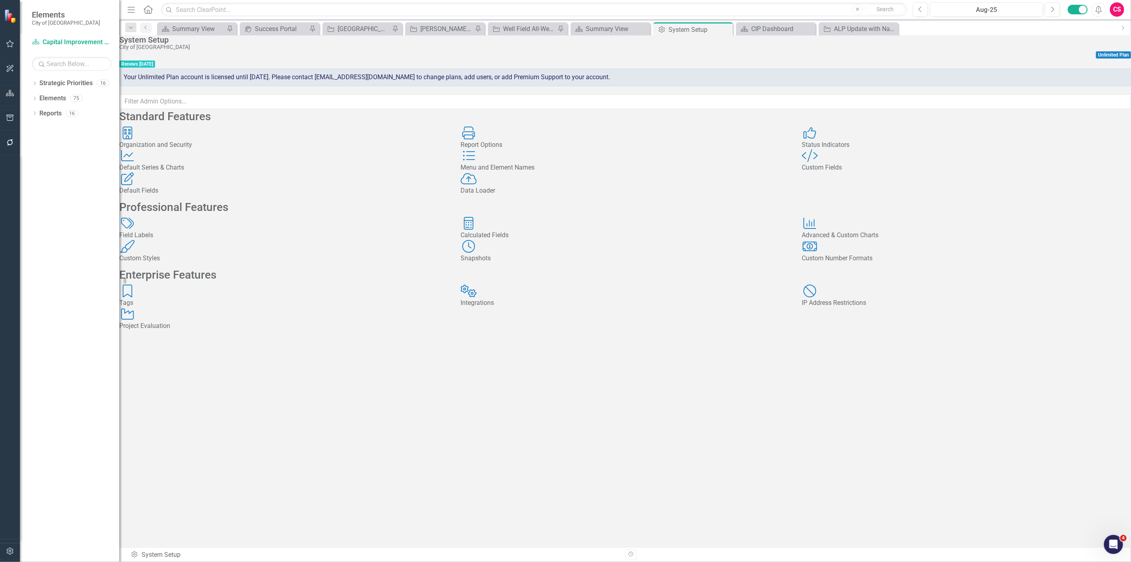
click at [324, 263] on div "Custom Styles Custom Styles" at bounding box center [283, 251] width 329 height 23
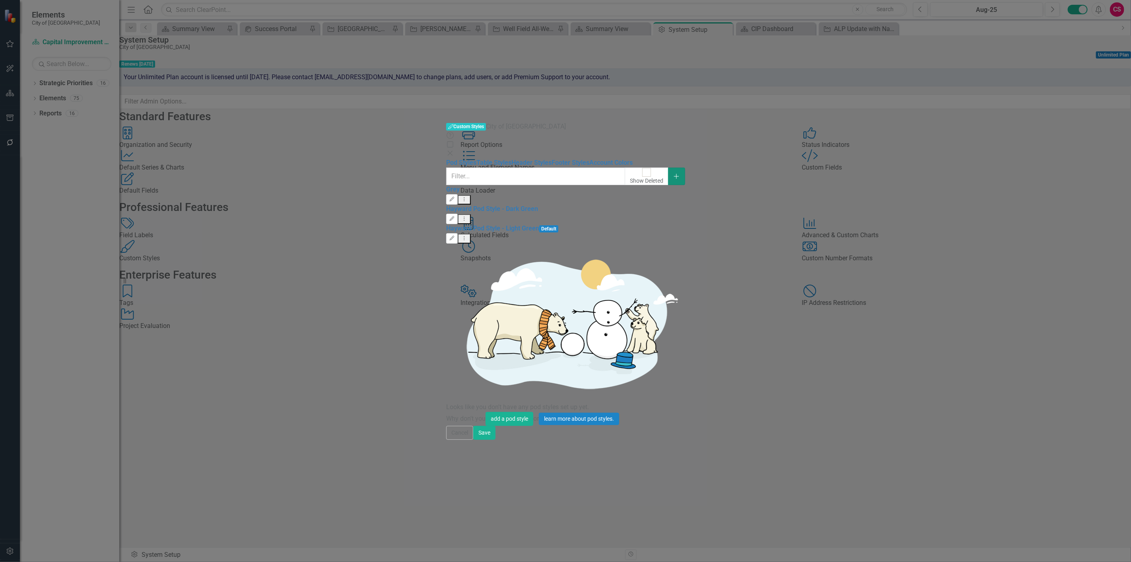
click at [685, 167] on button "Add" at bounding box center [676, 176] width 17 height 18
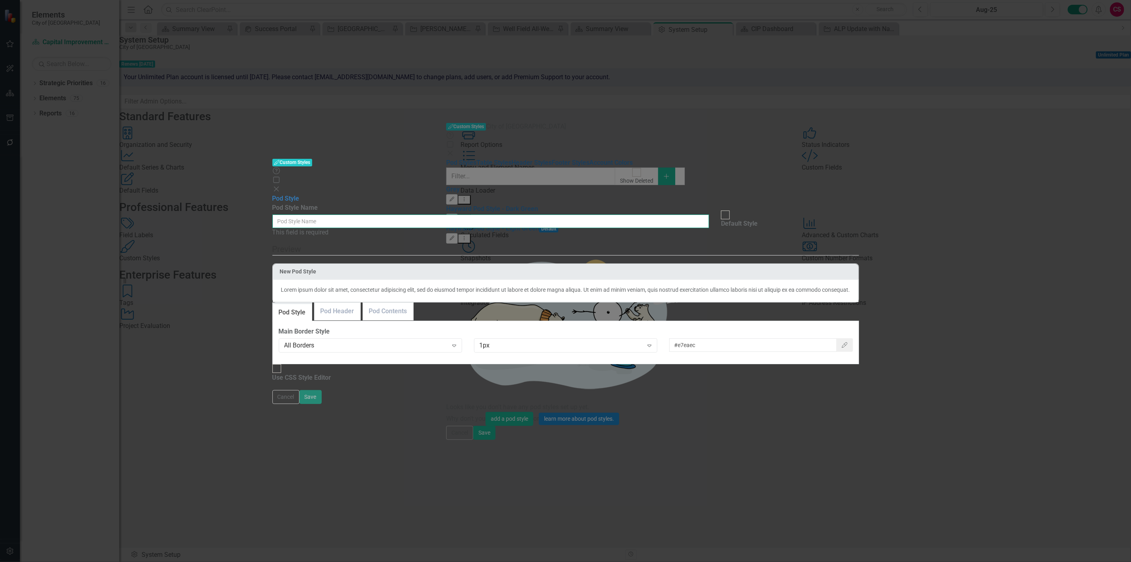
click at [621, 214] on input "Pod Style Name" at bounding box center [490, 221] width 437 height 14
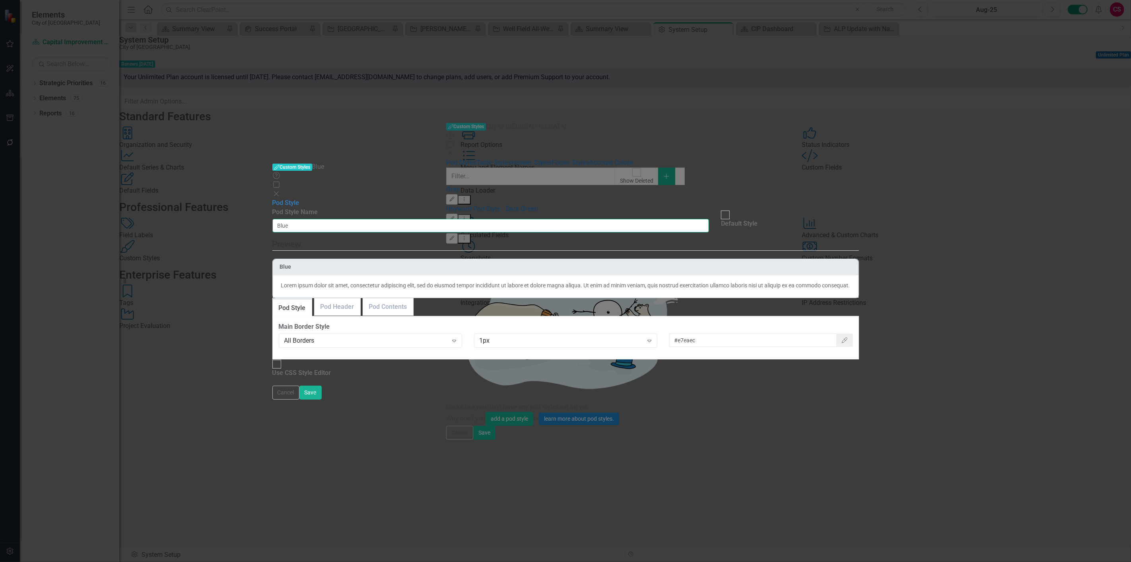
type input "Blue"
click at [525, 241] on div "Pod Styles can be used to customize the look and feel of Detail Layouts in Clea…" at bounding box center [565, 294] width 587 height 172
click at [360, 298] on link "Pod Header" at bounding box center [338, 306] width 46 height 17
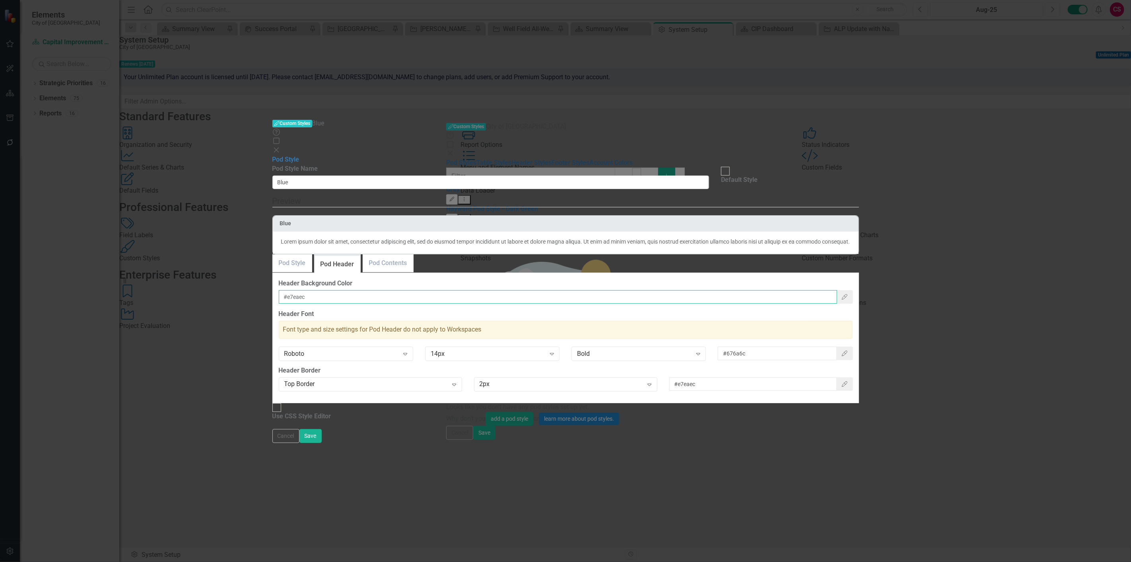
click at [445, 290] on input "#e7eaec" at bounding box center [558, 297] width 558 height 14
paste input "0069aa"
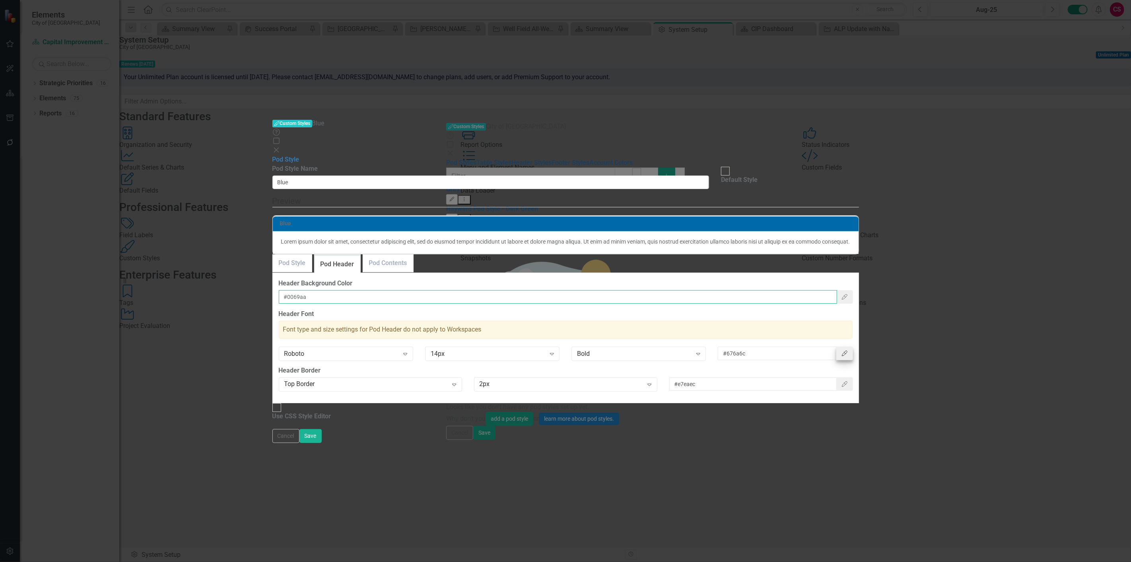
type input "#0069aa"
click at [853, 346] on button "Color Picker" at bounding box center [845, 353] width 17 height 14
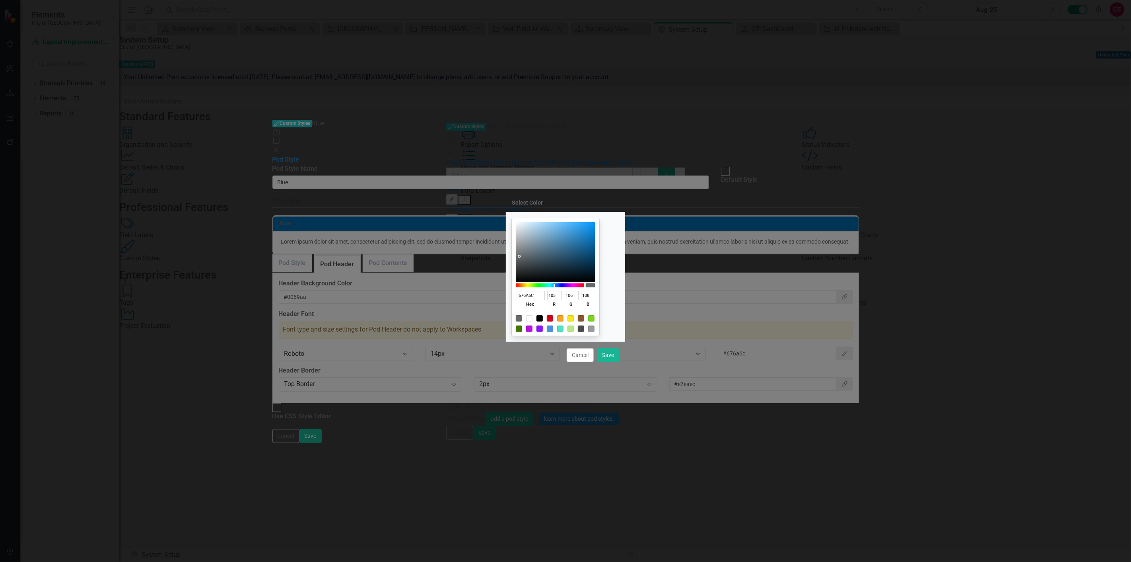
click at [533, 316] on div at bounding box center [529, 318] width 6 height 6
type input "FFFFFF"
type input "255"
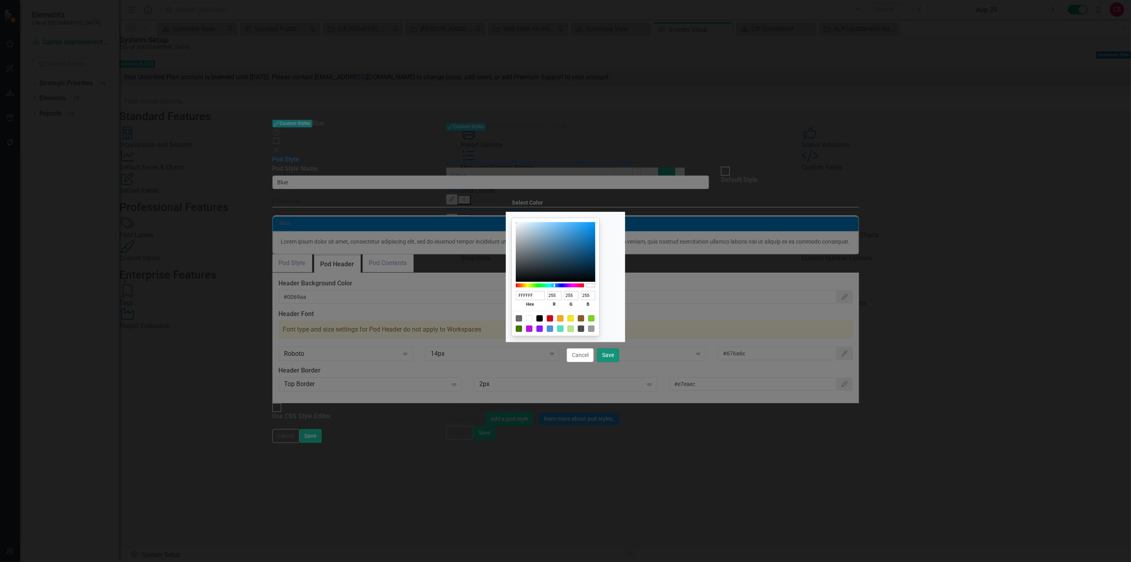
click at [607, 358] on button "Save" at bounding box center [608, 355] width 22 height 14
type input "#ffffff"
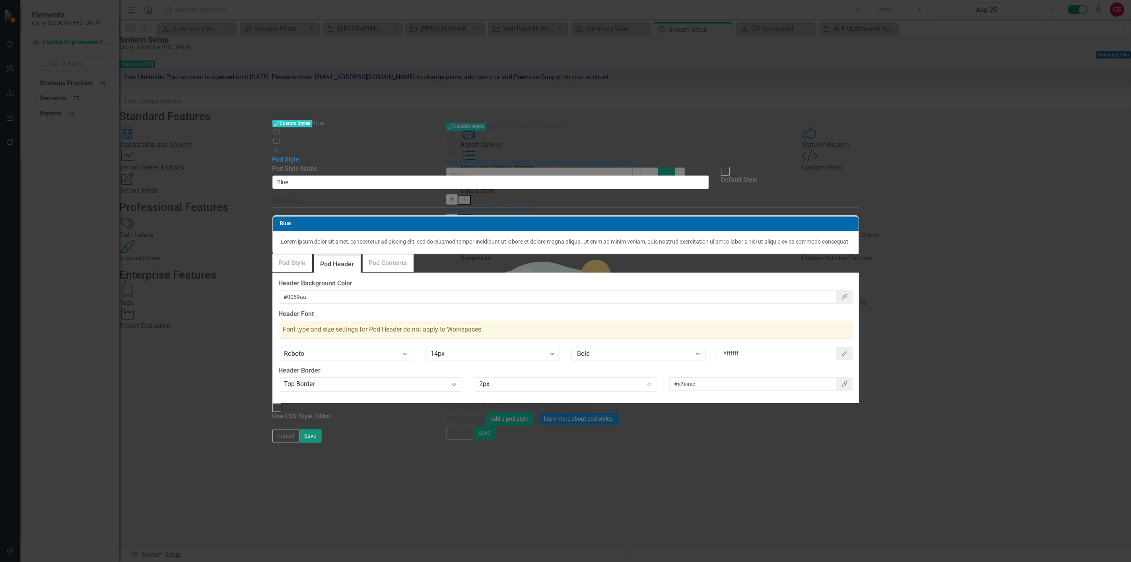
click at [322, 443] on button "Save" at bounding box center [311, 436] width 22 height 14
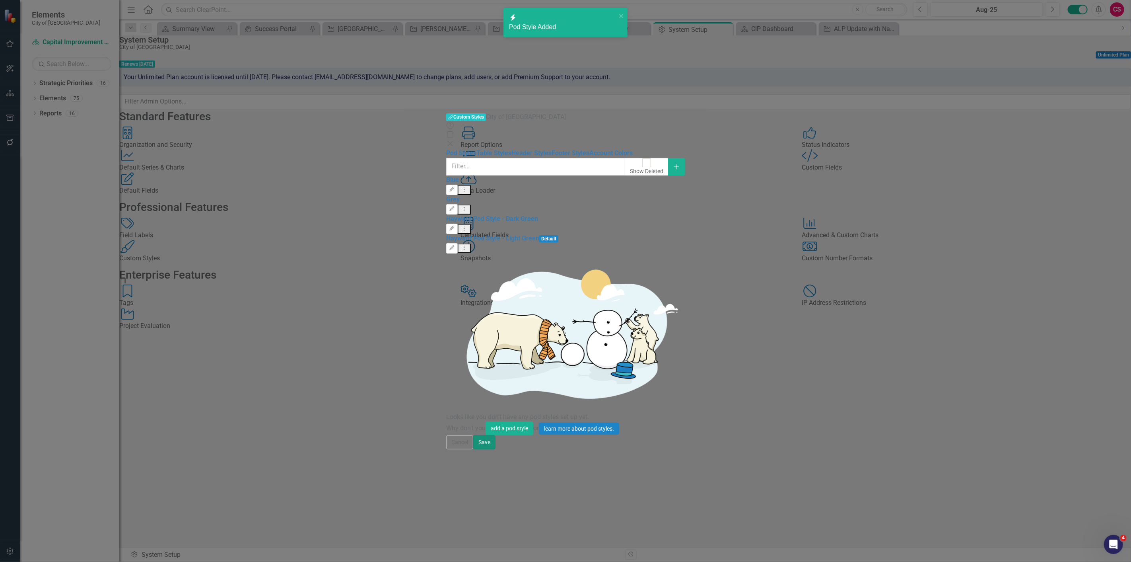
click at [496, 449] on button "Save" at bounding box center [484, 442] width 22 height 14
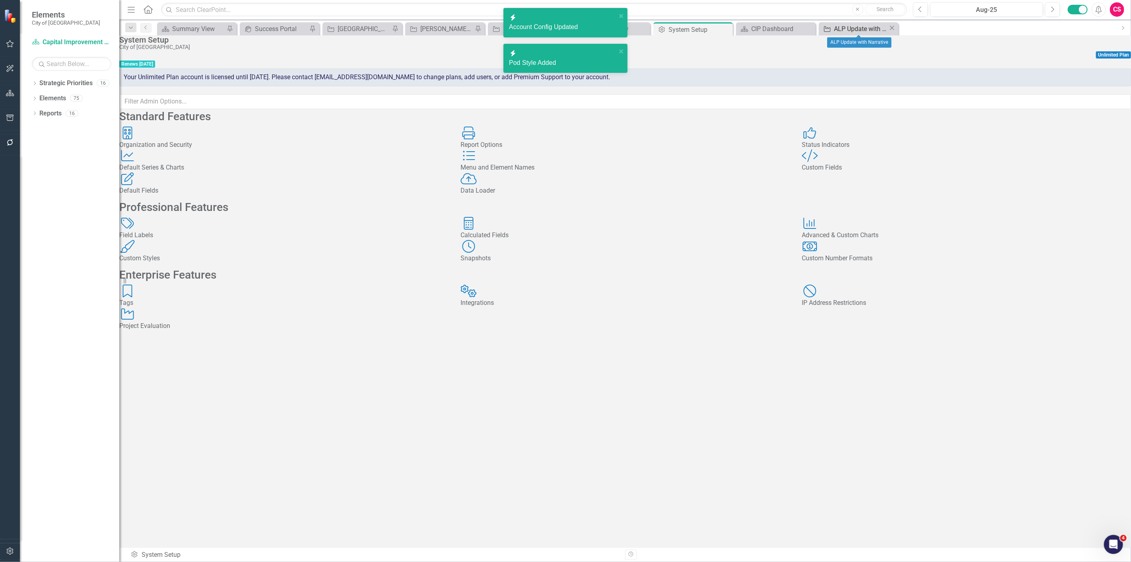
click at [838, 29] on div "ALP Update with Narrative" at bounding box center [861, 29] width 54 height 10
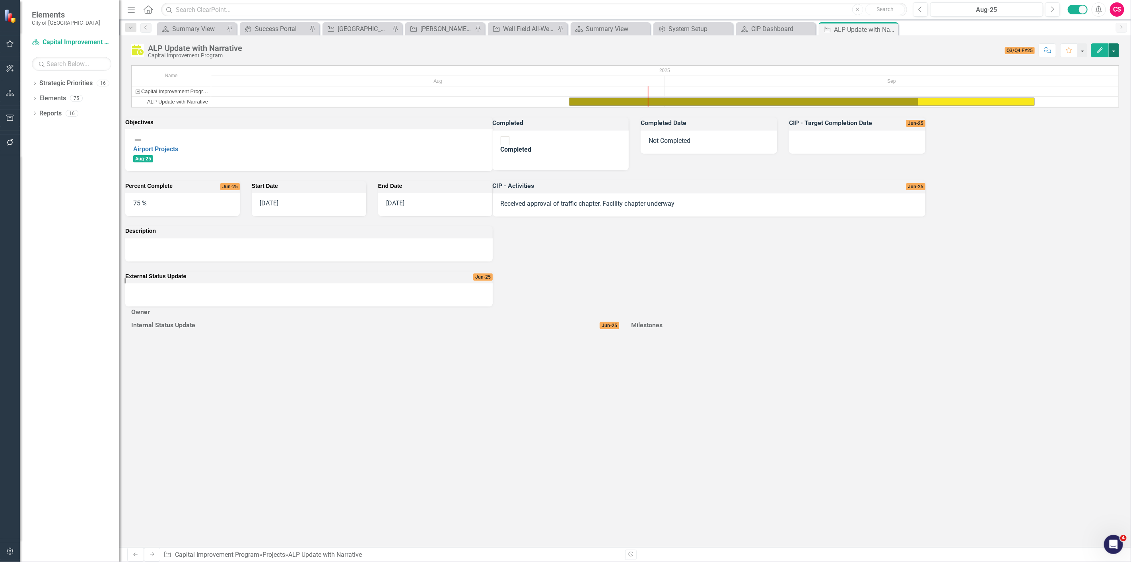
click at [1118, 50] on button "button" at bounding box center [1114, 50] width 10 height 14
click at [1081, 79] on link "Edit Report Edit Layout" at bounding box center [1070, 79] width 97 height 15
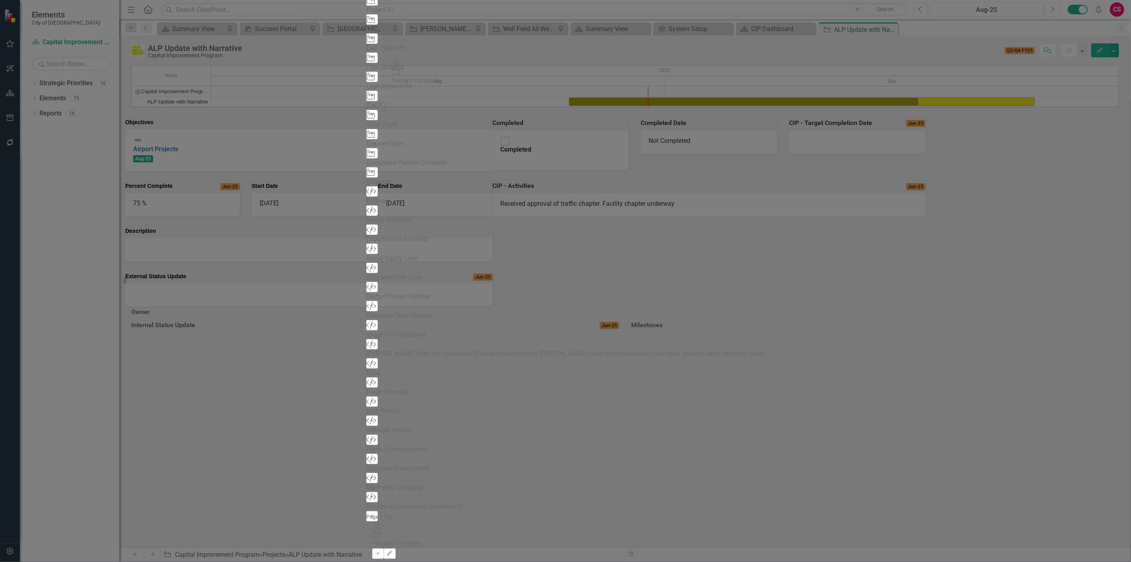
drag, startPoint x: 394, startPoint y: 128, endPoint x: 408, endPoint y: 86, distance: 44.7
drag, startPoint x: 393, startPoint y: 150, endPoint x: 643, endPoint y: 82, distance: 259.1
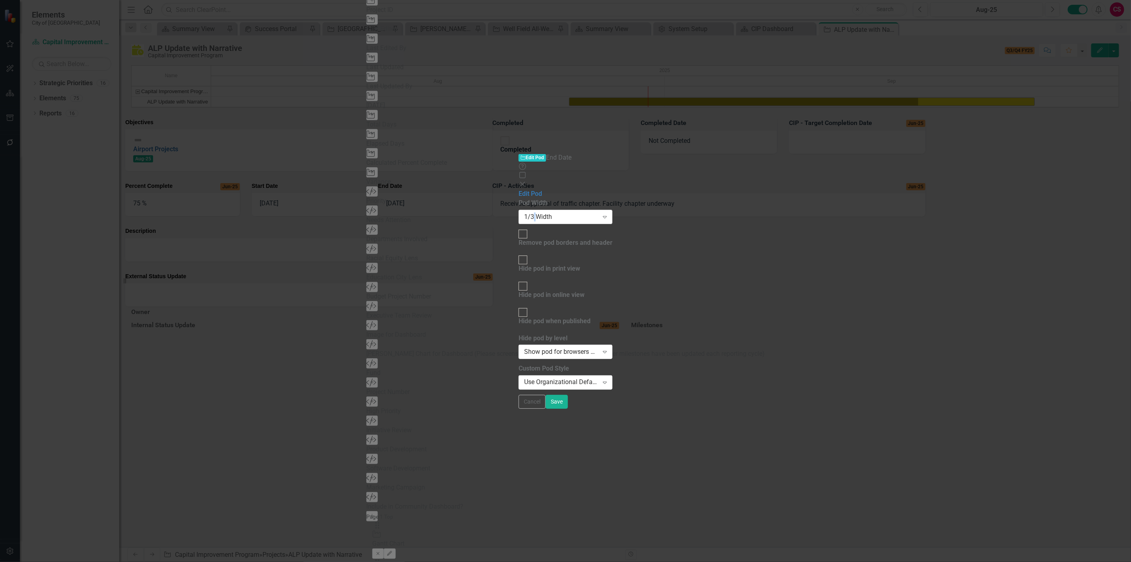
click at [519, 210] on div "1/3 Width Expand" at bounding box center [566, 217] width 94 height 14
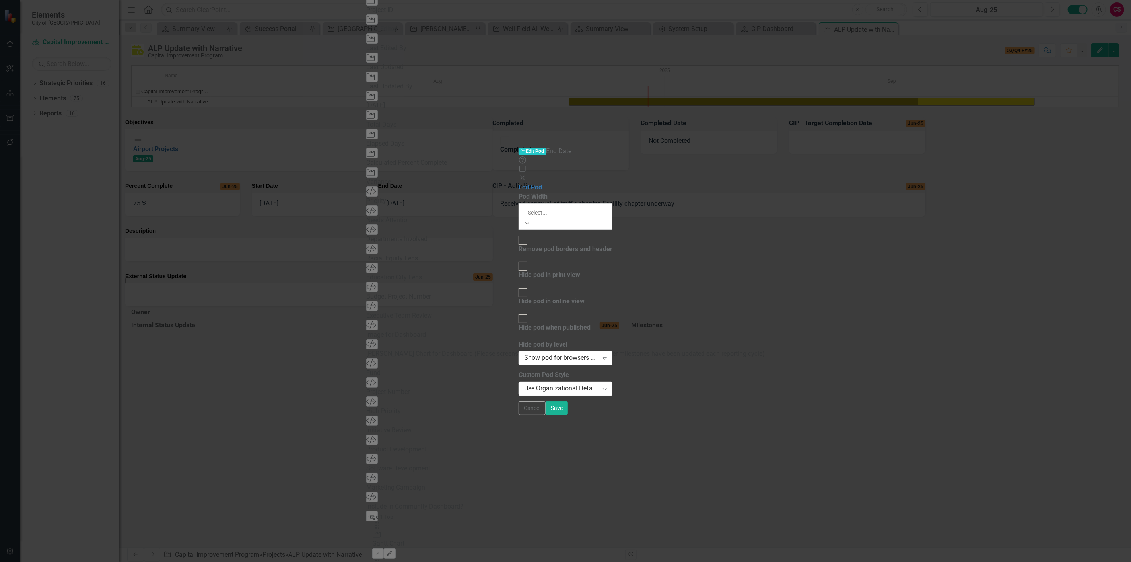
drag, startPoint x: 432, startPoint y: 57, endPoint x: 457, endPoint y: 89, distance: 40.3
click at [432, 561] on div "Full Width" at bounding box center [565, 566] width 1131 height 9
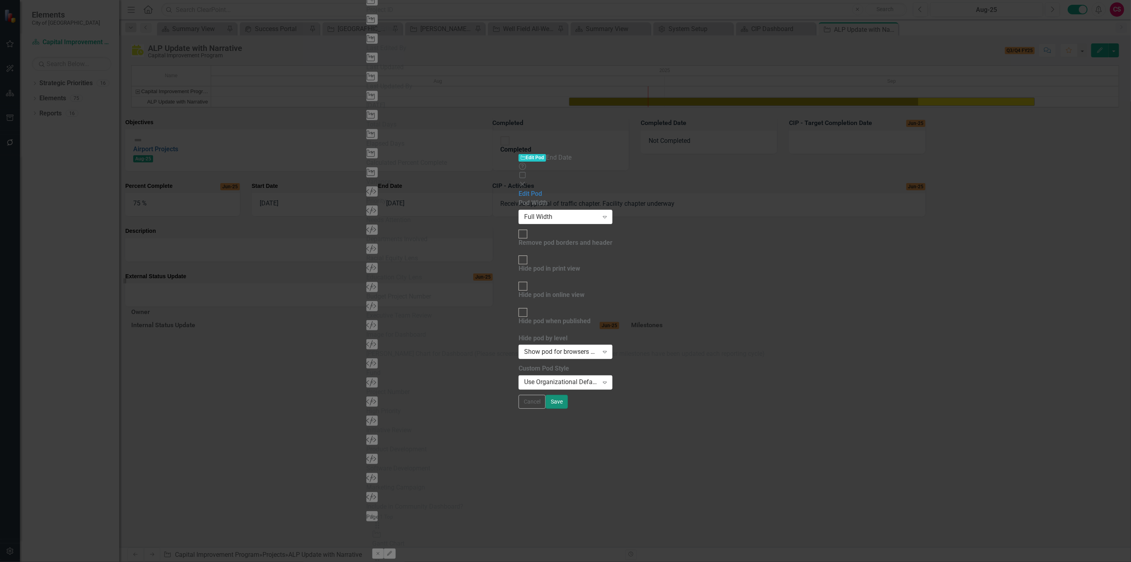
click at [568, 409] on button "Save" at bounding box center [557, 402] width 22 height 14
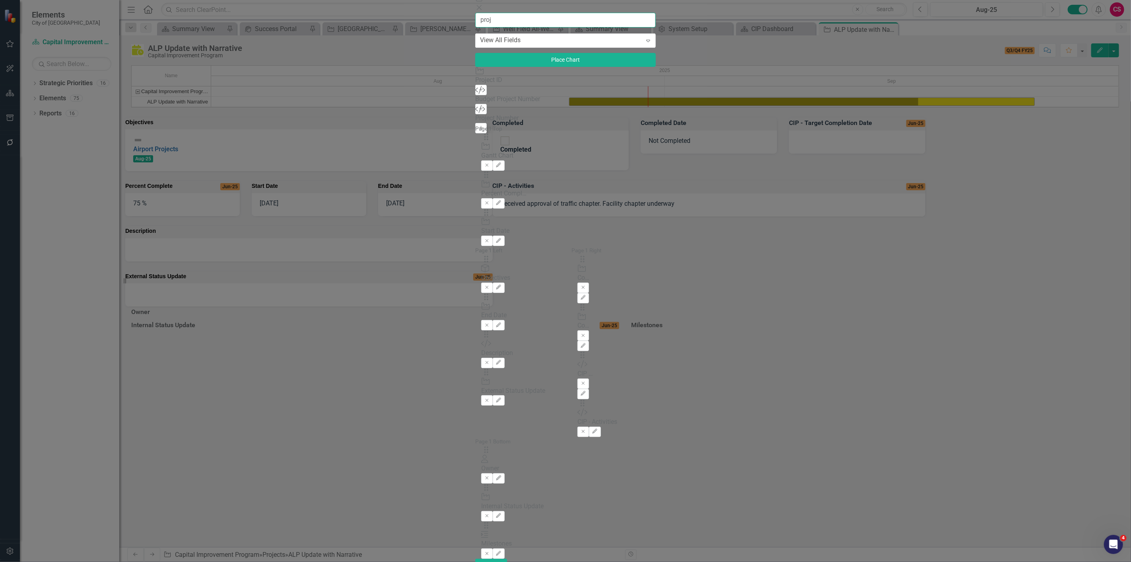
type input "proj"
click at [478, 130] on icon "Add" at bounding box center [481, 128] width 6 height 5
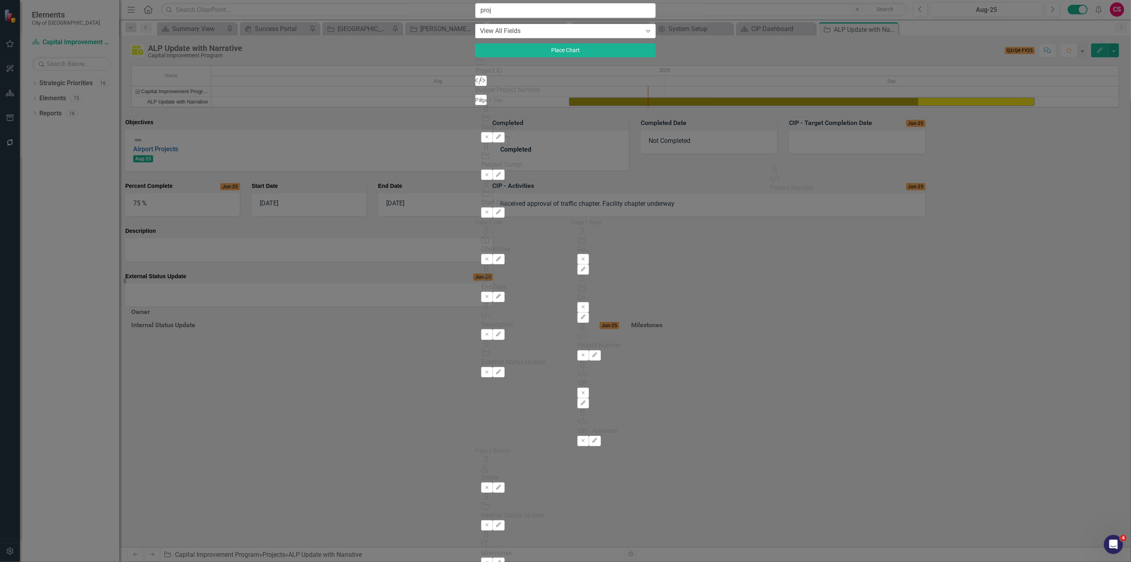
drag, startPoint x: 396, startPoint y: 51, endPoint x: 788, endPoint y: 173, distance: 411.1
click at [597, 400] on icon "button" at bounding box center [595, 402] width 5 height 5
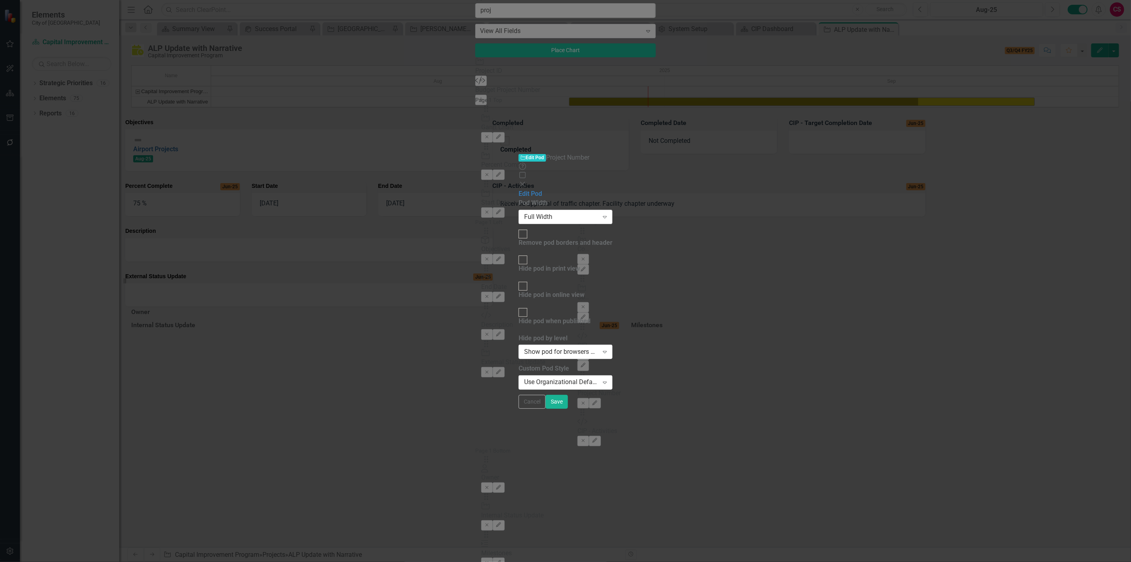
click at [524, 212] on div "Full Width" at bounding box center [561, 216] width 74 height 9
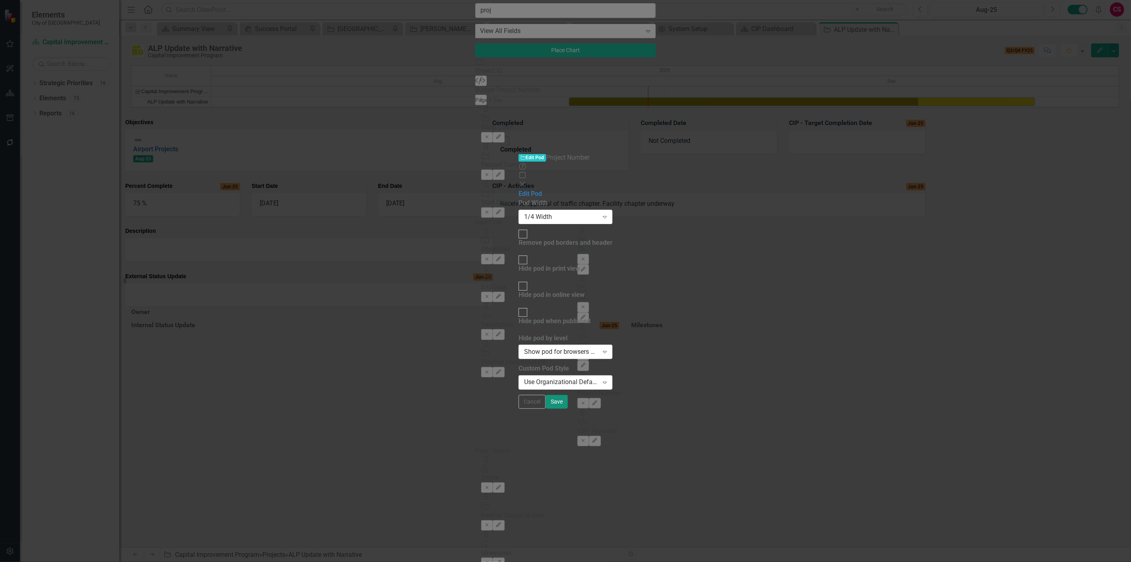
click at [568, 409] on button "Save" at bounding box center [557, 402] width 22 height 14
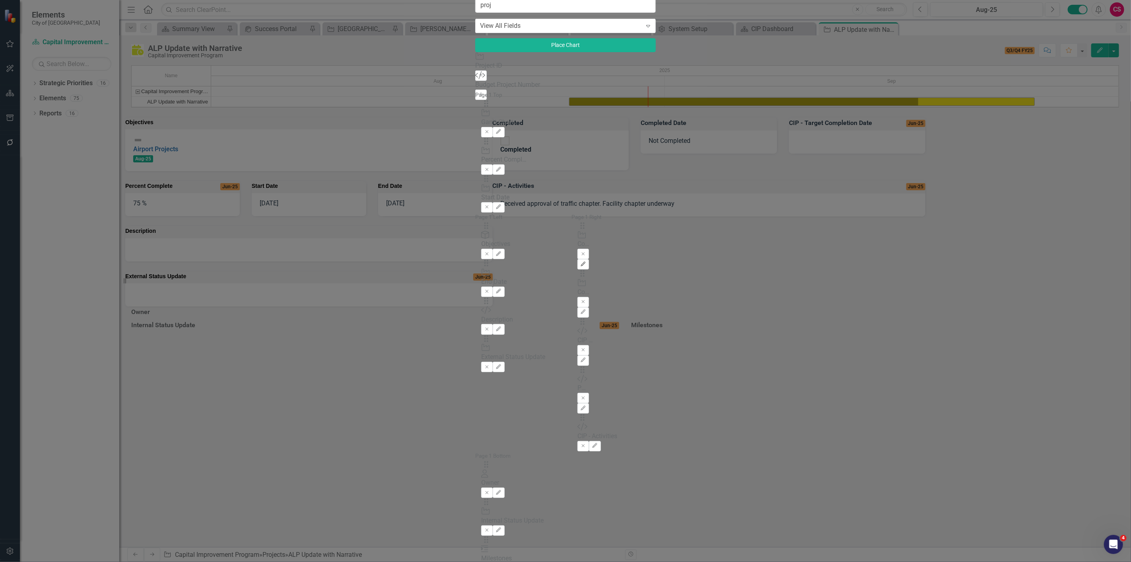
click at [589, 259] on button "Edit" at bounding box center [584, 264] width 12 height 10
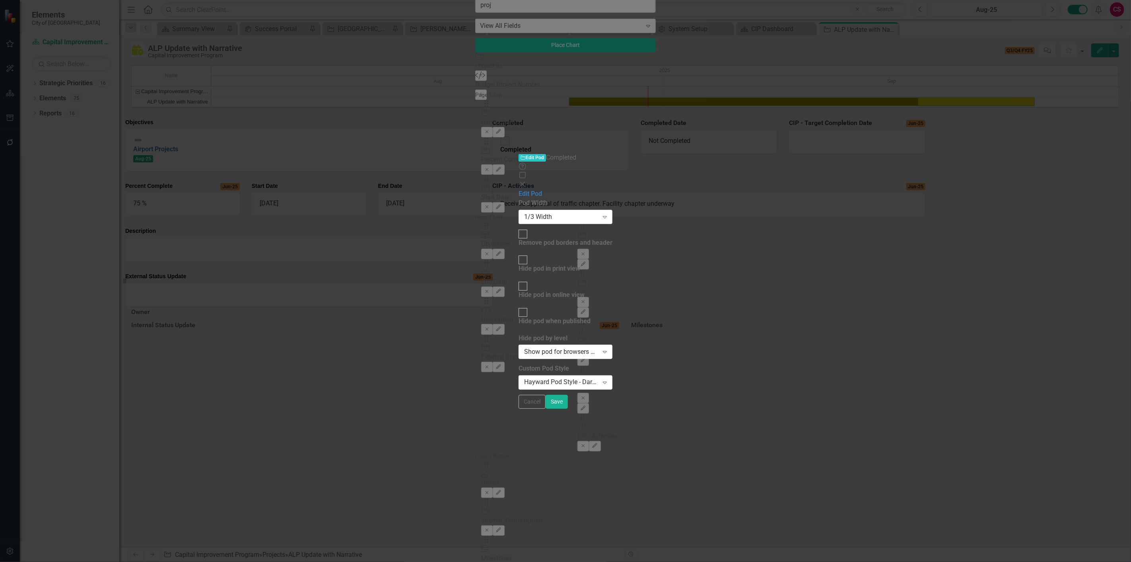
click at [524, 212] on div "1/3 Width" at bounding box center [561, 216] width 74 height 9
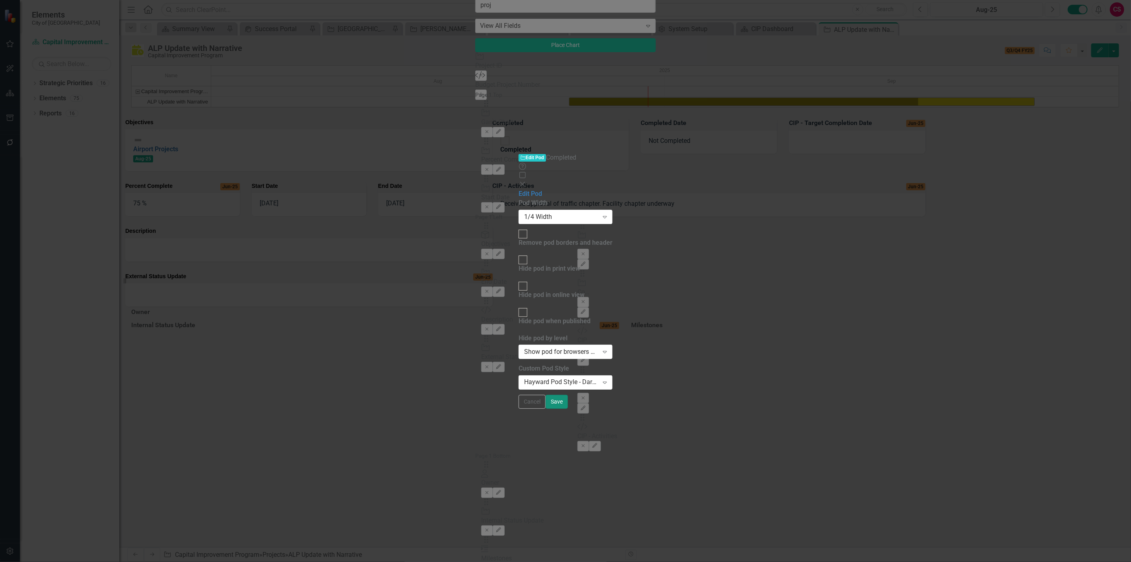
drag, startPoint x: 1123, startPoint y: 550, endPoint x: 1115, endPoint y: 537, distance: 15.4
click at [568, 409] on button "Save" at bounding box center [557, 402] width 22 height 14
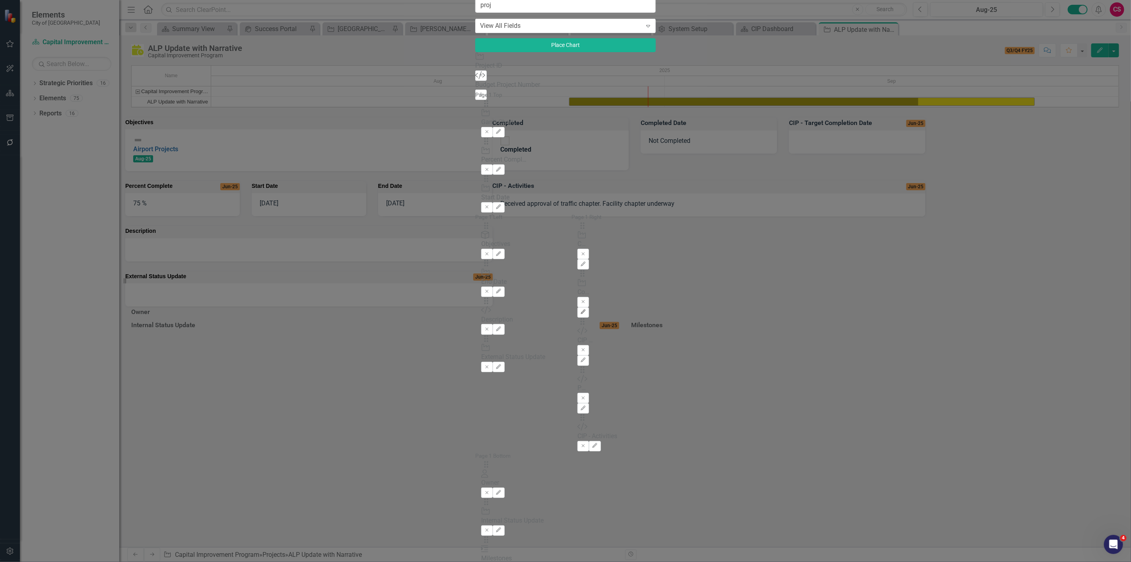
click at [589, 307] on button "Edit" at bounding box center [584, 312] width 12 height 10
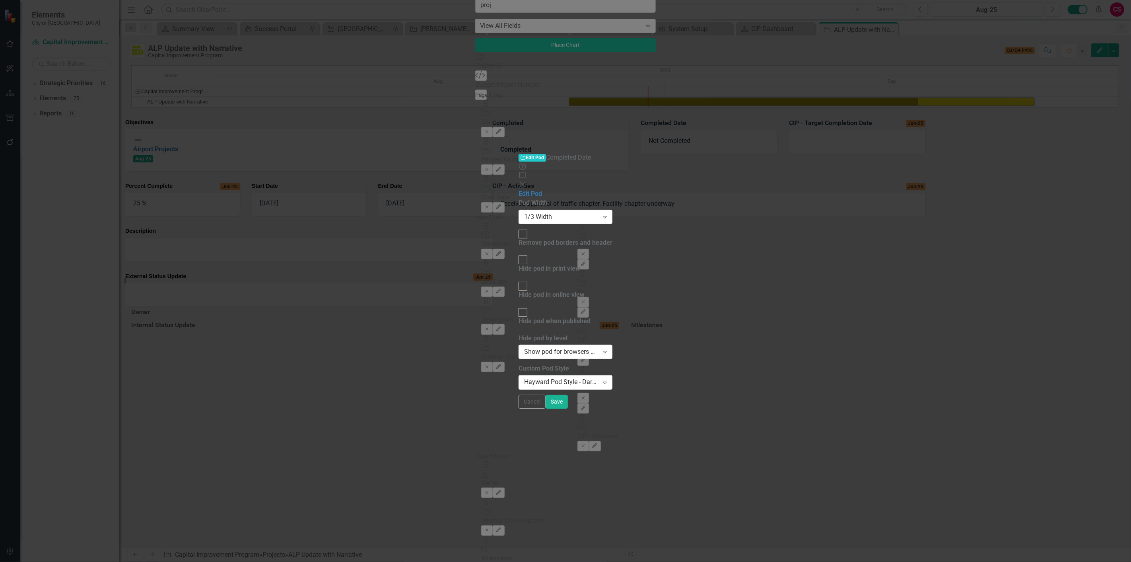
click at [561, 212] on div "1/3 Width" at bounding box center [561, 216] width 74 height 9
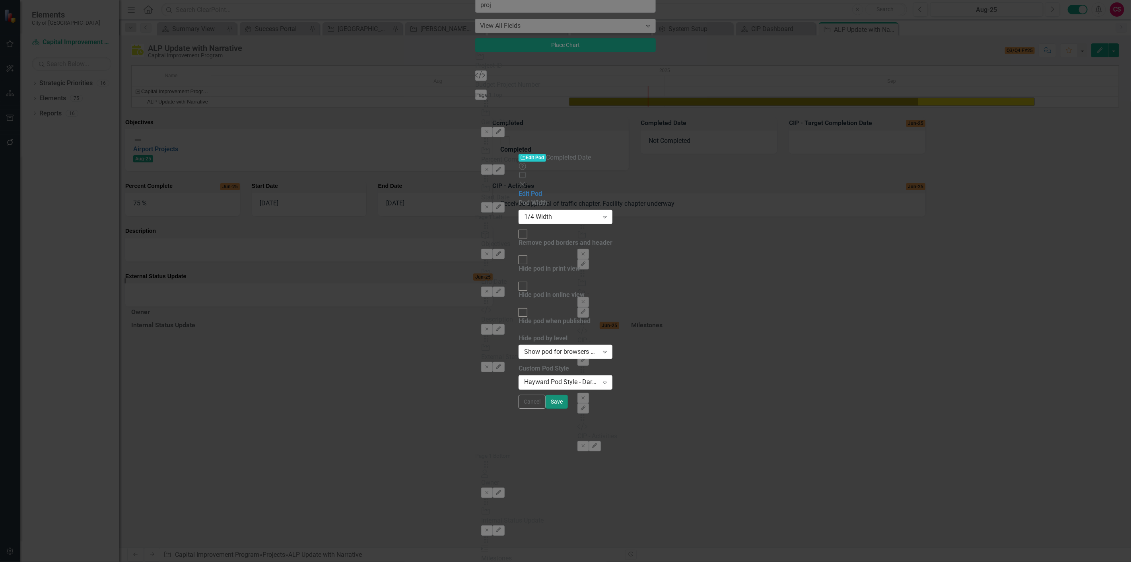
click at [568, 409] on button "Save" at bounding box center [557, 402] width 22 height 14
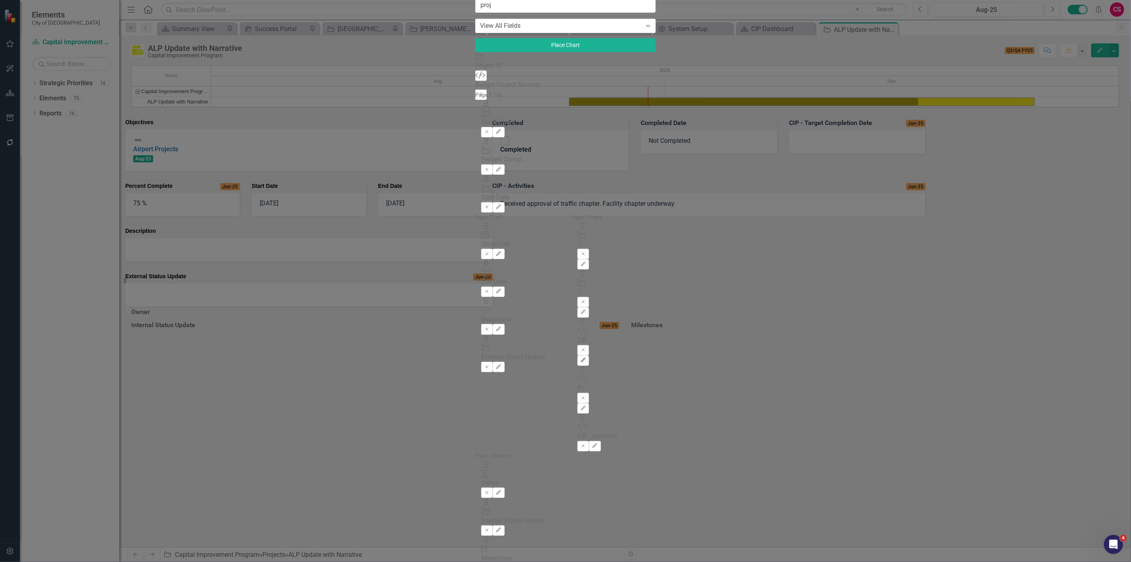
click at [586, 358] on icon "Edit" at bounding box center [583, 360] width 6 height 5
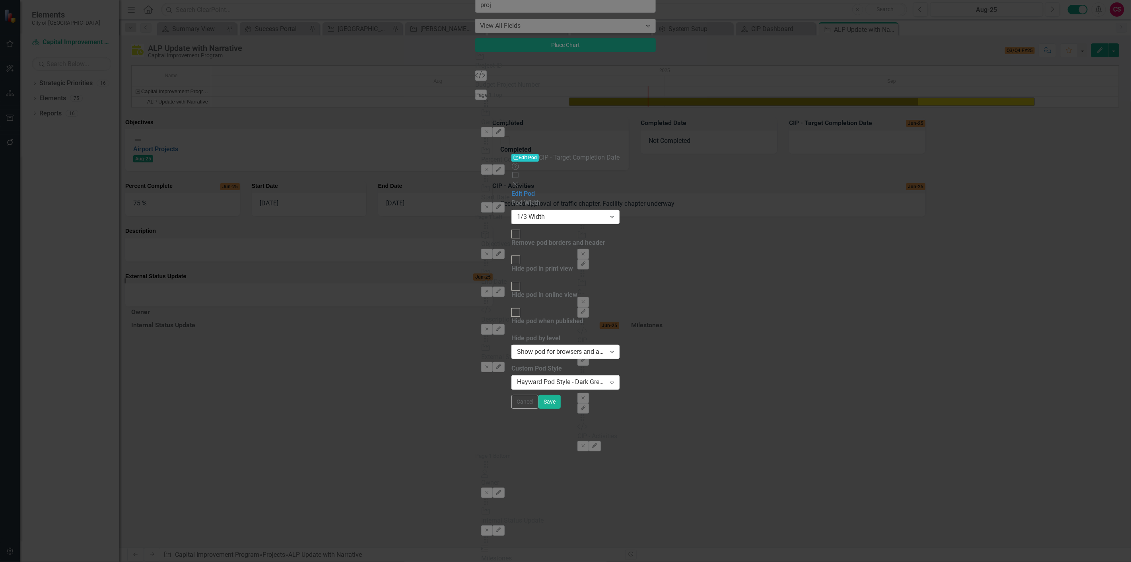
click at [570, 212] on div "1/3 Width" at bounding box center [561, 216] width 89 height 9
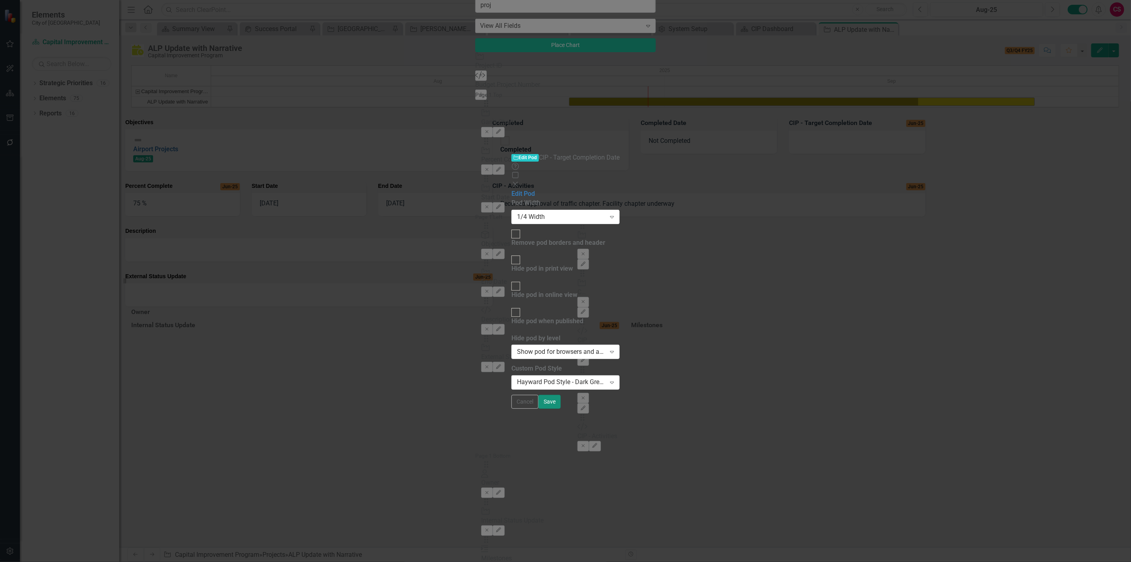
click at [561, 409] on button "Save" at bounding box center [550, 402] width 22 height 14
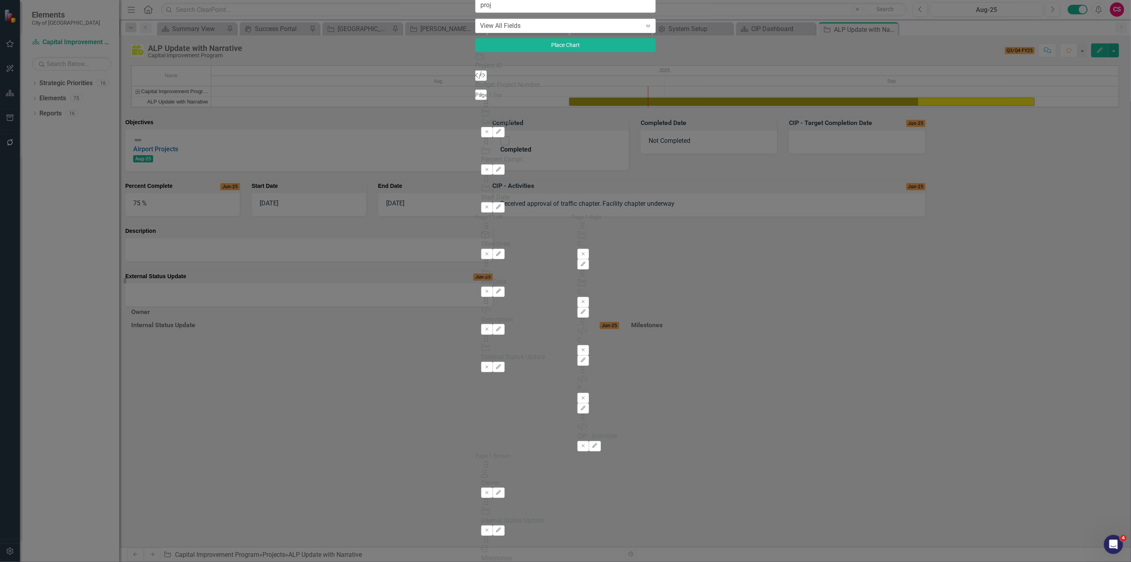
drag, startPoint x: 605, startPoint y: 426, endPoint x: 810, endPoint y: 492, distance: 215.6
click at [607, 426] on div "The fields (or pods) that are available for you to include on the detail page a…" at bounding box center [565, 338] width 181 height 496
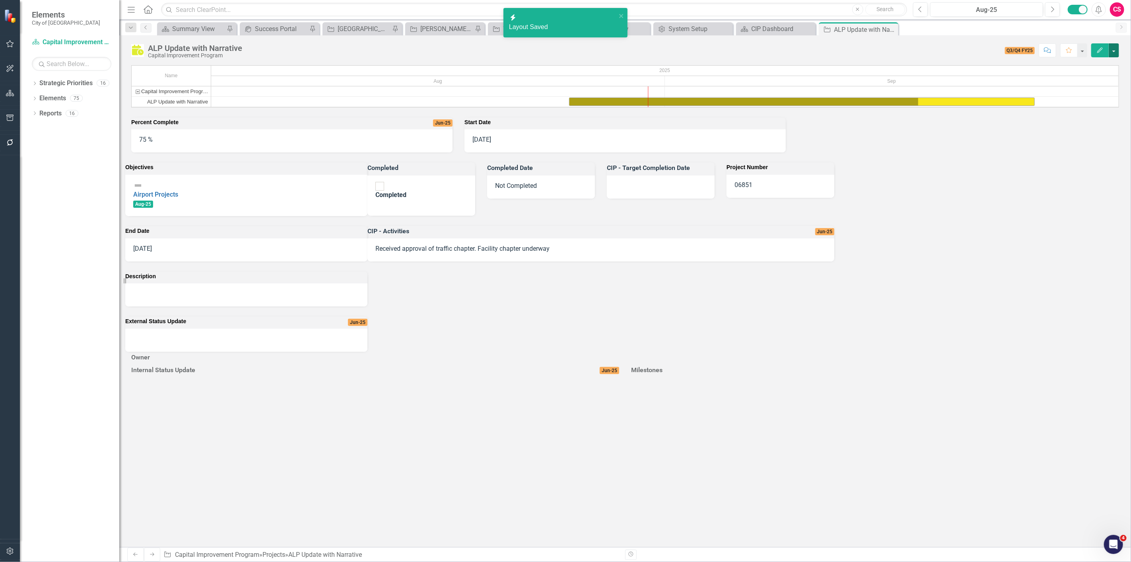
click at [1113, 52] on button "button" at bounding box center [1114, 50] width 10 height 14
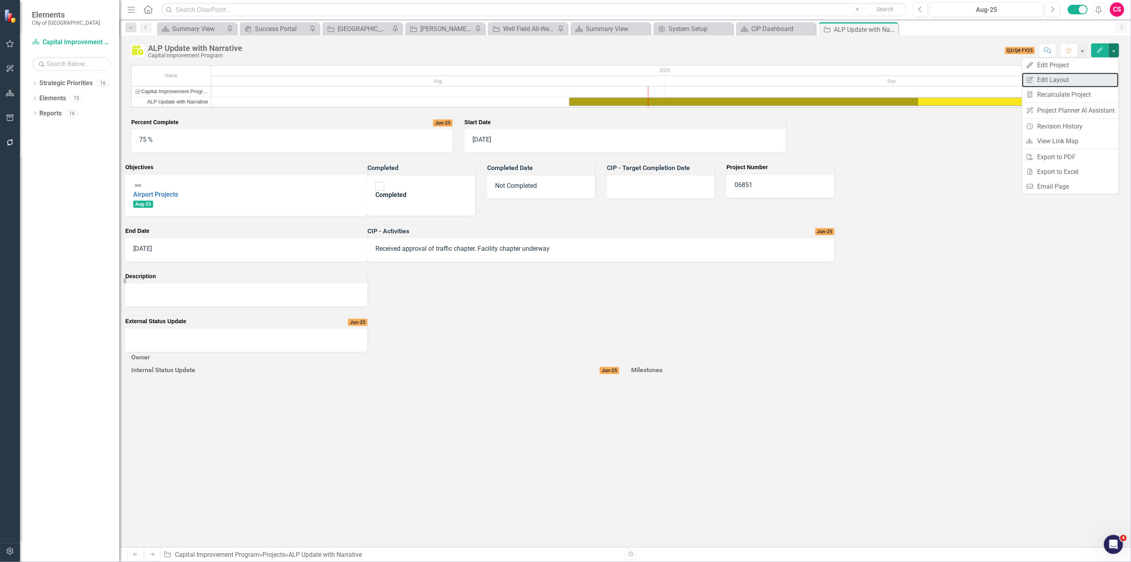
click at [1056, 82] on link "Edit Report Edit Layout" at bounding box center [1070, 79] width 97 height 15
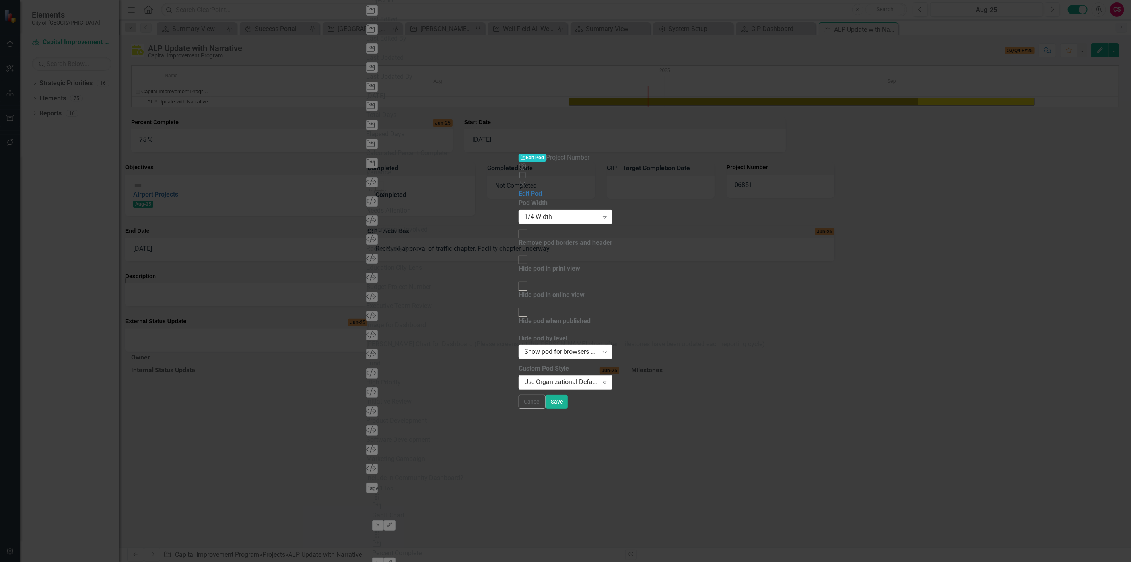
click at [580, 378] on div "Use Organizational Default Style (Hayward Pod Style - Light Green)" at bounding box center [561, 382] width 74 height 9
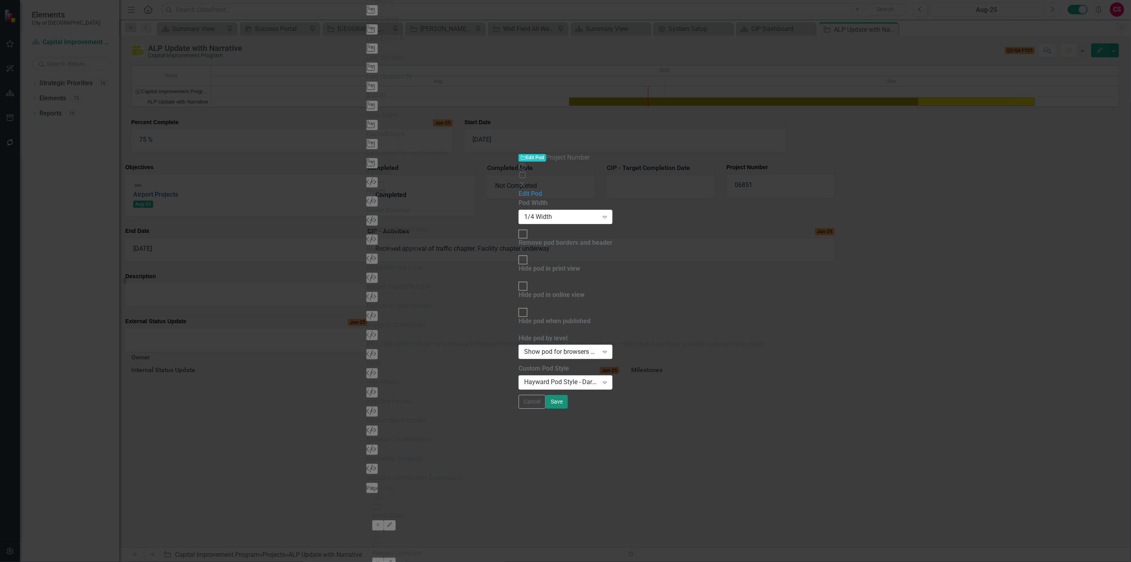
click at [568, 409] on button "Save" at bounding box center [557, 402] width 22 height 14
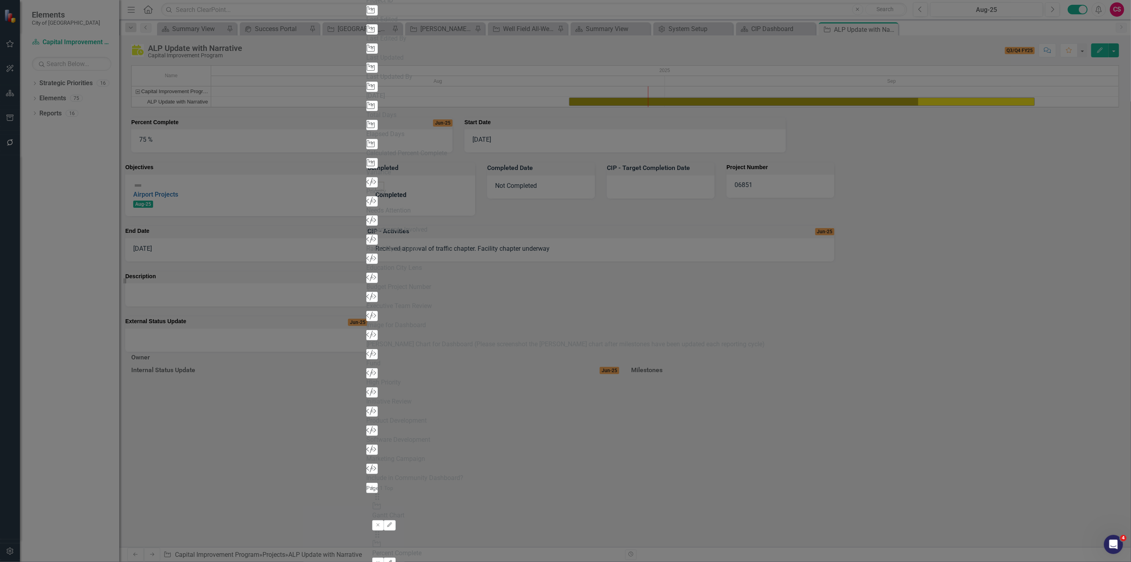
click at [395, 557] on button "Edit" at bounding box center [390, 562] width 12 height 10
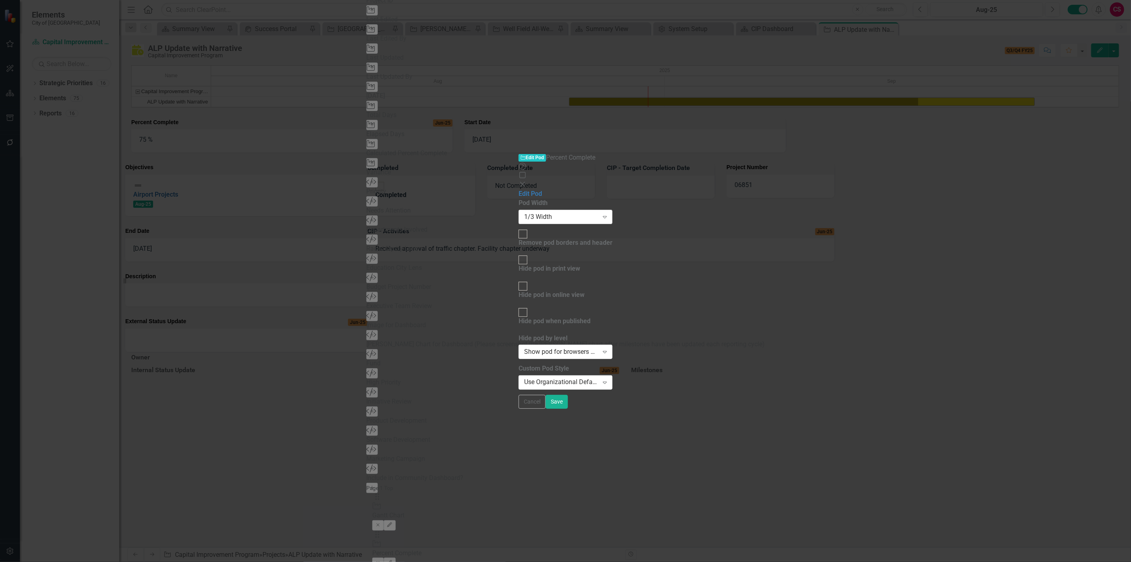
drag, startPoint x: 472, startPoint y: 37, endPoint x: 469, endPoint y: 45, distance: 8.9
click at [519, 198] on div "Pod Width 1/3 Width Expand" at bounding box center [566, 210] width 94 height 25
click at [524, 212] on div "1/3 Width" at bounding box center [561, 216] width 74 height 9
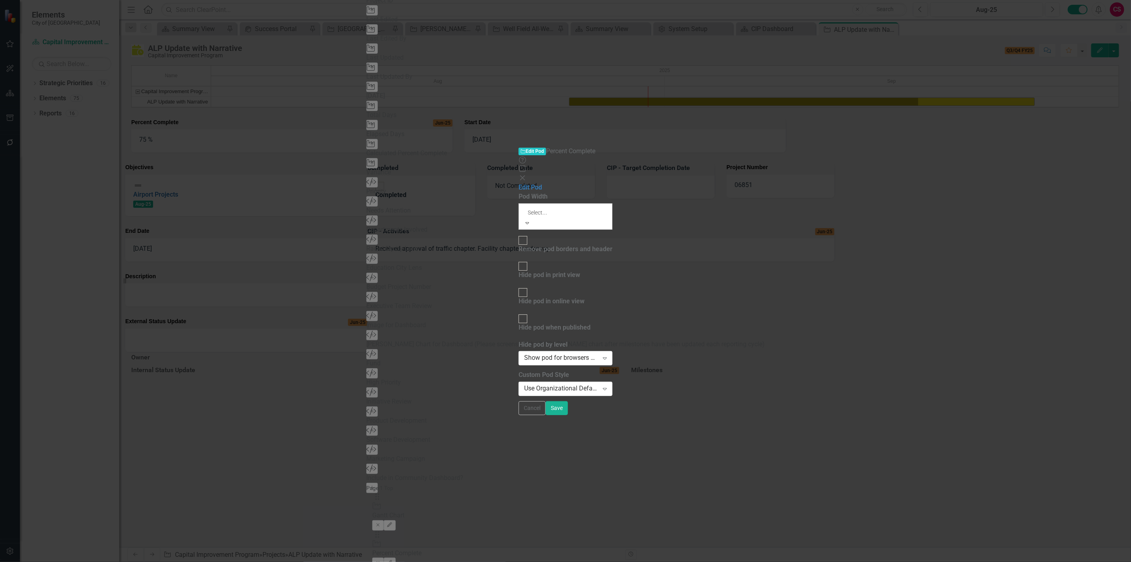
drag, startPoint x: 439, startPoint y: 96, endPoint x: 797, endPoint y: 260, distance: 393.7
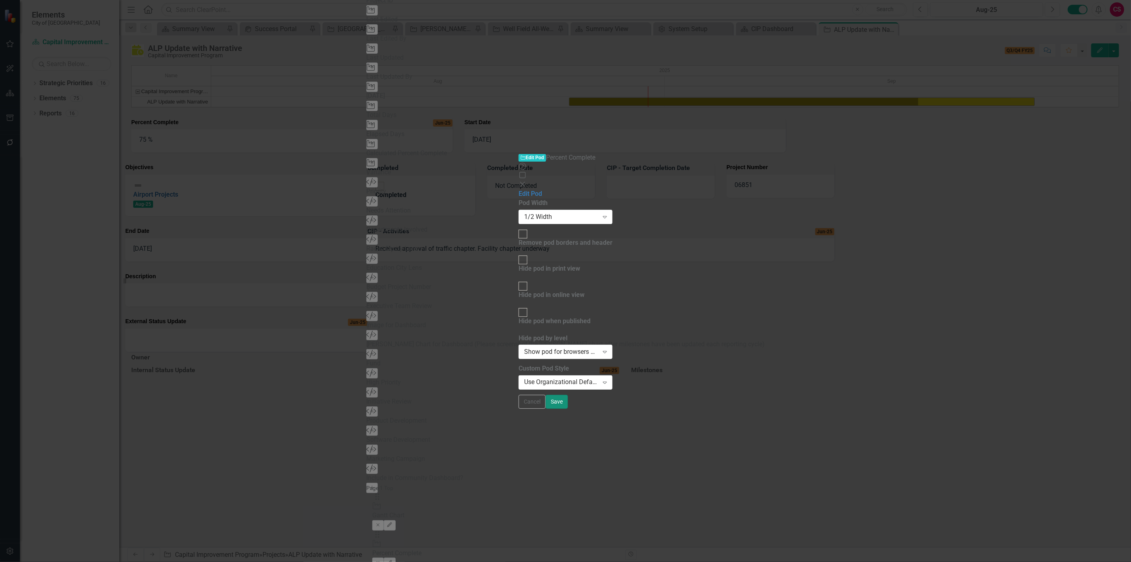
drag, startPoint x: 1110, startPoint y: 550, endPoint x: 968, endPoint y: 414, distance: 197.2
click at [568, 409] on button "Save" at bounding box center [557, 402] width 22 height 14
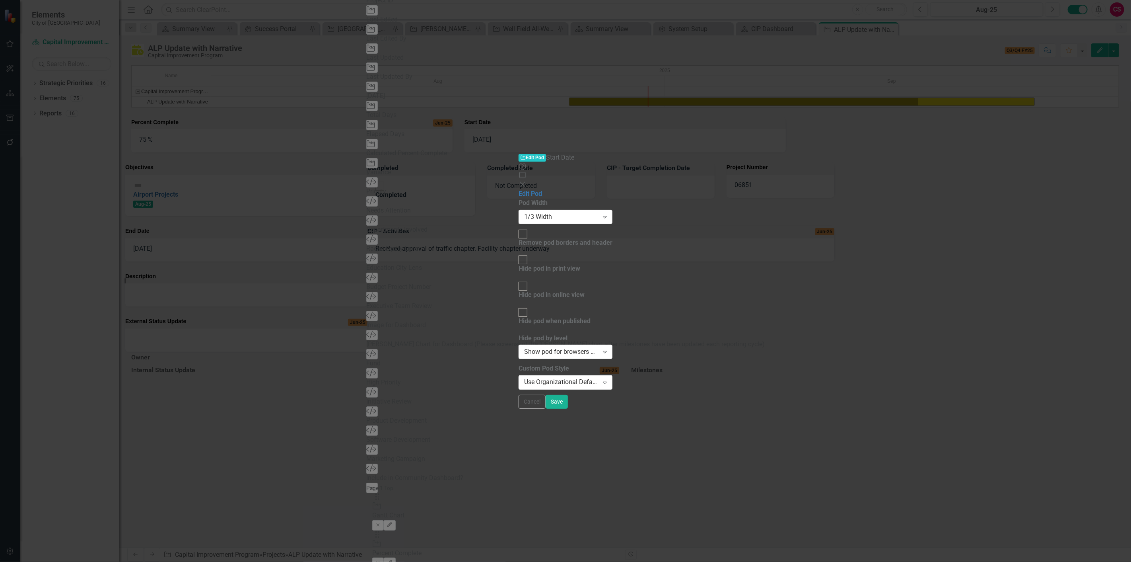
click at [524, 212] on div "1/3 Width" at bounding box center [561, 216] width 74 height 9
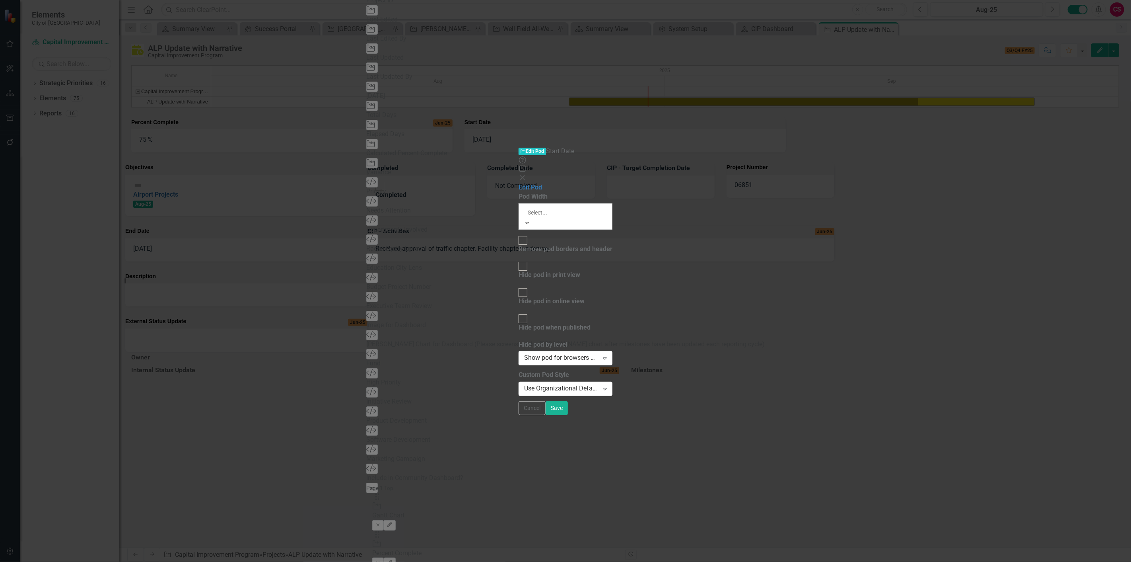
drag, startPoint x: 437, startPoint y: 98, endPoint x: 495, endPoint y: 114, distance: 60.2
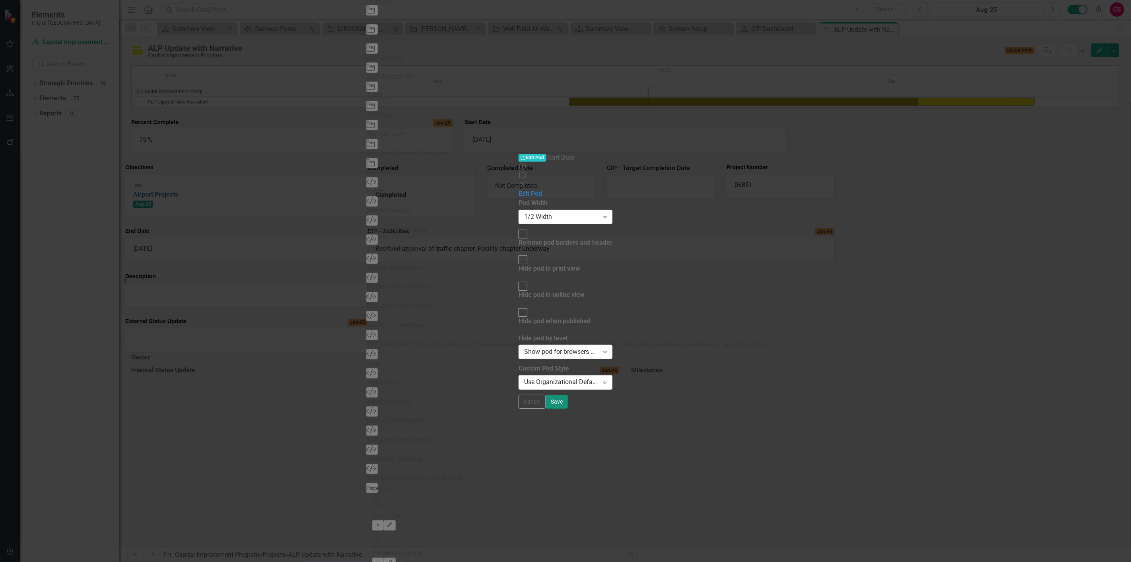
click at [568, 409] on button "Save" at bounding box center [557, 402] width 22 height 14
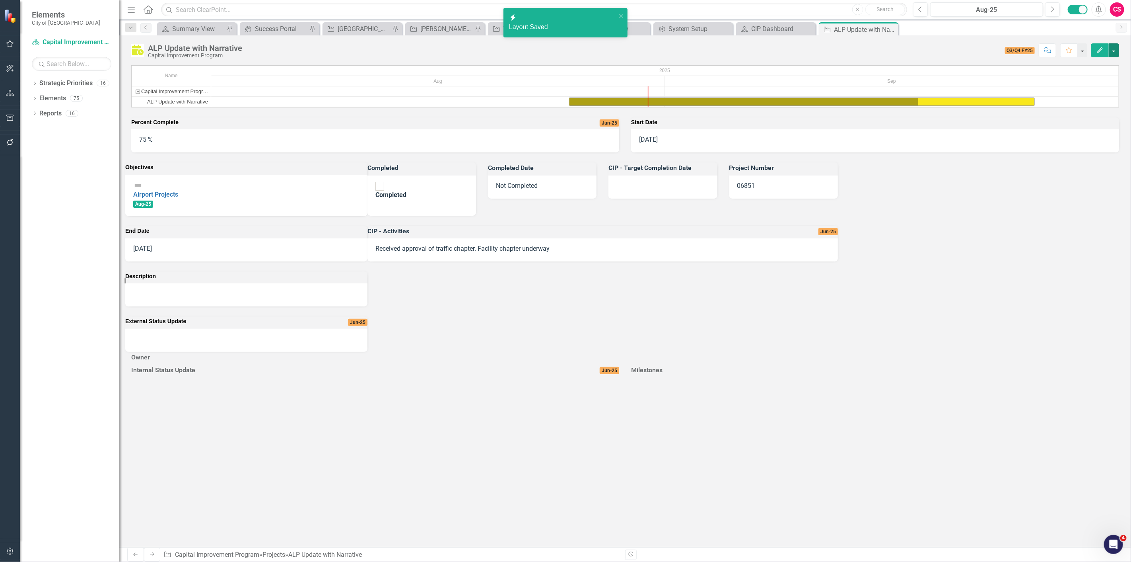
drag, startPoint x: 1115, startPoint y: 56, endPoint x: 1102, endPoint y: 74, distance: 21.9
click at [1115, 56] on button "button" at bounding box center [1114, 50] width 10 height 14
click at [1092, 80] on link "Edit Report Edit Layout" at bounding box center [1070, 79] width 97 height 15
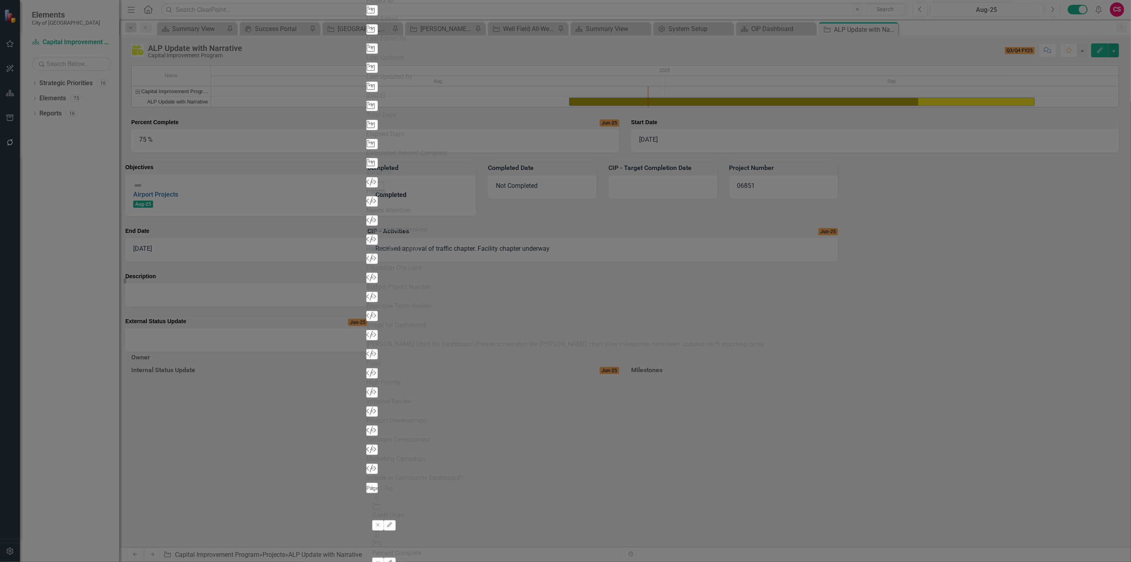
click at [393, 560] on icon "Edit" at bounding box center [390, 562] width 6 height 5
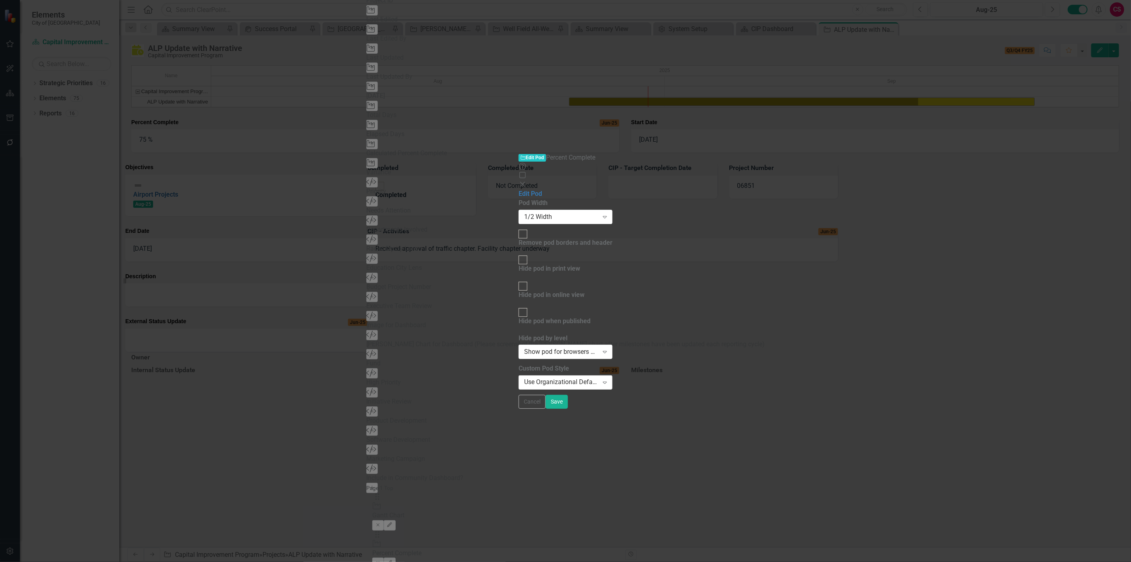
click at [524, 378] on div "Use Organizational Default Style (Hayward Pod Style - Light Green)" at bounding box center [561, 382] width 74 height 9
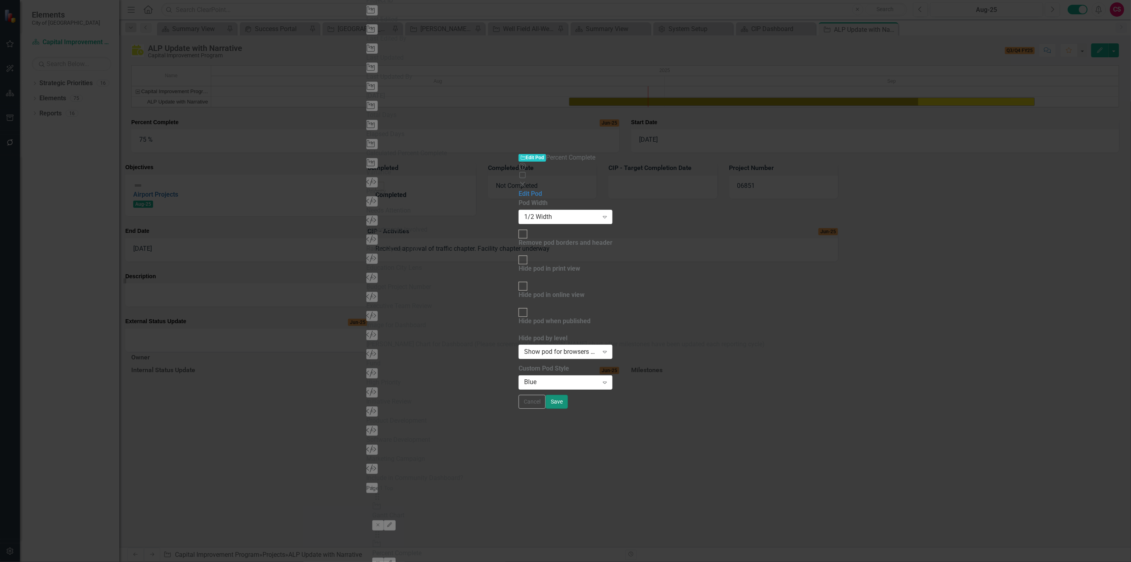
click at [568, 409] on button "Save" at bounding box center [557, 402] width 22 height 14
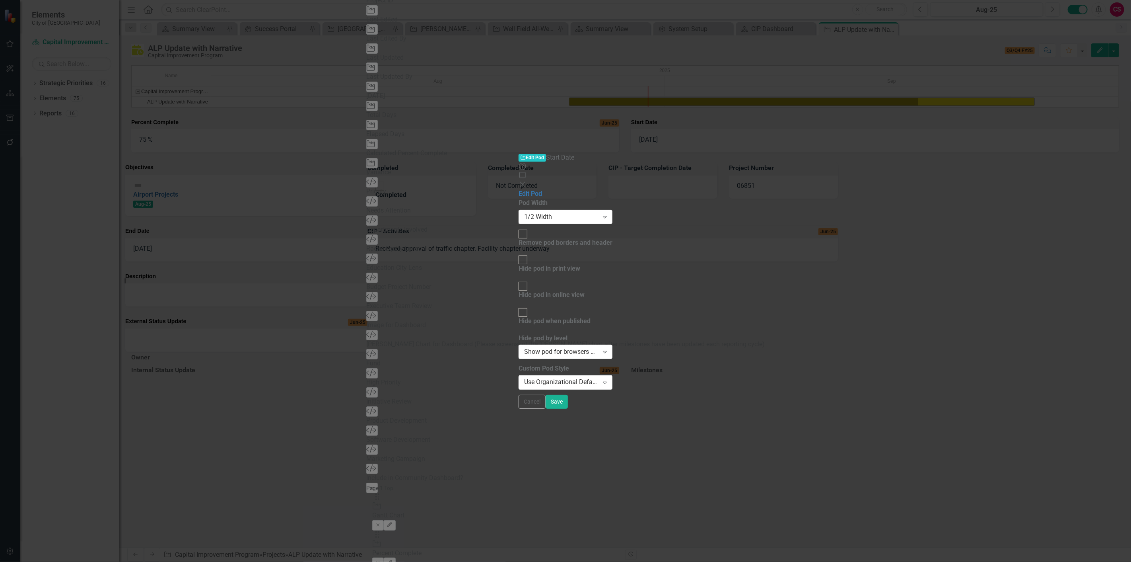
click at [524, 212] on div "1/2 Width" at bounding box center [561, 216] width 74 height 9
drag, startPoint x: 316, startPoint y: 159, endPoint x: 495, endPoint y: 180, distance: 180.2
click at [519, 189] on div "Edit Pod" at bounding box center [566, 193] width 94 height 9
click at [524, 378] on div "Use Organizational Default Style (Hayward Pod Style - Light Green)" at bounding box center [561, 382] width 74 height 9
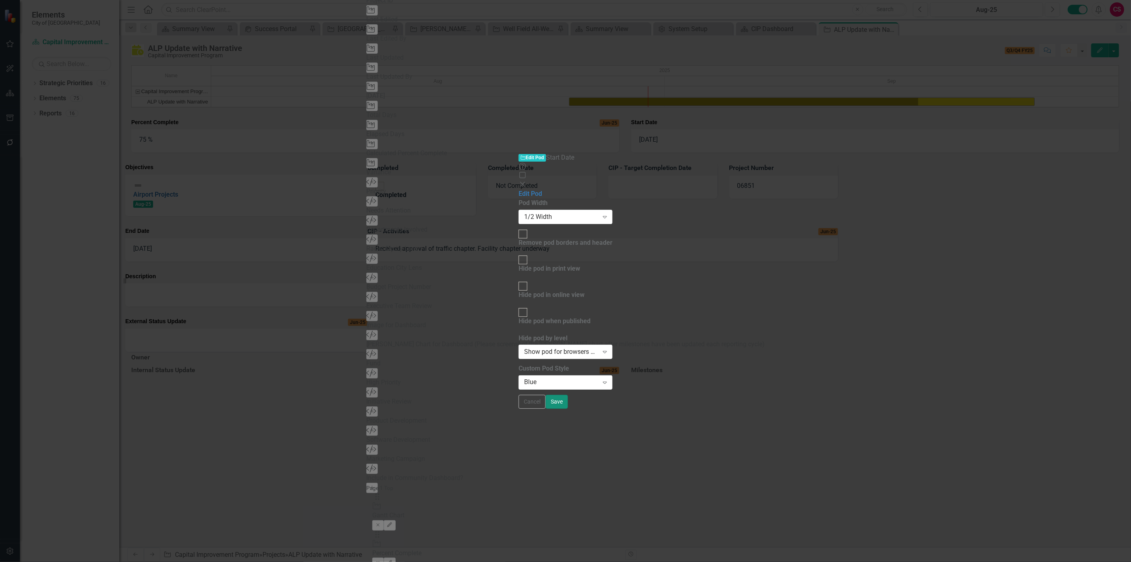
click at [568, 409] on button "Save" at bounding box center [557, 402] width 22 height 14
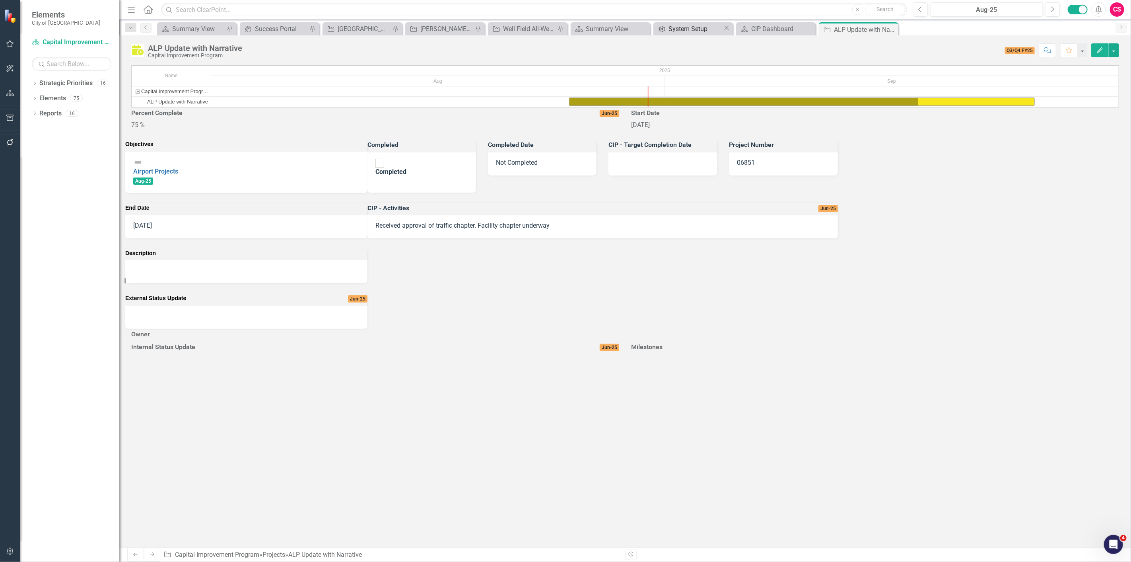
click at [694, 28] on div "System Setup" at bounding box center [696, 29] width 54 height 10
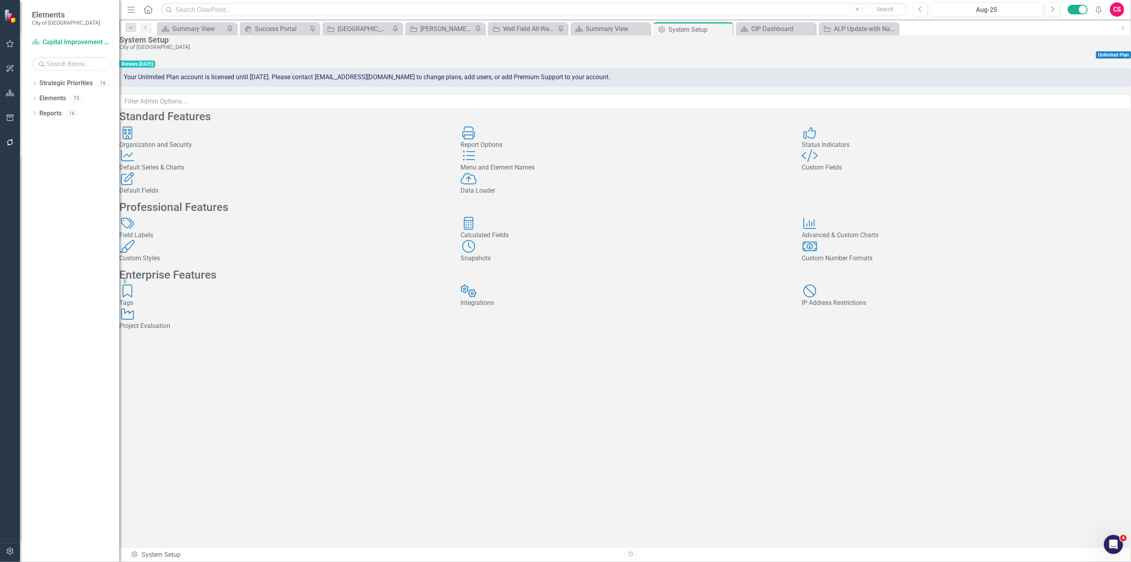
click at [940, 150] on div "Status Indicators Status Indicators" at bounding box center [966, 137] width 329 height 23
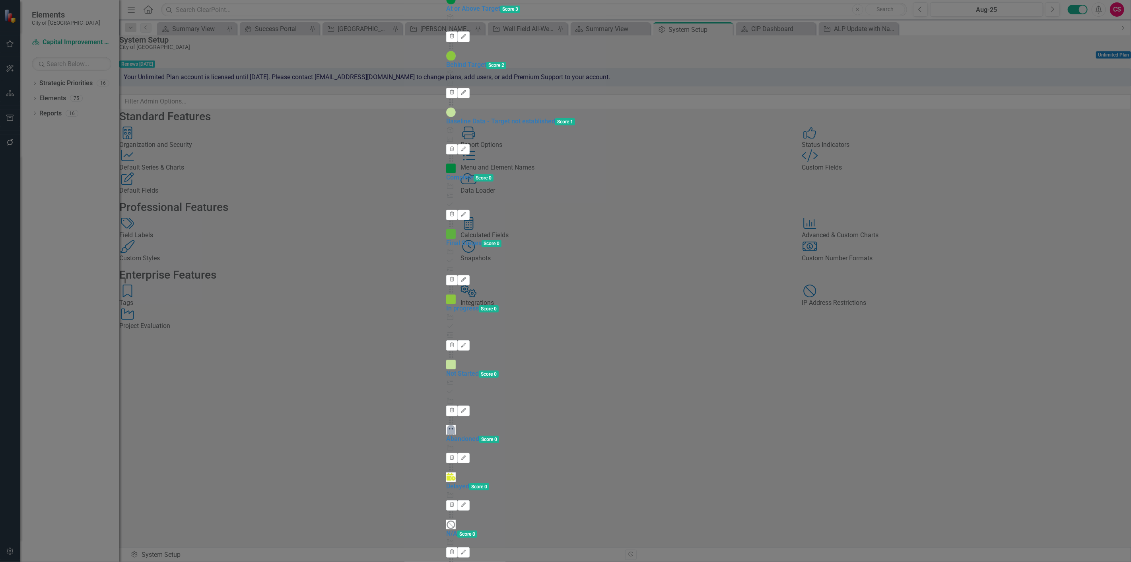
drag, startPoint x: 1071, startPoint y: 554, endPoint x: 980, endPoint y: 490, distance: 111.3
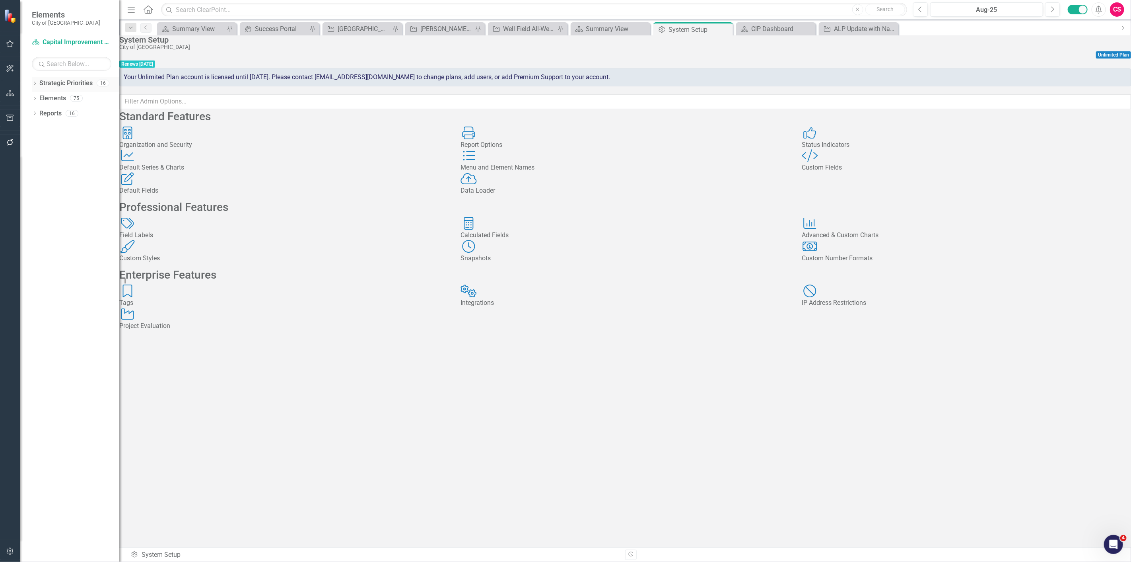
click at [49, 86] on link "Strategic Priorities" at bounding box center [65, 83] width 53 height 9
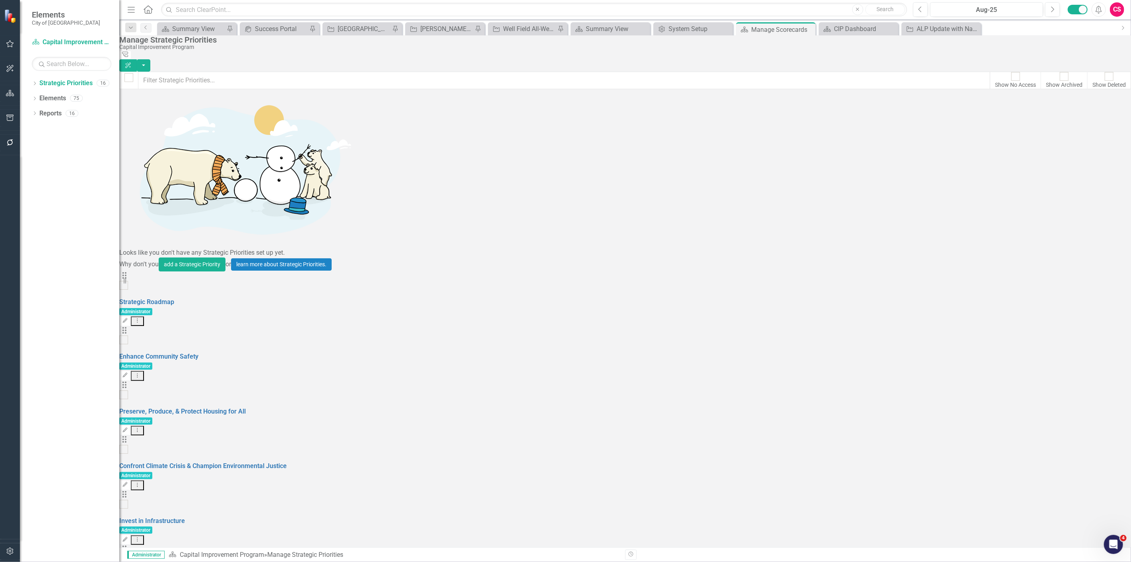
click at [1091, 451] on link "Copy Duplicate Strategic Priority" at bounding box center [1064, 450] width 106 height 15
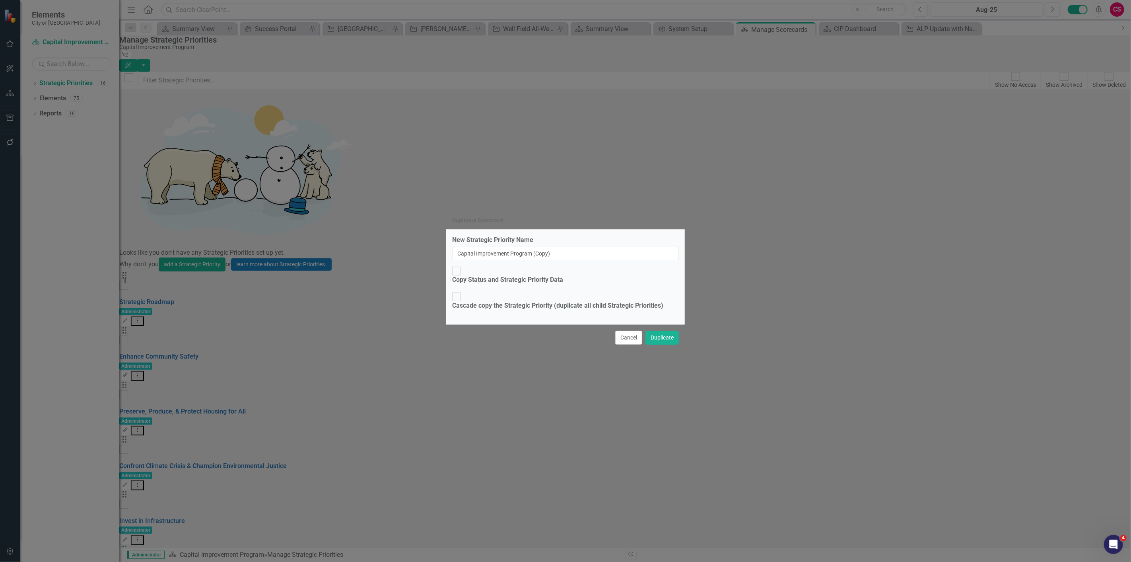
click at [623, 331] on button "Cancel" at bounding box center [628, 338] width 27 height 14
